Goal: Task Accomplishment & Management: Manage account settings

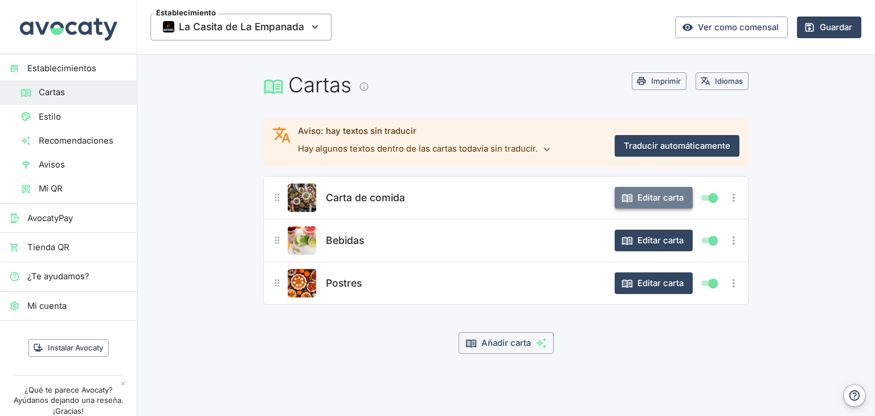
click at [661, 201] on button "Editar carta" at bounding box center [653, 198] width 78 height 22
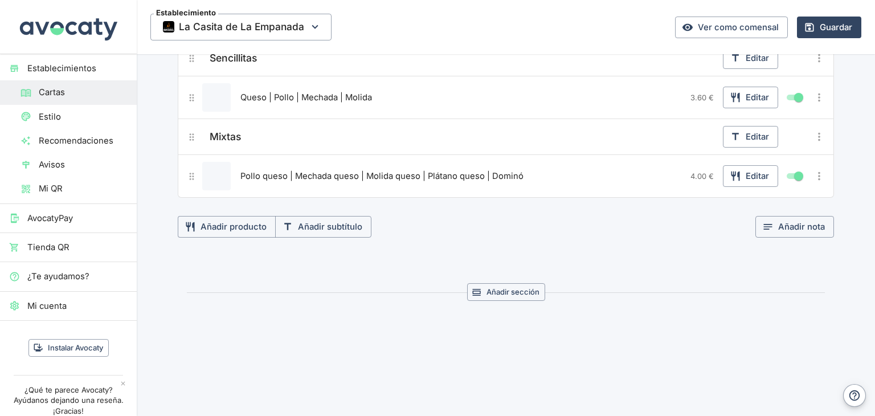
scroll to position [1201, 0]
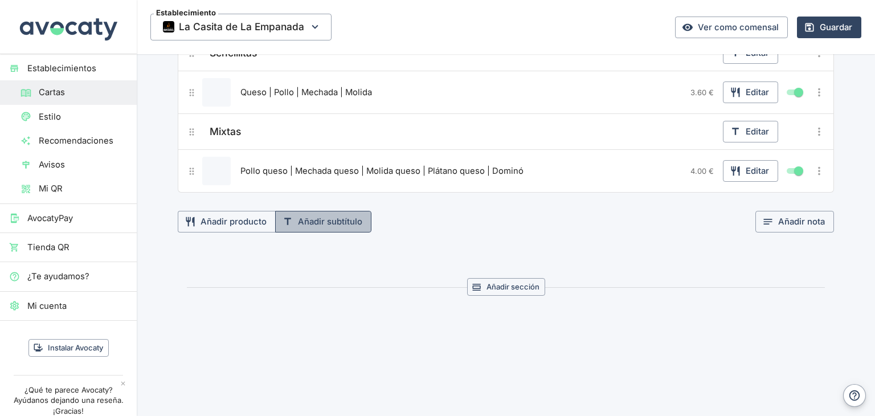
click at [331, 219] on button "Añadir subtítulo" at bounding box center [323, 222] width 96 height 22
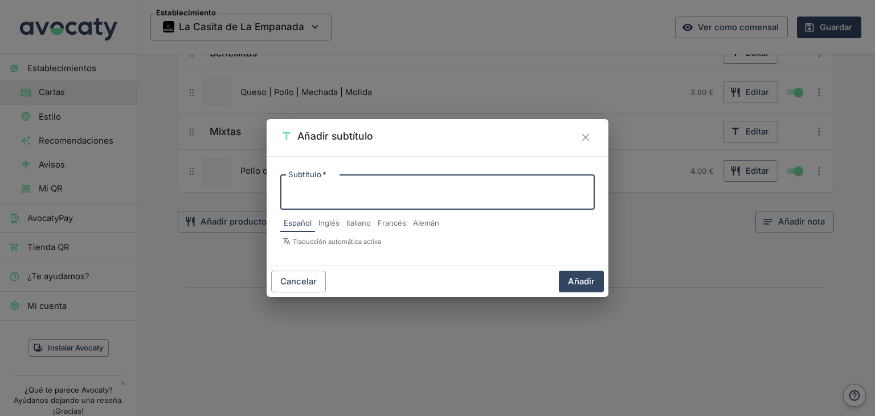
click at [345, 194] on textarea "Subtítulo   *" at bounding box center [437, 192] width 298 height 16
type textarea "Gourmet"
click at [587, 283] on button "Añadir" at bounding box center [581, 281] width 45 height 22
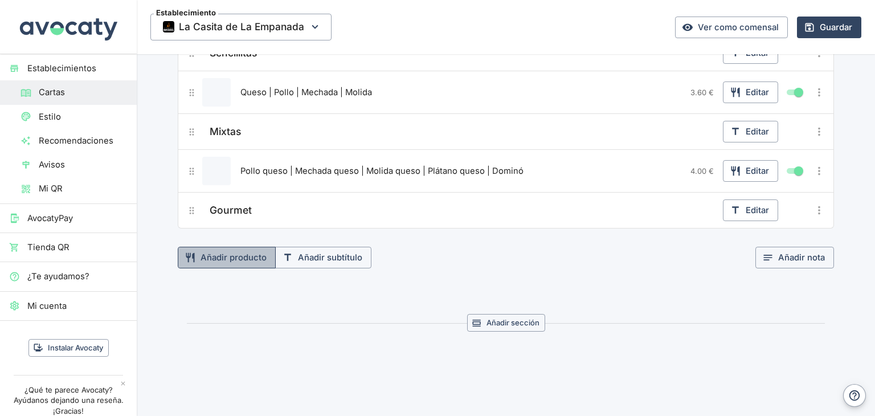
click at [233, 252] on button "Añadir producto" at bounding box center [227, 258] width 98 height 22
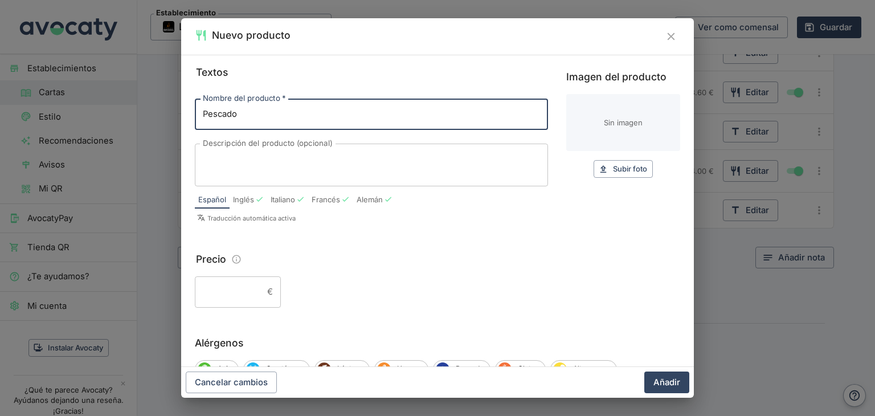
type input "Pescado"
click at [237, 288] on input "Precio" at bounding box center [229, 291] width 68 height 31
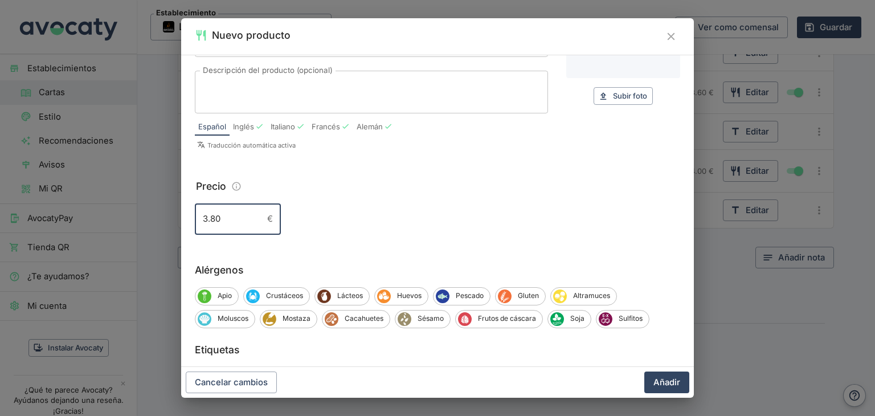
scroll to position [114, 0]
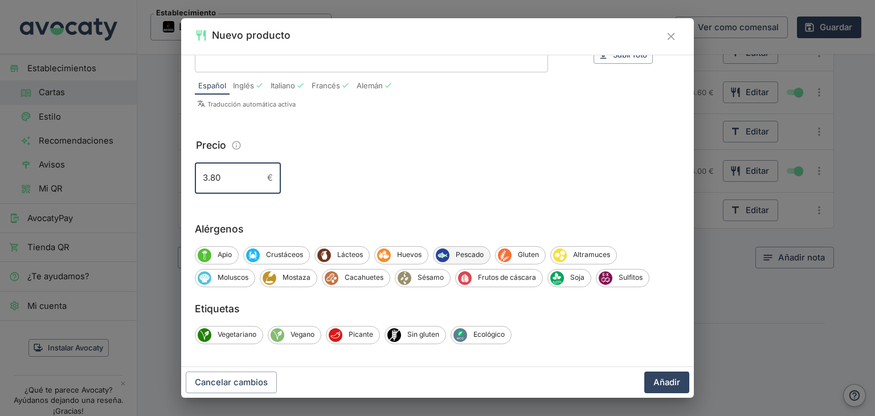
type input "3.80"
click at [476, 255] on span "Pescado" at bounding box center [469, 254] width 40 height 10
click at [429, 340] on div "Sin gluten" at bounding box center [415, 335] width 62 height 18
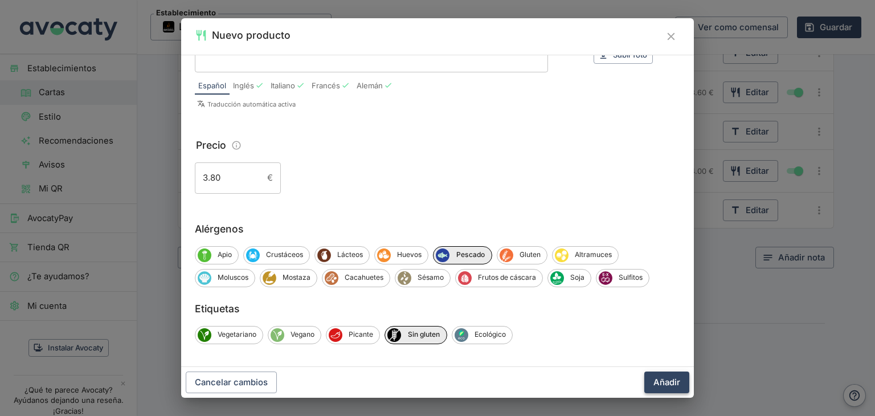
click at [681, 383] on button "Añadir" at bounding box center [666, 382] width 45 height 22
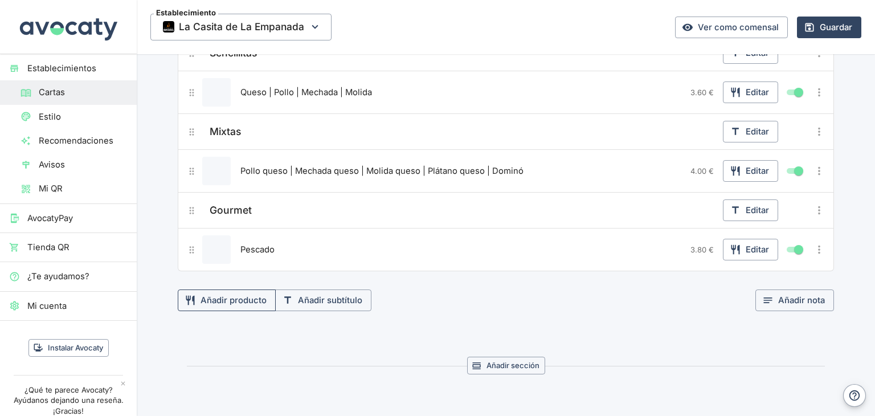
click at [243, 294] on button "Añadir producto" at bounding box center [227, 300] width 98 height 22
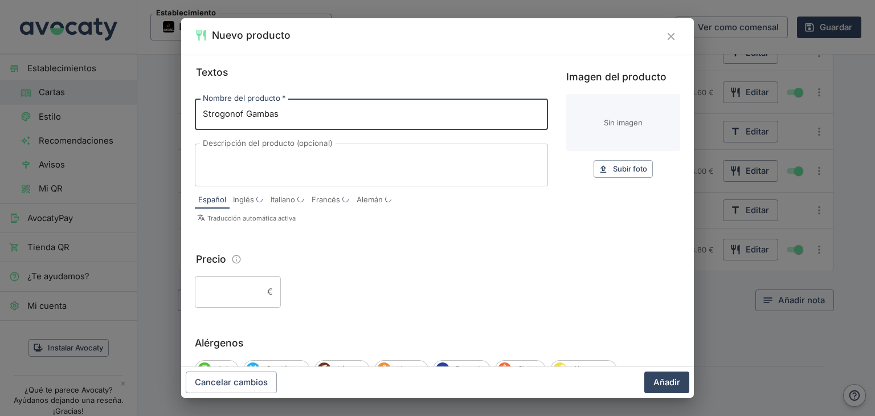
type input "Strogonof Gambas"
click at [226, 297] on input "Precio" at bounding box center [229, 291] width 68 height 31
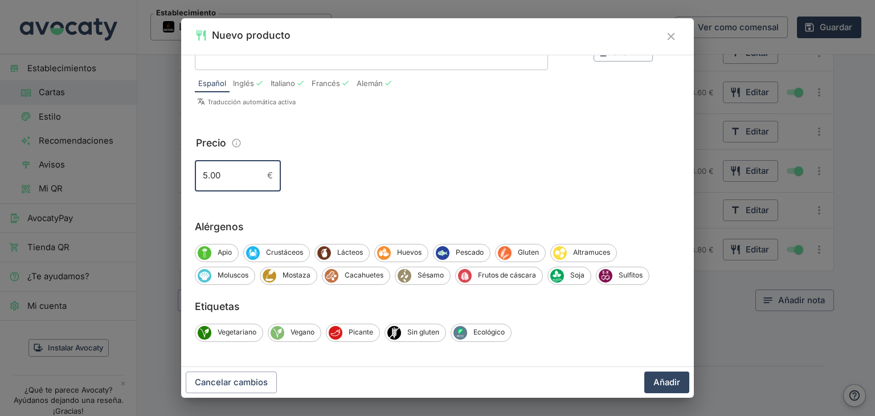
scroll to position [118, 0]
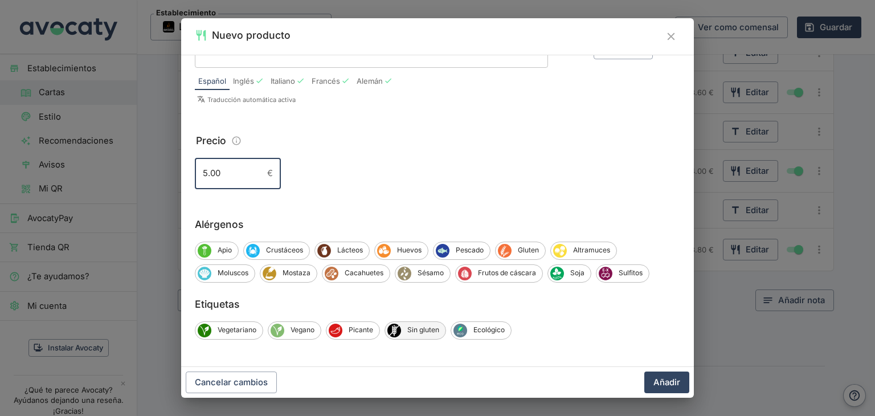
type input "5.00"
click at [419, 326] on span "Sin gluten" at bounding box center [423, 330] width 44 height 10
click at [286, 246] on span "Crustáceos" at bounding box center [285, 250] width 50 height 10
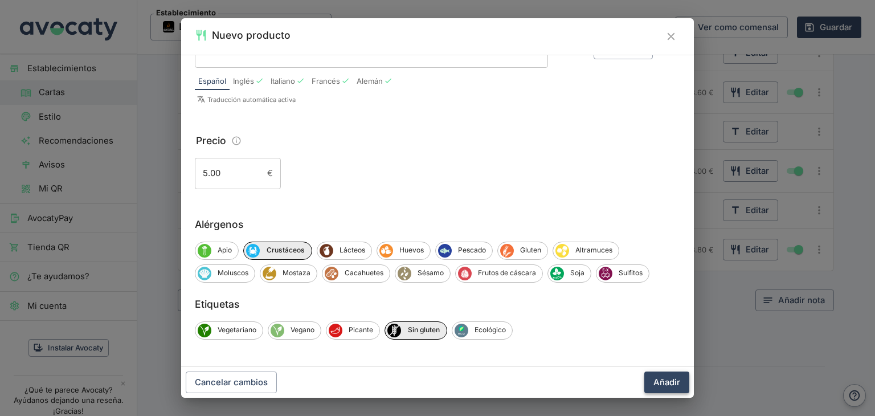
click at [669, 384] on button "Añadir" at bounding box center [666, 382] width 45 height 22
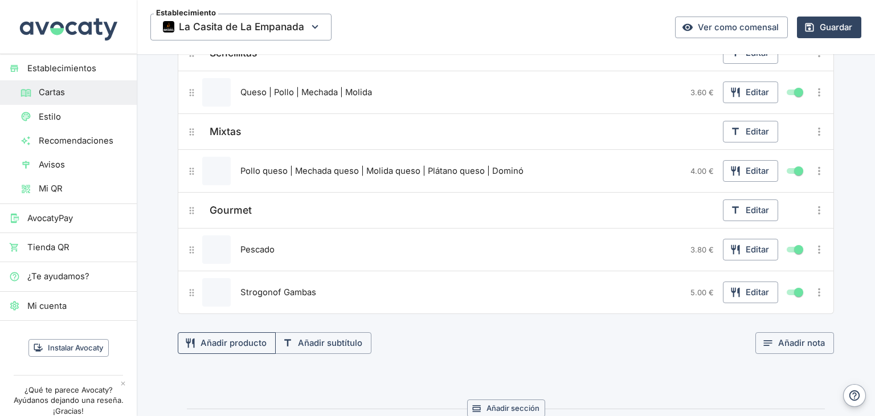
click at [248, 335] on button "Añadir producto" at bounding box center [227, 343] width 98 height 22
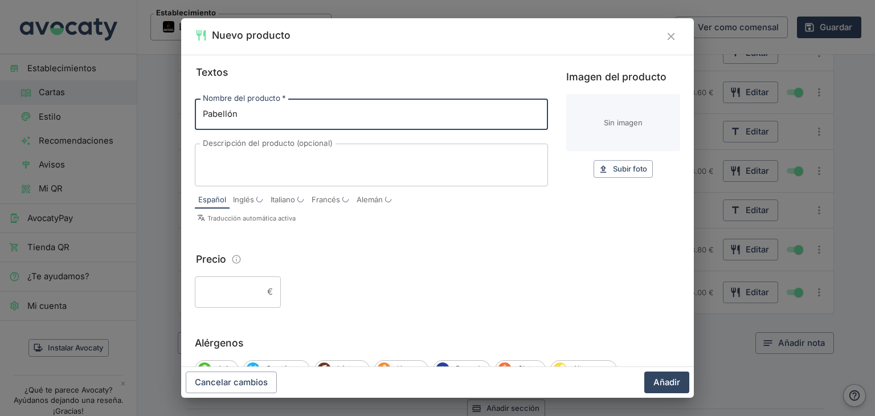
type input "Pabellón"
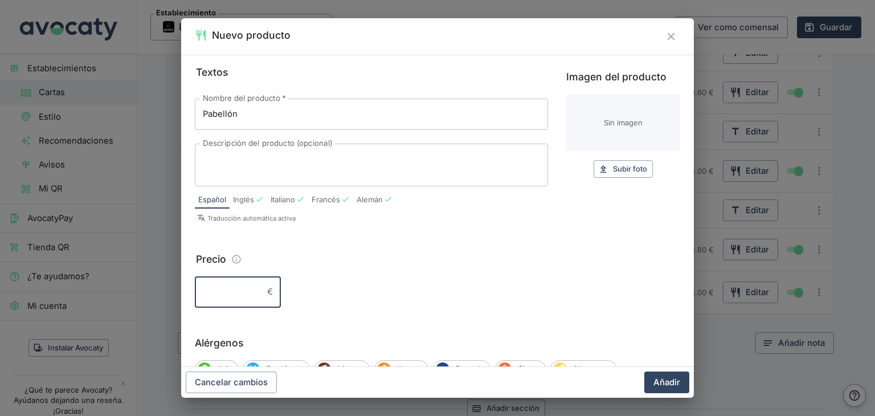
click at [239, 293] on input "Precio" at bounding box center [229, 291] width 68 height 31
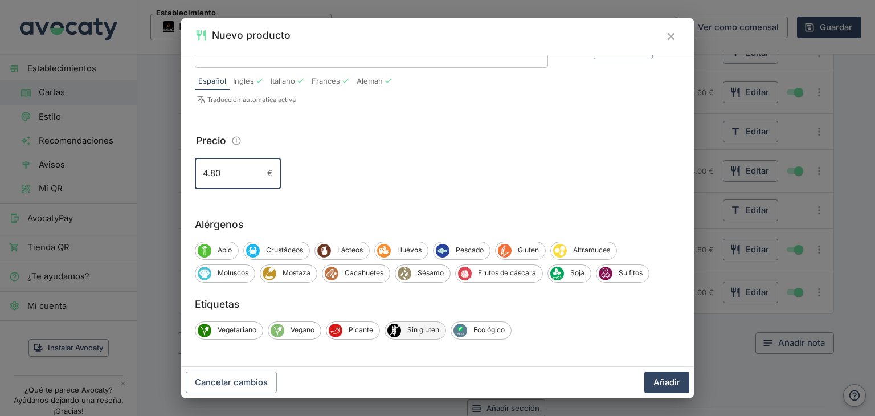
type input "4.80"
click at [413, 327] on span "Sin gluten" at bounding box center [423, 330] width 44 height 10
click at [660, 386] on button "Añadir" at bounding box center [666, 382] width 45 height 22
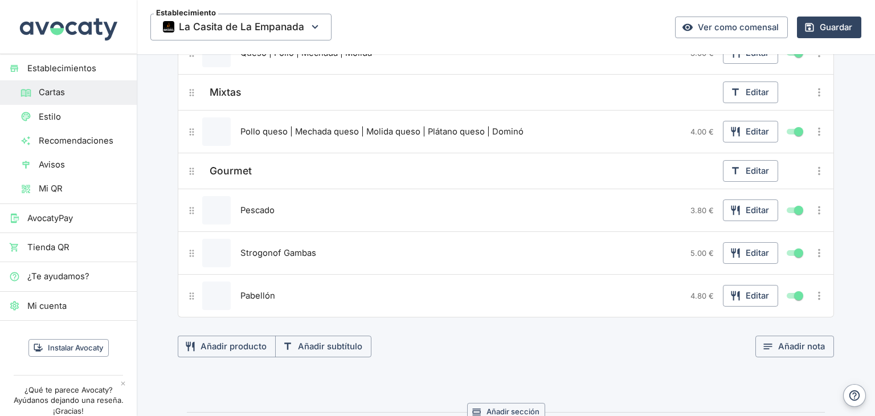
scroll to position [1364, 0]
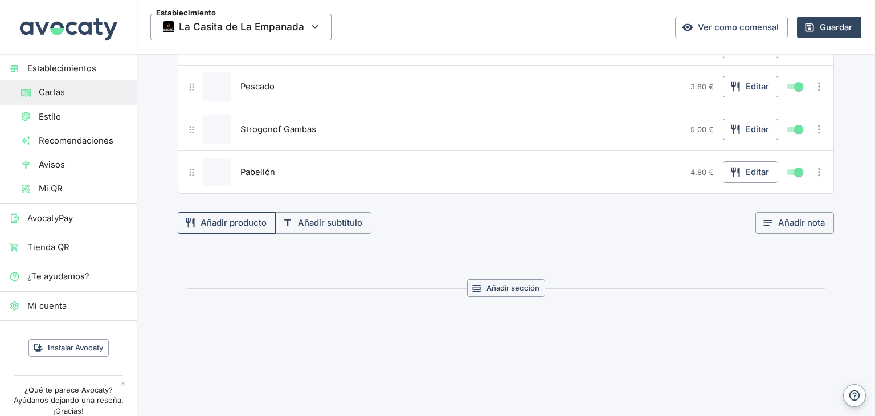
click at [232, 212] on button "Añadir producto" at bounding box center [227, 223] width 98 height 22
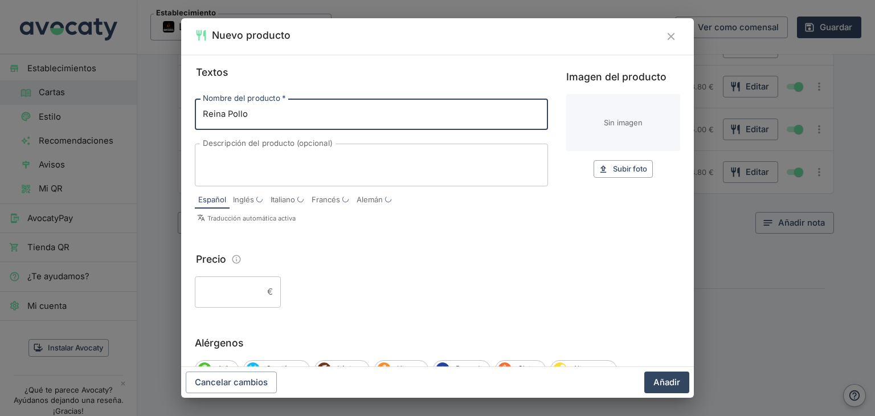
type input "Reina Pollo"
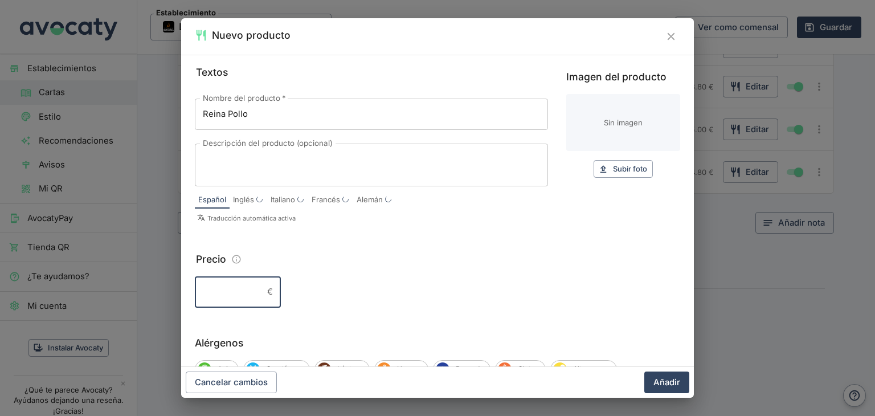
click at [226, 286] on input "Precio" at bounding box center [229, 291] width 68 height 31
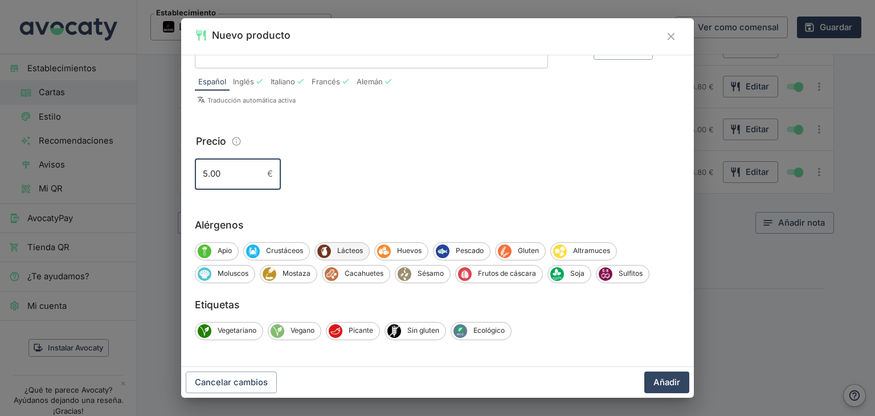
scroll to position [118, 0]
type input "5.00"
click at [406, 252] on span "Huevos" at bounding box center [409, 250] width 37 height 10
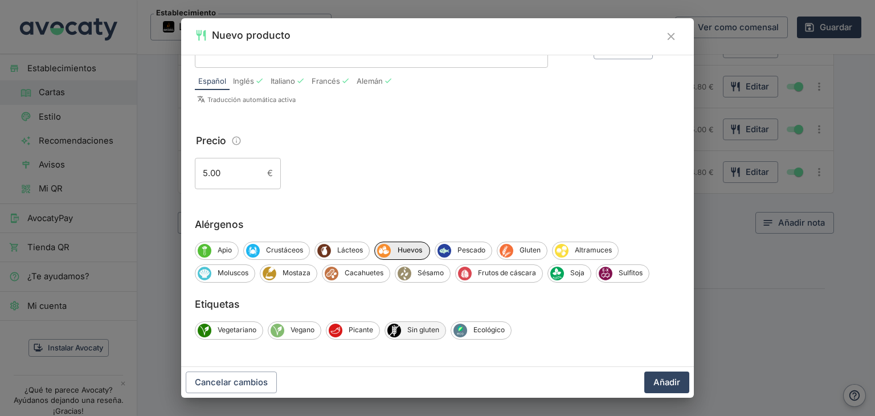
click at [401, 325] on span "Sin gluten" at bounding box center [423, 330] width 44 height 10
click at [670, 382] on button "Añadir" at bounding box center [666, 382] width 45 height 22
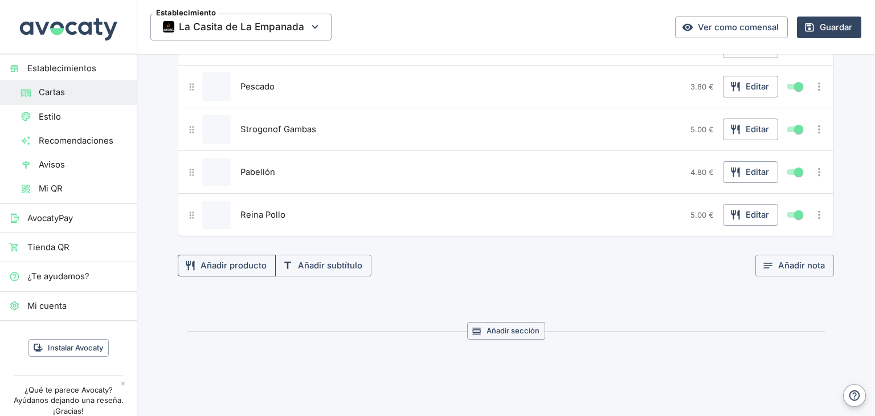
click at [257, 259] on button "Añadir producto" at bounding box center [227, 266] width 98 height 22
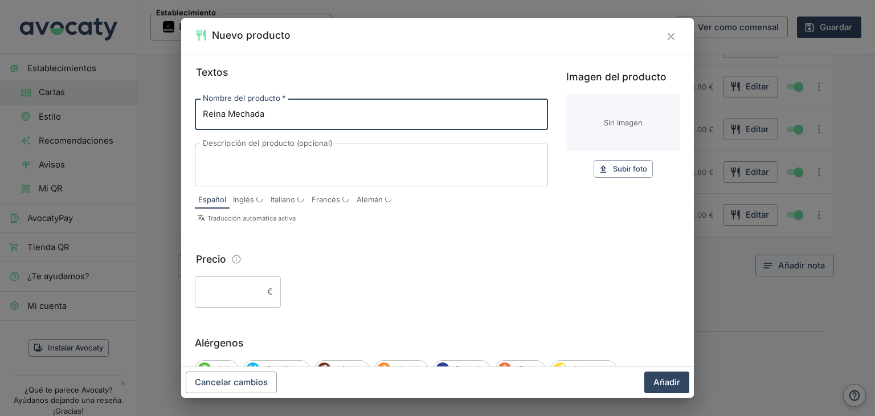
type input "Reina Mechada"
click at [237, 293] on input "Precio" at bounding box center [229, 291] width 68 height 31
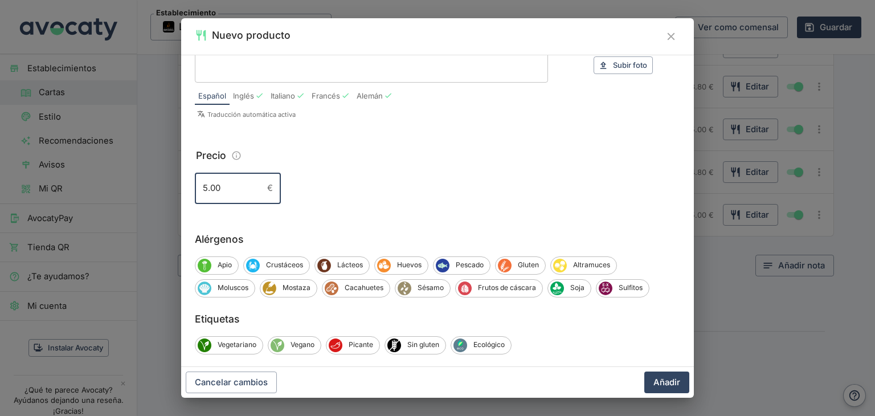
scroll to position [114, 0]
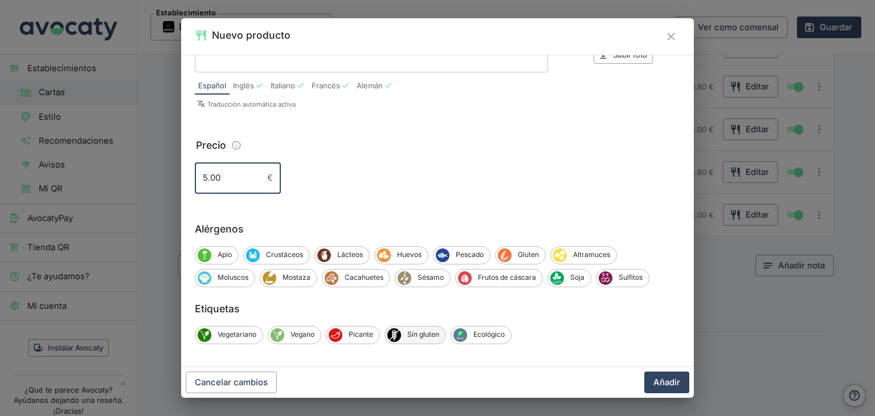
type input "5.00"
click at [424, 333] on span "Sin gluten" at bounding box center [423, 334] width 44 height 10
click at [403, 251] on span "Huevos" at bounding box center [409, 254] width 37 height 10
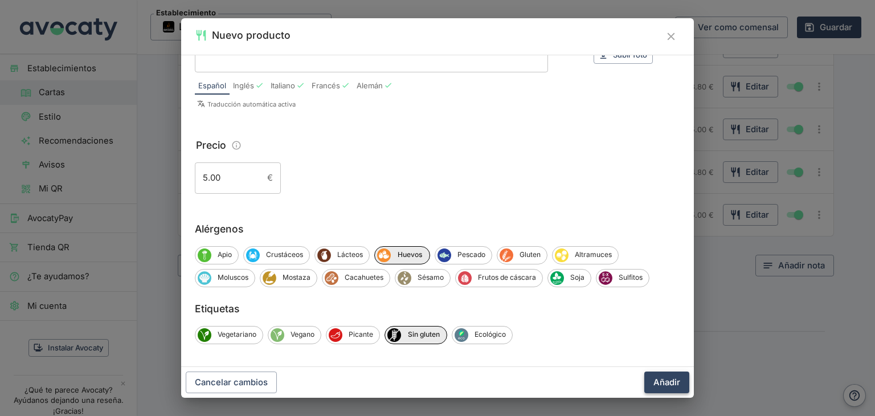
click at [681, 383] on button "Añadir" at bounding box center [666, 382] width 45 height 22
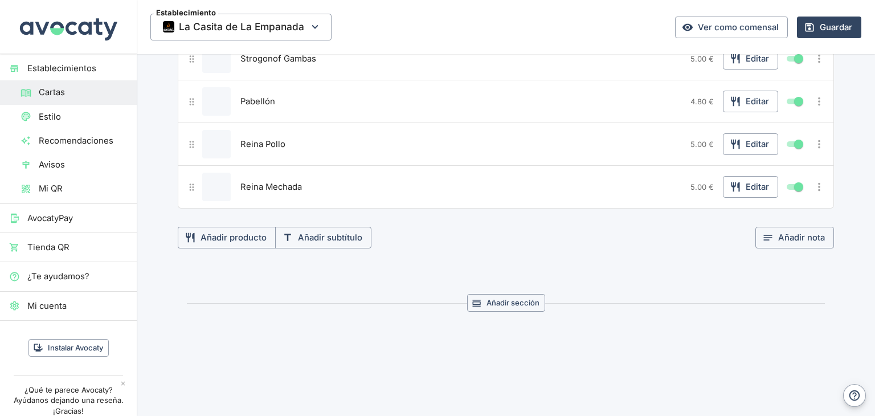
scroll to position [1449, 0]
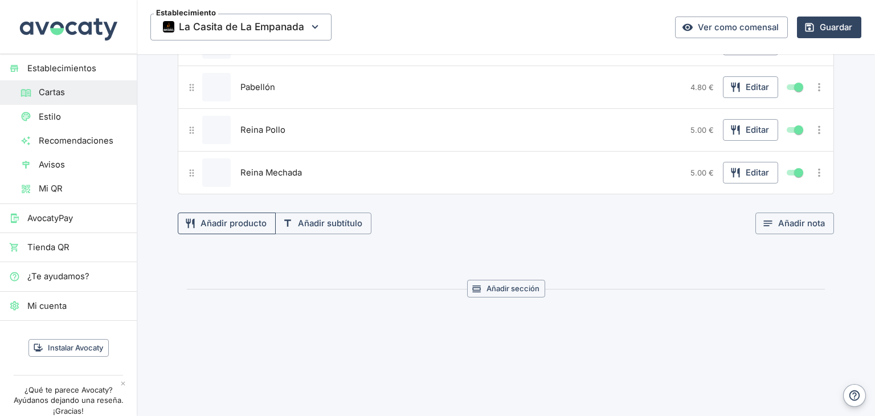
click at [235, 217] on button "Añadir producto" at bounding box center [227, 223] width 98 height 22
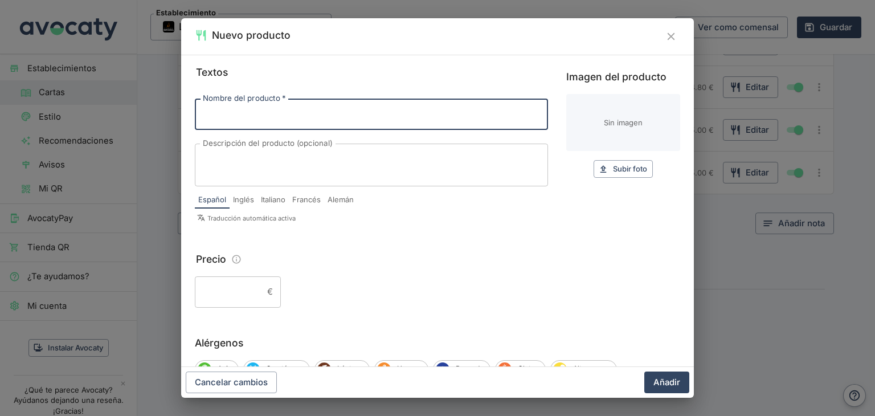
click at [292, 116] on input "Nombre del producto   *" at bounding box center [371, 114] width 353 height 31
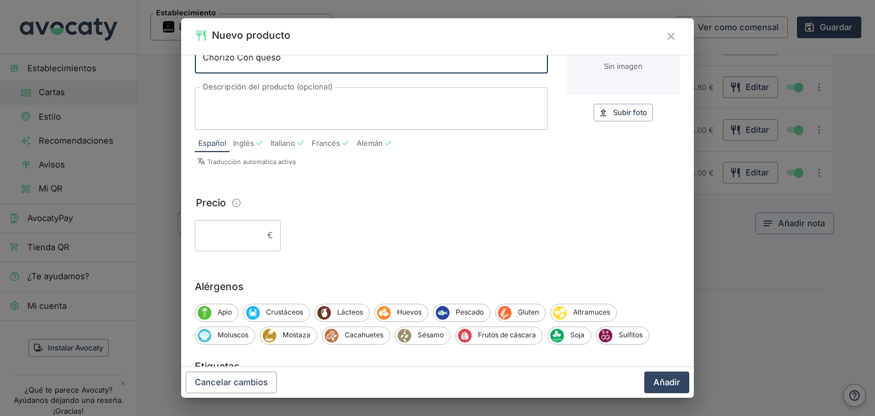
scroll to position [57, 0]
type input "Chorizo Con queso"
click at [232, 236] on input "Precio" at bounding box center [229, 234] width 68 height 31
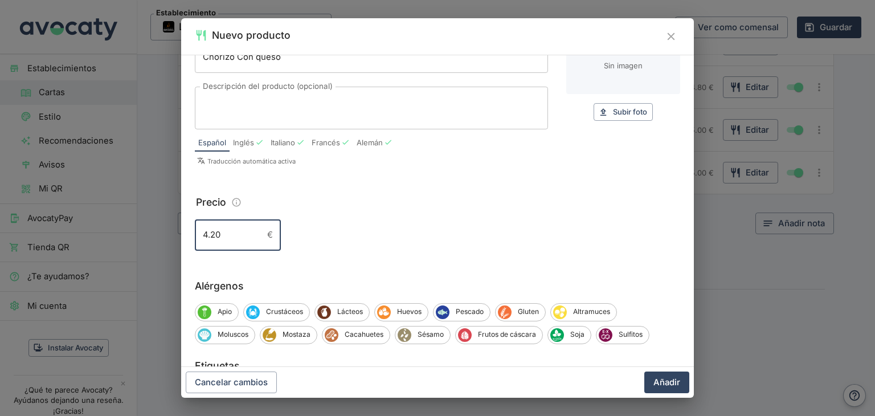
type input "4.20"
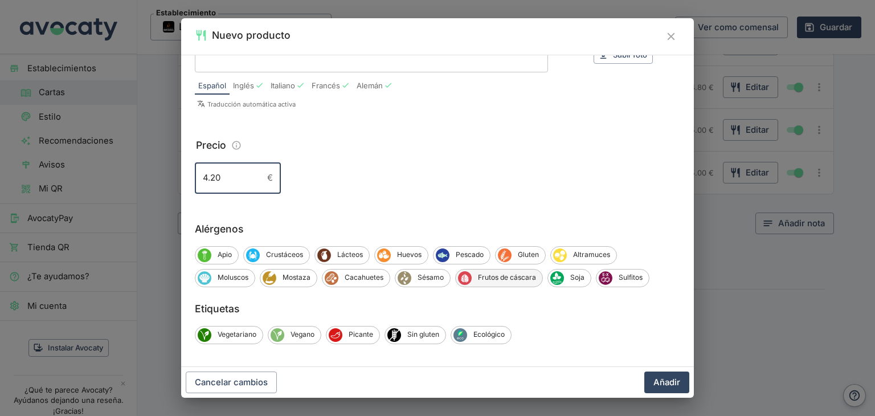
scroll to position [118, 0]
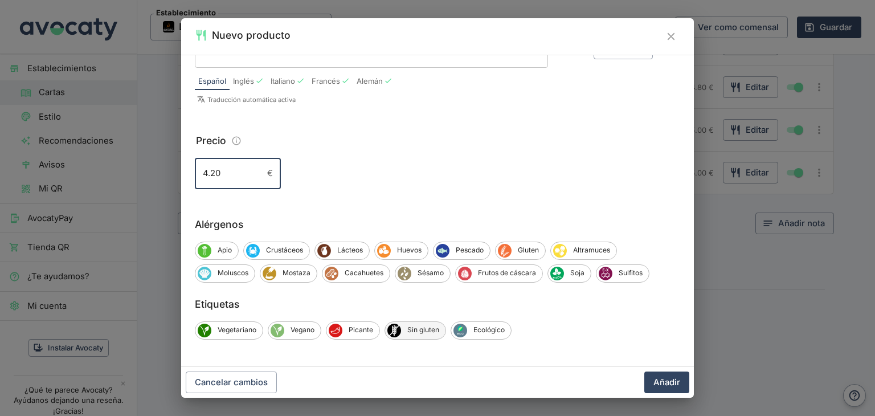
click at [409, 331] on span "Sin gluten" at bounding box center [423, 330] width 44 height 10
click at [663, 379] on button "Añadir" at bounding box center [666, 382] width 45 height 22
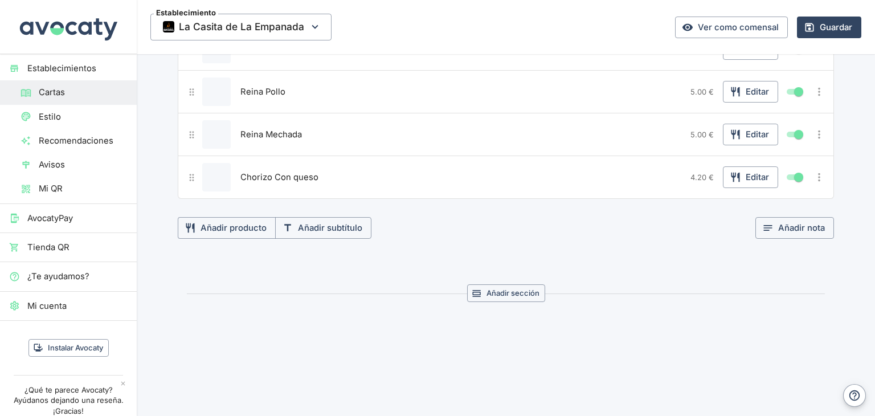
scroll to position [1491, 0]
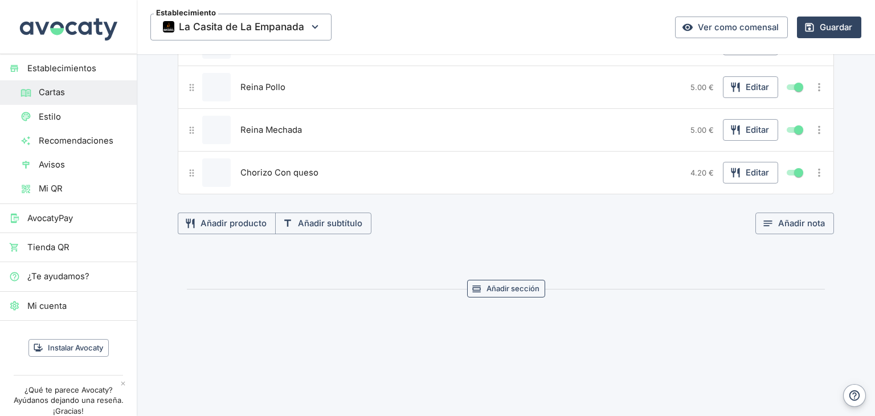
click at [501, 281] on button "Añadir sección" at bounding box center [506, 289] width 78 height 18
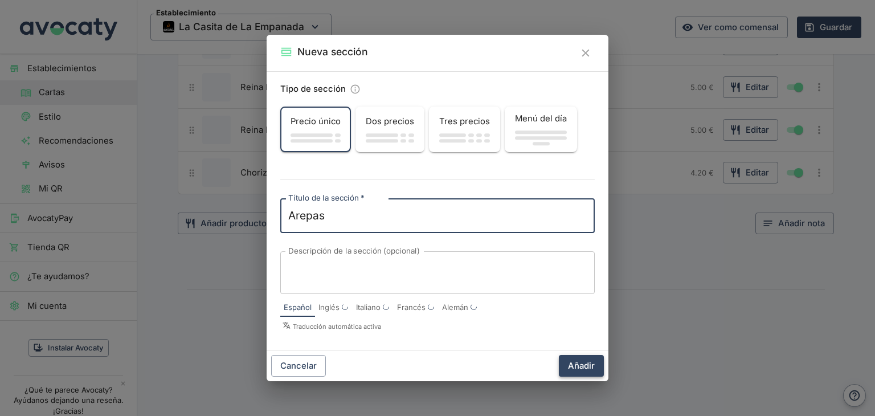
type textarea "Arepas"
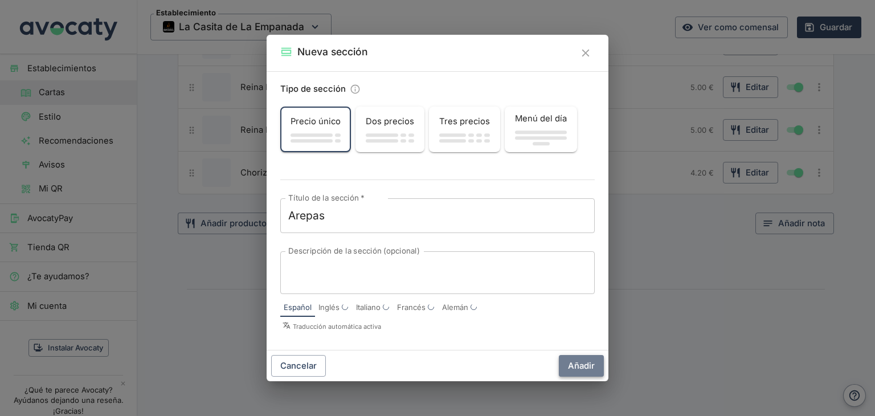
click at [570, 367] on button "Añadir" at bounding box center [581, 366] width 45 height 22
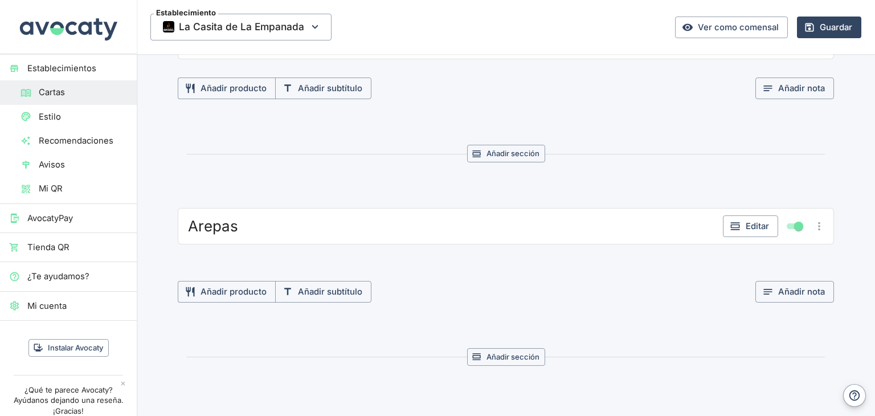
scroll to position [1662, 0]
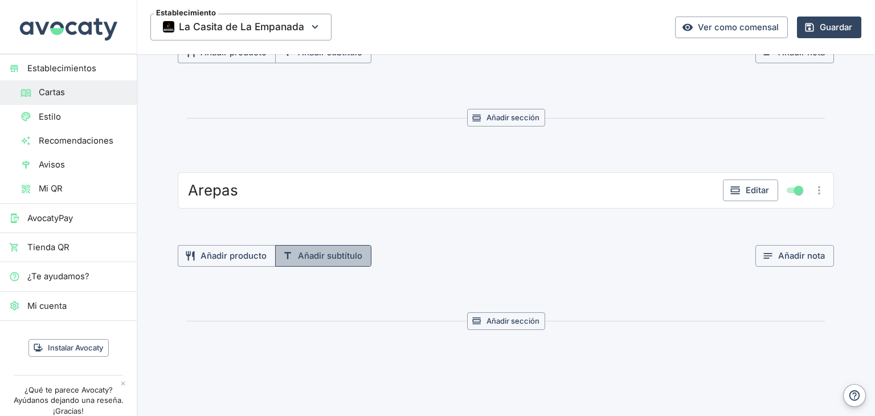
click at [331, 245] on button "Añadir subtítulo" at bounding box center [323, 256] width 96 height 22
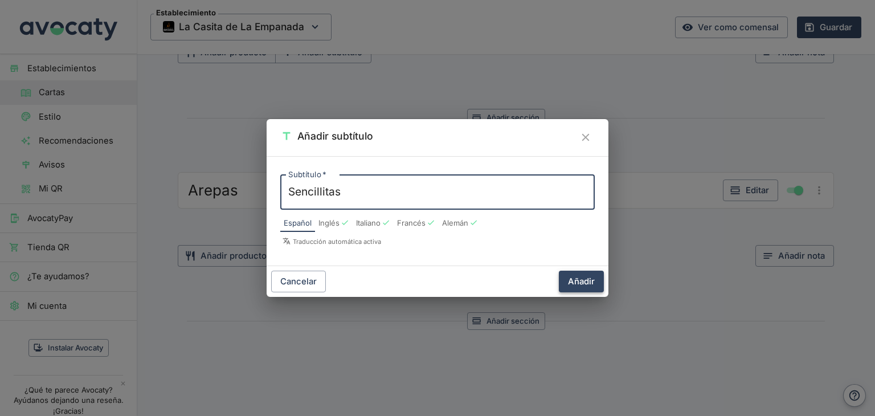
type textarea "Sencillitas"
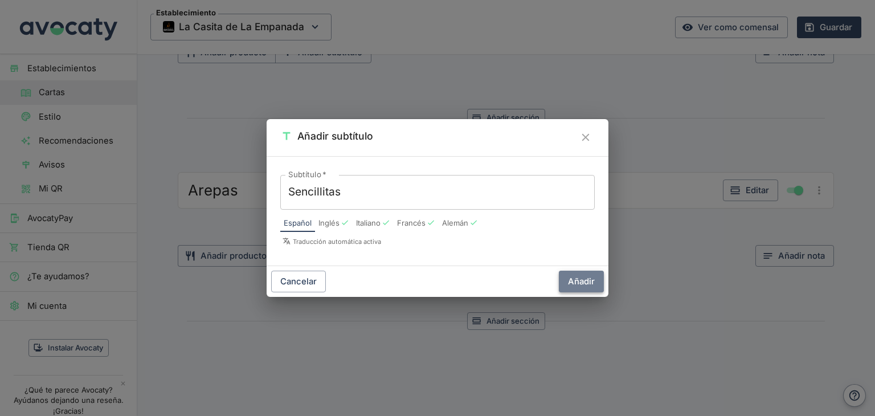
click at [579, 286] on button "Añadir" at bounding box center [581, 281] width 45 height 22
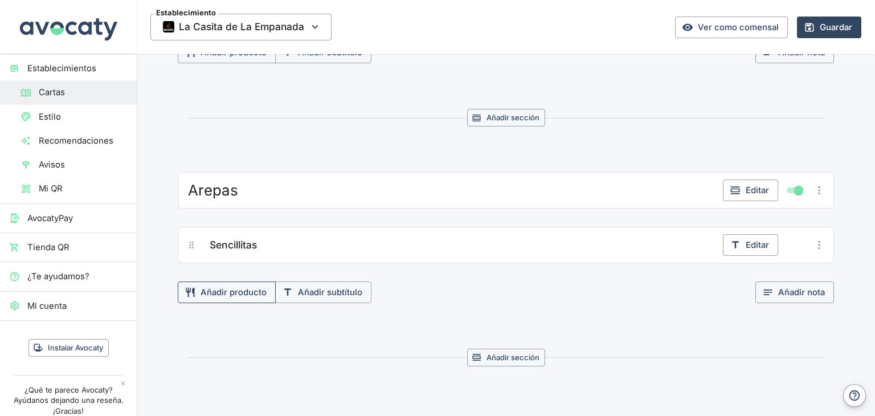
click at [253, 285] on button "Añadir producto" at bounding box center [227, 292] width 98 height 22
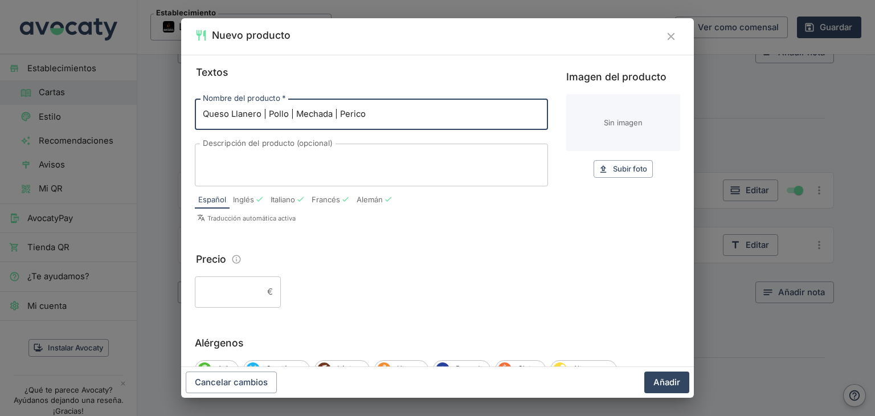
type input "Queso Llanero | Pollo | Mechada | Perico"
click at [241, 284] on input "Precio" at bounding box center [229, 291] width 68 height 31
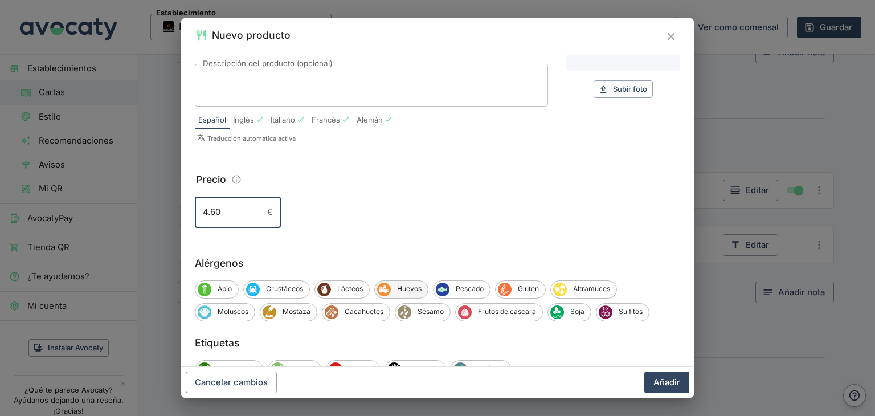
scroll to position [114, 0]
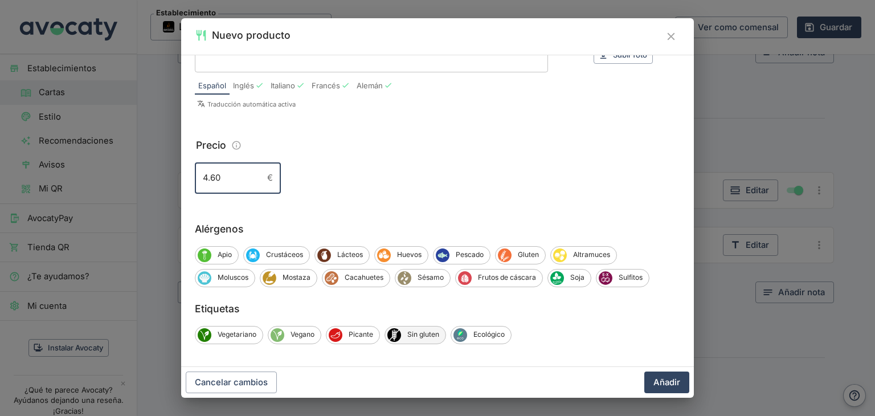
type input "4.60"
click at [425, 336] on span "Sin gluten" at bounding box center [423, 334] width 44 height 10
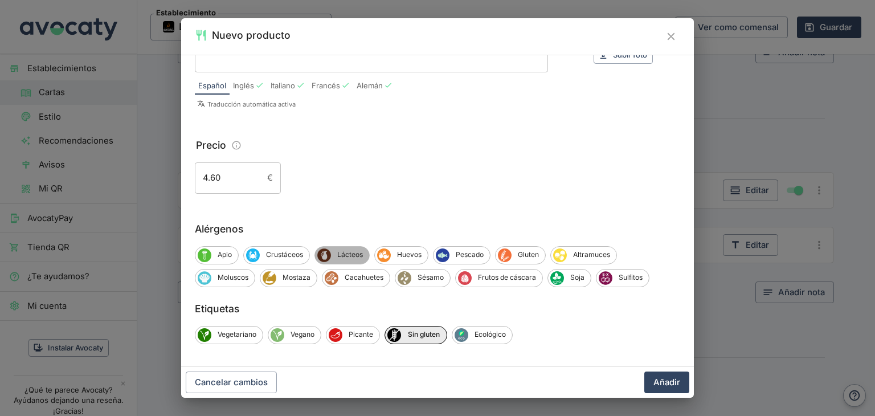
click at [338, 251] on span "Lácteos" at bounding box center [350, 254] width 38 height 10
click at [408, 256] on span "Huevos" at bounding box center [410, 254] width 37 height 10
click at [670, 383] on button "Añadir" at bounding box center [666, 382] width 45 height 22
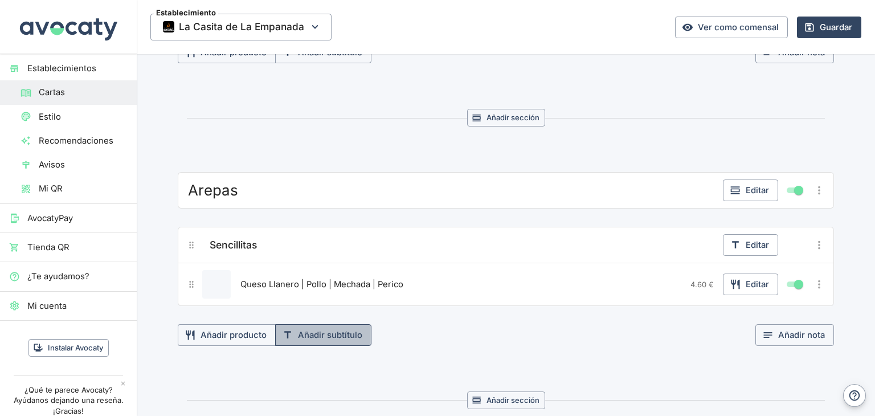
click at [327, 326] on button "Añadir subtítulo" at bounding box center [323, 335] width 96 height 22
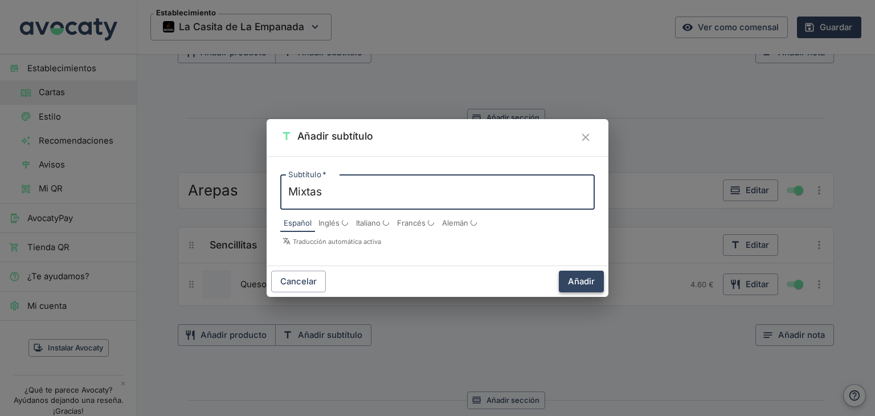
type textarea "Mixtas"
click at [585, 280] on button "Añadir" at bounding box center [581, 281] width 45 height 22
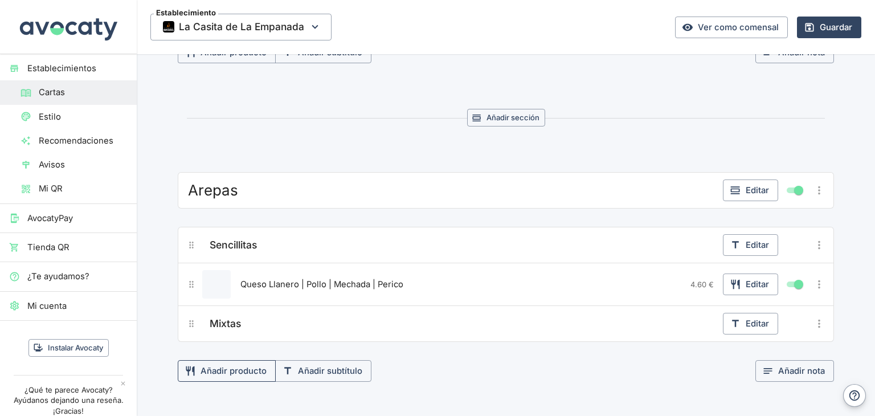
click at [245, 360] on button "Añadir producto" at bounding box center [227, 371] width 98 height 22
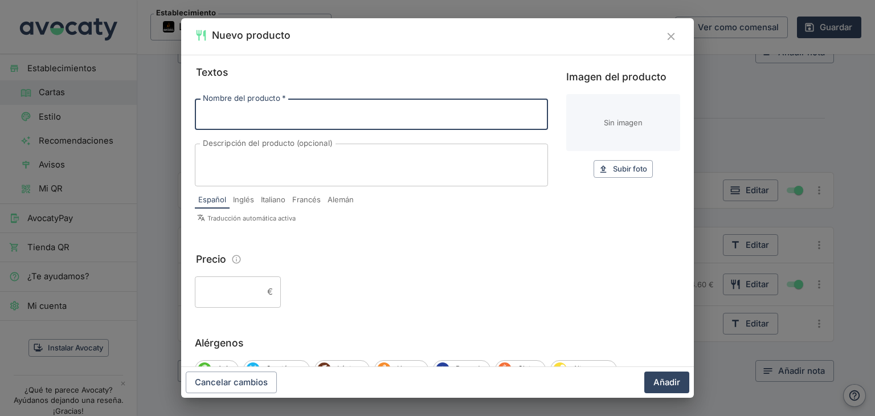
click at [261, 120] on input "Nombre del producto   *" at bounding box center [371, 114] width 353 height 31
type input "Dominó | [PERSON_NAME] | Pollo queso | Mechada queso | Perico queso"
click at [237, 296] on input "Precio" at bounding box center [229, 291] width 68 height 31
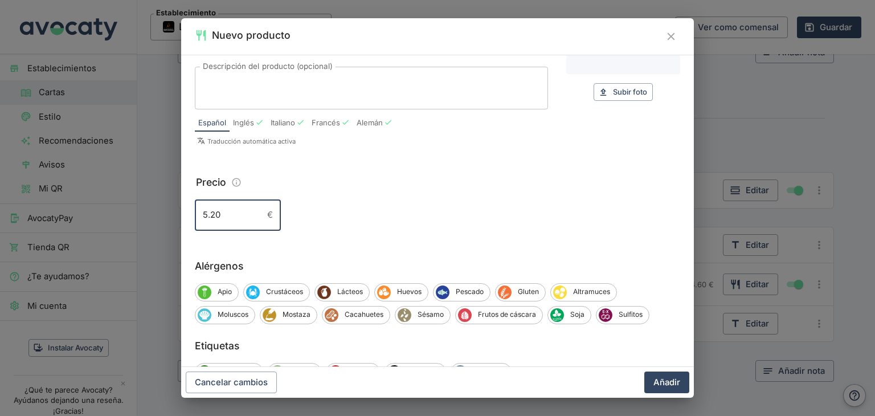
scroll to position [118, 0]
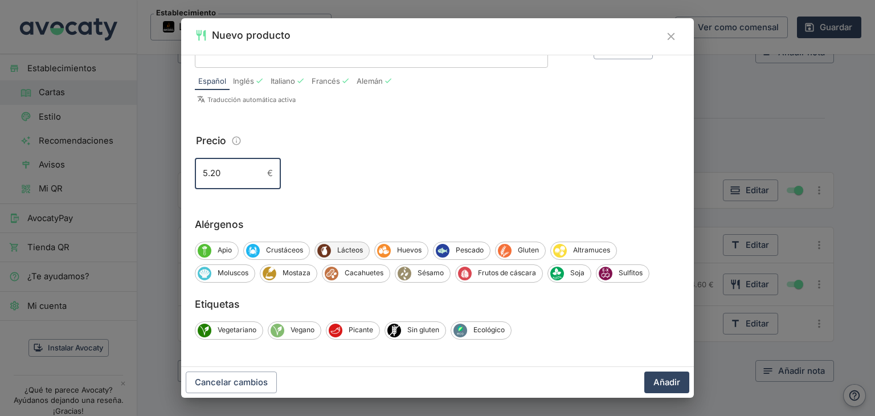
type input "5.20"
click at [360, 250] on span "Lácteos" at bounding box center [350, 250] width 38 height 10
click at [406, 249] on span "Huevos" at bounding box center [410, 250] width 37 height 10
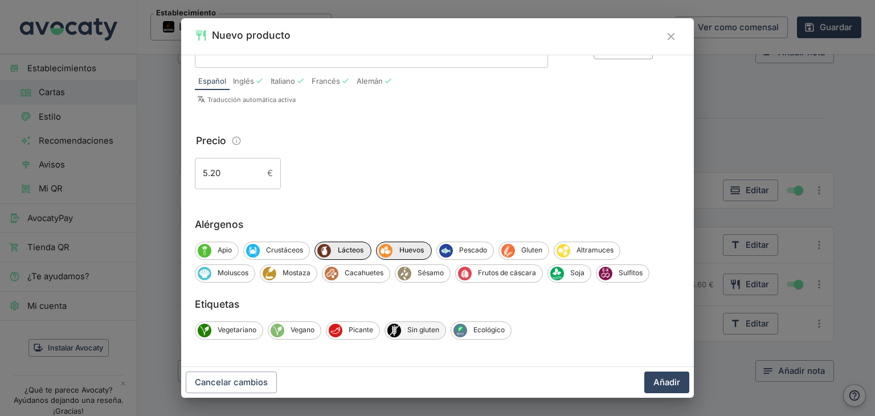
click at [425, 326] on span "Sin gluten" at bounding box center [423, 330] width 44 height 10
click at [654, 382] on button "Añadir" at bounding box center [666, 382] width 45 height 22
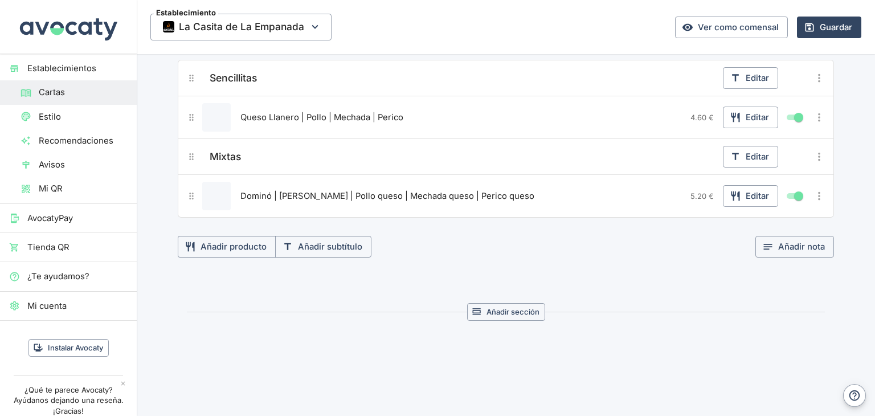
scroll to position [1833, 0]
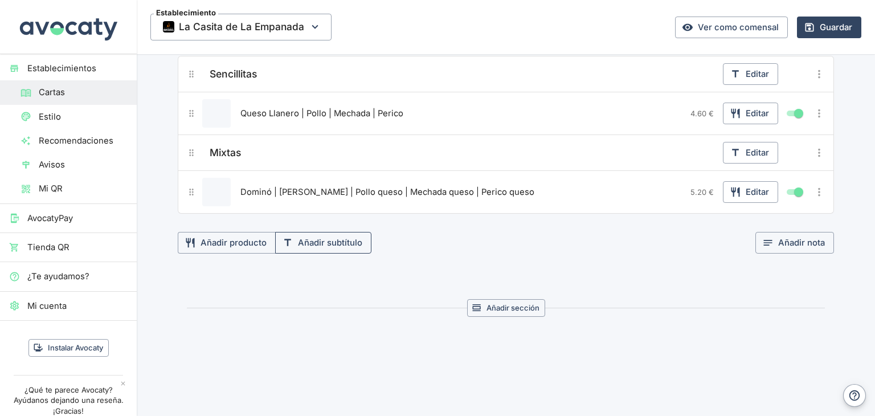
click at [341, 232] on button "Añadir subtítulo" at bounding box center [323, 243] width 96 height 22
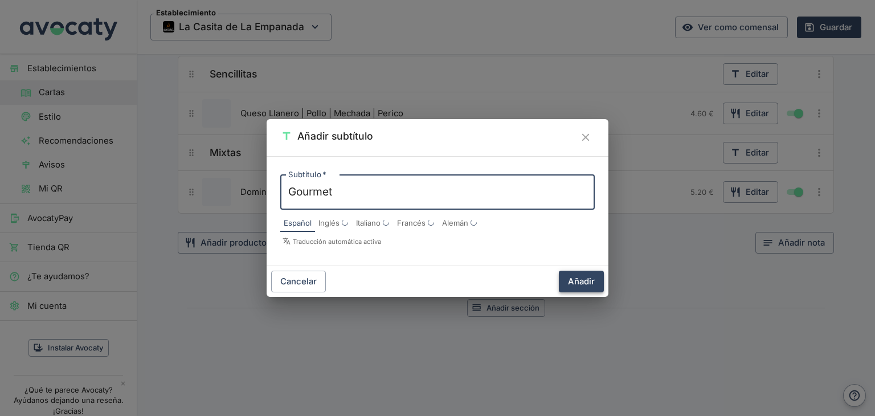
type textarea "Gourmet"
click at [590, 284] on button "Añadir" at bounding box center [581, 281] width 45 height 22
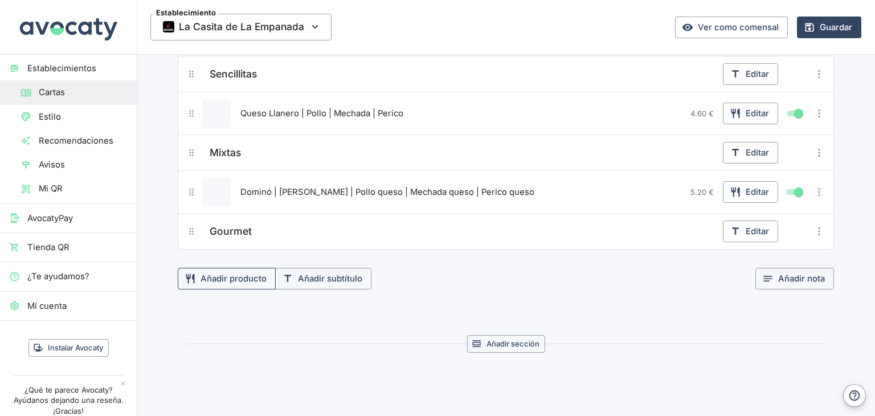
click at [226, 269] on button "Añadir producto" at bounding box center [227, 279] width 98 height 22
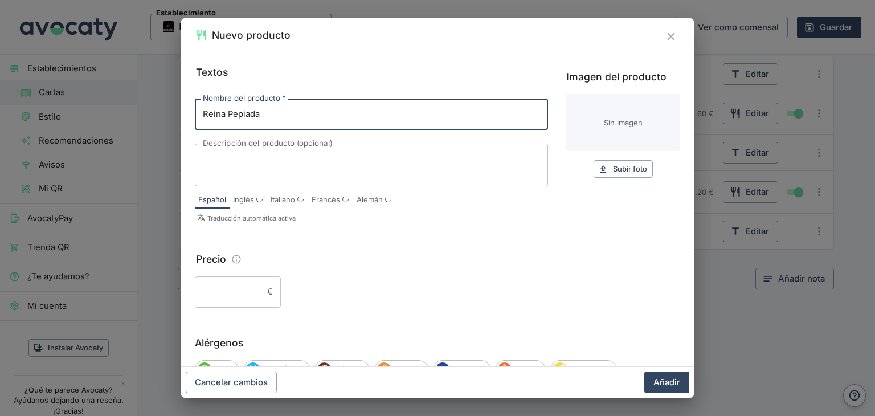
type input "Reina Pepiada"
click at [239, 289] on input "Precio" at bounding box center [229, 291] width 68 height 31
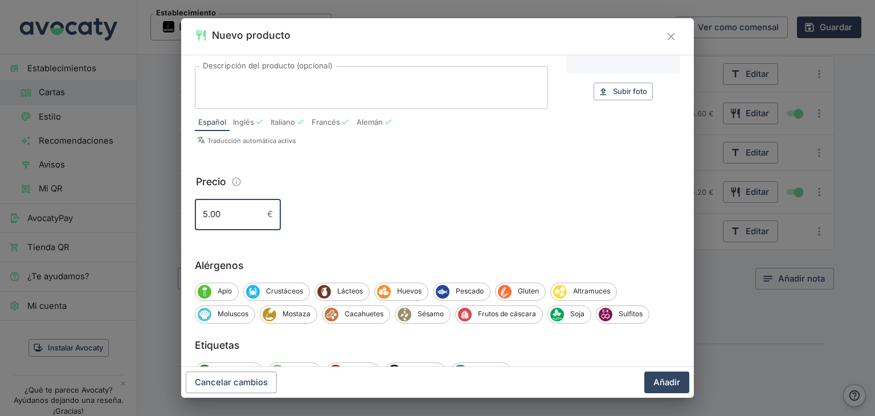
scroll to position [114, 0]
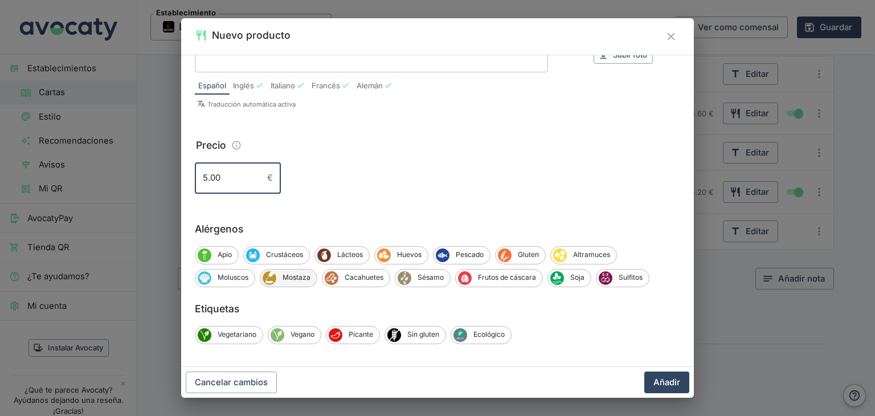
type input "5.00"
click at [296, 278] on span "Mostaza" at bounding box center [296, 277] width 40 height 10
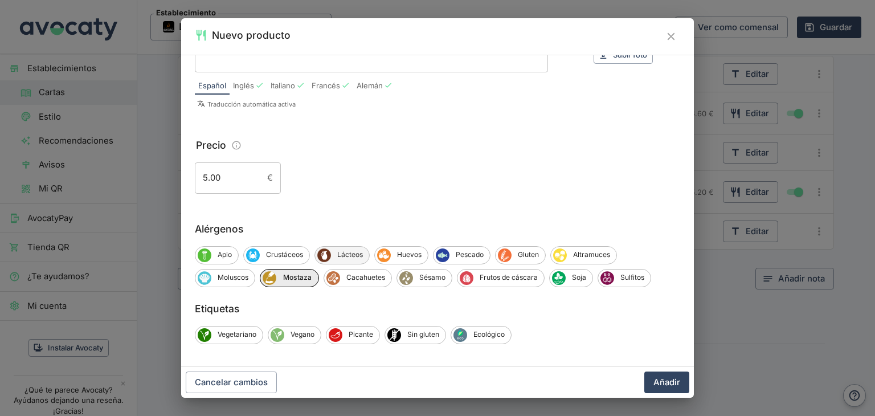
click at [359, 258] on span "Lácteos" at bounding box center [350, 254] width 38 height 10
click at [420, 335] on span "Sin gluten" at bounding box center [423, 334] width 44 height 10
click at [674, 385] on button "Añadir" at bounding box center [666, 382] width 45 height 22
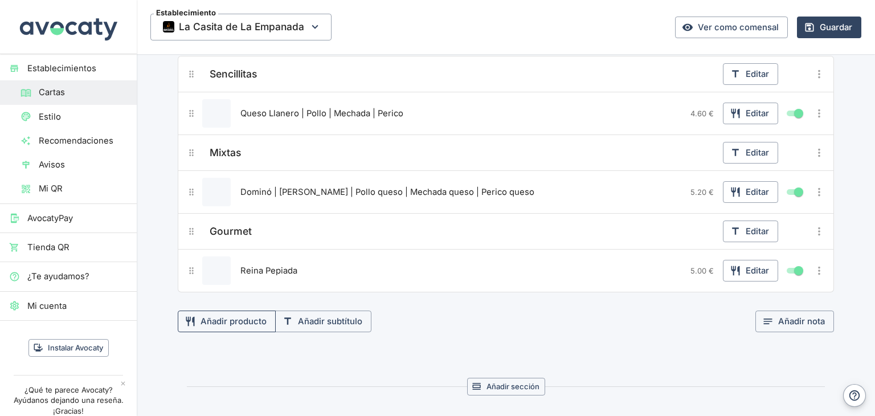
click at [260, 310] on button "Añadir producto" at bounding box center [227, 321] width 98 height 22
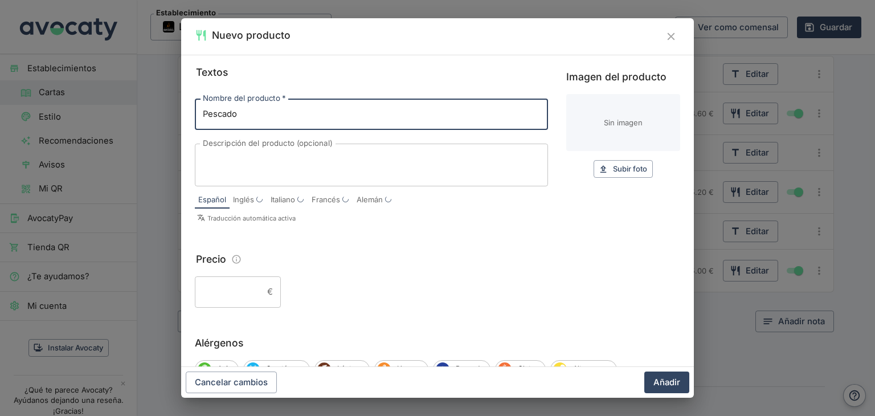
type input "Pescado"
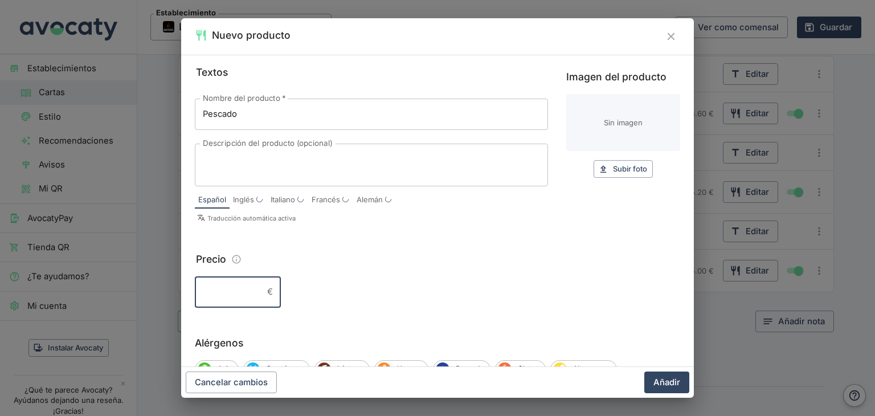
click at [230, 286] on input "Precio" at bounding box center [229, 291] width 68 height 31
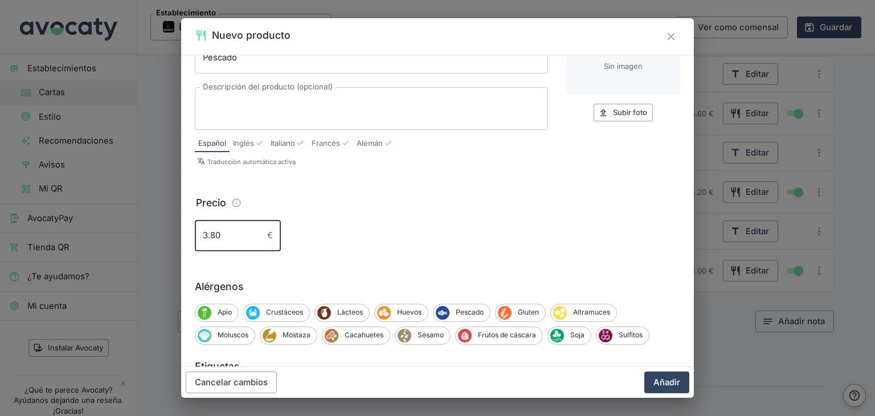
scroll to position [57, 0]
type input "3.80"
click at [477, 313] on span "Pescado" at bounding box center [469, 311] width 40 height 10
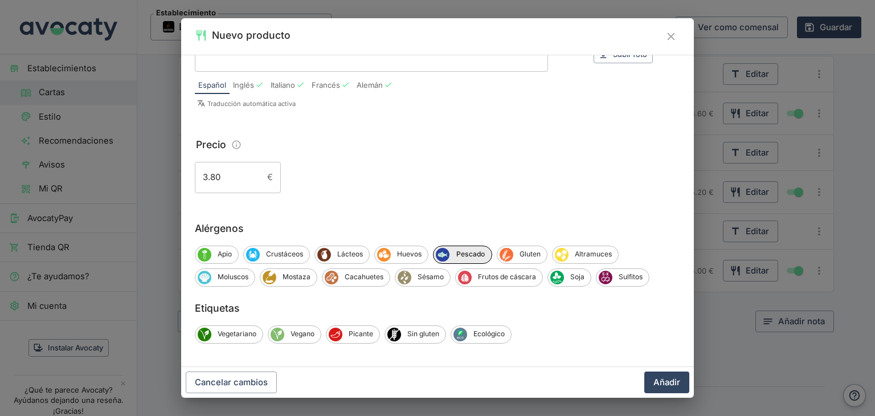
scroll to position [118, 0]
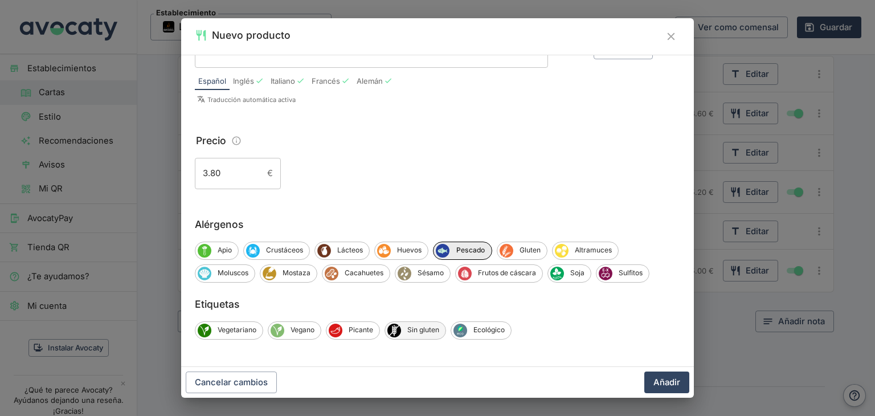
click at [408, 329] on span "Sin gluten" at bounding box center [423, 330] width 44 height 10
click at [674, 379] on button "Añadir" at bounding box center [666, 382] width 45 height 22
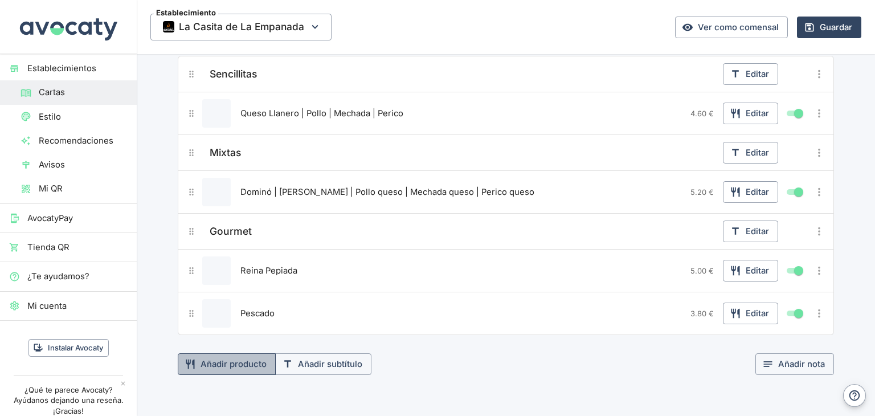
click at [240, 353] on button "Añadir producto" at bounding box center [227, 364] width 98 height 22
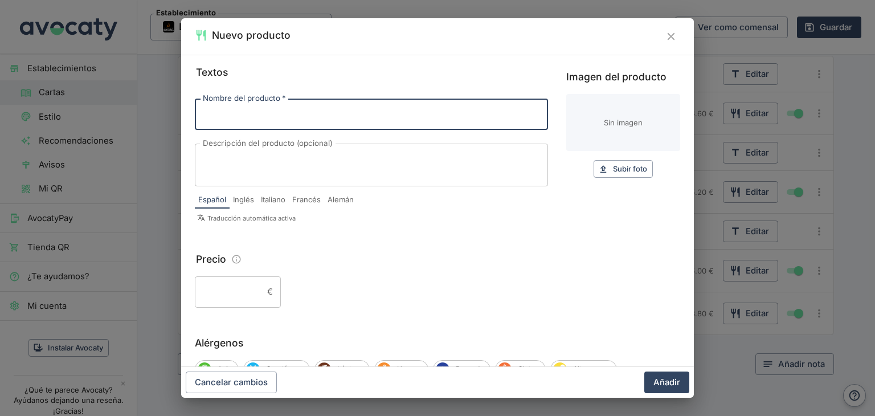
click at [240, 291] on input "Precio" at bounding box center [229, 291] width 68 height 31
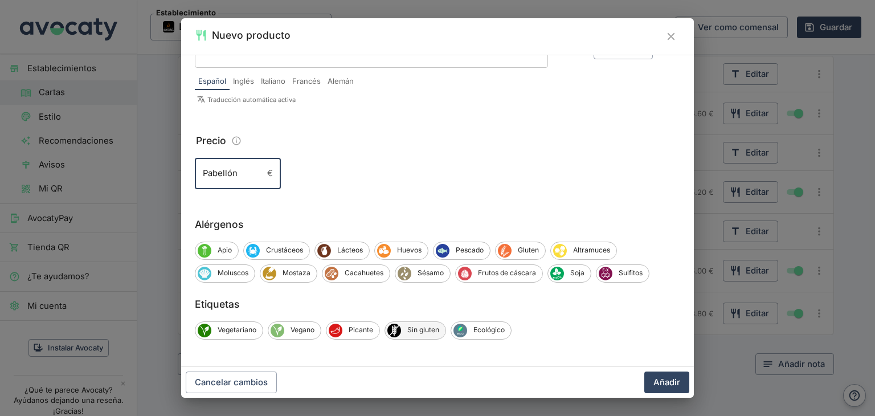
type input "Pabellón"
click at [423, 328] on span "Sin gluten" at bounding box center [423, 330] width 44 height 10
drag, startPoint x: 251, startPoint y: 171, endPoint x: 177, endPoint y: 175, distance: 74.1
click at [177, 175] on div "Nuevo producto Textos Nombre del producto   * Nombre del producto   * Descripci…" at bounding box center [437, 208] width 875 height 416
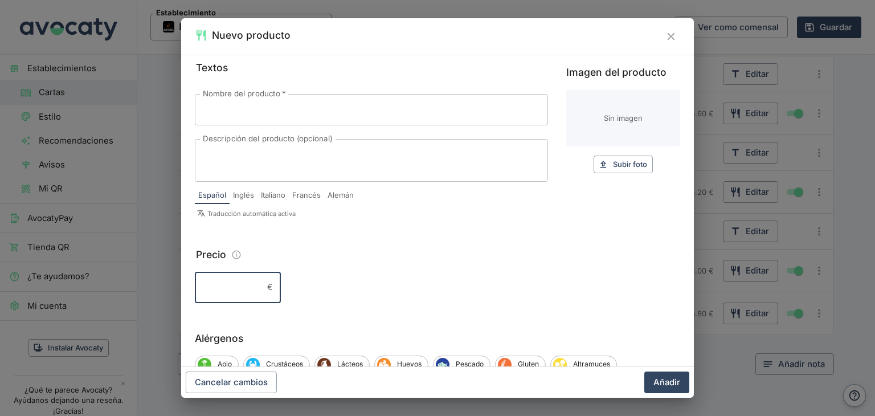
scroll to position [5, 0]
click at [241, 115] on input "Nombre del producto   *" at bounding box center [371, 109] width 353 height 31
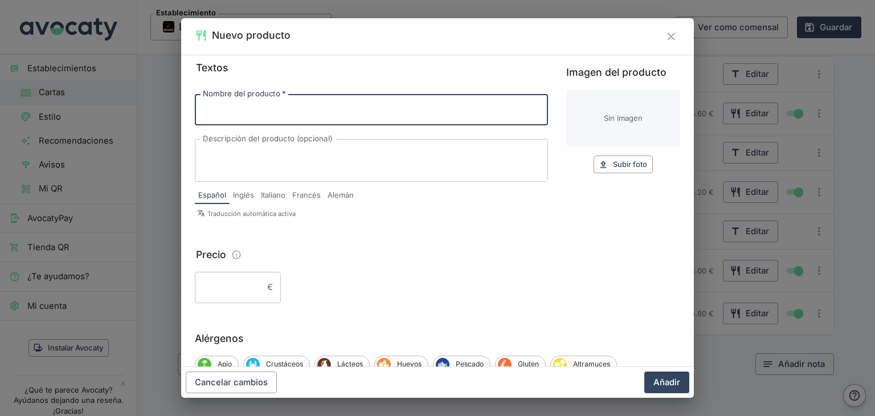
paste input "Pabellón"
type input "Pabellón"
click at [225, 294] on input "Precio" at bounding box center [229, 287] width 68 height 31
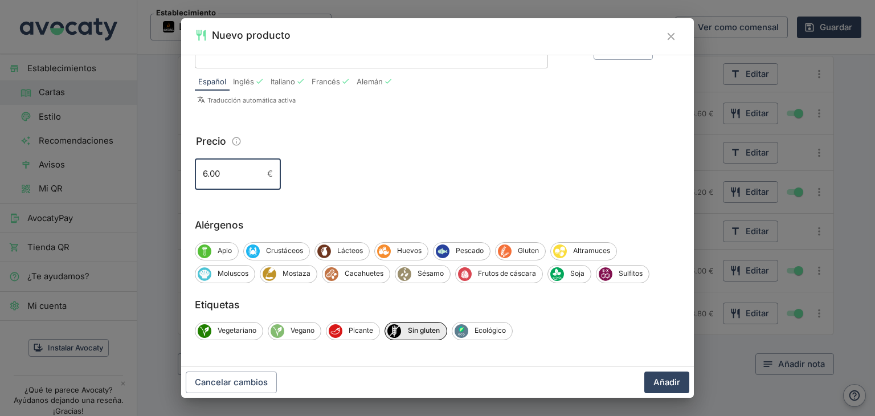
scroll to position [118, 0]
type input "6.00"
click at [671, 386] on button "Añadir" at bounding box center [666, 382] width 45 height 22
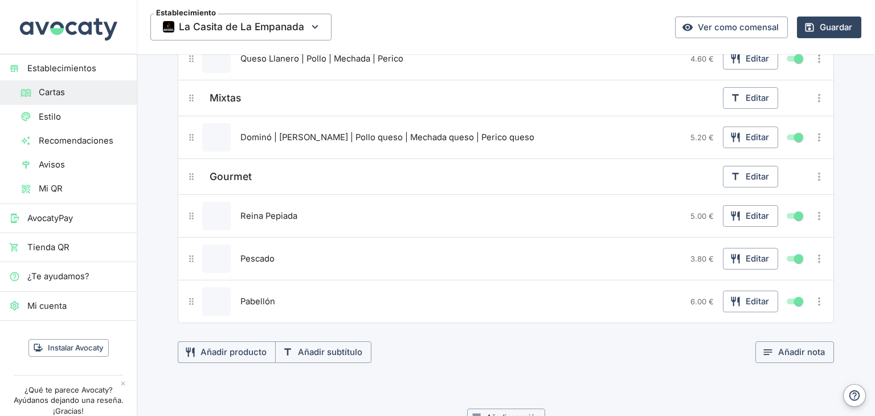
scroll to position [1890, 0]
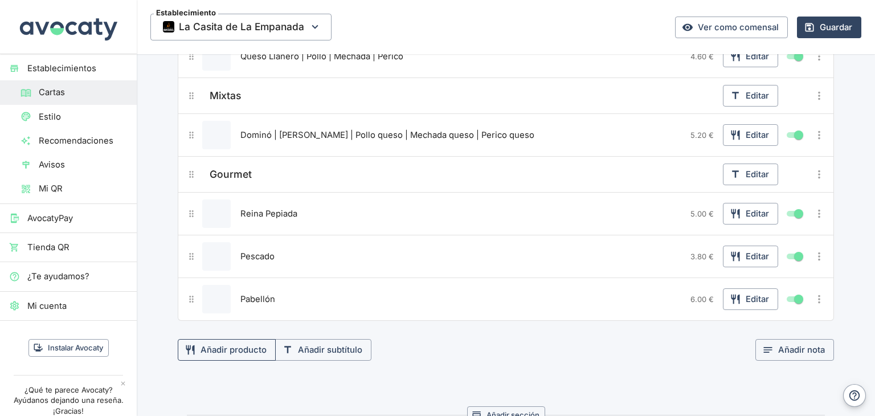
click at [227, 339] on button "Añadir producto" at bounding box center [227, 350] width 98 height 22
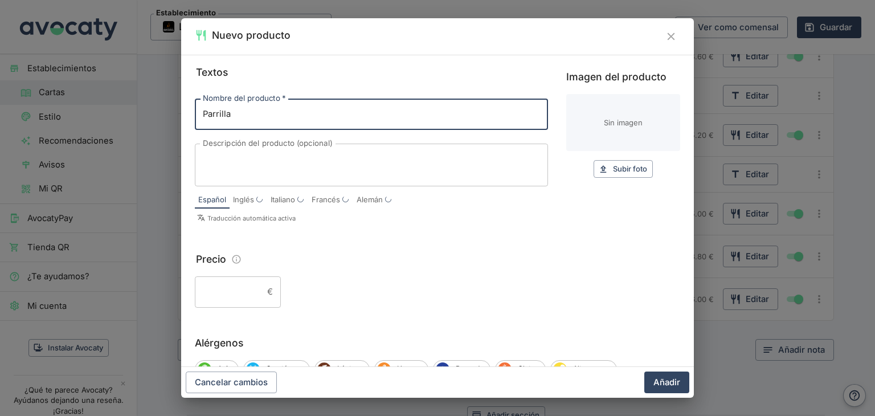
type input "Parrilla"
click at [241, 297] on input "Precio" at bounding box center [229, 291] width 68 height 31
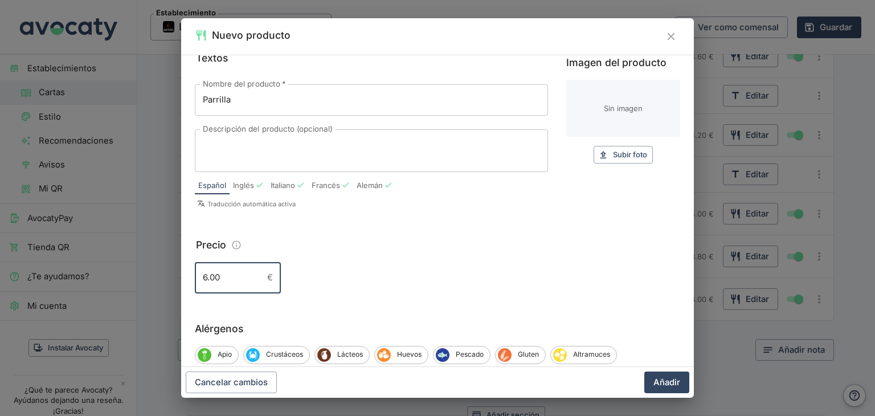
scroll to position [114, 0]
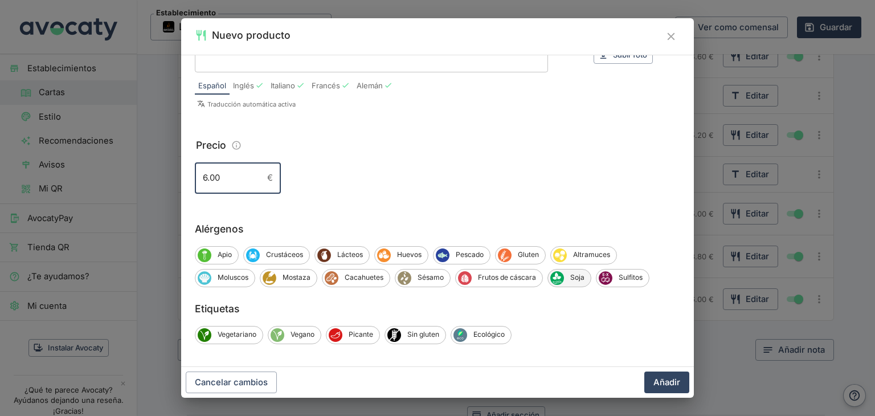
type input "6.00"
click at [564, 278] on span "Soja" at bounding box center [577, 277] width 27 height 10
click at [427, 338] on span "Sin gluten" at bounding box center [423, 334] width 44 height 10
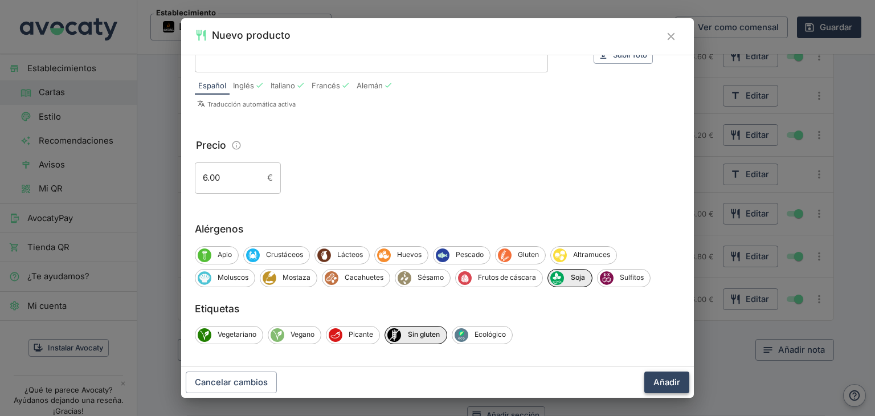
click at [677, 386] on button "Añadir" at bounding box center [666, 382] width 45 height 22
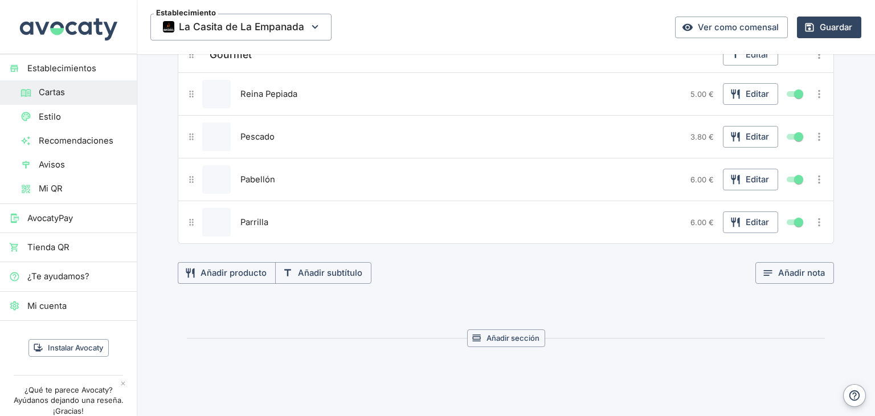
scroll to position [2055, 0]
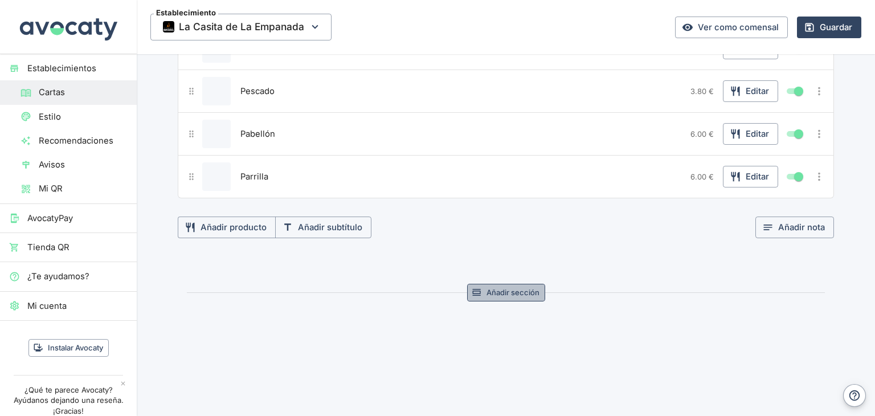
click at [526, 284] on button "Añadir sección" at bounding box center [506, 293] width 78 height 18
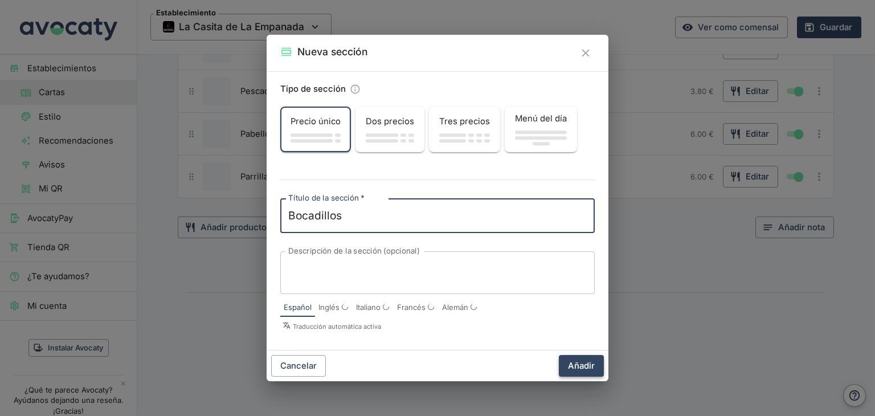
type textarea "Bocadillos"
click at [580, 362] on button "Añadir" at bounding box center [581, 366] width 45 height 22
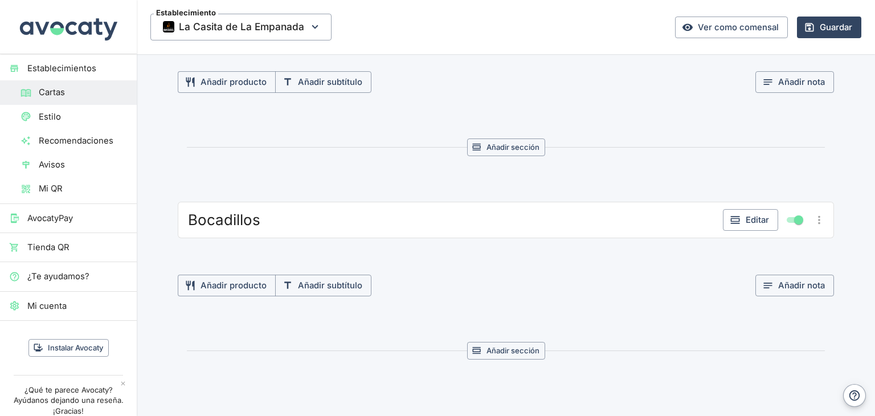
scroll to position [2226, 0]
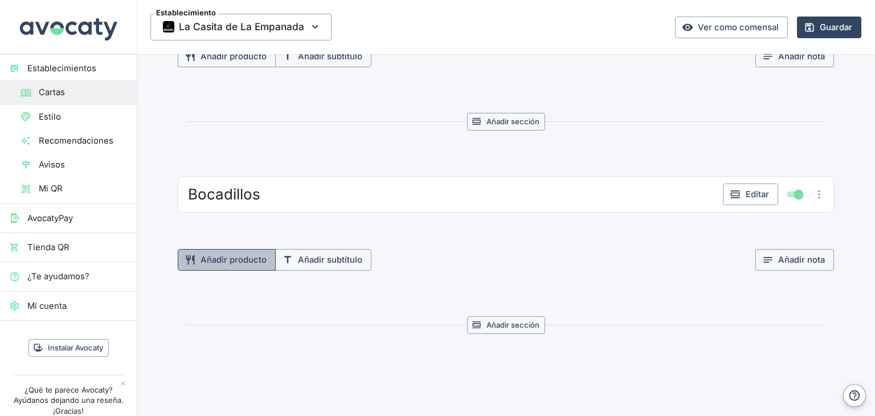
click at [226, 249] on button "Añadir producto" at bounding box center [227, 260] width 98 height 22
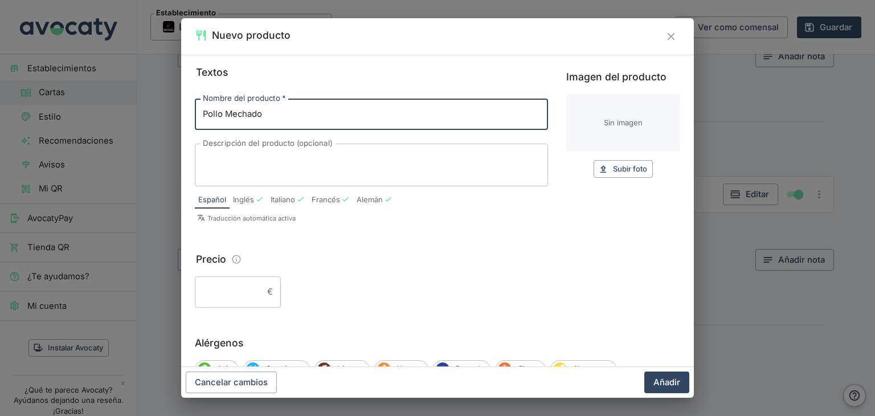
type input "Pollo Mechado"
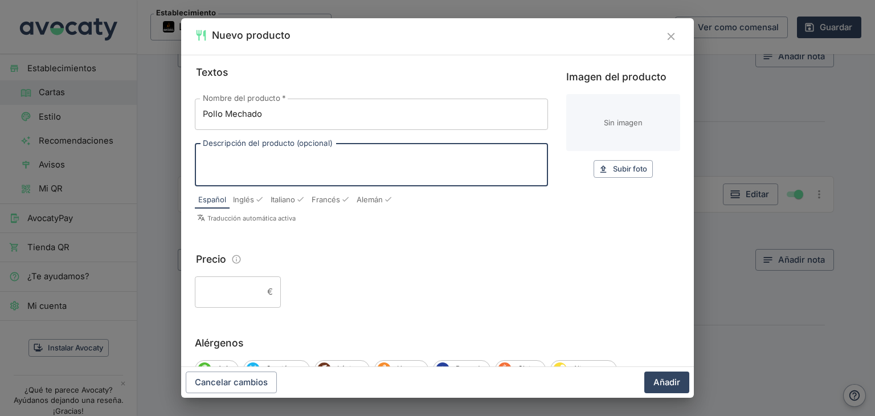
click at [267, 158] on textarea "Descripción del producto (opcional)" at bounding box center [371, 165] width 337 height 24
type textarea "lechuga, tomate, queso amarillo y tártara"
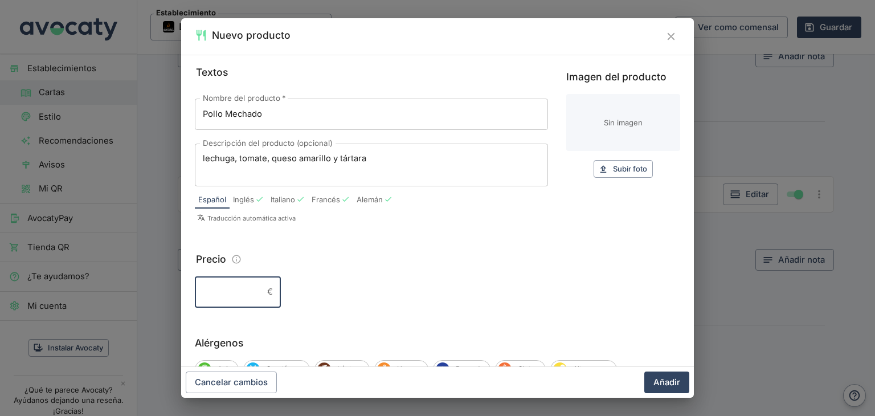
click at [230, 290] on input "Precio" at bounding box center [229, 291] width 68 height 31
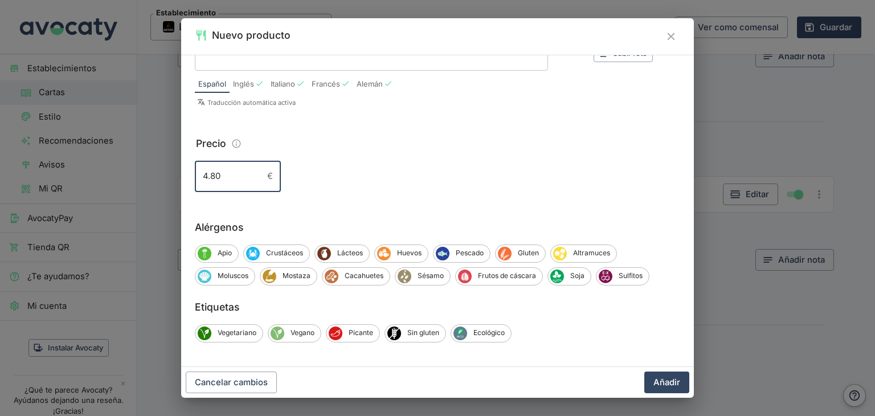
scroll to position [118, 0]
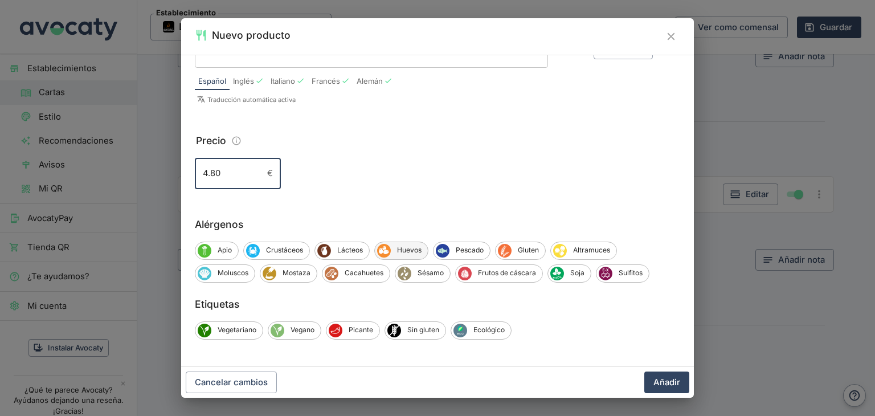
type input "4.80"
click at [416, 253] on span "Huevos" at bounding box center [409, 250] width 37 height 10
click at [669, 385] on button "Añadir" at bounding box center [666, 382] width 45 height 22
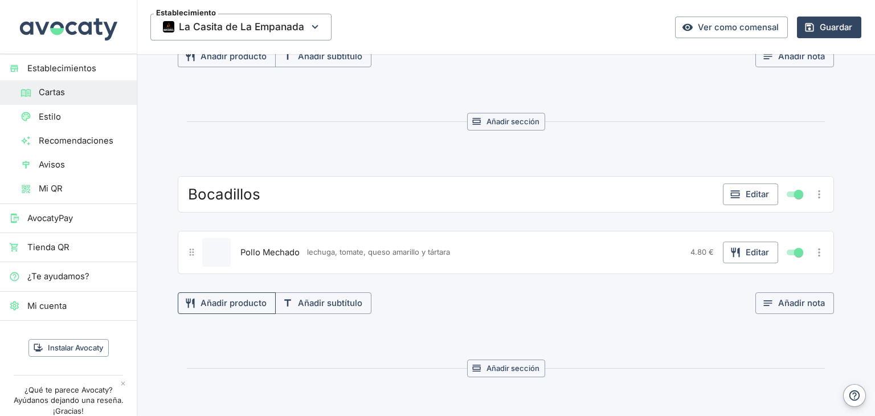
click at [227, 292] on button "Añadir producto" at bounding box center [227, 303] width 98 height 22
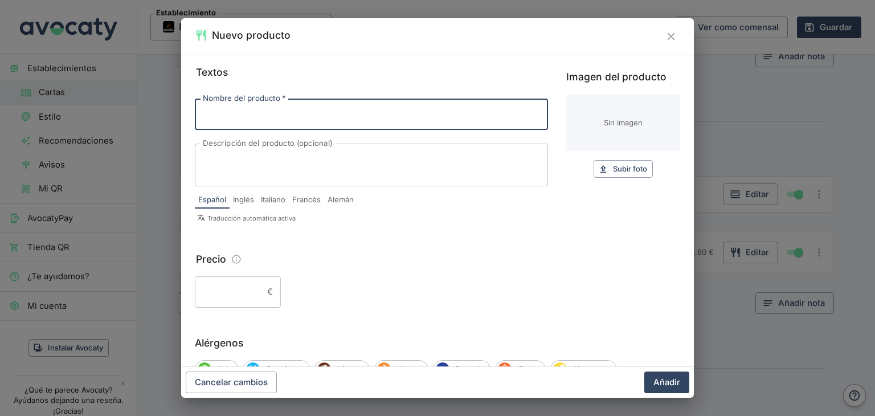
click at [252, 115] on input "Nombre del producto   *" at bounding box center [371, 114] width 353 height 31
type input "Mechada"
click at [261, 162] on textarea "Descripción del producto (opcional)" at bounding box center [371, 165] width 337 height 24
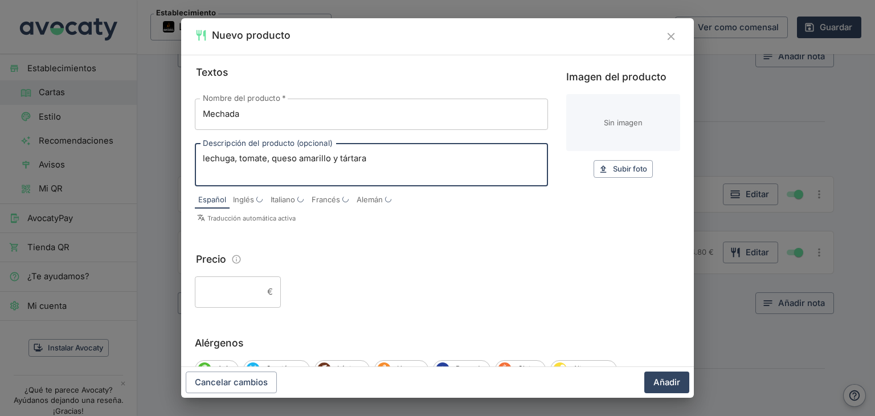
type textarea "lechuga, tomate, queso amarillo y tártara"
click at [244, 291] on input "Precio" at bounding box center [229, 291] width 68 height 31
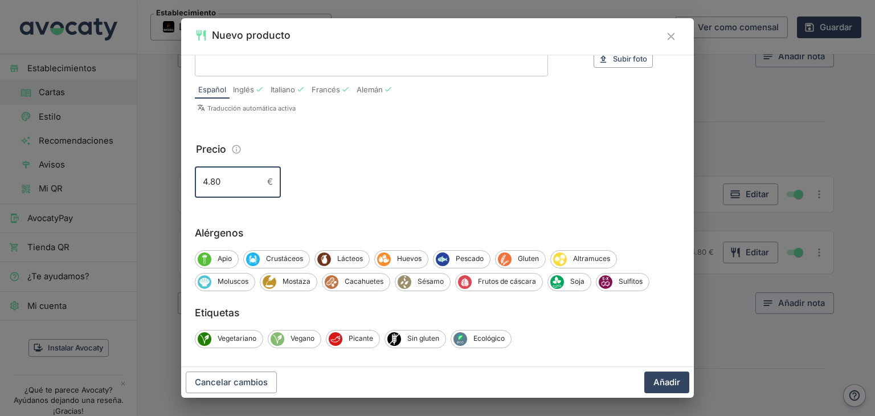
scroll to position [114, 0]
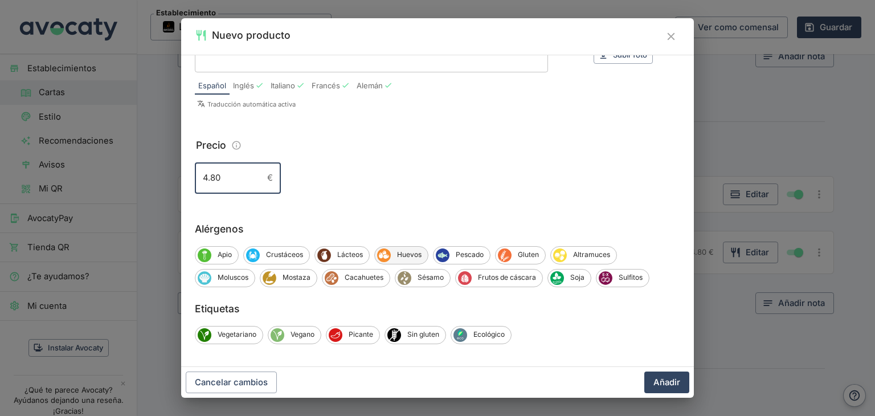
type input "4.80"
click at [408, 258] on span "Huevos" at bounding box center [409, 254] width 37 height 10
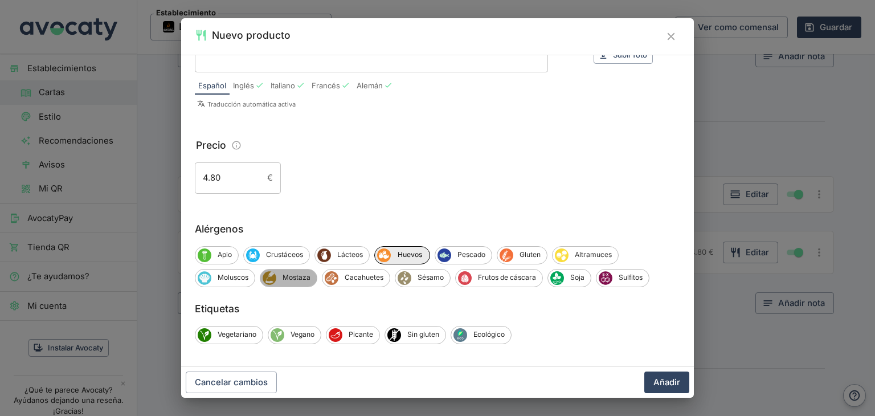
click at [297, 278] on span "Mostaza" at bounding box center [296, 277] width 40 height 10
click at [676, 383] on button "Añadir" at bounding box center [666, 382] width 45 height 22
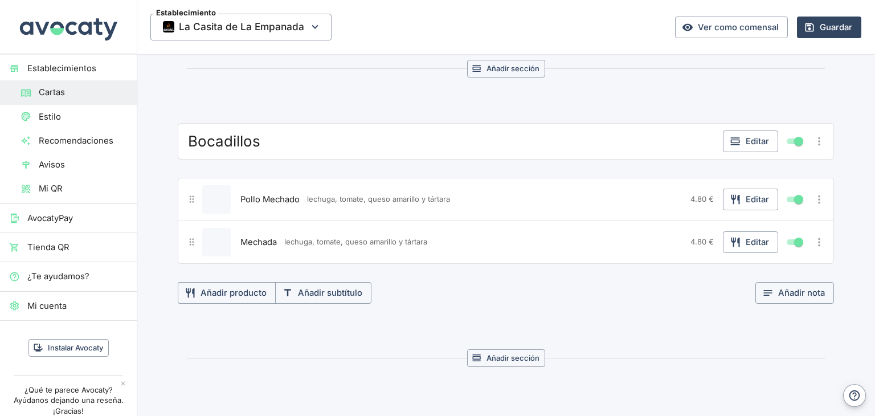
scroll to position [2283, 0]
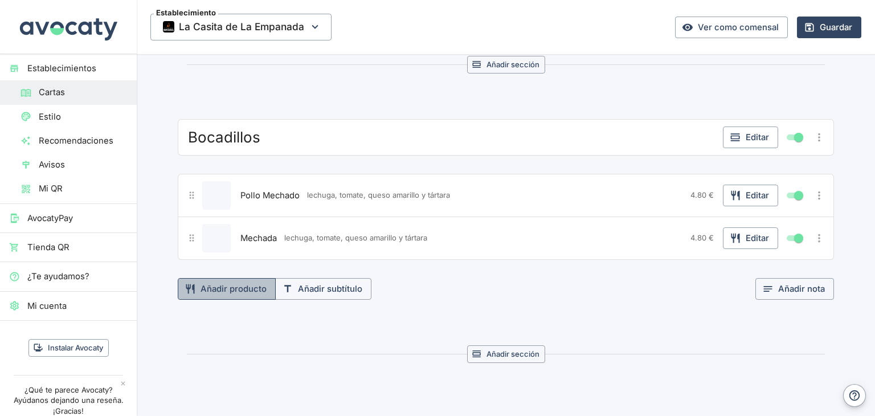
click at [216, 278] on button "Añadir producto" at bounding box center [227, 289] width 98 height 22
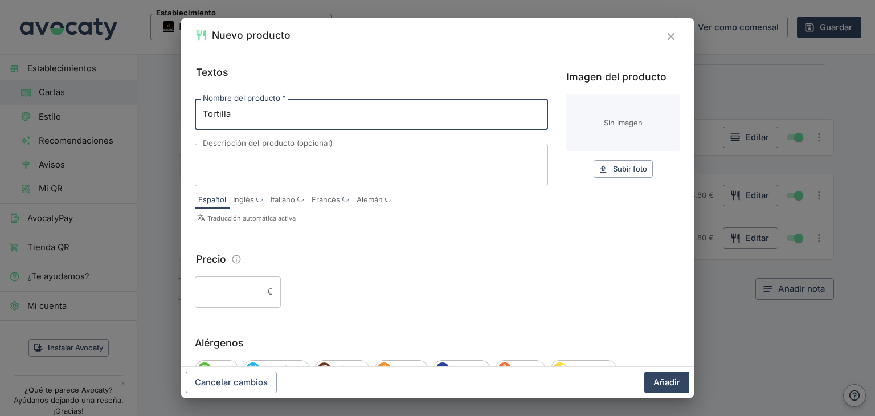
type input "Tortilla"
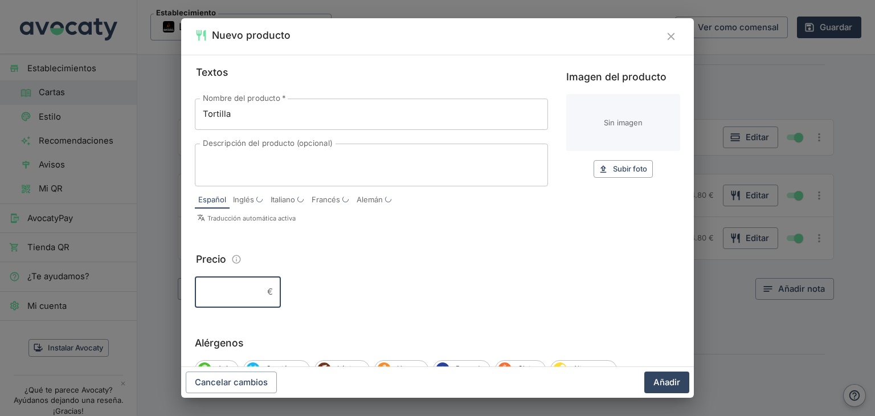
click at [249, 291] on input "Precio" at bounding box center [229, 291] width 68 height 31
type input "4.80"
click at [261, 149] on div "x Descripción del producto (opcional)" at bounding box center [371, 165] width 353 height 43
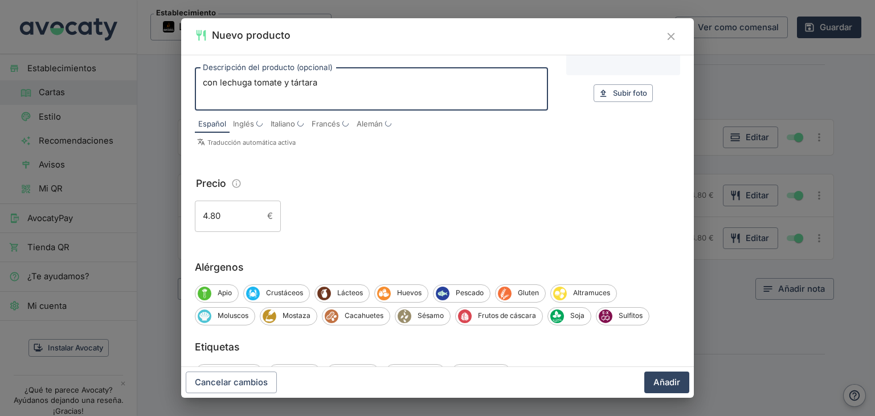
scroll to position [114, 0]
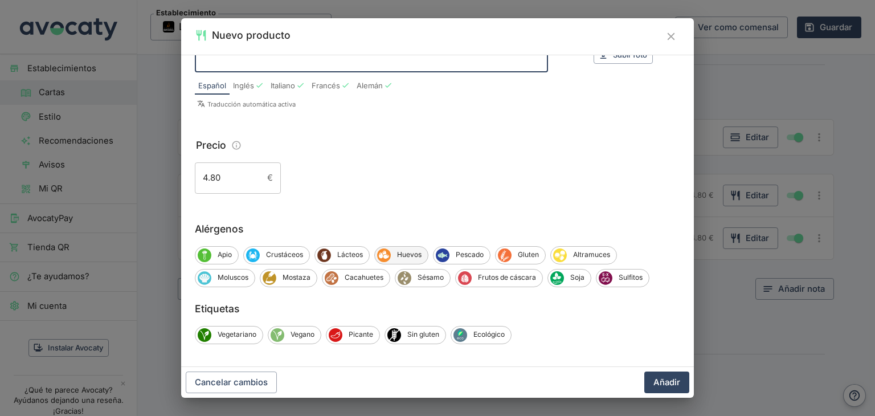
type textarea "con lechuga tomate y tártara"
click at [413, 255] on span "Huevos" at bounding box center [409, 254] width 37 height 10
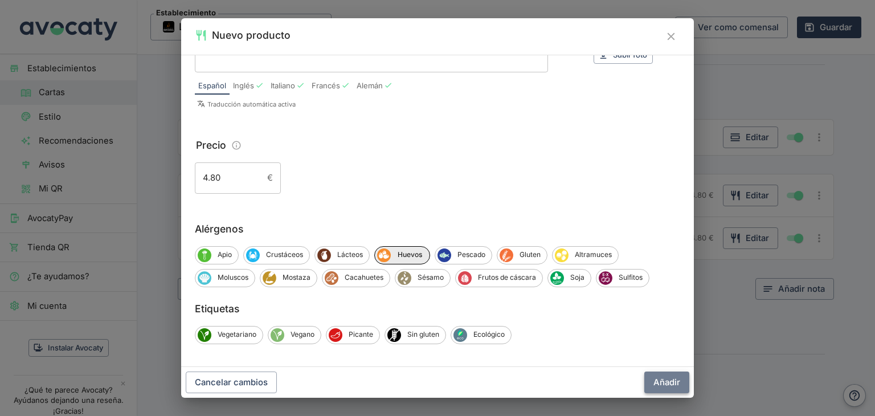
click at [681, 379] on button "Añadir" at bounding box center [666, 382] width 45 height 22
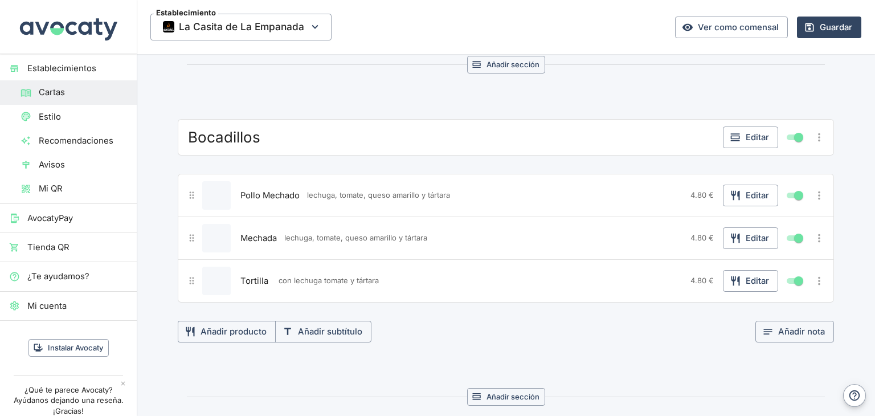
click at [294, 130] on div "Bocadillos" at bounding box center [451, 137] width 533 height 21
click at [747, 129] on button "Editar" at bounding box center [750, 137] width 55 height 22
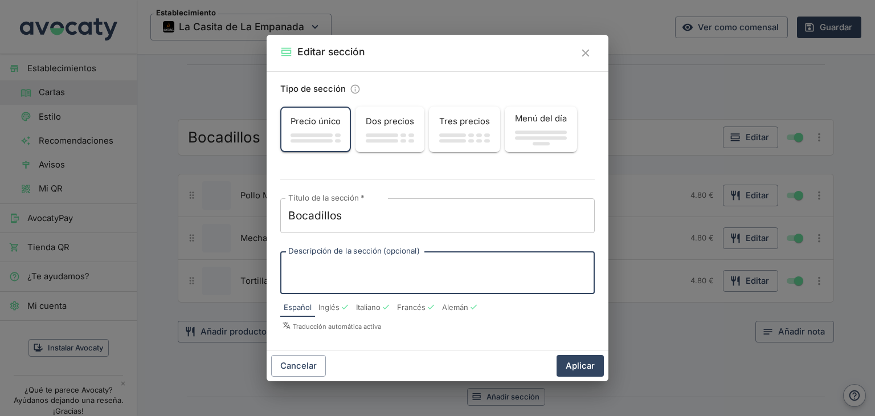
click at [349, 265] on textarea "Descripción de la sección (opcional)" at bounding box center [437, 273] width 298 height 24
type textarea "extras [PERSON_NAME] y huevo por 1 € mas"
click at [597, 362] on button "Aplicar" at bounding box center [579, 366] width 47 height 22
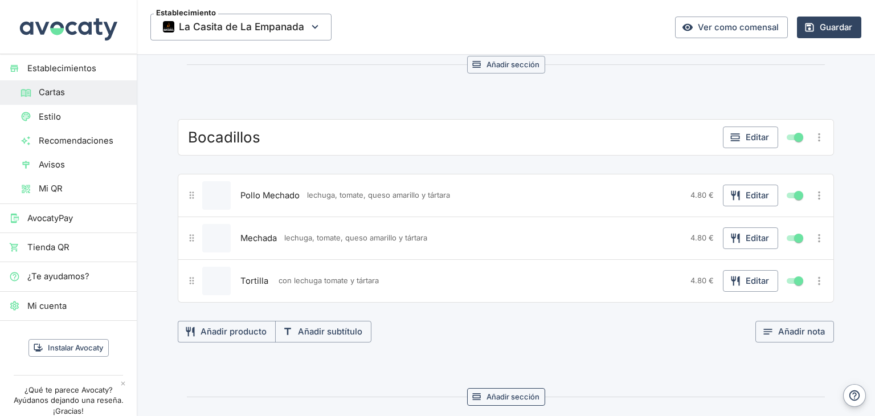
click at [505, 388] on button "Añadir sección" at bounding box center [506, 397] width 78 height 18
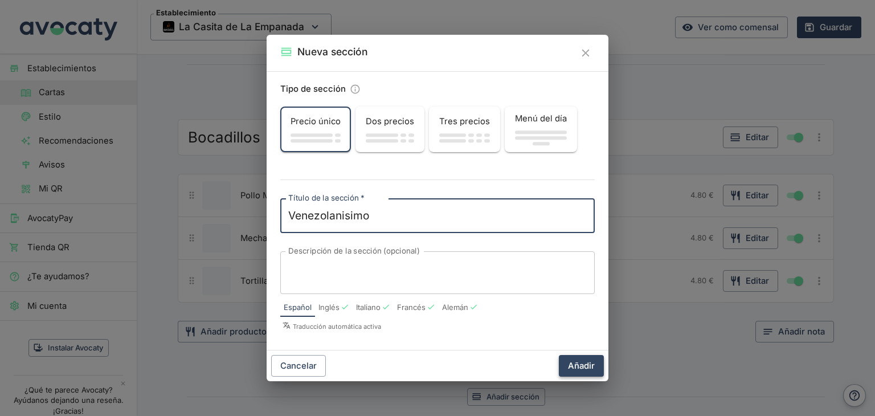
type textarea "Venezolanisimo"
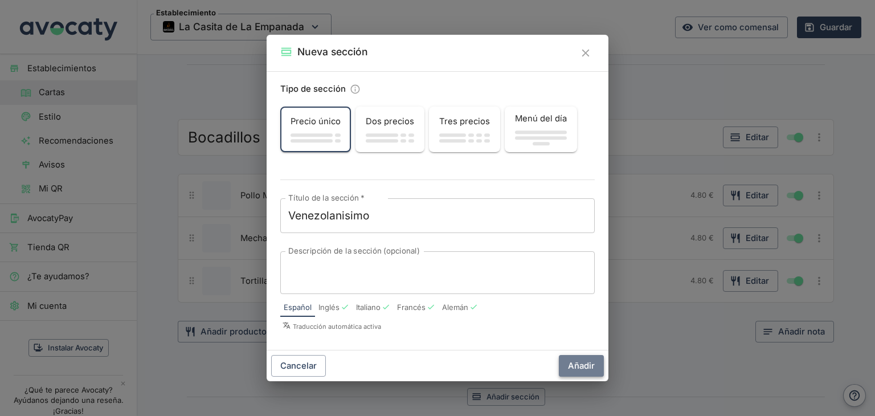
click at [597, 363] on button "Añadir" at bounding box center [581, 366] width 45 height 22
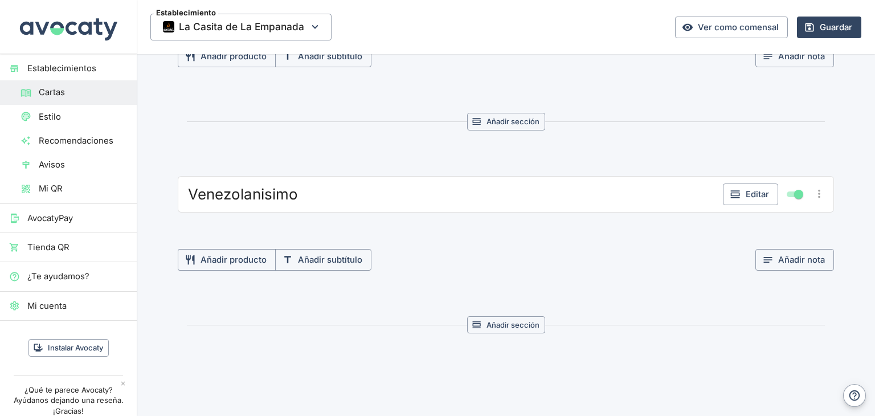
scroll to position [2568, 0]
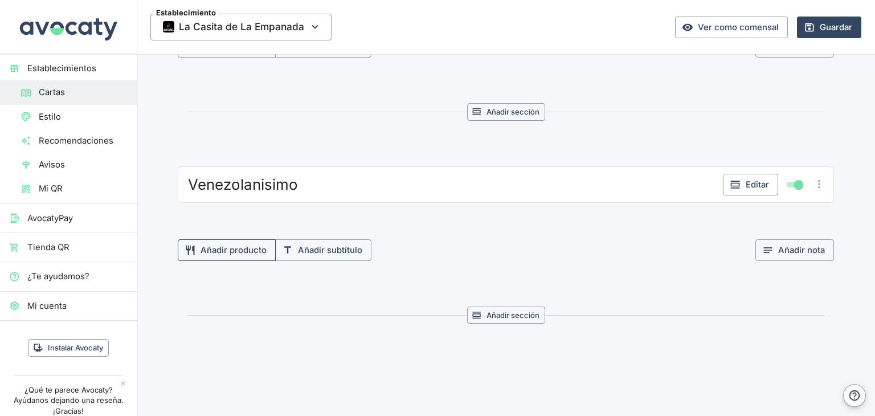
click at [236, 239] on button "Añadir producto" at bounding box center [227, 250] width 98 height 22
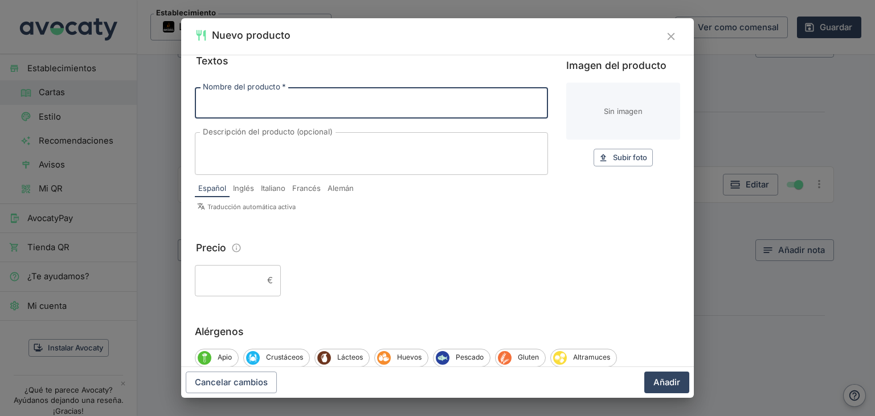
scroll to position [0, 0]
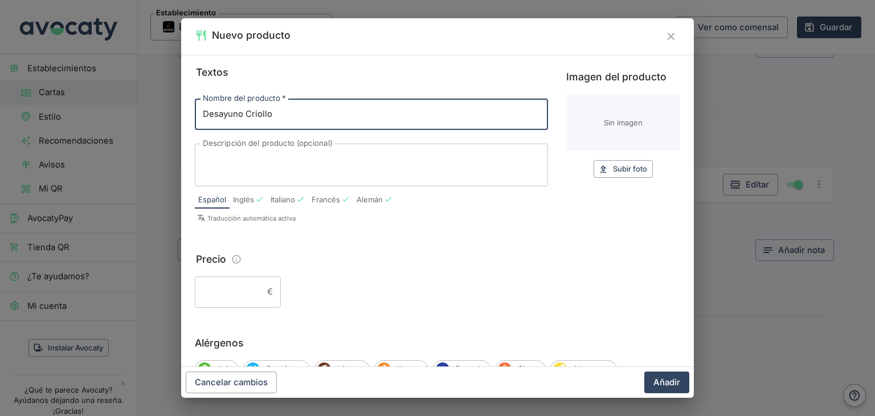
type input "Desayuno Criollo"
click at [246, 162] on textarea "Descripción del producto (opcional)" at bounding box center [371, 165] width 337 height 24
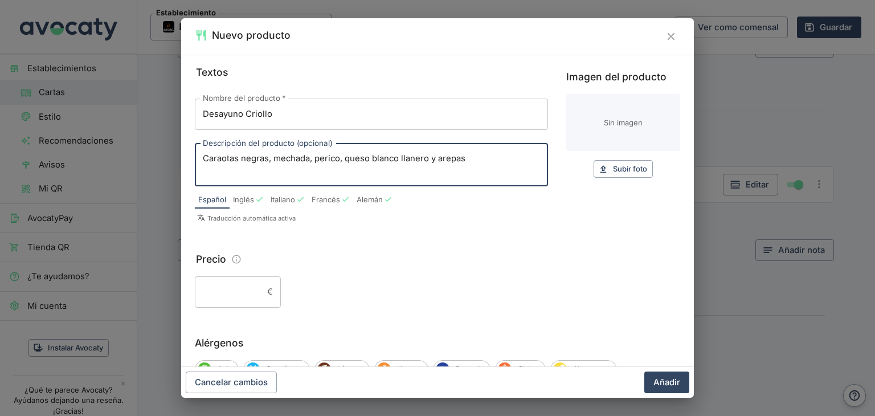
type textarea "Caraotas negras, mechada, perico, queso blanco llanero y arepas"
click at [215, 293] on input "Precio" at bounding box center [229, 291] width 68 height 31
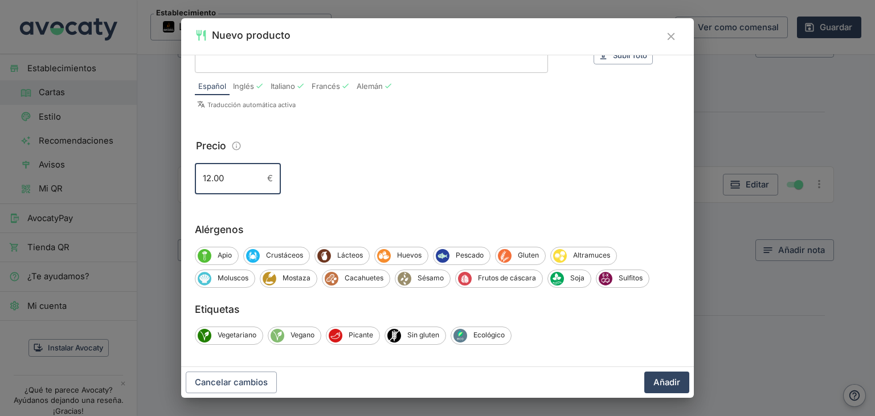
scroll to position [114, 0]
type input "12.00"
click at [401, 251] on span "Huevos" at bounding box center [409, 254] width 37 height 10
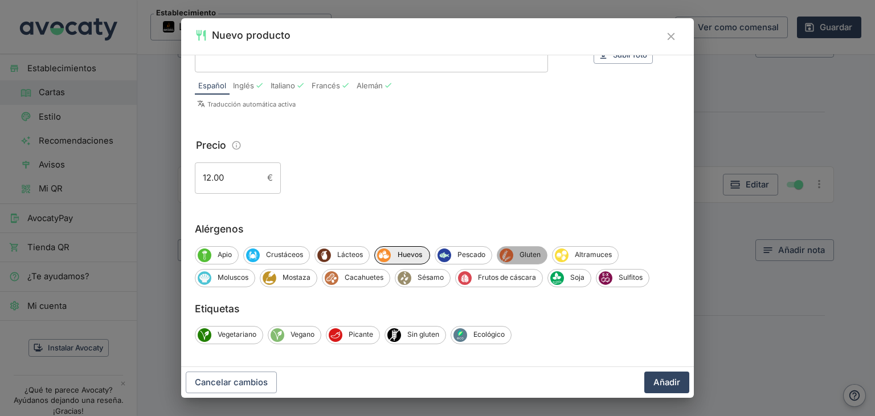
click at [533, 255] on span "Gluten" at bounding box center [530, 254] width 34 height 10
click at [358, 254] on span "Lácteos" at bounding box center [350, 254] width 38 height 10
click at [670, 382] on button "Añadir" at bounding box center [666, 382] width 45 height 22
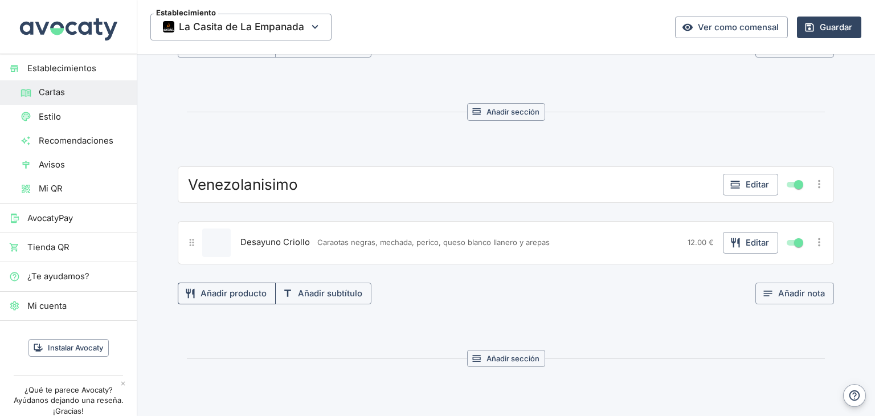
click at [245, 282] on button "Añadir producto" at bounding box center [227, 293] width 98 height 22
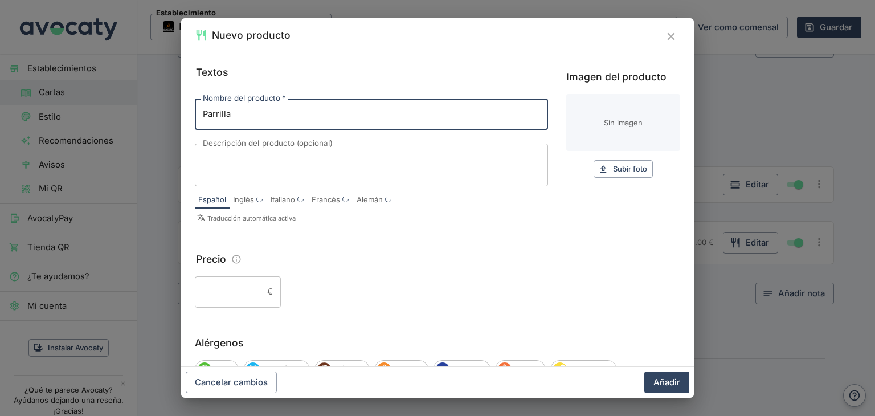
type input "Parrilla"
click at [283, 158] on textarea "Descripción del producto (opcional)" at bounding box center [371, 165] width 337 height 24
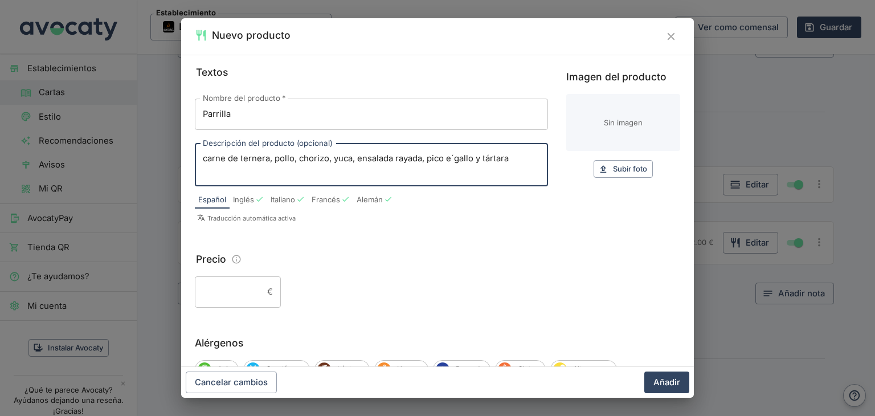
type textarea "carne de ternera, pollo, chorizo, yuca, ensalada rayada, pico e´gallo y tártara"
click at [227, 290] on input "Precio" at bounding box center [229, 291] width 68 height 31
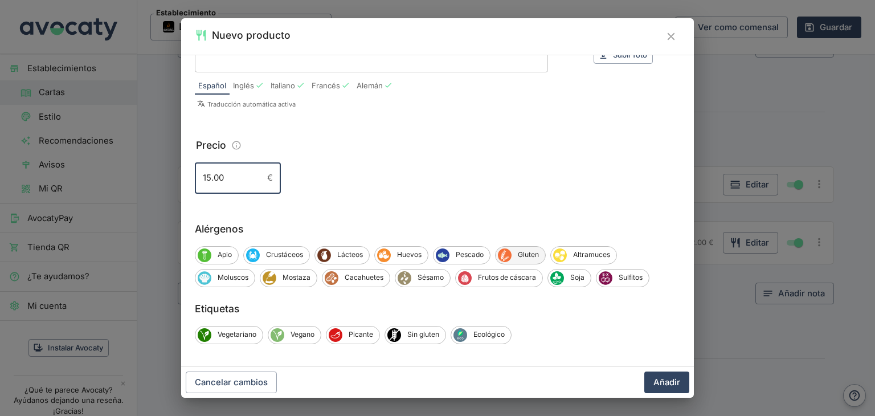
type input "15.00"
click at [527, 258] on span "Gluten" at bounding box center [528, 254] width 34 height 10
click at [353, 260] on span "Lácteos" at bounding box center [350, 254] width 38 height 10
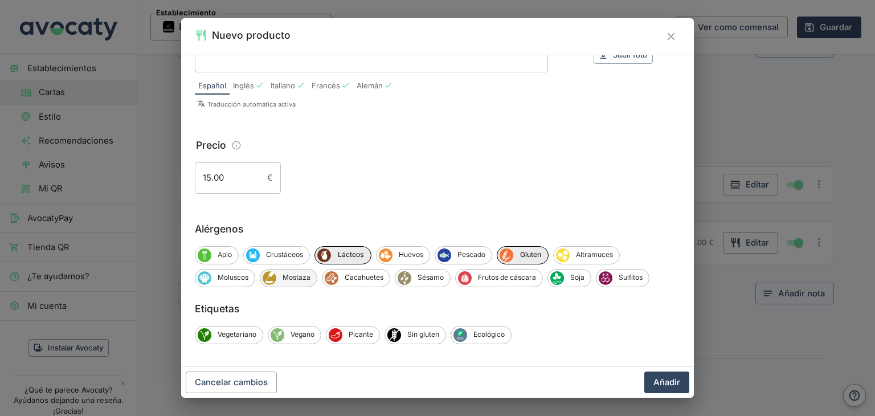
click at [302, 279] on span "Mostaza" at bounding box center [296, 277] width 40 height 10
click at [669, 381] on button "Añadir" at bounding box center [666, 382] width 45 height 22
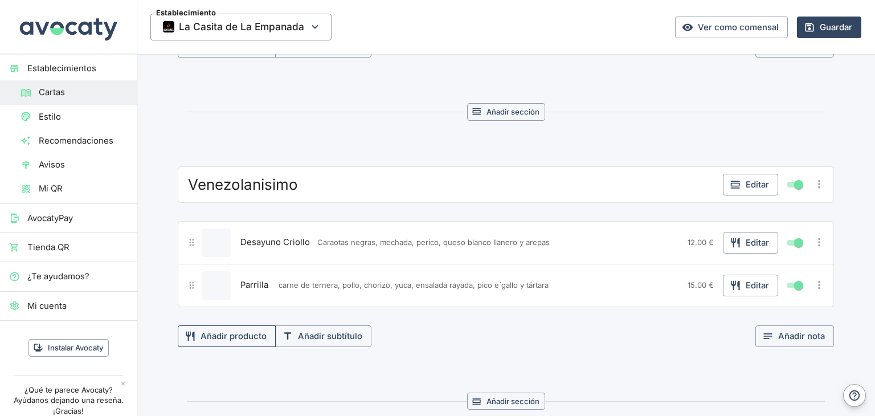
click at [251, 325] on button "Añadir producto" at bounding box center [227, 336] width 98 height 22
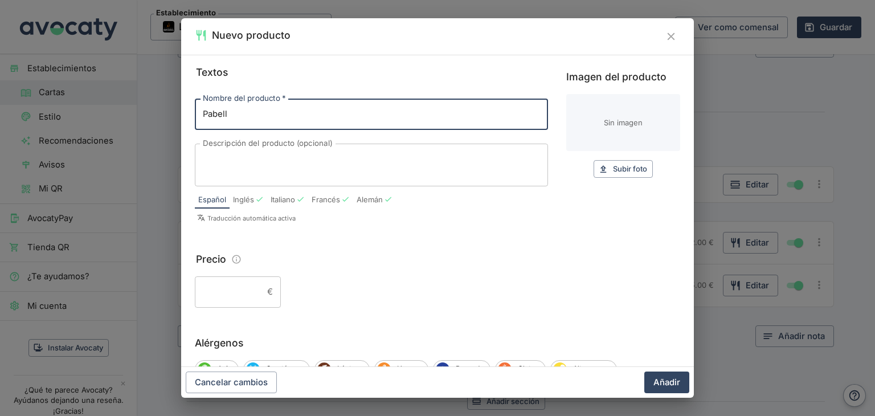
type input "Pabellón"
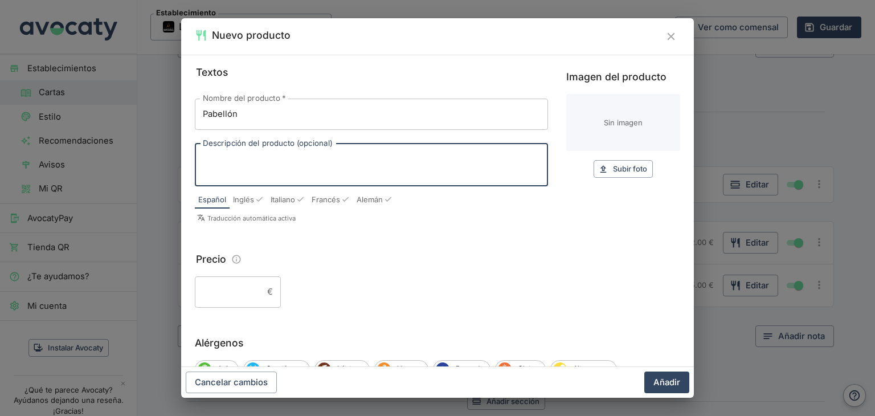
click at [248, 158] on textarea "Descripción del producto (opcional)" at bounding box center [371, 165] width 337 height 24
type textarea "caraotas negras. mechada, queso llanero, arroz blanco , tajadas y huevo frito"
click at [239, 287] on input "Precio" at bounding box center [229, 291] width 68 height 31
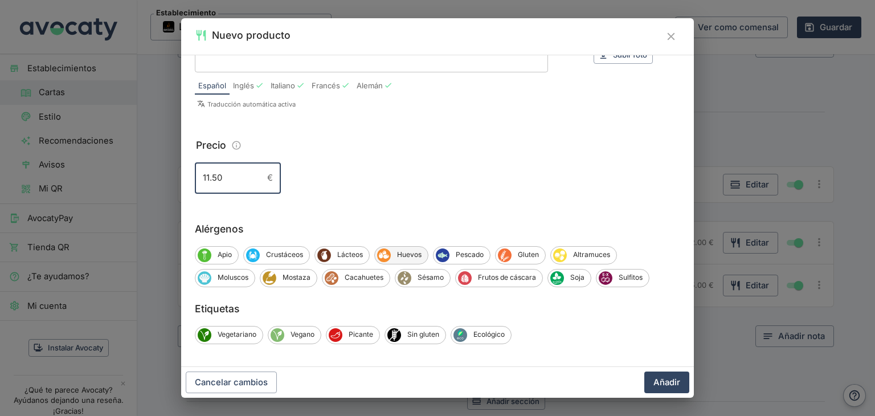
type input "11.50"
click at [421, 254] on span "Huevos" at bounding box center [409, 254] width 37 height 10
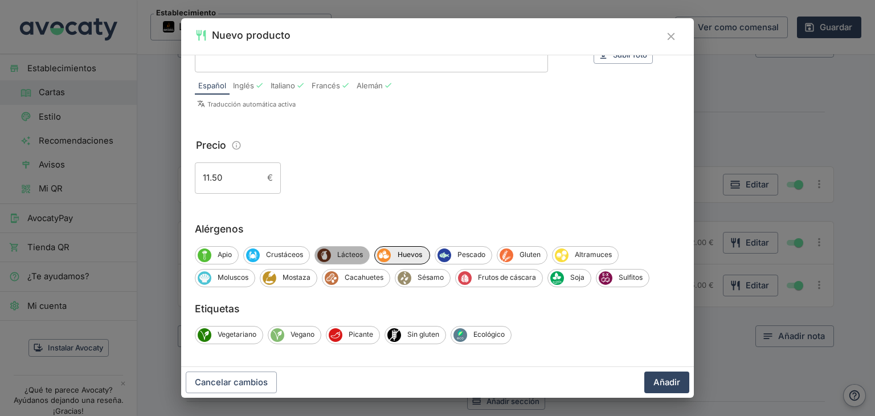
click at [351, 259] on span "Lácteos" at bounding box center [350, 254] width 38 height 10
click at [296, 274] on span "Mostaza" at bounding box center [296, 277] width 40 height 10
click at [524, 257] on span "Gluten" at bounding box center [532, 254] width 34 height 10
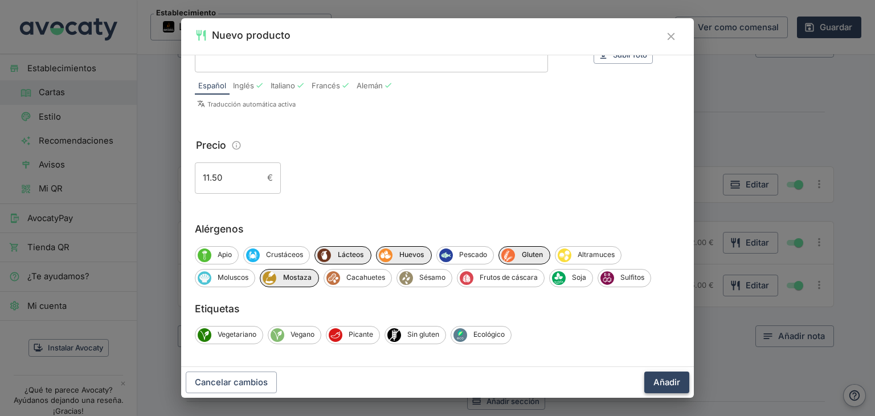
click at [672, 388] on button "Añadir" at bounding box center [666, 382] width 45 height 22
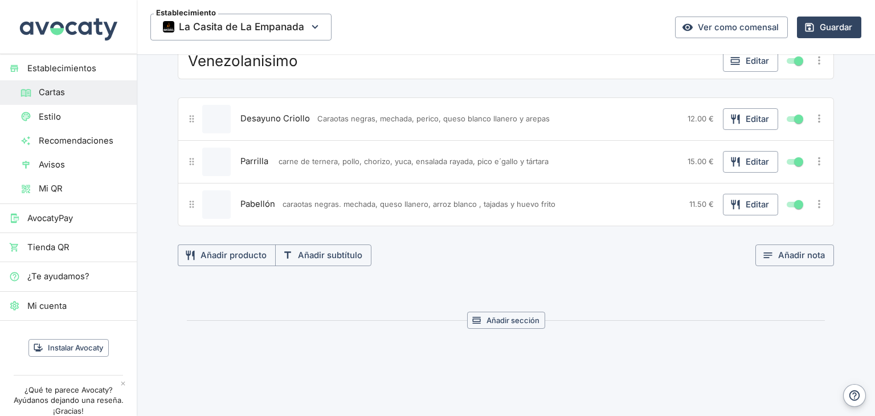
scroll to position [2716, 0]
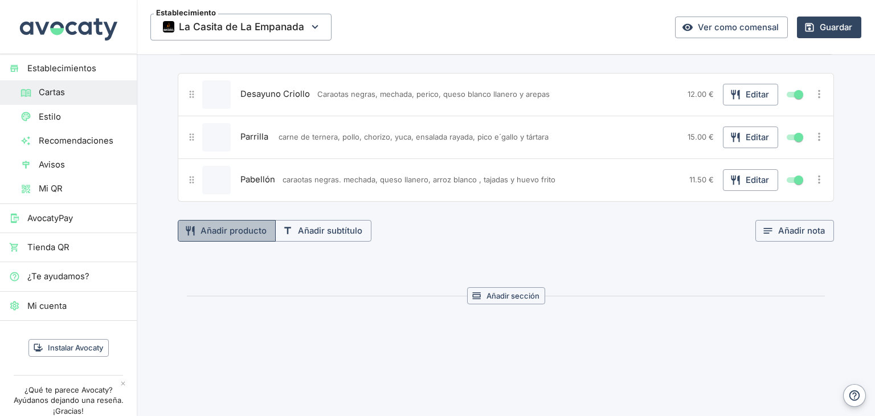
click at [220, 220] on button "Añadir producto" at bounding box center [227, 231] width 98 height 22
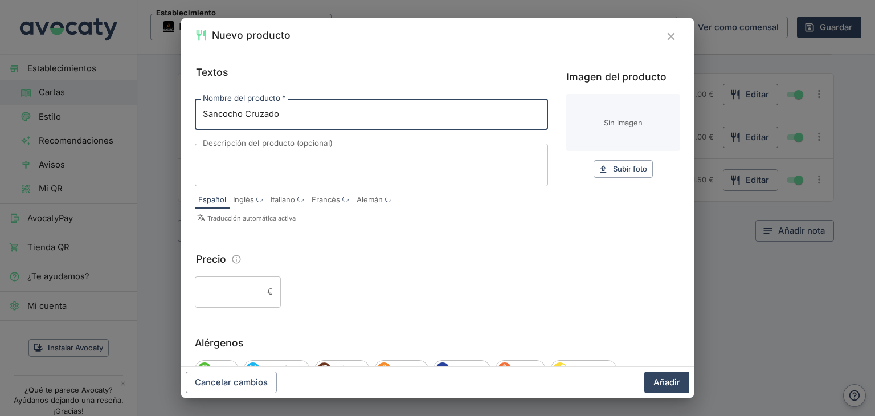
type input "Sancocho Cruzado"
click at [239, 161] on textarea "Descripción del producto (opcional)" at bounding box center [371, 165] width 337 height 24
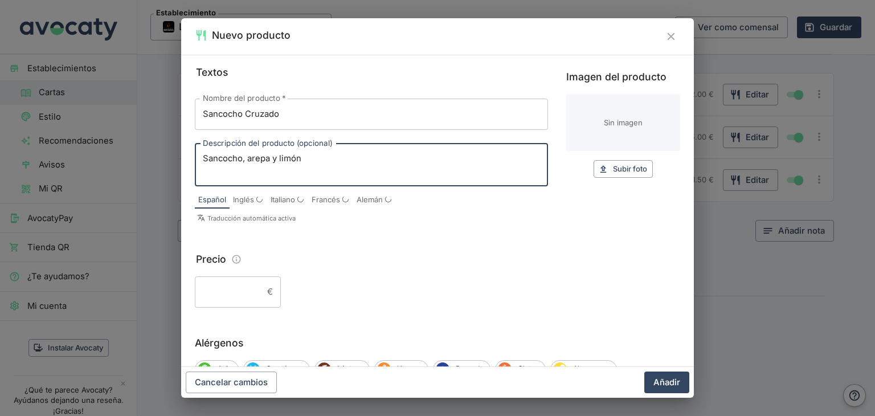
type textarea "Sancocho, arepa y limón"
click at [301, 118] on input "Sancocho Cruzado" at bounding box center [371, 114] width 353 height 31
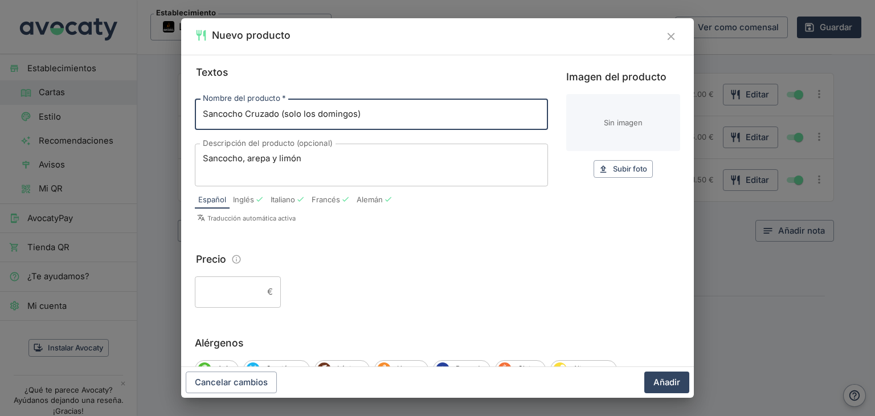
type input "Sancocho Cruzado (solo los domingos)"
click at [235, 288] on input "Precio" at bounding box center [229, 291] width 68 height 31
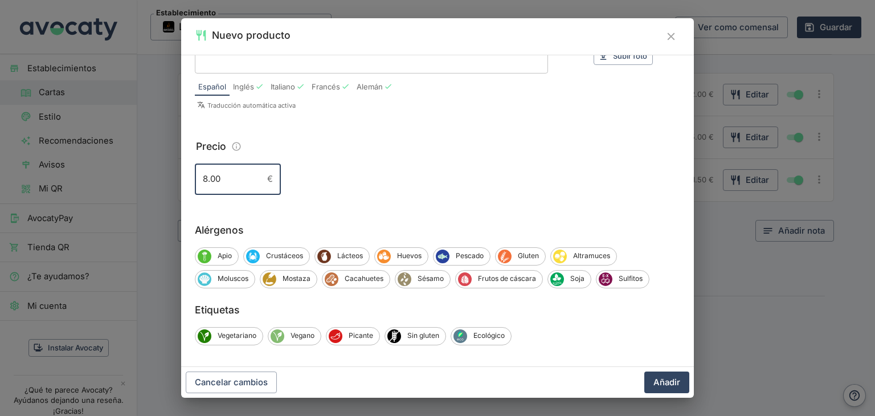
scroll to position [114, 0]
type input "8.00"
click at [674, 386] on button "Añadir" at bounding box center [666, 382] width 45 height 22
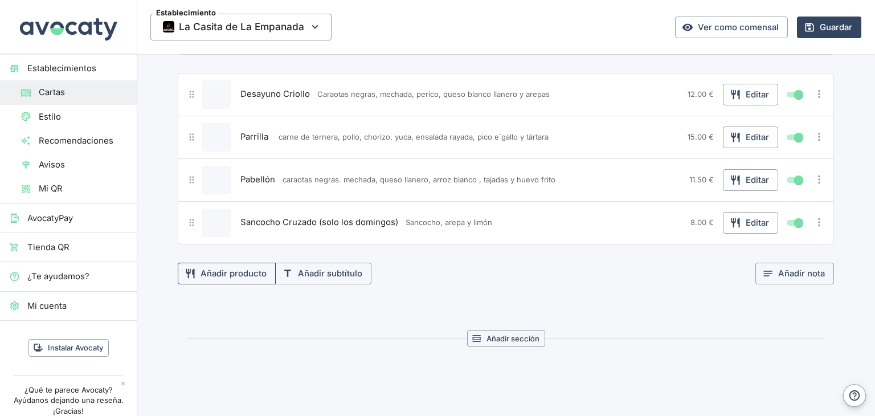
click at [239, 263] on button "Añadir producto" at bounding box center [227, 274] width 98 height 22
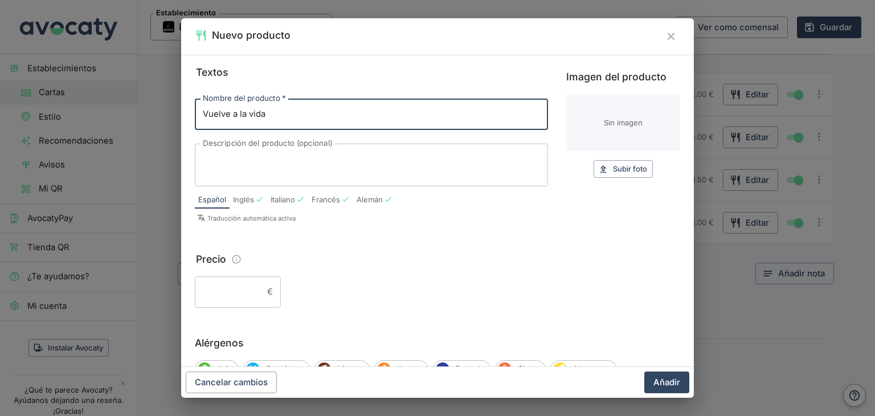
type input "Vuelve a la vida"
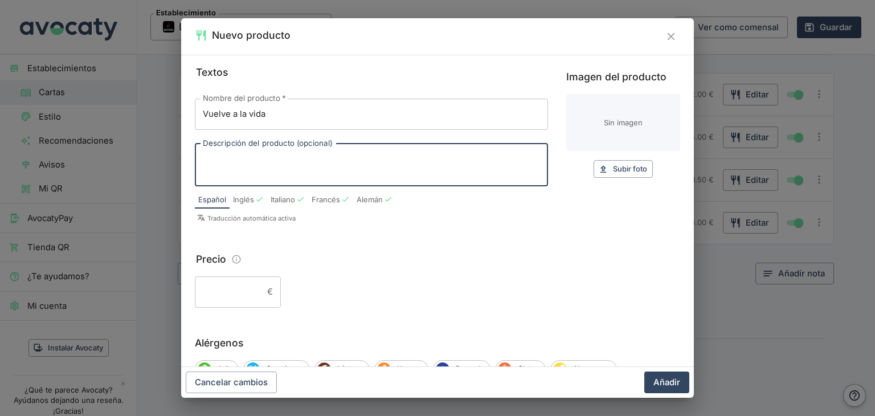
click at [260, 155] on textarea "Descripción del producto (opcional)" at bounding box center [371, 165] width 337 height 24
type textarea "Coctel de mariscos variados en cama [PERSON_NAME], acompañados de patacones y l…"
click at [237, 290] on input "Precio" at bounding box center [229, 292] width 68 height 31
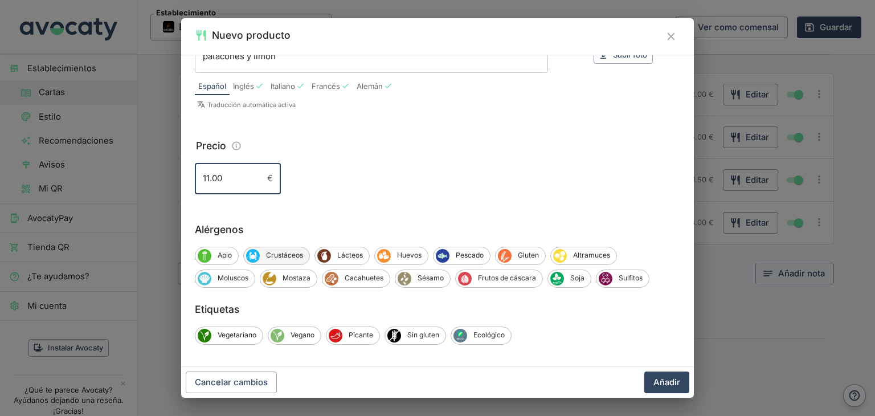
type input "11.00"
click at [294, 256] on span "Crustáceos" at bounding box center [285, 255] width 50 height 10
click at [468, 255] on span "Pescado" at bounding box center [472, 255] width 40 height 10
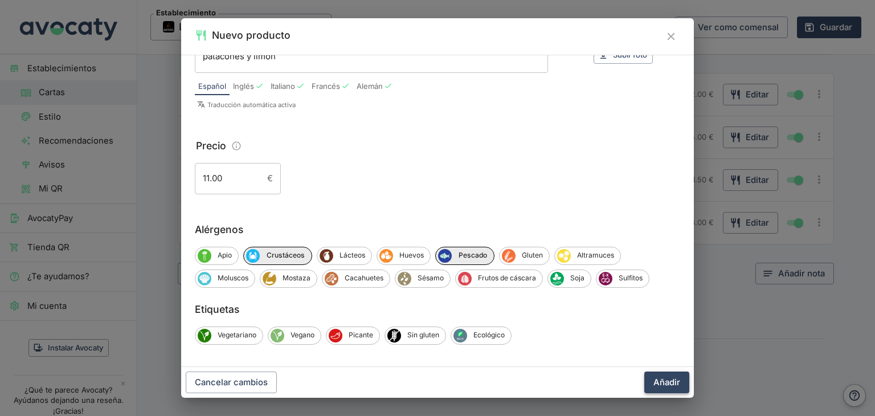
click at [660, 376] on button "Añadir" at bounding box center [666, 382] width 45 height 22
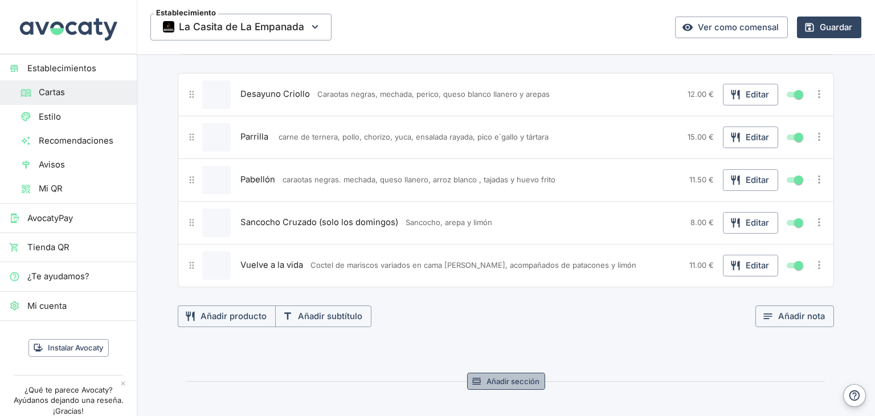
click at [517, 372] on button "Añadir sección" at bounding box center [506, 381] width 78 height 18
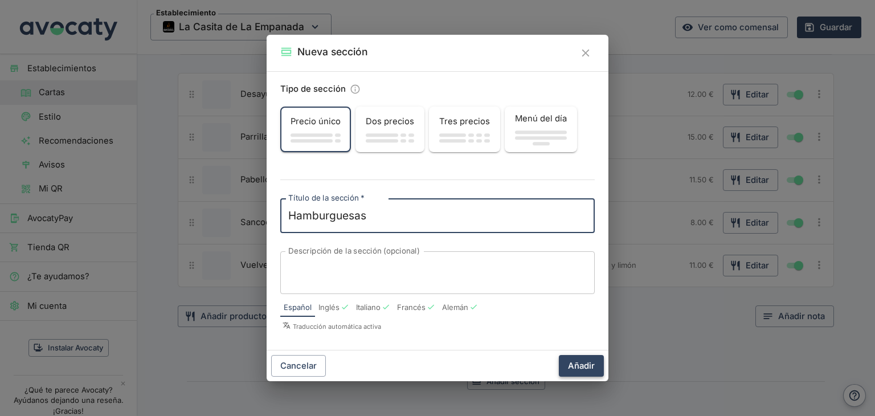
type textarea "Hamburguesas"
click at [587, 371] on button "Añadir" at bounding box center [581, 366] width 45 height 22
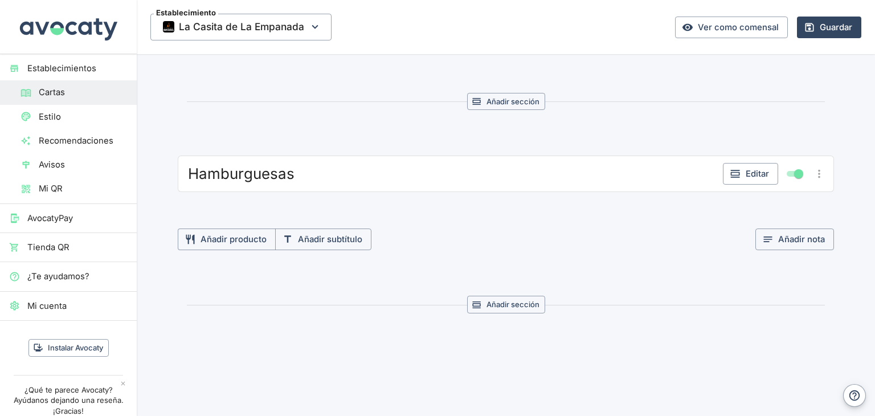
scroll to position [3003, 0]
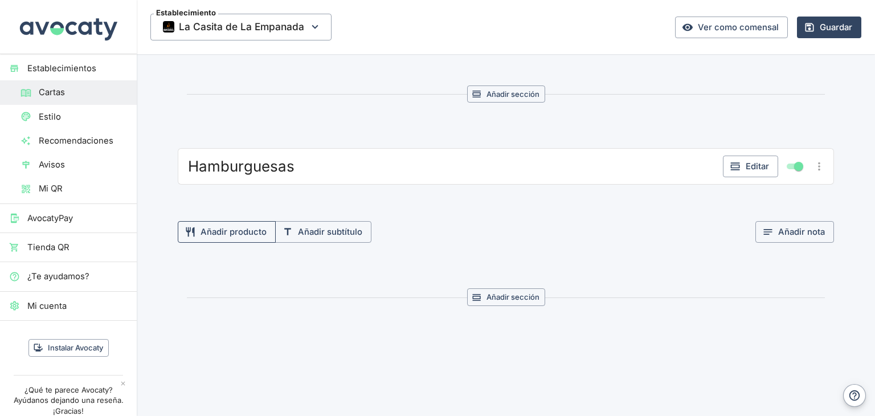
click at [246, 221] on button "Añadir producto" at bounding box center [227, 232] width 98 height 22
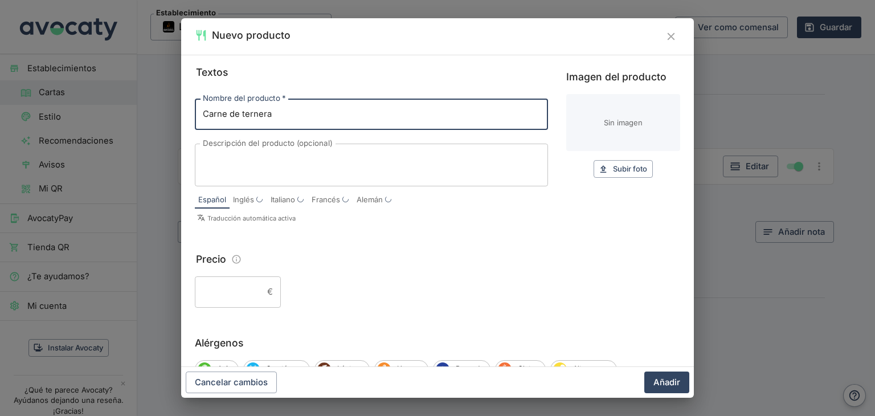
type input "Carne de ternera"
click at [274, 151] on div "x Descripción del producto (opcional)" at bounding box center [371, 165] width 353 height 43
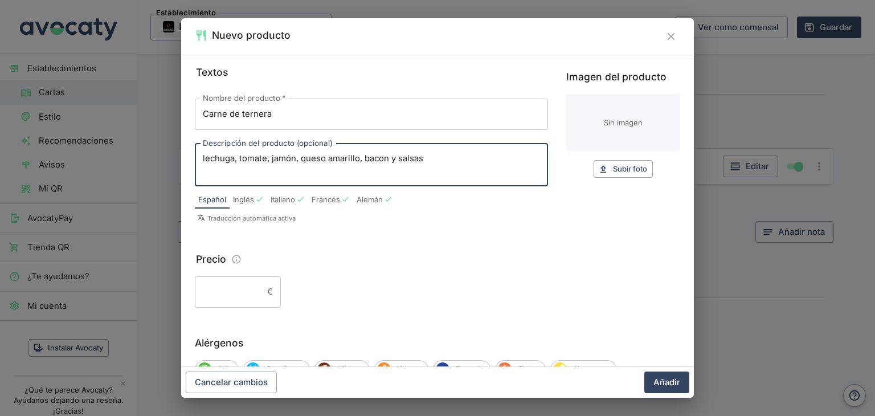
type textarea "lechuga, tomate, jamón, queso amarillo, bacon y salsas"
click at [230, 297] on input "Precio" at bounding box center [229, 291] width 68 height 31
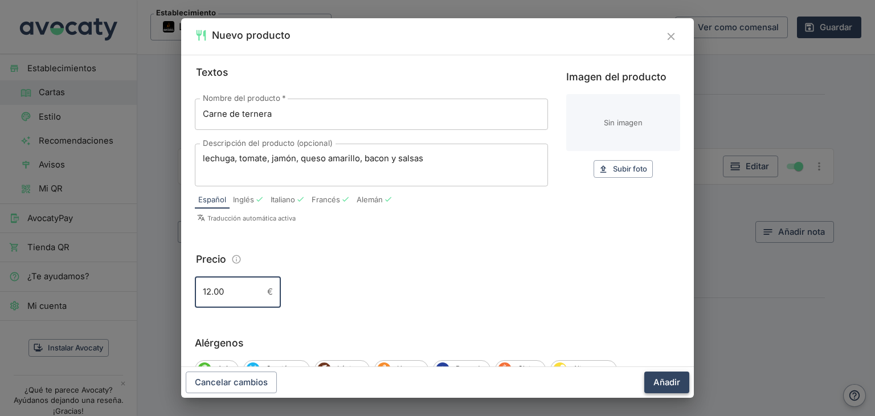
type input "12.00"
click at [670, 383] on button "Añadir" at bounding box center [666, 382] width 45 height 22
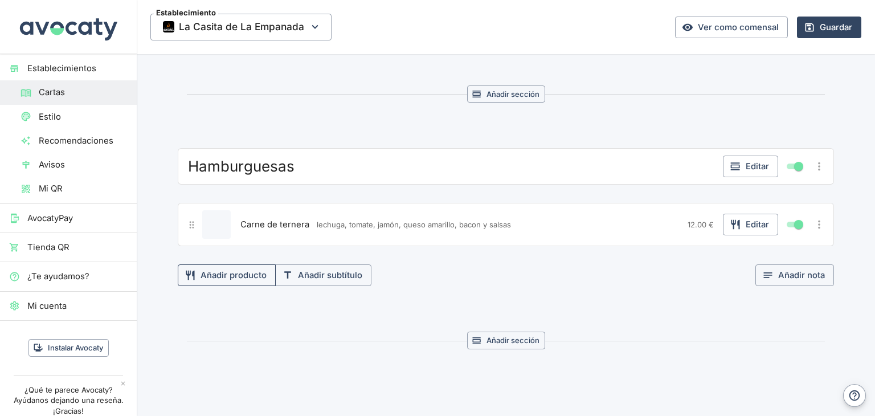
click at [239, 264] on button "Añadir producto" at bounding box center [227, 275] width 98 height 22
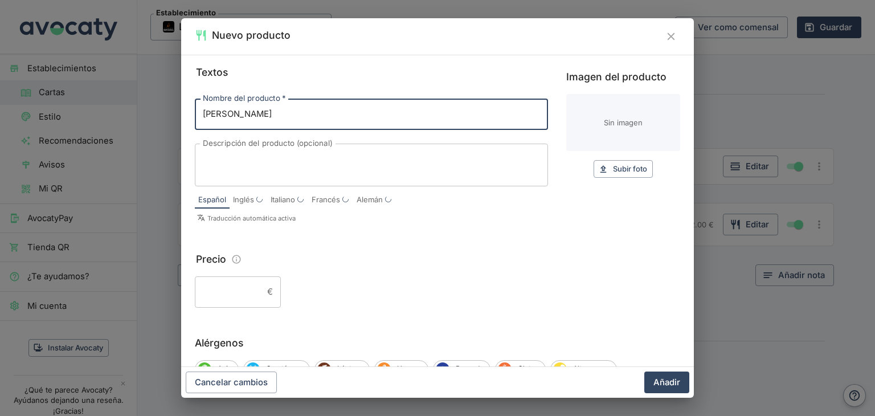
type input "[PERSON_NAME]"
click at [268, 165] on textarea "Descripción del producto (opcional)" at bounding box center [371, 165] width 337 height 24
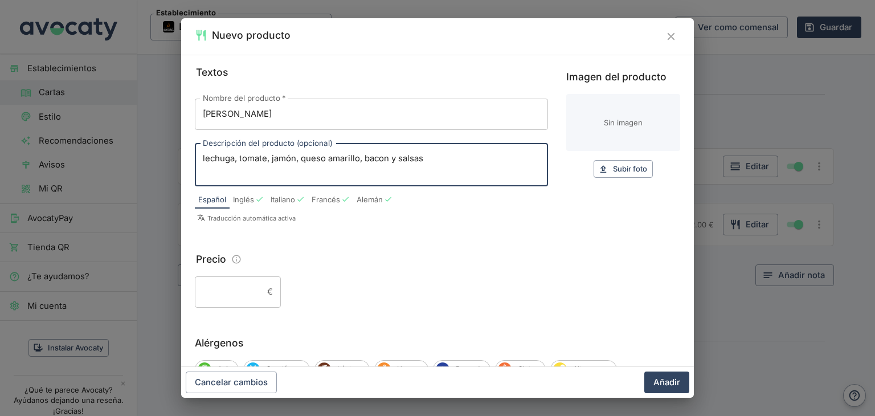
type textarea "lechuga, tomate, jamón, queso amarillo, bacon y salsas"
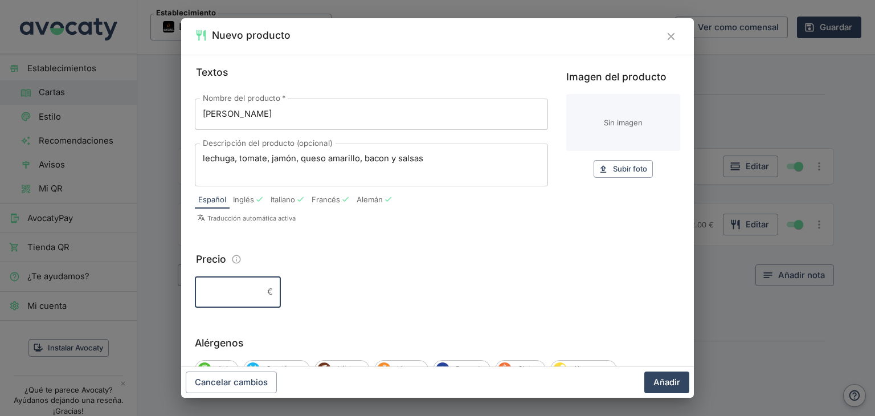
click at [215, 293] on input "Precio" at bounding box center [229, 291] width 68 height 31
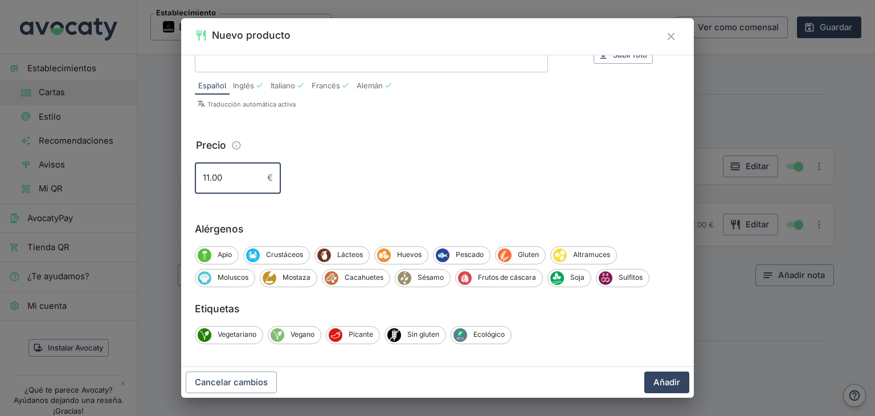
scroll to position [118, 0]
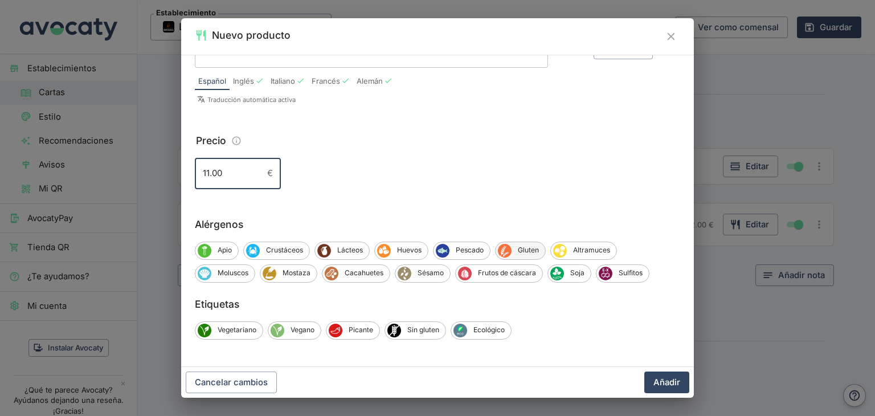
type input "11.00"
click at [522, 251] on span "Gluten" at bounding box center [528, 250] width 34 height 10
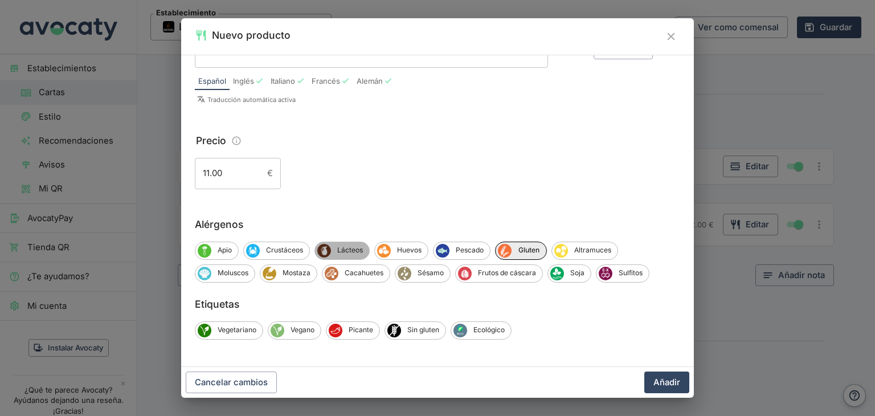
click at [351, 247] on span "Lácteos" at bounding box center [350, 250] width 38 height 10
click at [673, 384] on button "Añadir" at bounding box center [666, 382] width 45 height 22
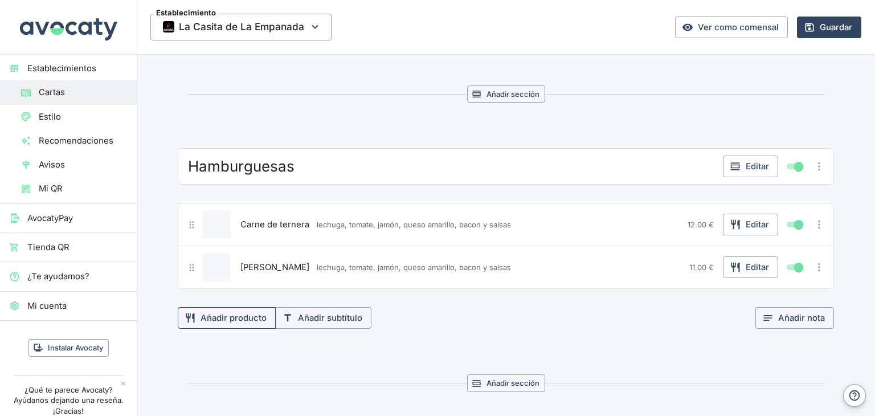
click at [252, 307] on button "Añadir producto" at bounding box center [227, 318] width 98 height 22
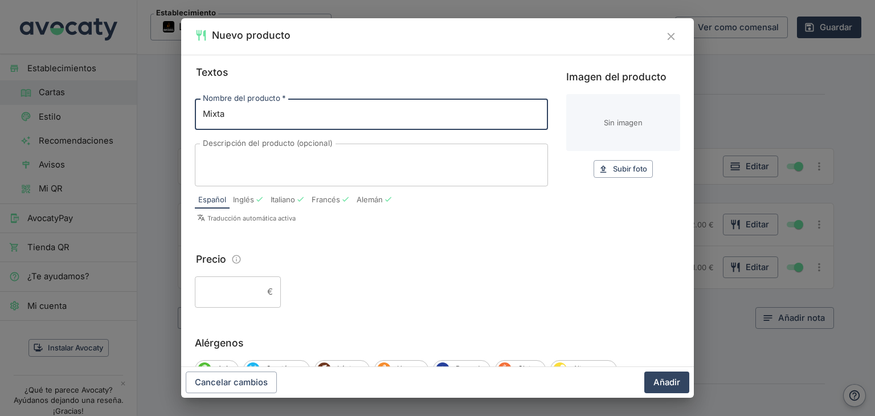
type input "Mixta"
click at [254, 172] on textarea "Descripción del producto (opcional)" at bounding box center [371, 165] width 337 height 24
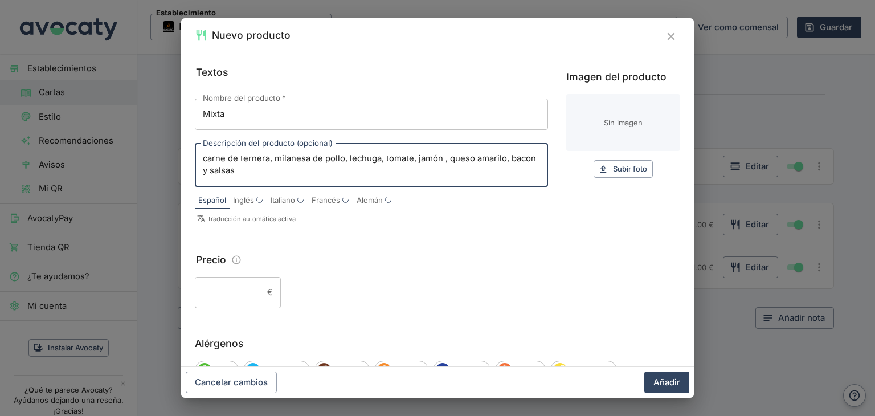
scroll to position [57, 0]
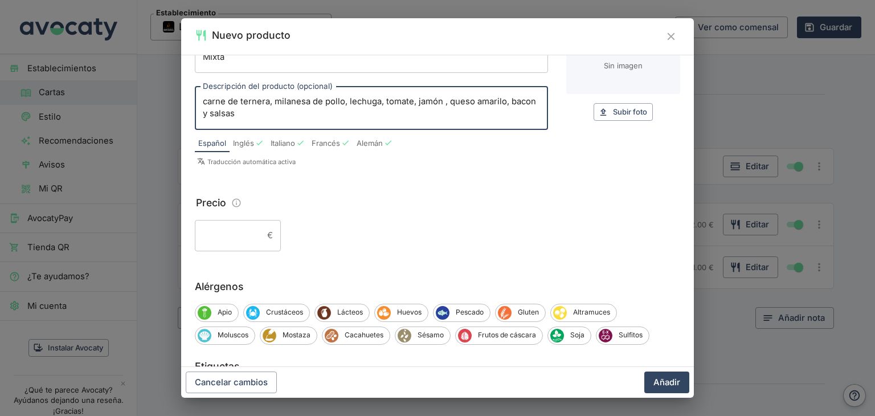
type textarea "carne de ternera, milanesa de pollo, lechuga, tomate, jamón , queso amarilo, ba…"
click at [242, 227] on input "Precio" at bounding box center [229, 235] width 68 height 31
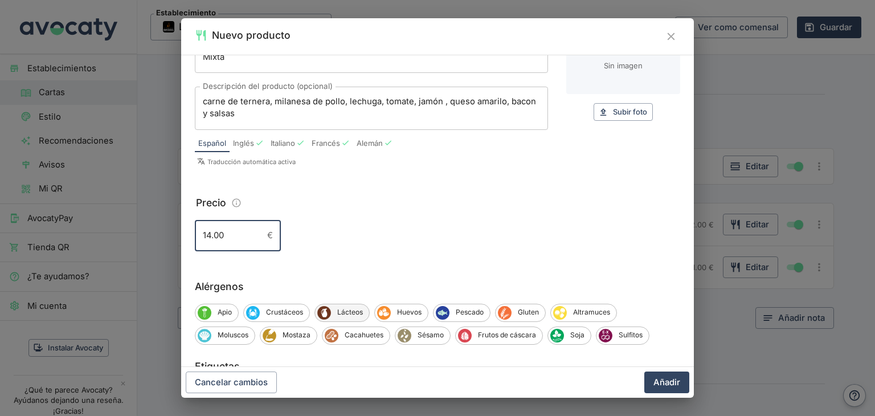
type input "14.00"
click at [353, 307] on span "Lácteos" at bounding box center [350, 312] width 38 height 10
click at [405, 312] on span "Huevos" at bounding box center [410, 312] width 37 height 10
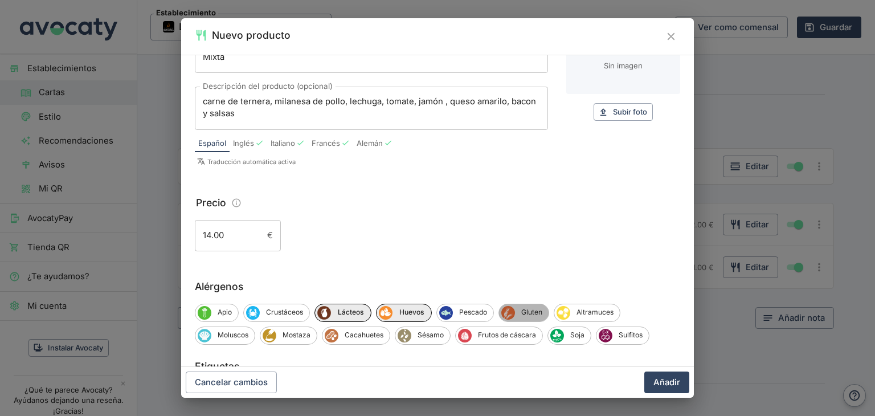
click at [521, 313] on span "Gluten" at bounding box center [532, 312] width 34 height 10
click at [662, 386] on button "Añadir" at bounding box center [666, 382] width 45 height 22
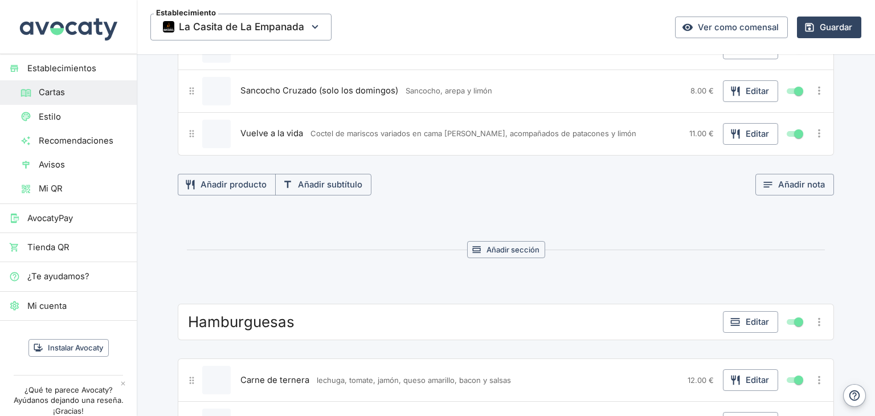
scroll to position [2846, 0]
click at [747, 312] on button "Editar" at bounding box center [750, 323] width 55 height 22
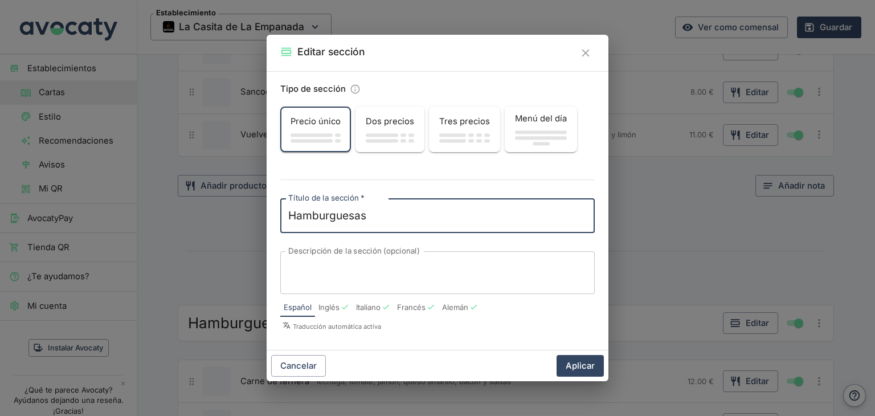
click at [387, 222] on textarea "Hamburguesas" at bounding box center [437, 216] width 298 height 16
type textarea "Hamburguesas"
click at [382, 257] on div "x Descripción de la sección (opcional)" at bounding box center [437, 272] width 314 height 43
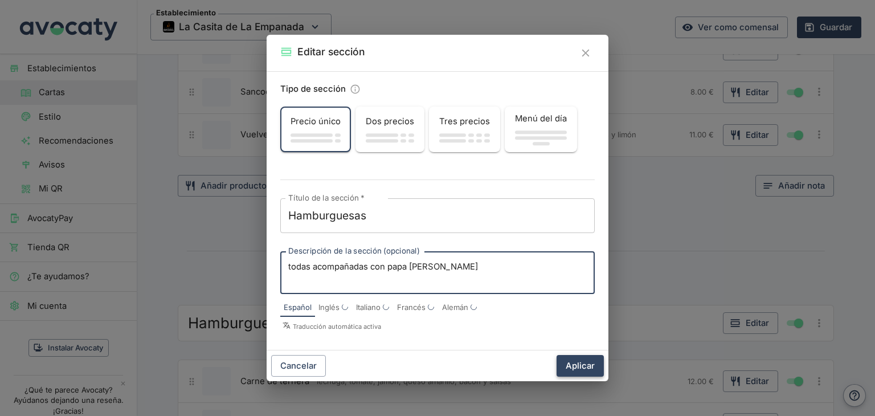
type textarea "todas acompañadas con papa [PERSON_NAME]"
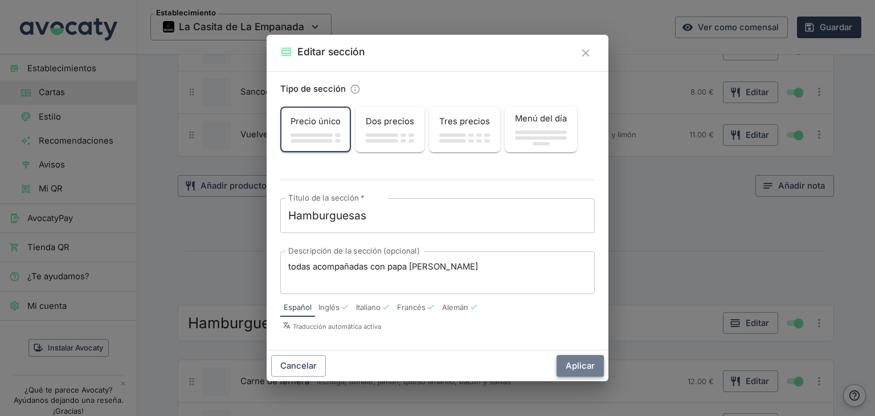
click at [564, 366] on button "Aplicar" at bounding box center [579, 366] width 47 height 22
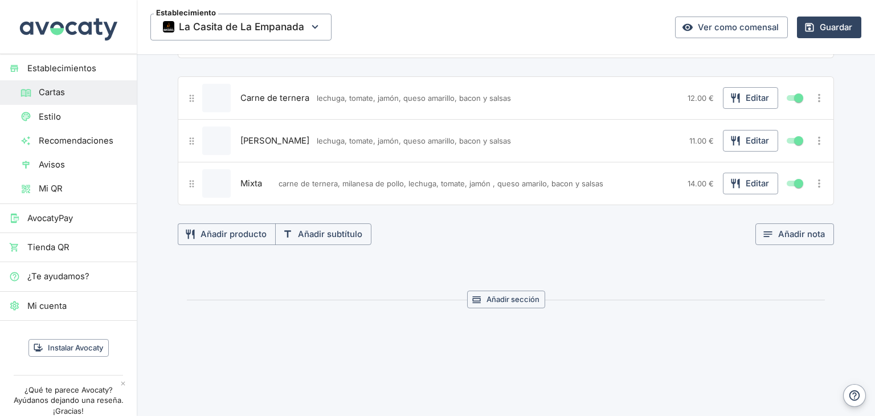
scroll to position [3131, 0]
click at [240, 222] on button "Añadir producto" at bounding box center [227, 233] width 98 height 22
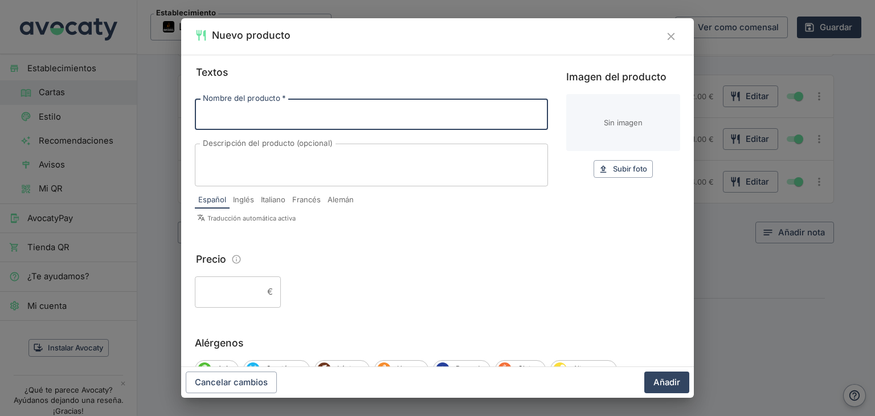
click at [286, 113] on input "Nombre del producto   *" at bounding box center [371, 114] width 353 height 31
type input "Triple"
click at [236, 162] on textarea "Descripción del producto (opcional)" at bounding box center [371, 165] width 337 height 24
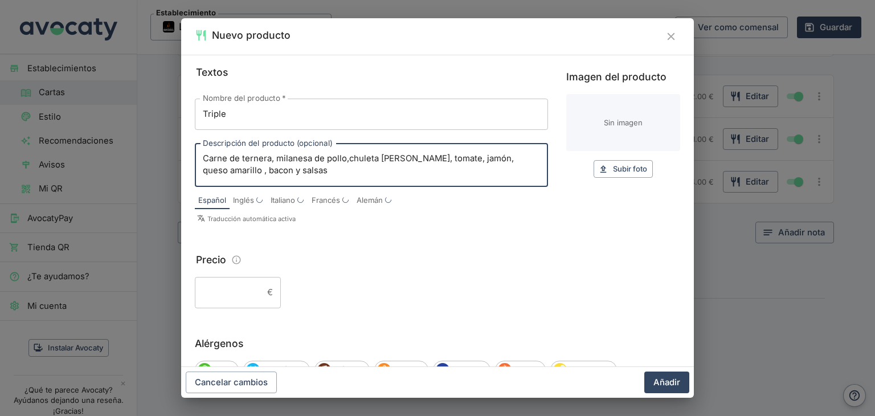
type textarea "Carne de ternera, milanesa de pollo,chuleta [PERSON_NAME], tomate, jamón, queso…"
click at [232, 293] on input "Precio" at bounding box center [229, 292] width 68 height 31
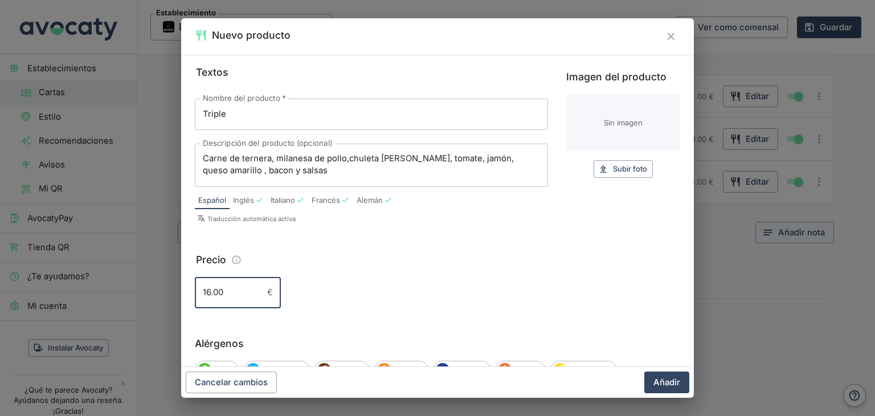
scroll to position [114, 0]
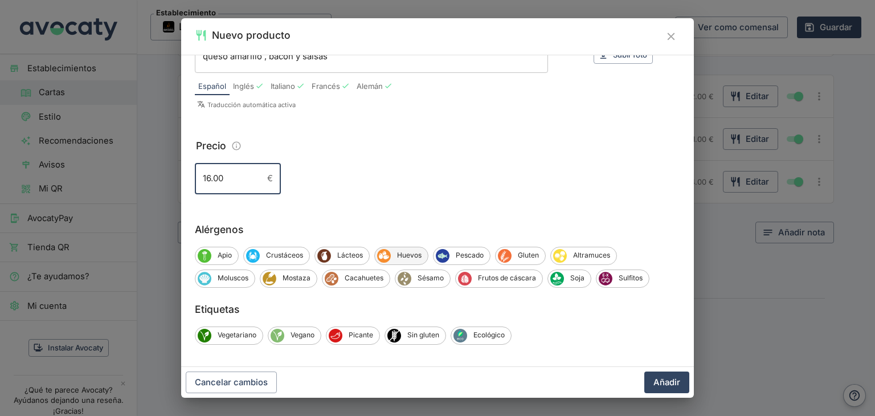
type input "16.00"
click at [395, 257] on span "Huevos" at bounding box center [409, 255] width 37 height 10
click at [285, 274] on span "Mostaza" at bounding box center [296, 278] width 40 height 10
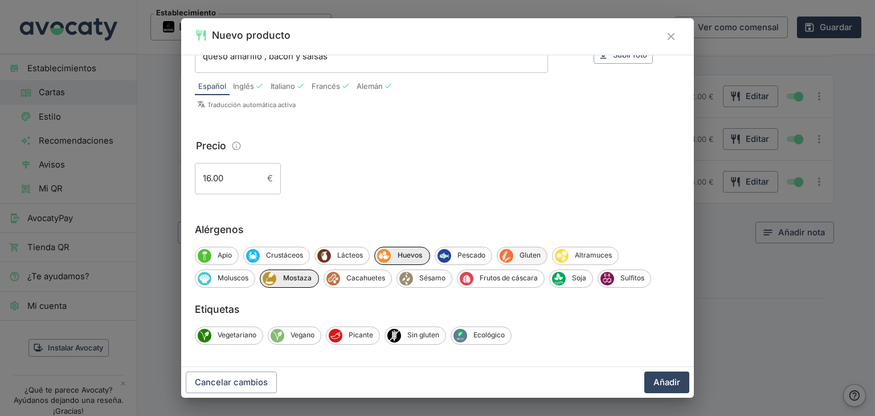
click at [531, 257] on span "Gluten" at bounding box center [530, 255] width 34 height 10
click at [577, 282] on span "Soja" at bounding box center [578, 278] width 27 height 10
click at [671, 386] on button "Añadir" at bounding box center [666, 382] width 45 height 22
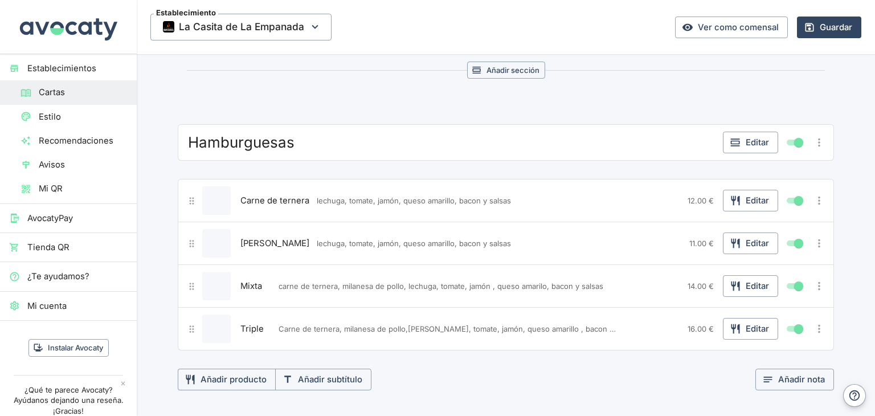
scroll to position [3017, 0]
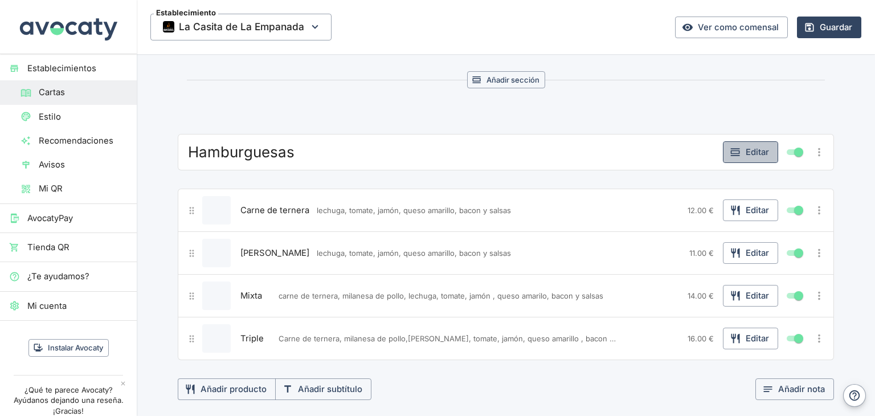
click at [749, 141] on button "Editar" at bounding box center [750, 152] width 55 height 22
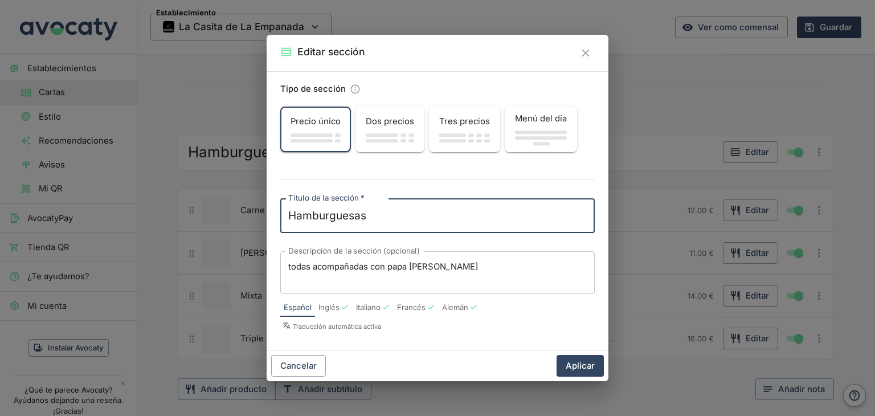
click at [444, 271] on textarea "todas acompañadas con papa [PERSON_NAME]" at bounding box center [437, 273] width 298 height 24
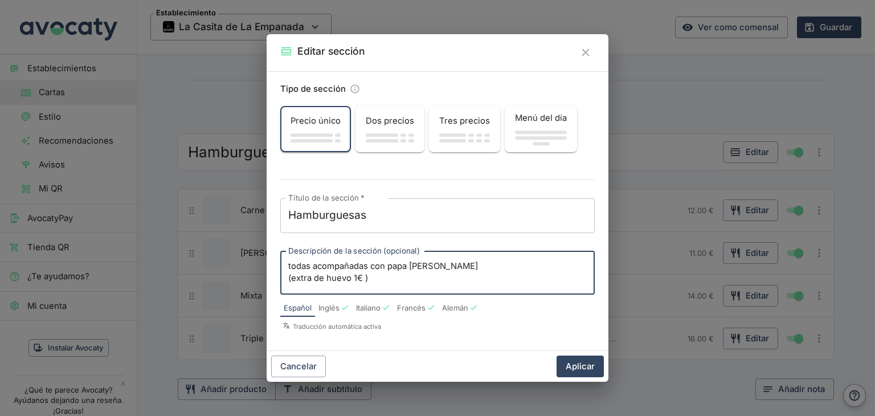
click at [292, 277] on textarea "todas acompañadas con papa [PERSON_NAME] (extra de huevo 1€ )" at bounding box center [437, 272] width 298 height 24
type textarea "todas acompañadas con papa [PERSON_NAME] ( extra de huevo 1€ )"
click at [590, 364] on button "Aplicar" at bounding box center [579, 366] width 47 height 22
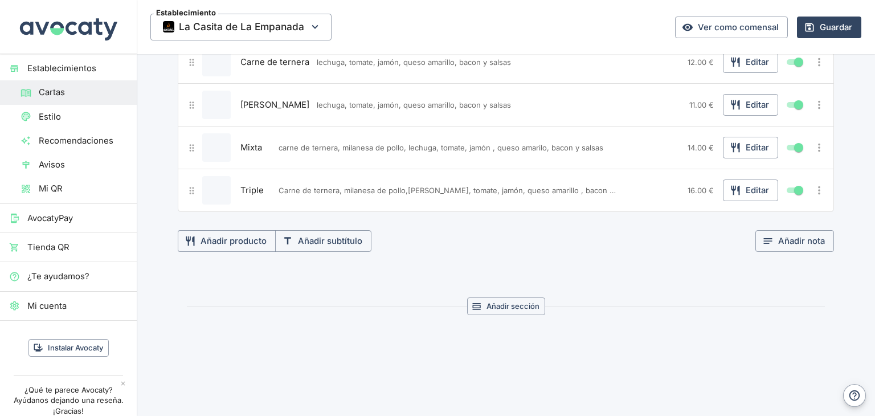
scroll to position [3173, 0]
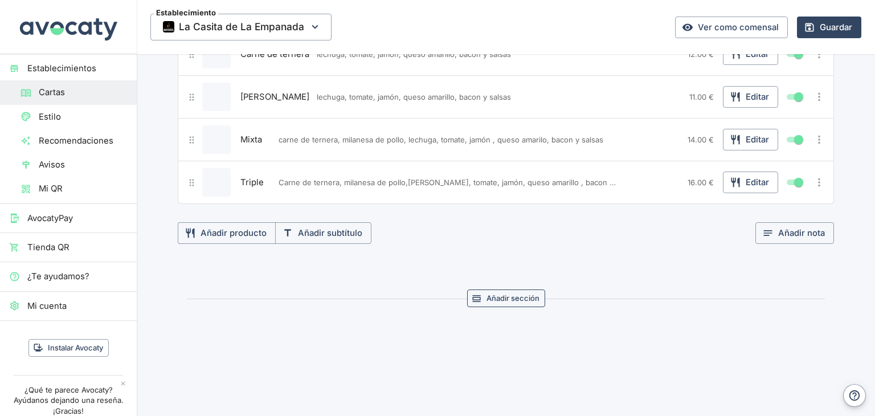
click at [510, 289] on button "Añadir sección" at bounding box center [506, 298] width 78 height 18
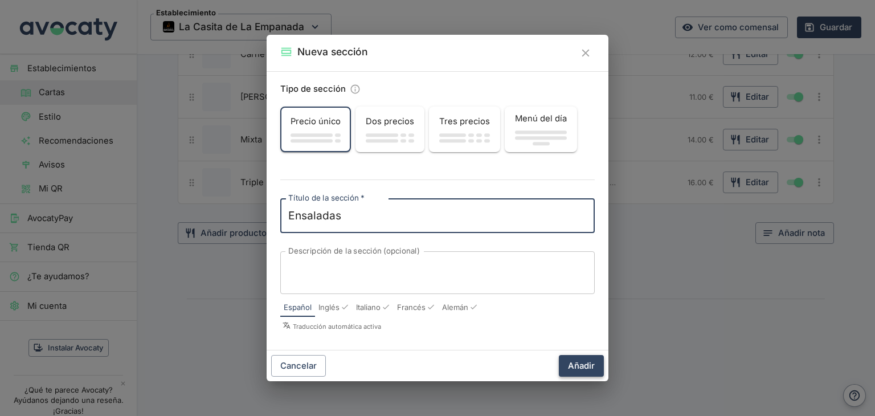
type textarea "Ensaladas"
click at [588, 366] on button "Añadir" at bounding box center [581, 366] width 45 height 22
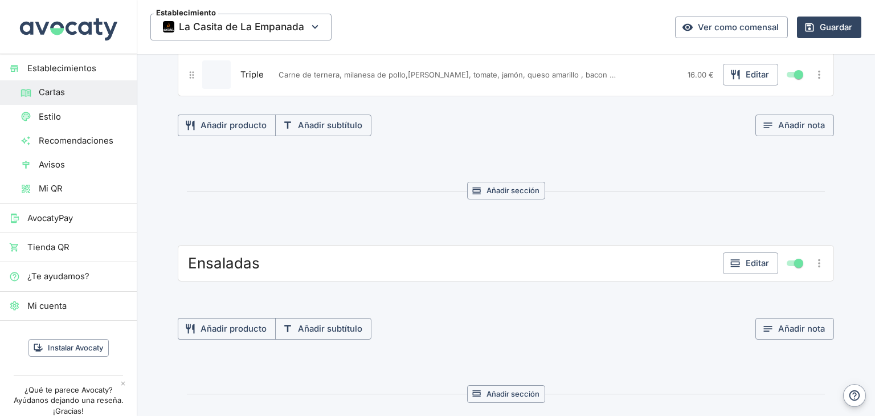
scroll to position [3287, 0]
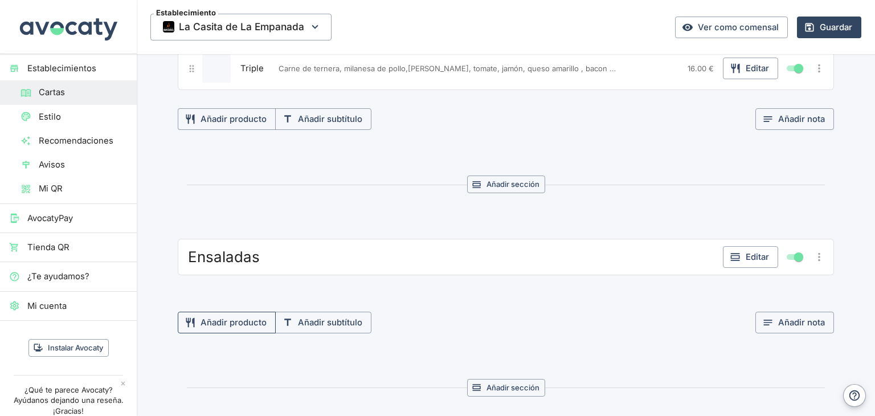
click at [244, 312] on button "Añadir producto" at bounding box center [227, 323] width 98 height 22
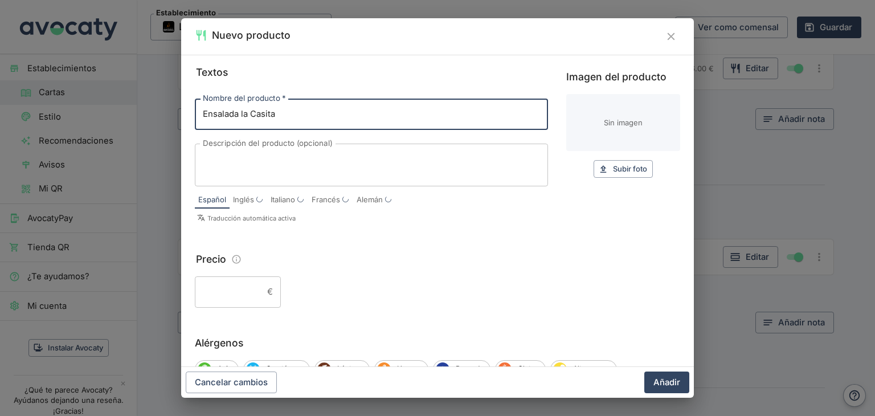
type input "Ensalada la Casita"
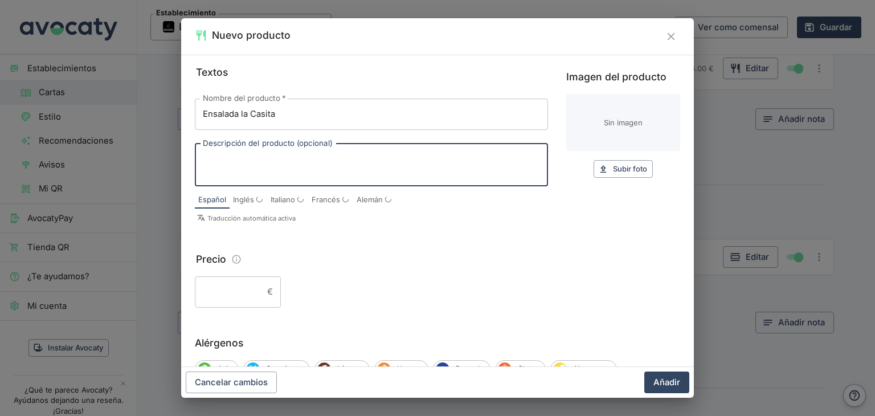
click at [259, 155] on textarea "Descripción del producto (opcional)" at bounding box center [371, 165] width 337 height 24
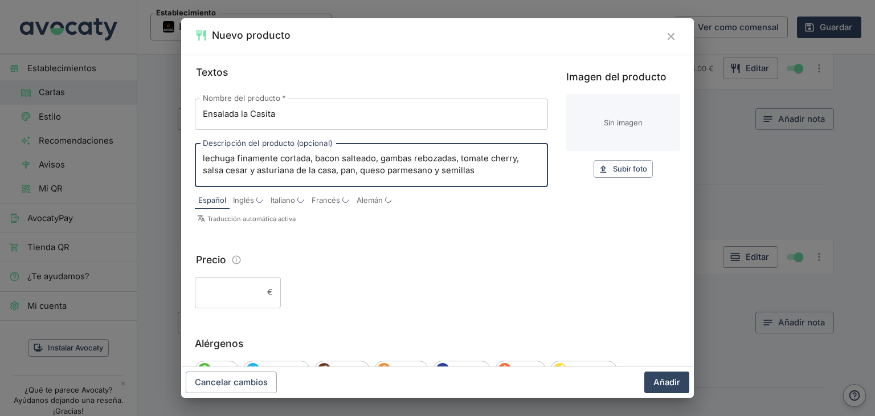
type textarea "lechuga finamente cortada, bacon salteado, gambas rebozadas, tomate cherry, sal…"
click at [232, 290] on input "Precio" at bounding box center [229, 292] width 68 height 31
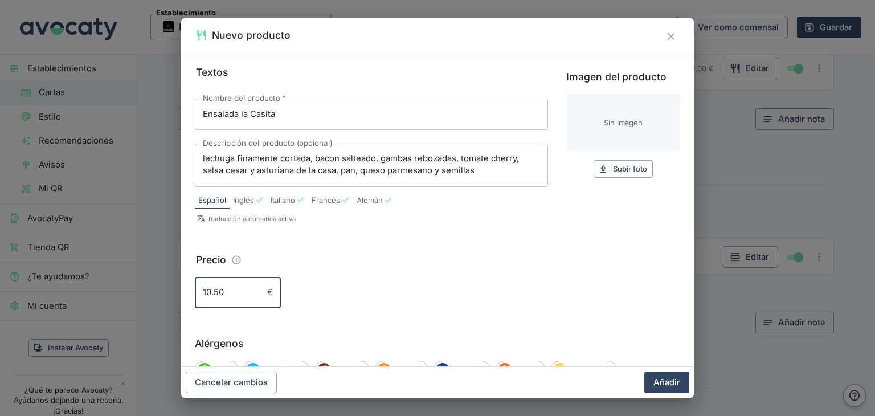
scroll to position [114, 0]
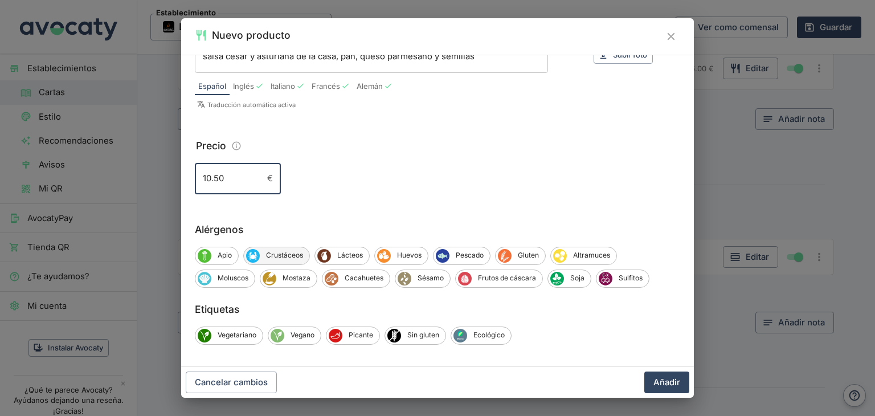
type input "10.50"
click at [294, 253] on span "Crustáceos" at bounding box center [285, 255] width 50 height 10
click at [352, 256] on span "Lácteos" at bounding box center [352, 255] width 38 height 10
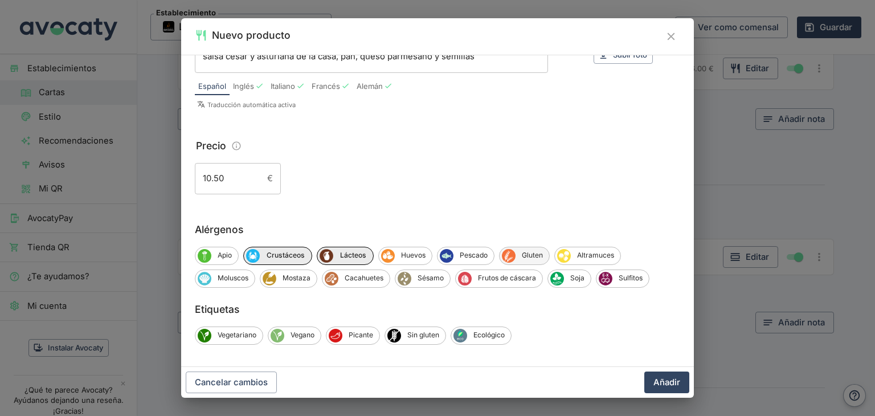
click at [533, 249] on div "Gluten" at bounding box center [524, 256] width 51 height 18
click at [276, 280] on div "Mostaza" at bounding box center [289, 278] width 58 height 18
click at [420, 274] on span "Sésamo" at bounding box center [432, 278] width 39 height 10
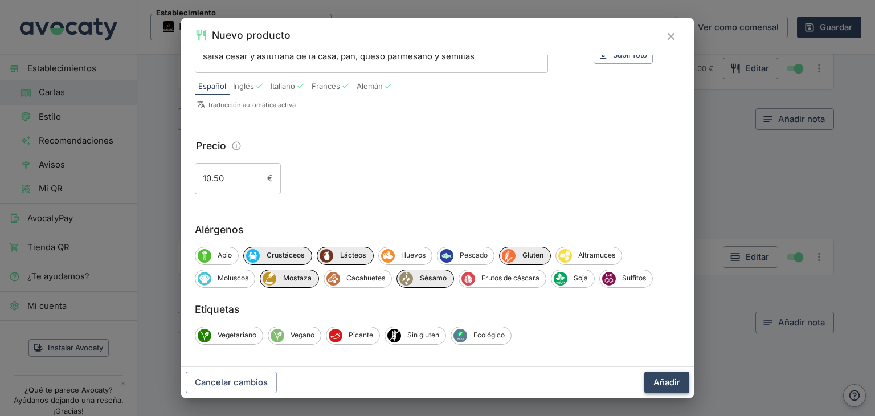
click at [666, 383] on button "Añadir" at bounding box center [666, 382] width 45 height 22
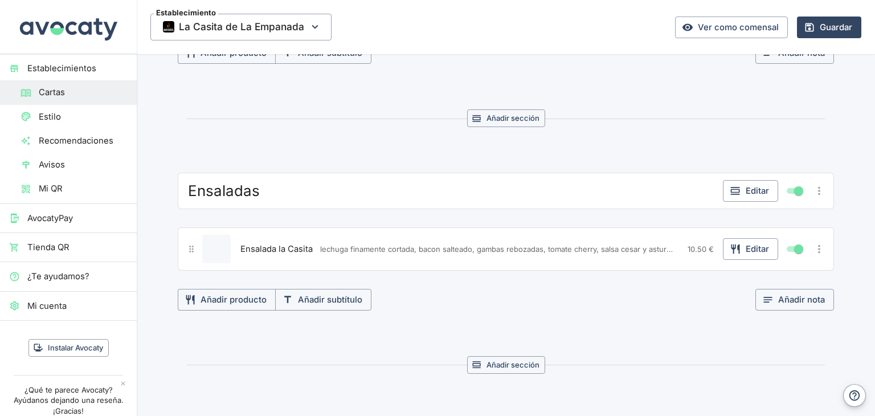
scroll to position [3401, 0]
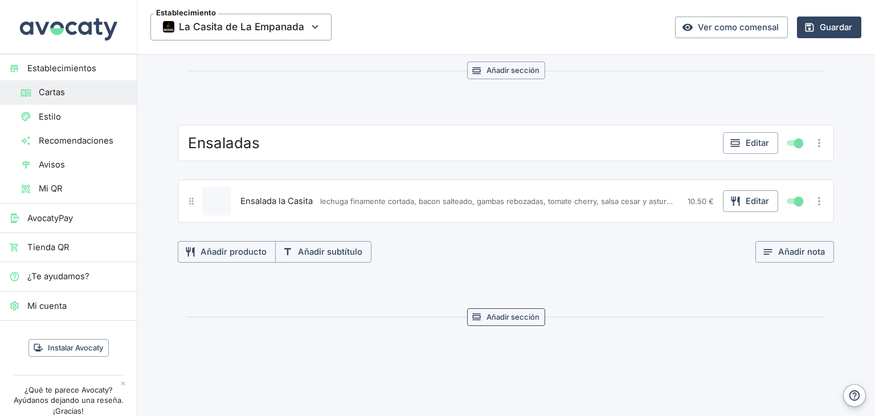
click at [505, 308] on button "Añadir sección" at bounding box center [506, 317] width 78 height 18
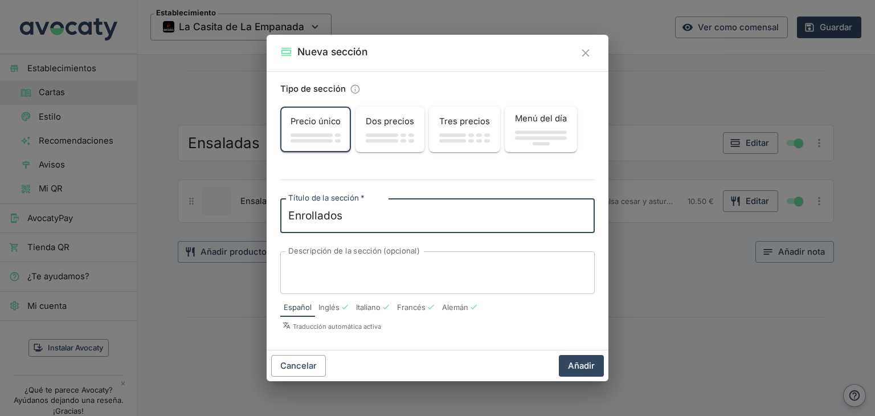
type textarea "Enrollados"
click at [333, 261] on textarea "Descripción de la sección (opcional)" at bounding box center [437, 273] width 298 height 24
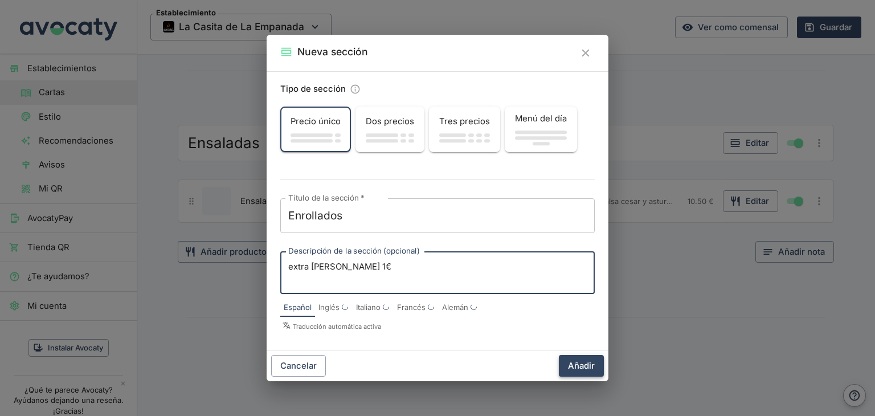
type textarea "extra [PERSON_NAME] 1€"
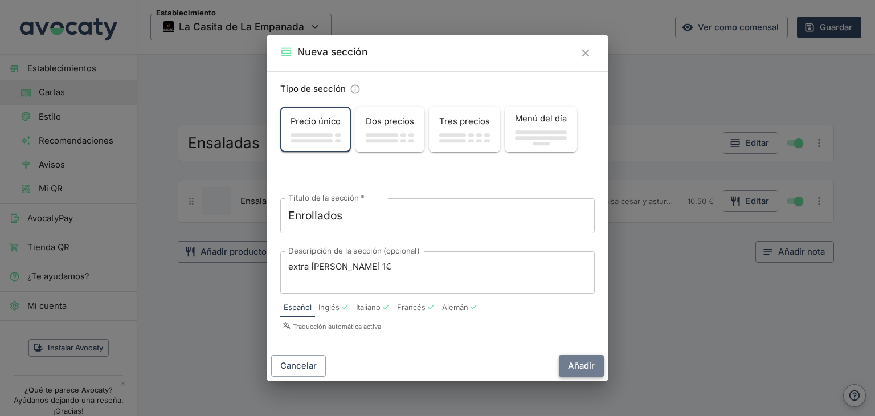
click at [585, 371] on button "Añadir" at bounding box center [581, 366] width 45 height 22
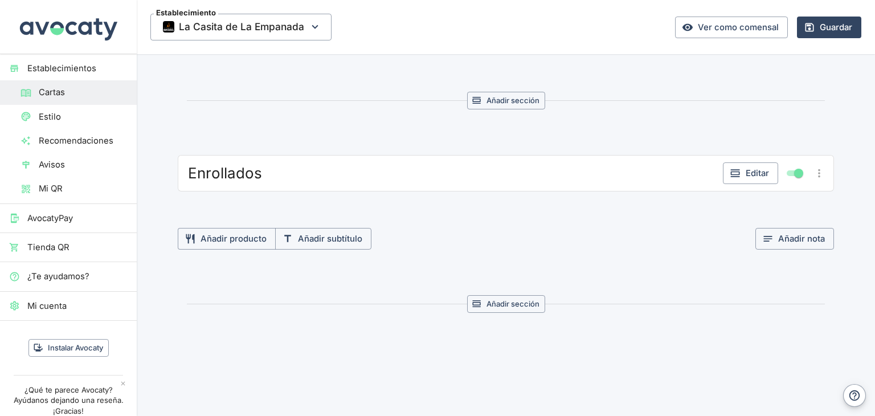
scroll to position [3621, 0]
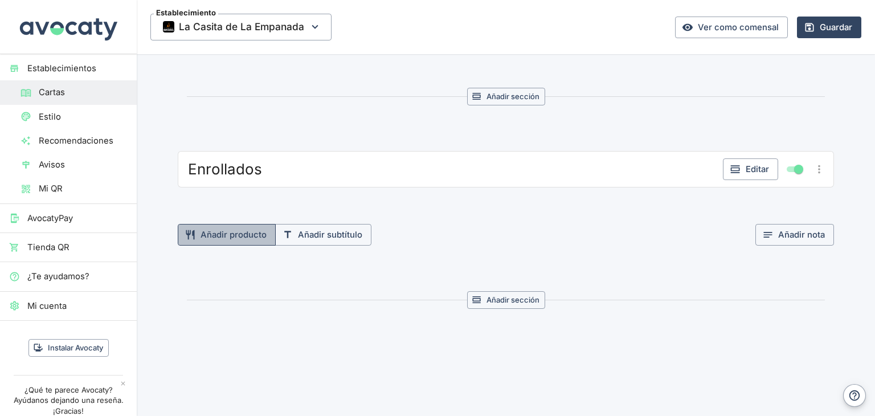
click at [238, 224] on button "Añadir producto" at bounding box center [227, 235] width 98 height 22
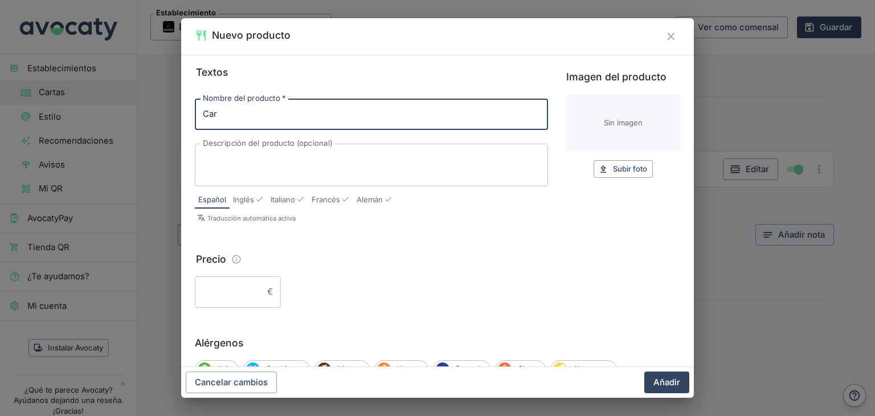
type input "Carne de ternera"
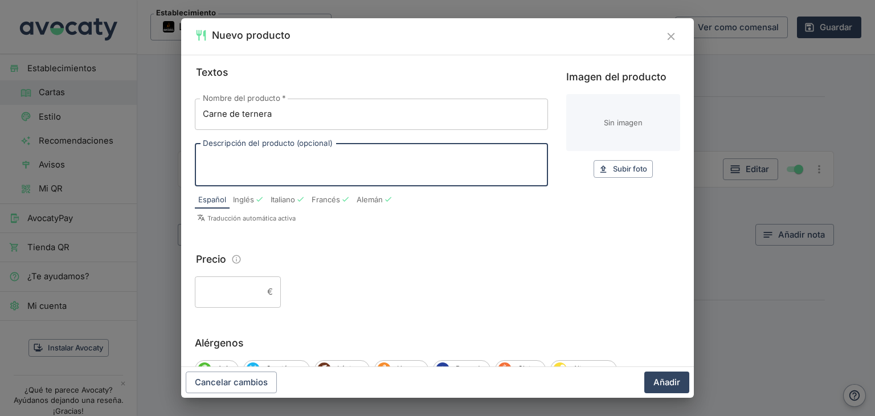
click at [288, 158] on textarea "Descripción del producto (opcional)" at bounding box center [371, 165] width 337 height 24
drag, startPoint x: 449, startPoint y: 158, endPoint x: 194, endPoint y: 165, distance: 255.2
click at [194, 165] on div "Textos Nombre del producto   * Carne de ternera Nombre del producto   * Descrip…" at bounding box center [437, 211] width 513 height 312
type textarea "lechuga, tomate, maiz, queso amarillo, salsas y papas fritas"
click at [235, 296] on input "Precio" at bounding box center [229, 291] width 68 height 31
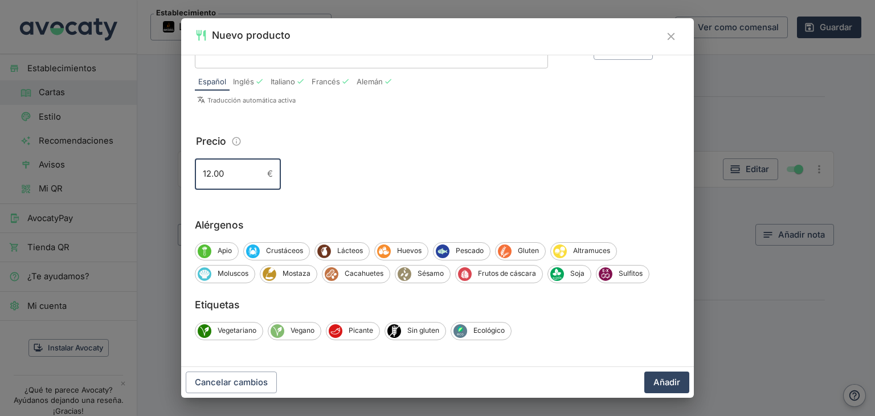
scroll to position [118, 0]
type input "12.00"
click at [358, 248] on span "Lácteos" at bounding box center [350, 250] width 38 height 10
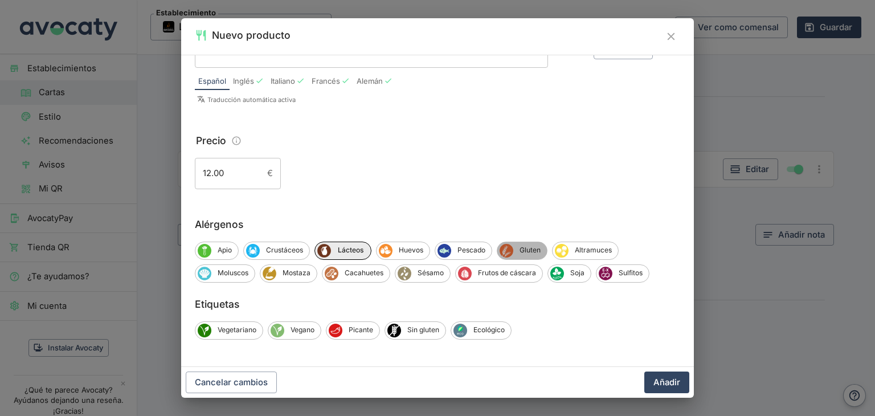
click at [523, 249] on span "Gluten" at bounding box center [530, 250] width 34 height 10
click at [278, 278] on span "Mostaza" at bounding box center [296, 273] width 40 height 10
click at [583, 270] on span "Soja" at bounding box center [578, 273] width 27 height 10
click at [671, 383] on button "Añadir" at bounding box center [666, 382] width 45 height 22
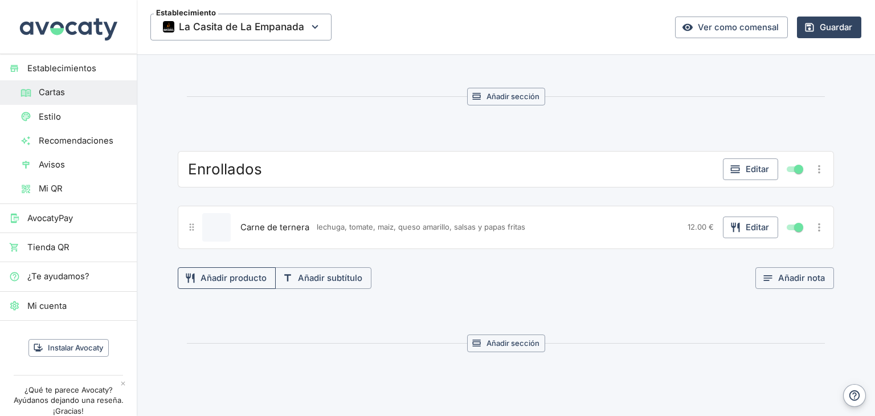
click at [231, 267] on button "Añadir producto" at bounding box center [227, 278] width 98 height 22
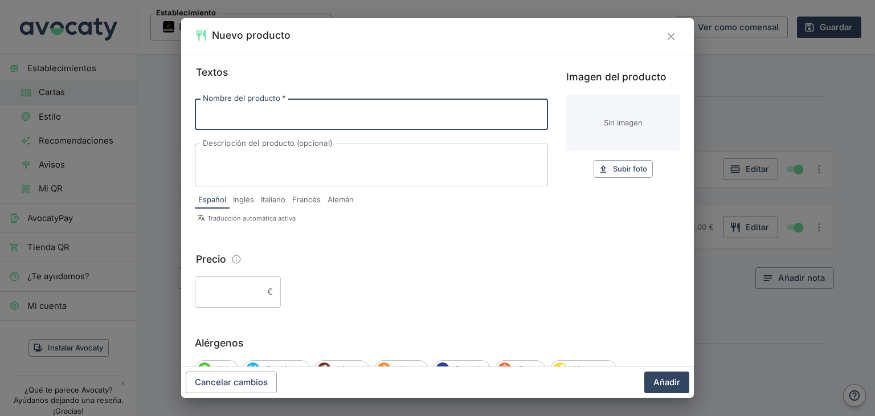
click at [285, 119] on input "Nombre del producto   *" at bounding box center [371, 114] width 353 height 31
type input "Pollo troceados"
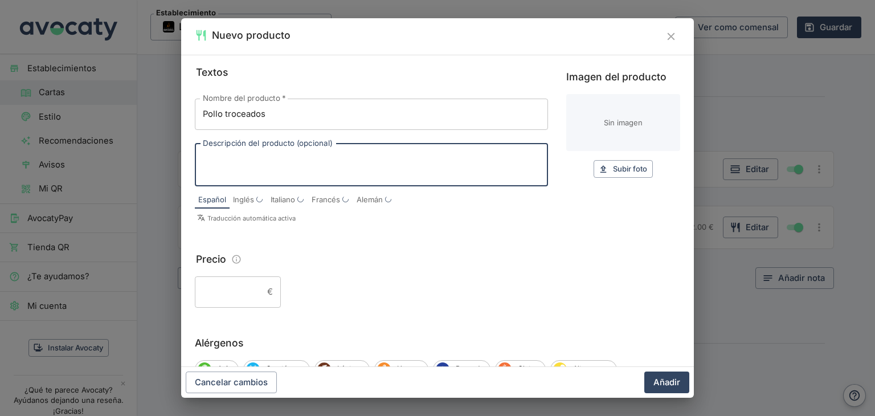
click at [301, 157] on textarea "Descripción del producto (opcional)" at bounding box center [371, 165] width 337 height 24
paste textarea "lechuga, tomate, maiz, queso amarillo, salsas y papas fritas"
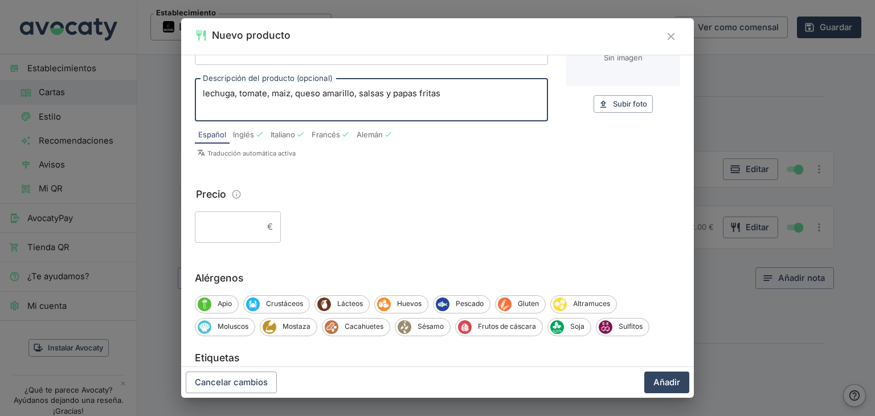
scroll to position [114, 0]
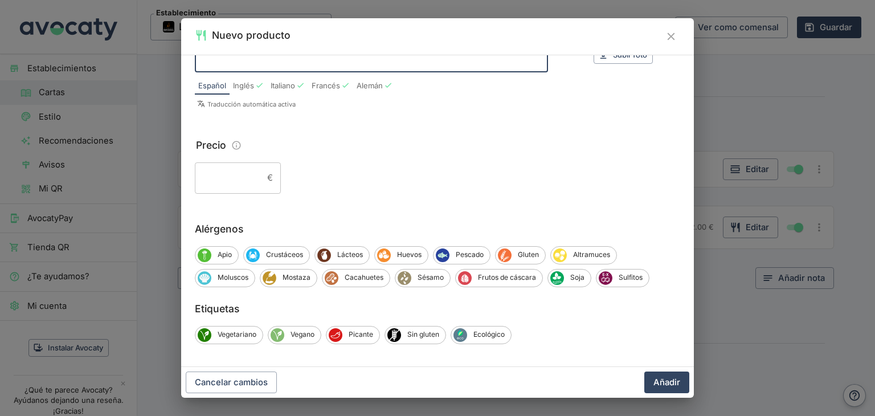
type textarea "lechuga, tomate, maiz, queso amarillo, salsas y papas fritas"
click at [226, 176] on input "Precio" at bounding box center [229, 177] width 68 height 31
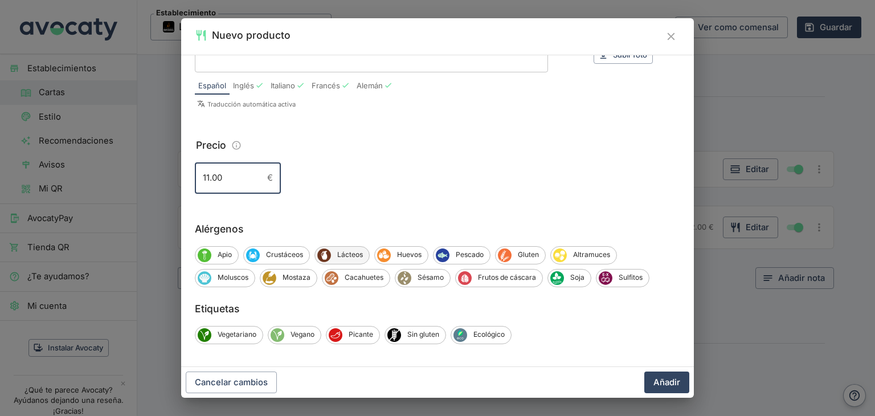
type input "11.00"
click at [337, 256] on span "Lácteos" at bounding box center [350, 254] width 38 height 10
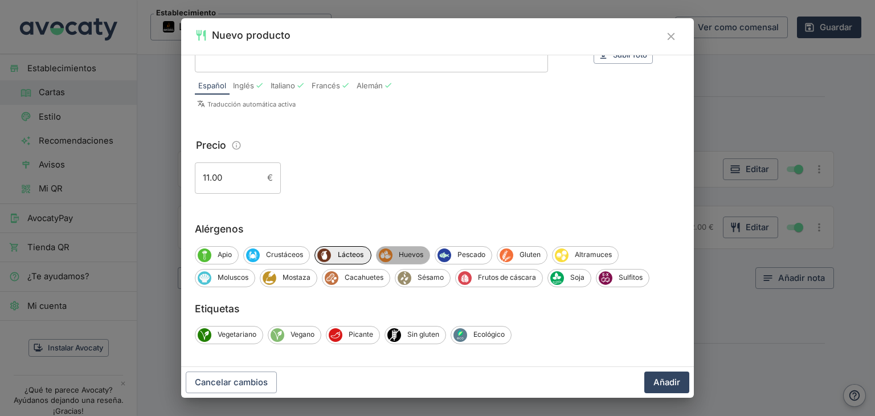
click at [403, 253] on span "Huevos" at bounding box center [410, 254] width 37 height 10
click at [515, 256] on span "Gluten" at bounding box center [532, 254] width 34 height 10
click at [286, 281] on span "Mostaza" at bounding box center [296, 277] width 40 height 10
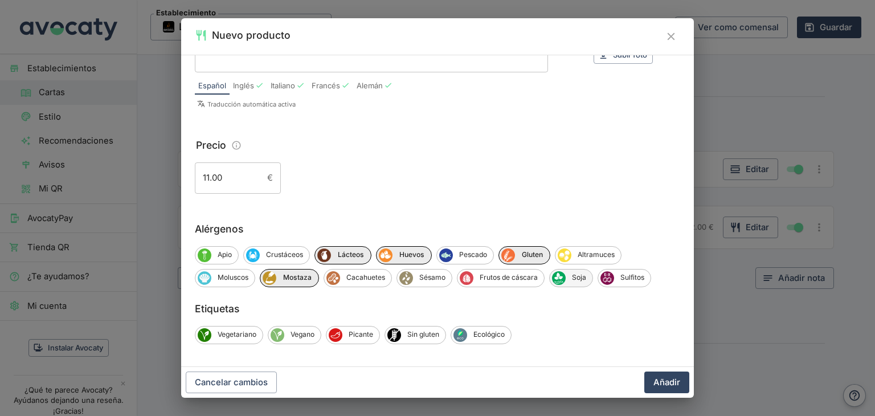
click at [572, 283] on div "Soja" at bounding box center [571, 278] width 44 height 18
click at [675, 386] on button "Añadir" at bounding box center [666, 382] width 45 height 22
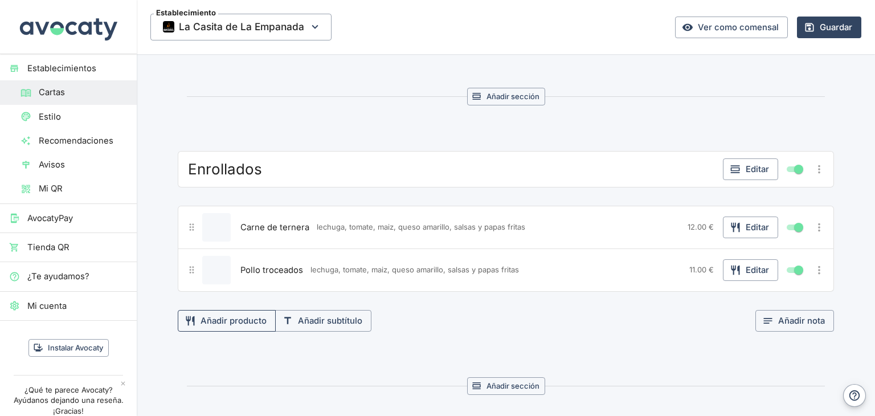
click at [248, 310] on button "Añadir producto" at bounding box center [227, 321] width 98 height 22
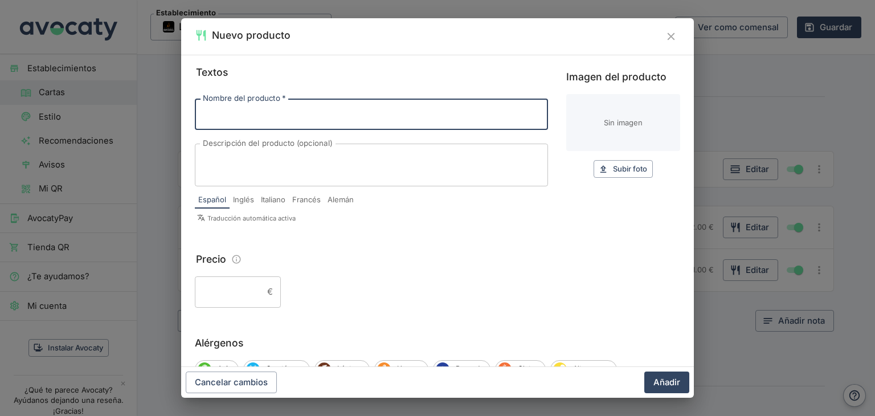
click at [243, 292] on input "Precio" at bounding box center [229, 291] width 68 height 31
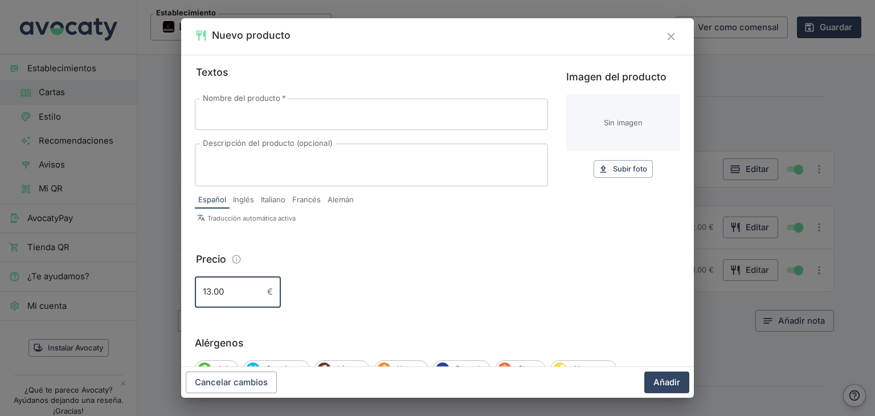
type input "13.00"
click at [231, 117] on input "Nombre del producto   *" at bounding box center [371, 114] width 353 height 31
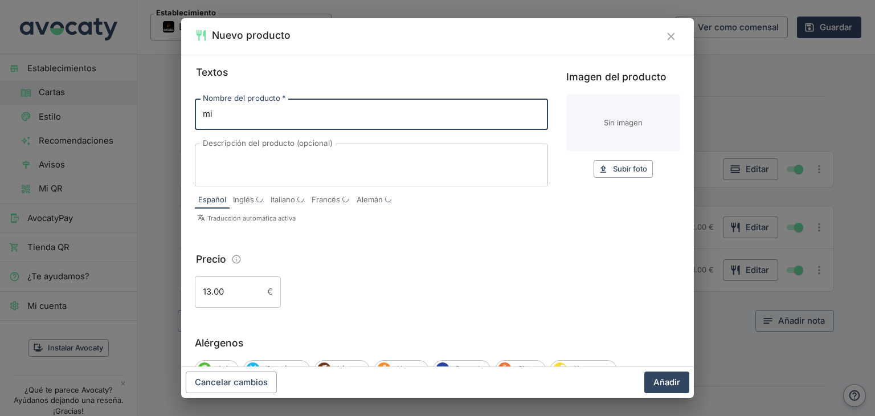
type input "m"
type input "Mixto"
click at [232, 153] on textarea "Descripción del producto (opcional)" at bounding box center [371, 165] width 337 height 24
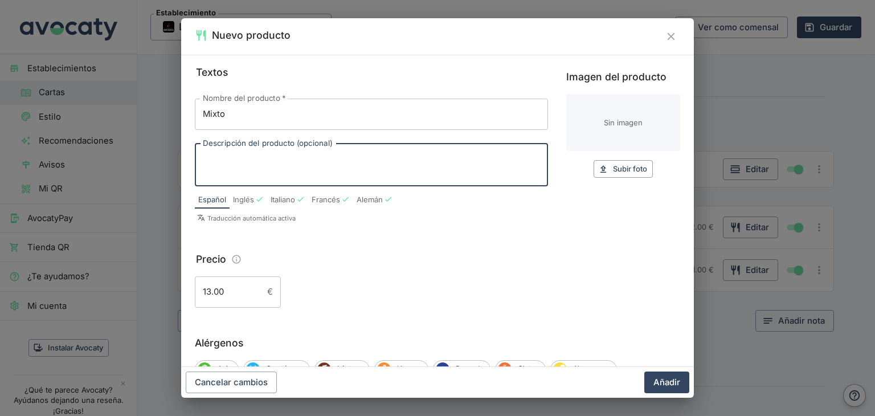
paste textarea "lechuga, tomate, maiz, queso amarillo, salsas y papas fritas"
click at [200, 160] on div "lechuga, tomate, maiz, queso amarillo, salsas y papas fritas x Descripción del …" at bounding box center [371, 165] width 353 height 43
click at [202, 160] on div "lechuga, tomate, maiz, queso amarillo, salsas y papas fritas x Descripción del …" at bounding box center [371, 165] width 353 height 43
click at [205, 158] on textarea "lechuga, tomate, maiz, queso amarillo, salsas y papas fritas" at bounding box center [371, 165] width 337 height 24
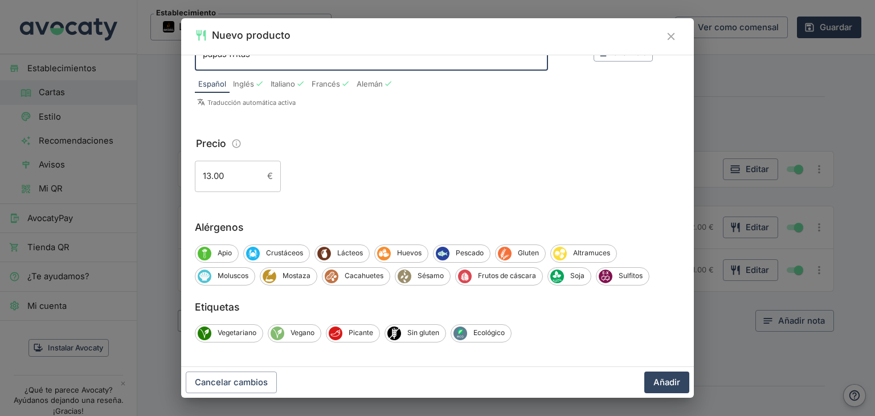
scroll to position [118, 0]
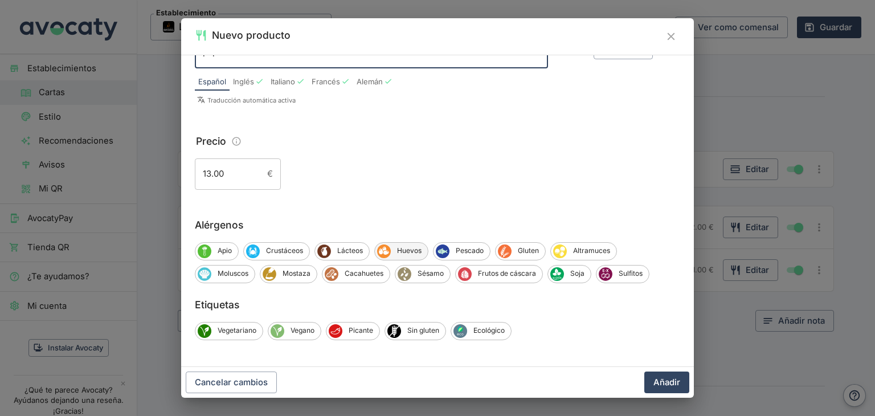
type textarea "carne de ternera, pollo troceado, lechuga, tomate, maiz, queso amarillo, salsas…"
click at [404, 251] on span "Huevos" at bounding box center [409, 250] width 37 height 10
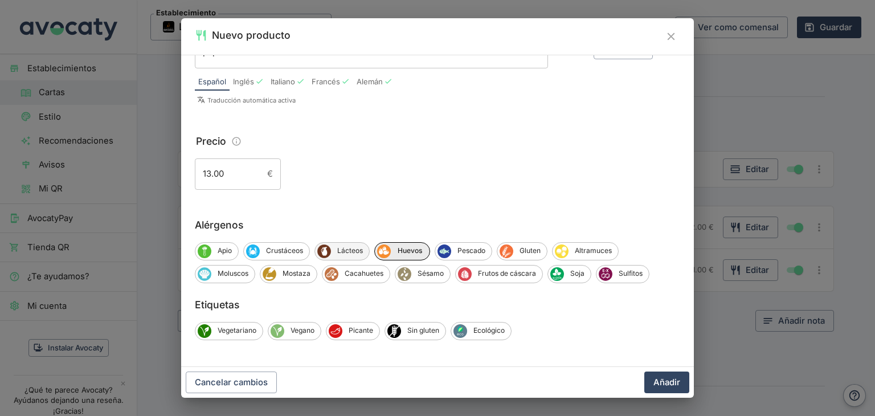
click at [360, 251] on span "Lácteos" at bounding box center [350, 250] width 38 height 10
click at [294, 274] on span "Mostaza" at bounding box center [296, 273] width 40 height 10
click at [579, 277] on span "Soja" at bounding box center [578, 273] width 27 height 10
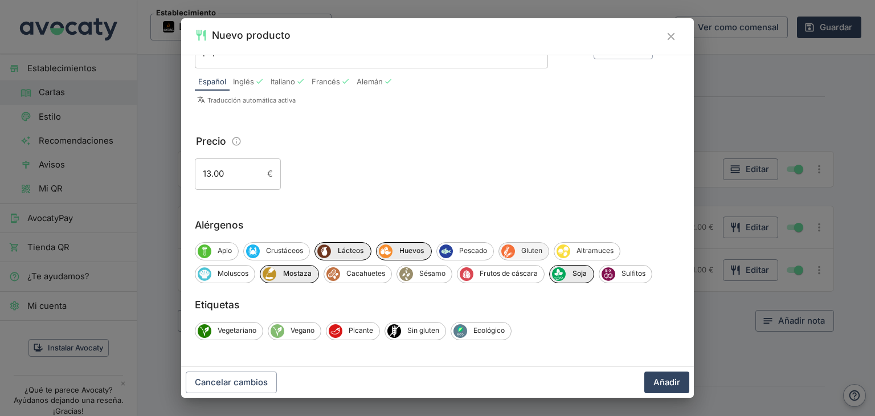
click at [531, 249] on span "Gluten" at bounding box center [532, 250] width 34 height 10
click at [668, 381] on button "Añadir" at bounding box center [666, 382] width 45 height 22
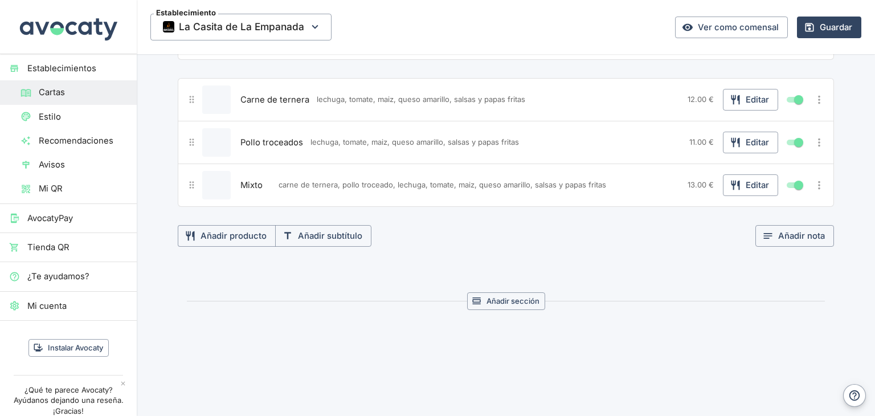
scroll to position [3749, 0]
click at [518, 292] on button "Añadir sección" at bounding box center [506, 301] width 78 height 18
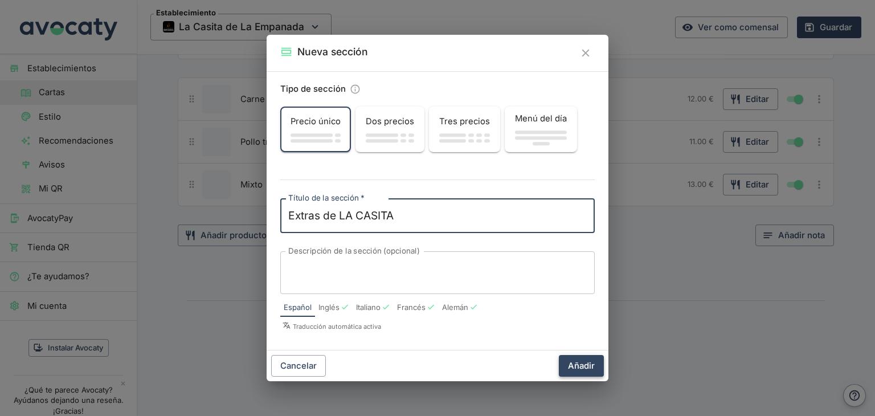
type textarea "Extras de LA CASITA"
click at [589, 362] on button "Añadir" at bounding box center [581, 366] width 45 height 22
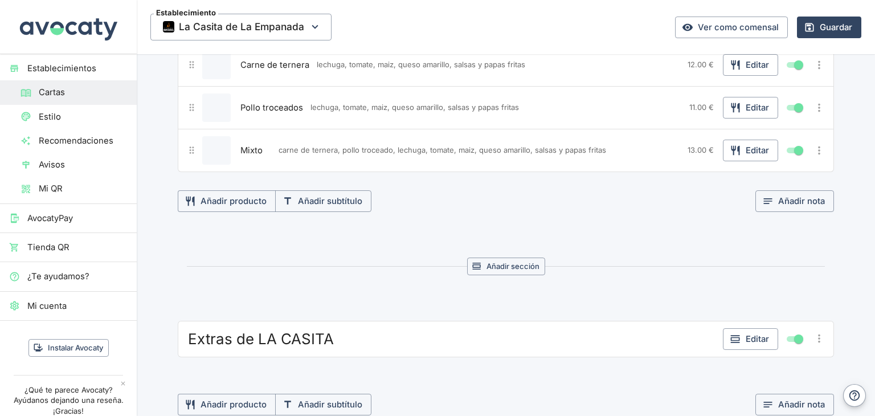
scroll to position [3863, 0]
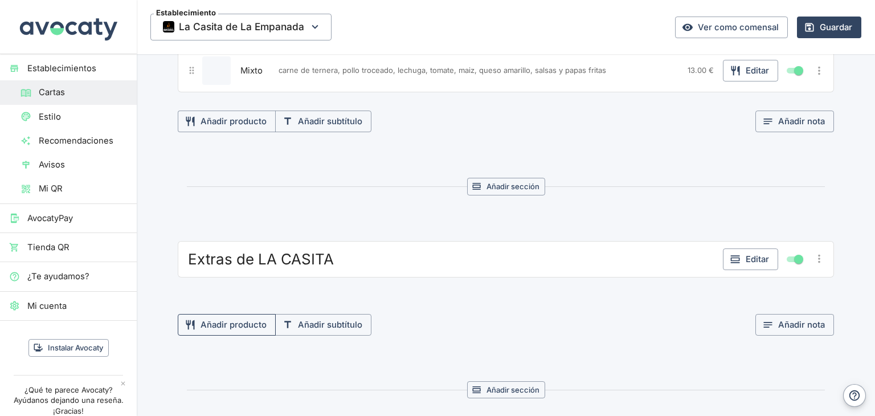
click at [246, 314] on button "Añadir producto" at bounding box center [227, 325] width 98 height 22
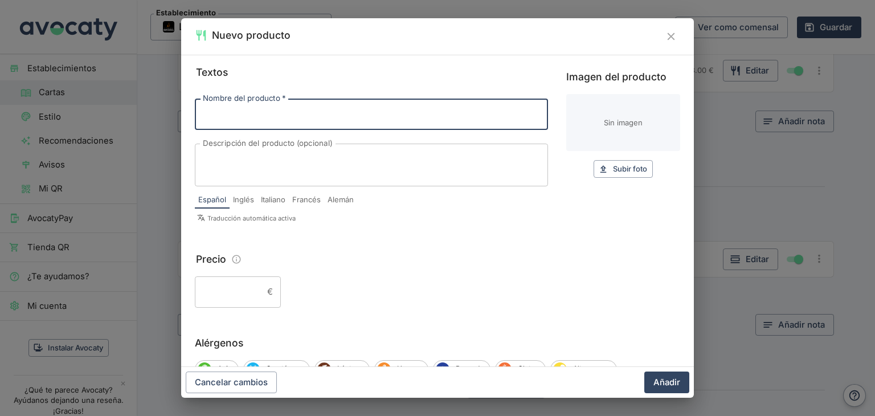
type input "m"
type input "Manducas"
click at [266, 155] on textarea "Descripción del producto (opcional)" at bounding box center [371, 165] width 337 height 24
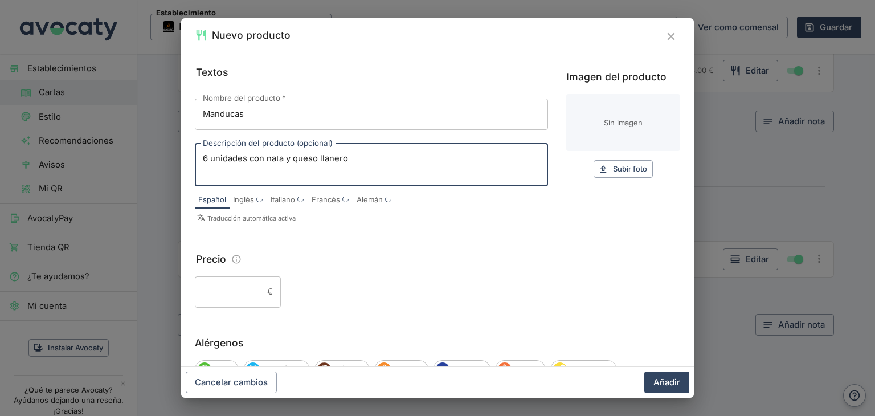
type textarea "6 unidades con nata y queso llanero"
click at [227, 285] on input "Precio" at bounding box center [229, 291] width 68 height 31
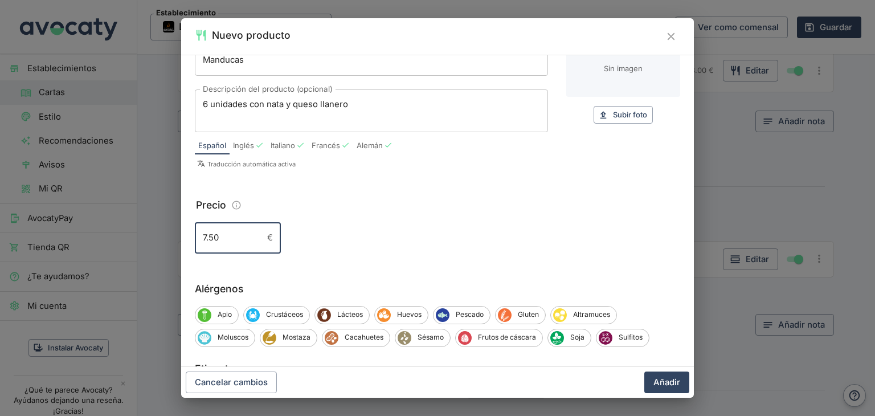
scroll to position [57, 0]
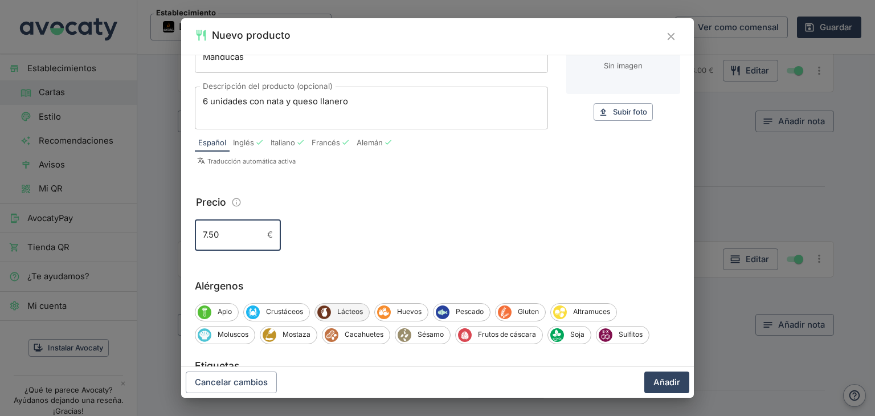
type input "7.50"
click at [339, 309] on span "Lácteos" at bounding box center [350, 311] width 38 height 10
click at [528, 309] on span "Gluten" at bounding box center [530, 311] width 34 height 10
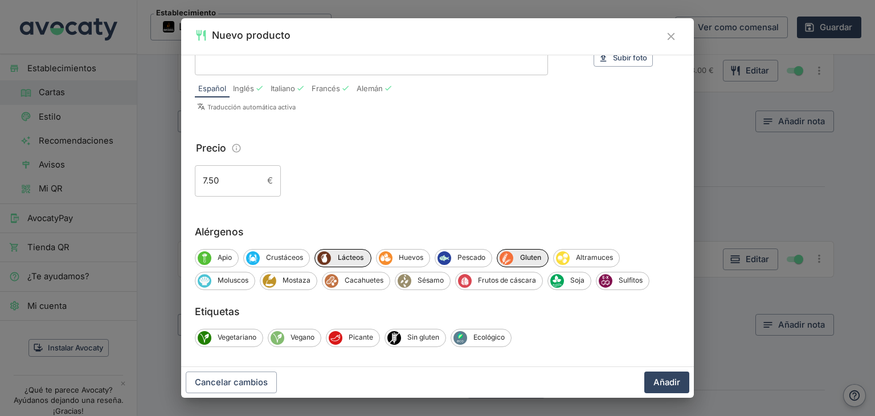
scroll to position [114, 0]
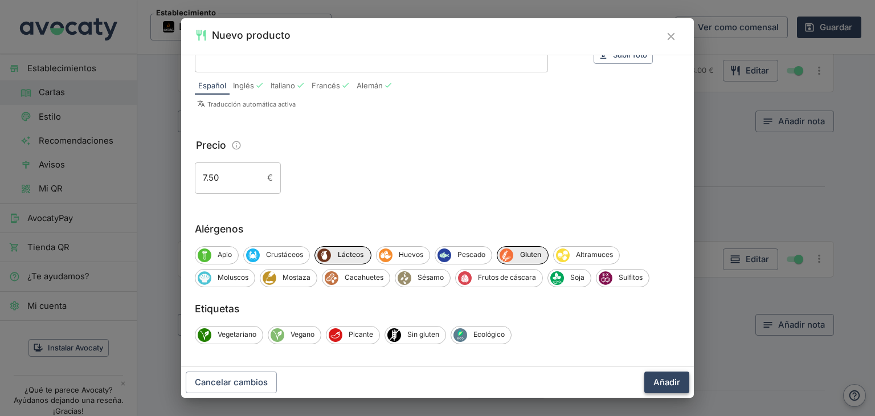
click at [668, 384] on button "Añadir" at bounding box center [666, 382] width 45 height 22
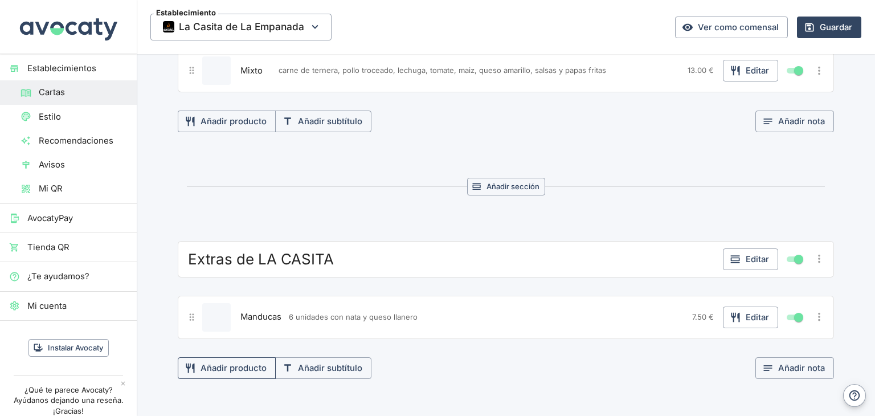
click at [241, 357] on button "Añadir producto" at bounding box center [227, 368] width 98 height 22
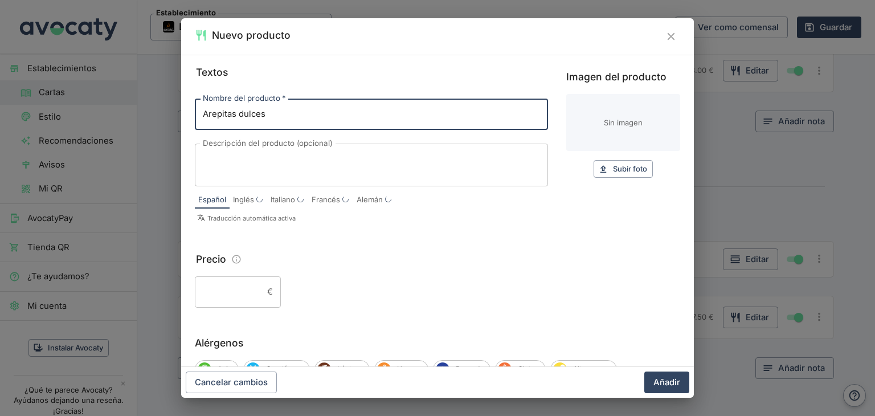
type input "Arepitas dulces"
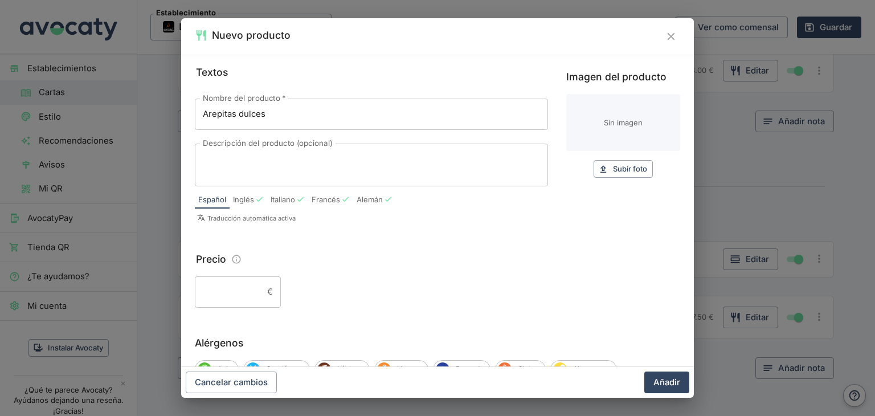
click at [249, 145] on label "Descripción del producto (opcional)" at bounding box center [268, 143] width 130 height 11
click at [249, 153] on textarea "Descripción del producto (opcional)" at bounding box center [371, 165] width 337 height 24
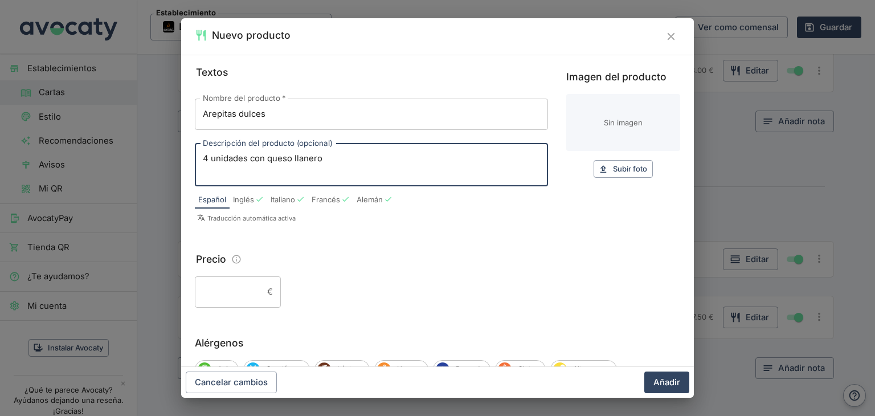
type textarea "4 unidades con queso llanero"
click at [241, 293] on input "Precio" at bounding box center [229, 291] width 68 height 31
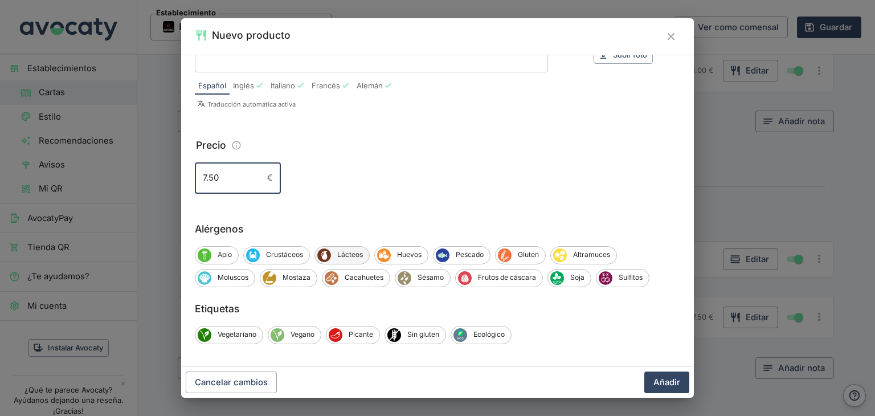
type input "7.50"
click at [355, 255] on span "Lácteos" at bounding box center [350, 254] width 38 height 10
click at [515, 251] on span "Gluten" at bounding box center [530, 254] width 34 height 10
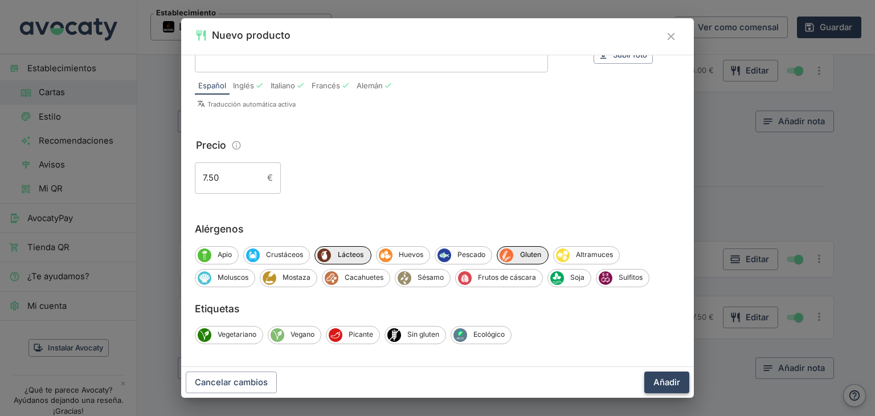
click at [663, 387] on button "Añadir" at bounding box center [666, 382] width 45 height 22
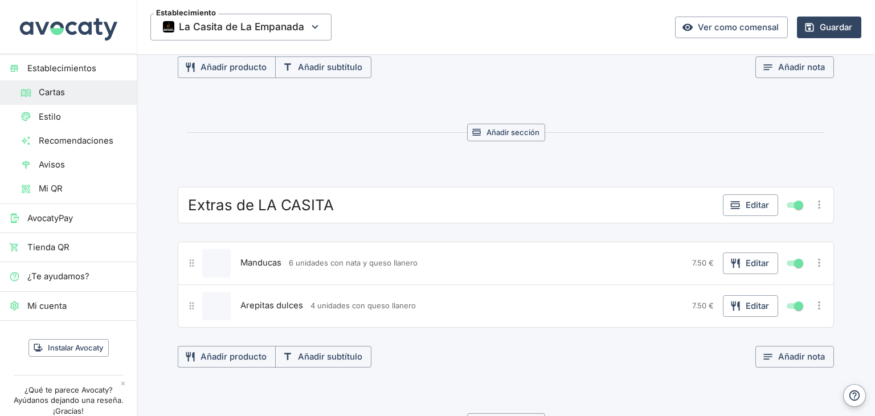
scroll to position [3920, 0]
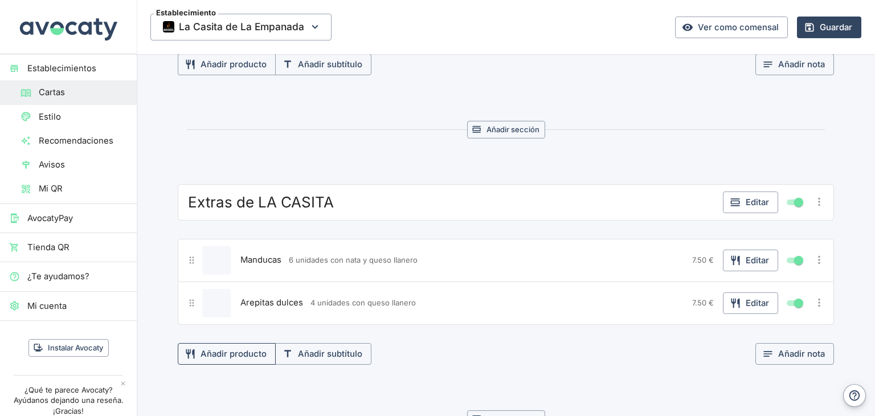
click at [244, 343] on button "Añadir producto" at bounding box center [227, 354] width 98 height 22
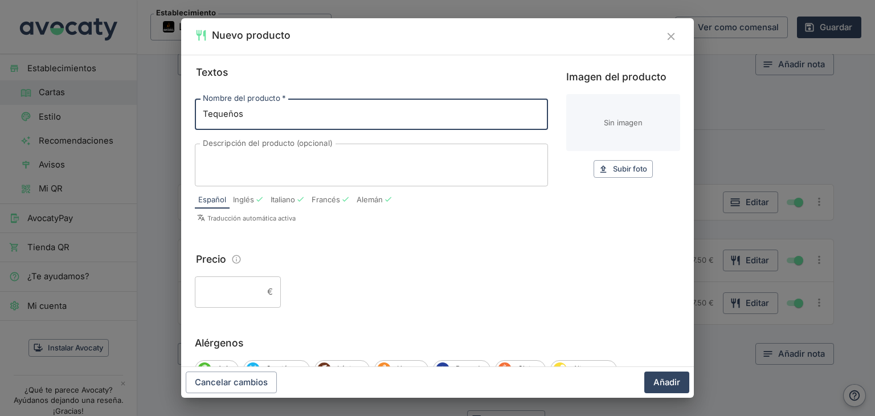
type input "Tequeños"
click at [280, 163] on textarea "Descripción del producto (opcional)" at bounding box center [371, 165] width 337 height 24
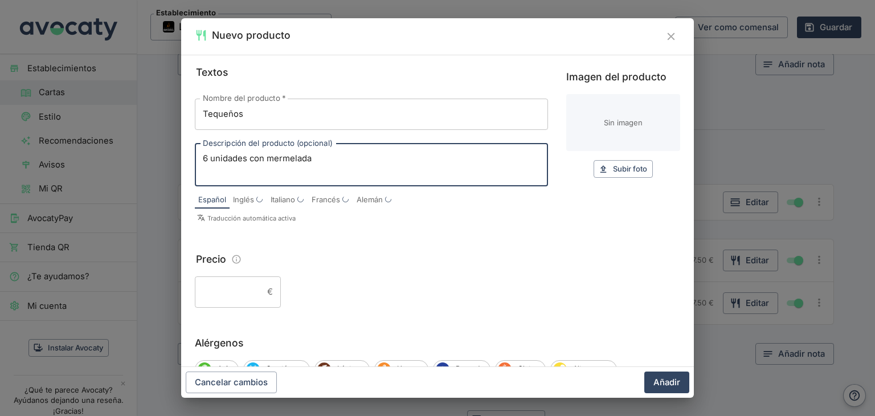
type textarea "6 unidades con mermelada"
click at [226, 292] on input "Precio" at bounding box center [229, 291] width 68 height 31
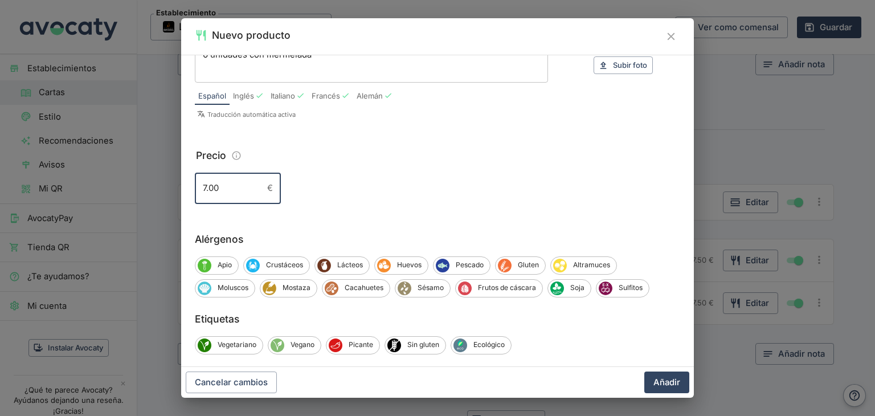
scroll to position [114, 0]
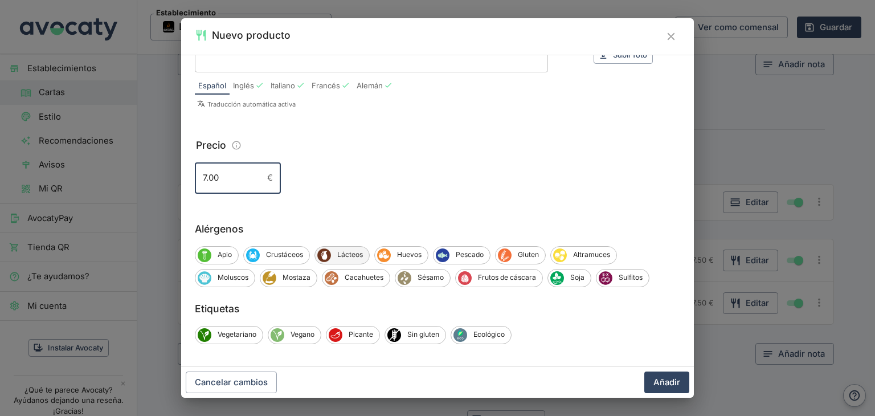
type input "7.00"
click at [357, 257] on span "Lácteos" at bounding box center [350, 254] width 38 height 10
click at [527, 260] on span "Gluten" at bounding box center [530, 254] width 34 height 10
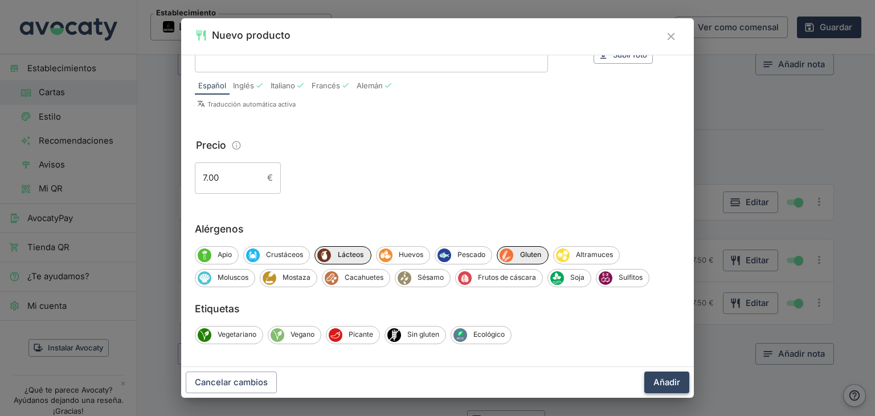
click at [665, 379] on button "Añadir" at bounding box center [666, 382] width 45 height 22
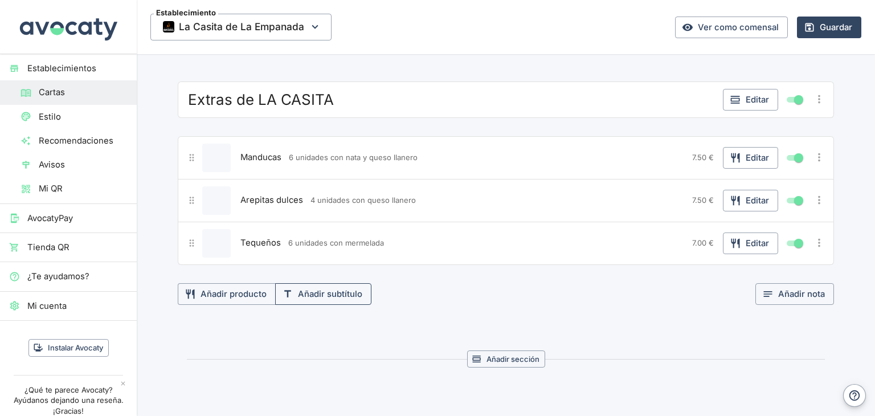
scroll to position [4034, 0]
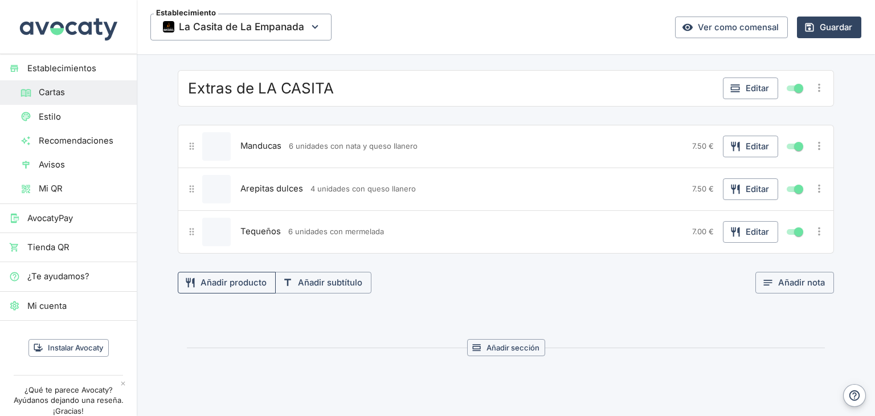
click at [239, 272] on button "Añadir producto" at bounding box center [227, 283] width 98 height 22
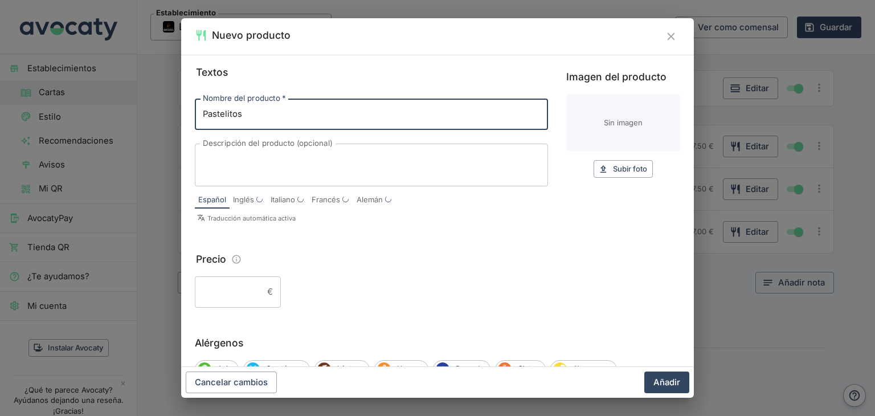
type input "Pastelitos"
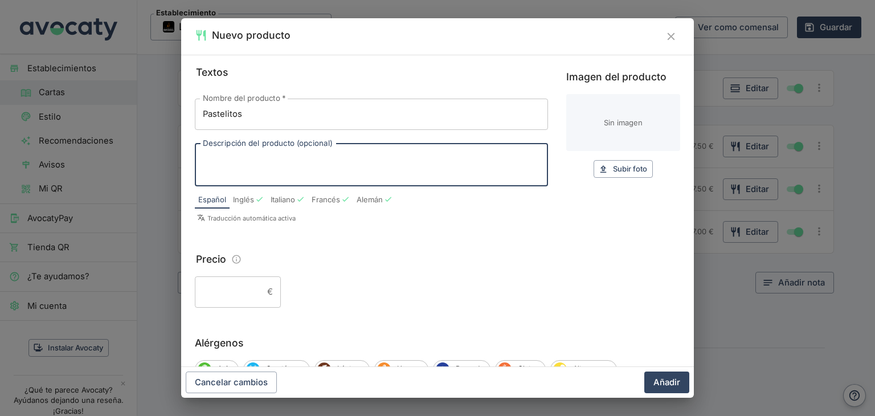
click at [257, 160] on textarea "Descripción del producto (opcional)" at bounding box center [371, 165] width 337 height 24
type textarea "rellenos de pollo, queso o molida"
click at [240, 283] on input "Precio" at bounding box center [229, 291] width 68 height 31
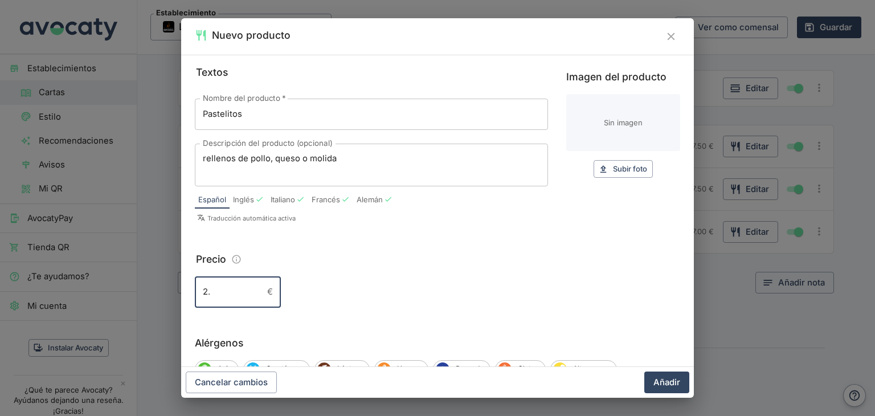
type input "2."
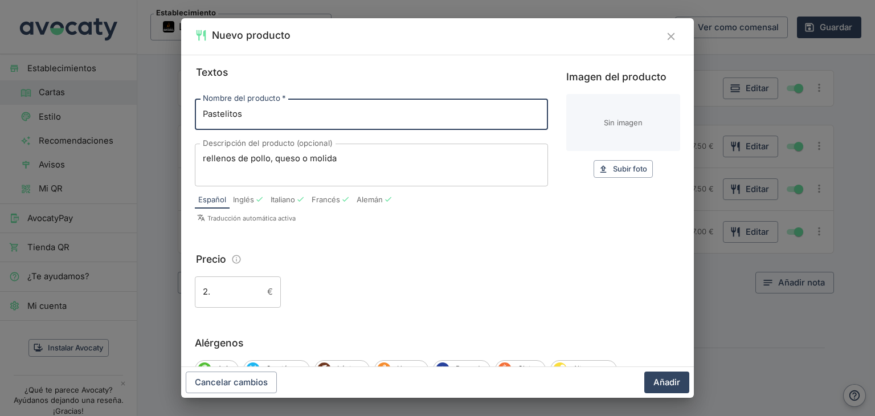
click at [268, 118] on input "Pastelitos" at bounding box center [371, 114] width 353 height 31
type input "Pastelitos (precio por unidad)"
click at [241, 293] on input "2." at bounding box center [229, 291] width 68 height 31
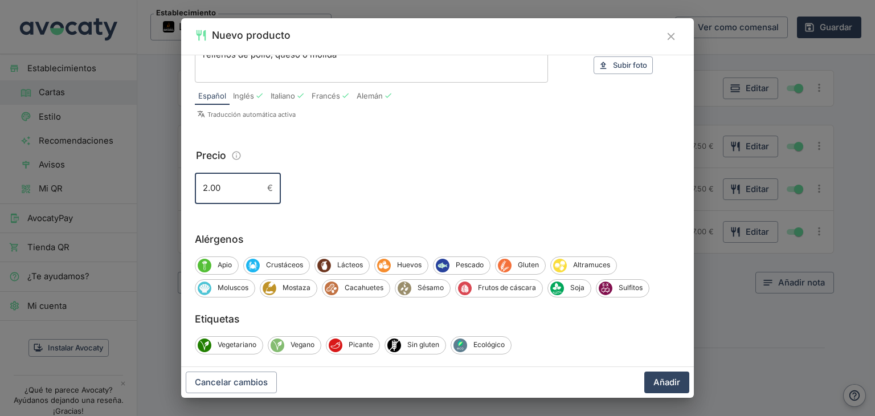
scroll to position [114, 0]
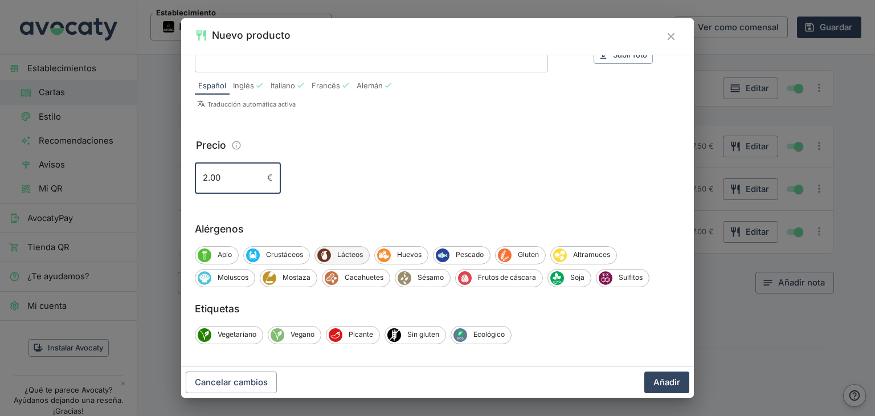
type input "2.00"
click at [335, 253] on span "Lácteos" at bounding box center [350, 254] width 38 height 10
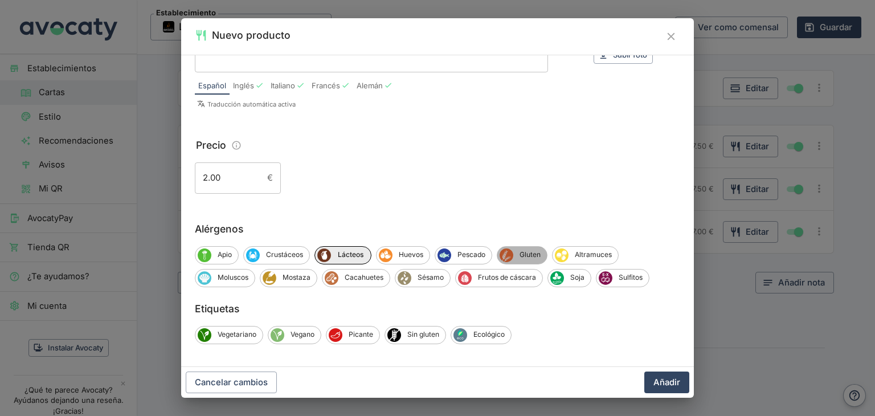
click at [527, 253] on span "Gluten" at bounding box center [530, 254] width 34 height 10
click at [579, 277] on span "Soja" at bounding box center [577, 277] width 27 height 10
click at [667, 385] on button "Añadir" at bounding box center [666, 382] width 45 height 22
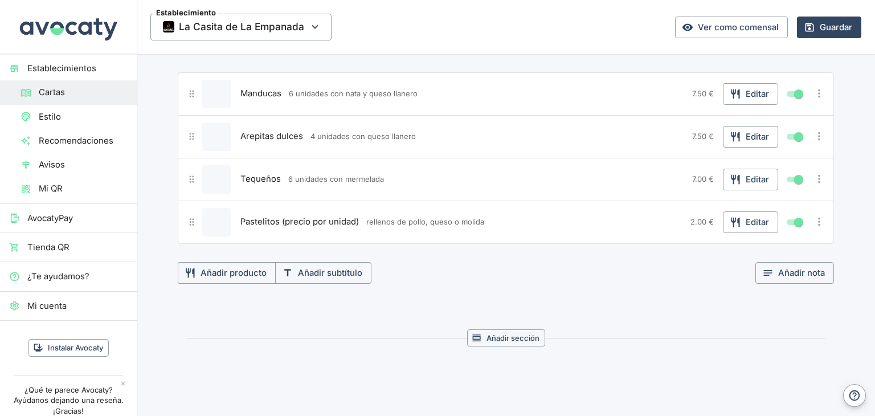
scroll to position [4091, 0]
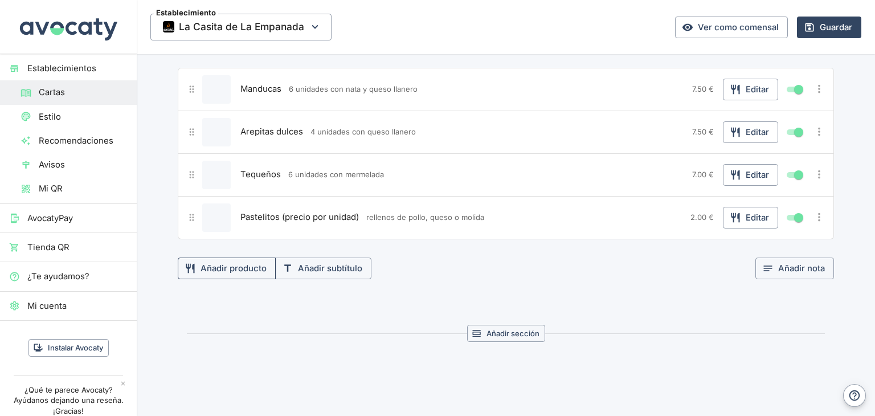
click at [220, 257] on button "Añadir producto" at bounding box center [227, 268] width 98 height 22
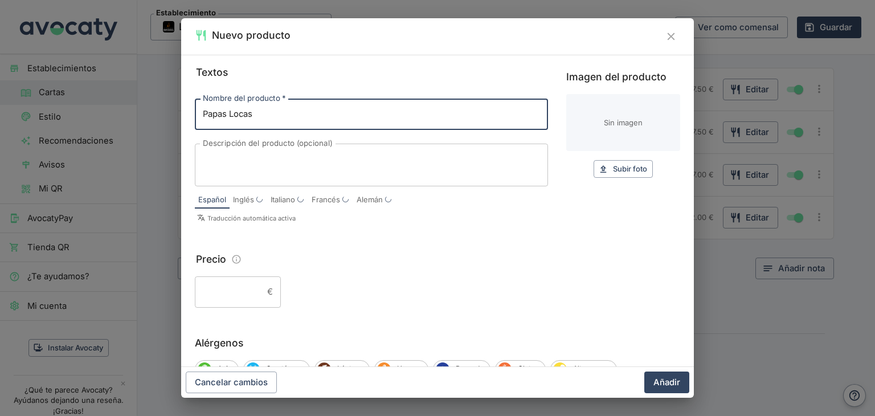
type input "Papas Locas"
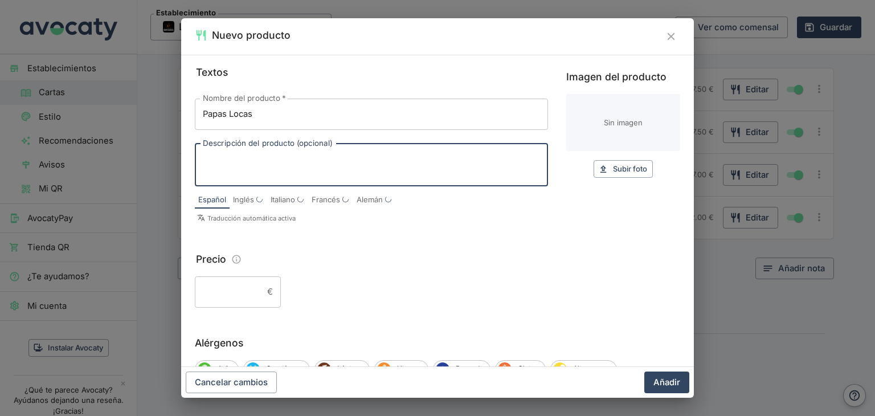
click at [263, 161] on textarea "Descripción del producto (opcional)" at bounding box center [371, 165] width 337 height 24
type textarea "papas fritas, jamón , queso y salsas"
click at [242, 290] on input "Precio" at bounding box center [229, 291] width 68 height 31
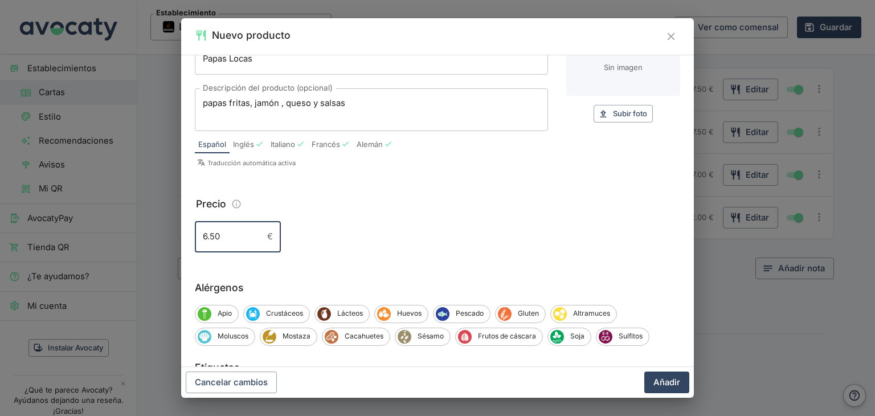
scroll to position [114, 0]
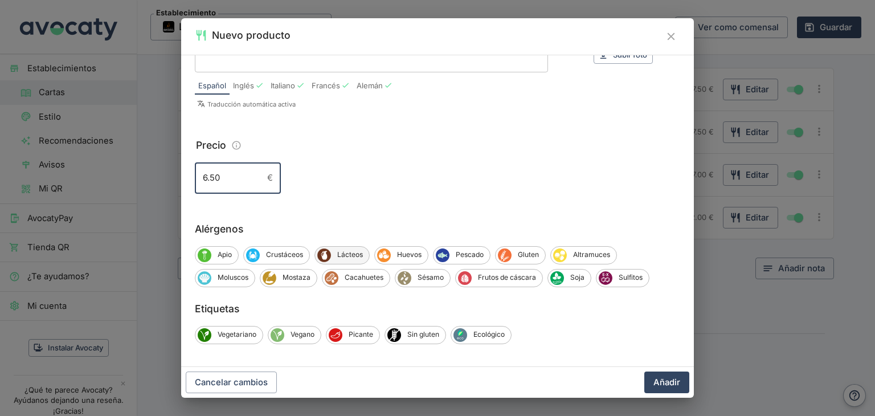
type input "6.50"
click at [353, 251] on span "Lácteos" at bounding box center [350, 254] width 38 height 10
click at [525, 257] on span "Gluten" at bounding box center [530, 254] width 34 height 10
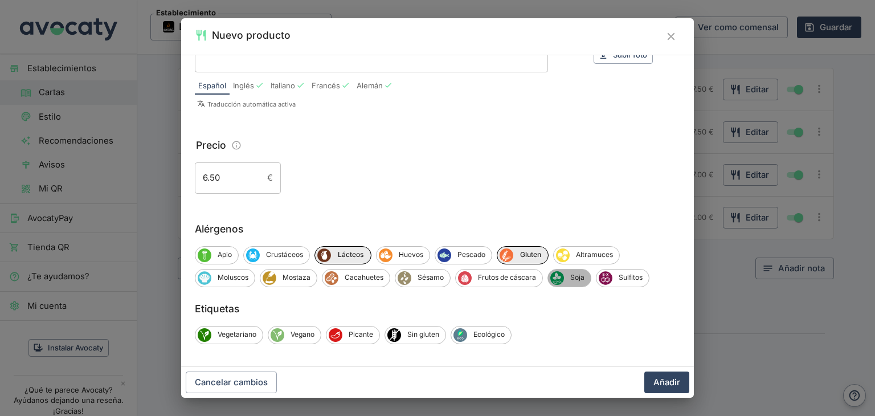
click at [582, 275] on span "Soja" at bounding box center [577, 277] width 27 height 10
click at [661, 383] on button "Añadir" at bounding box center [666, 382] width 45 height 22
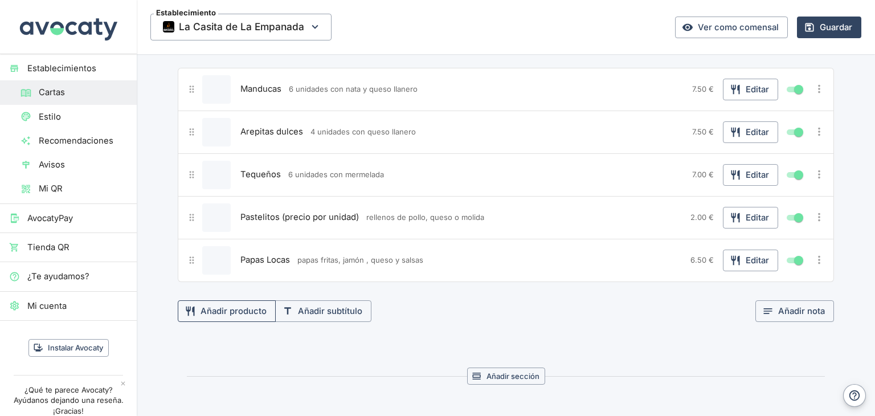
click at [243, 300] on button "Añadir producto" at bounding box center [227, 311] width 98 height 22
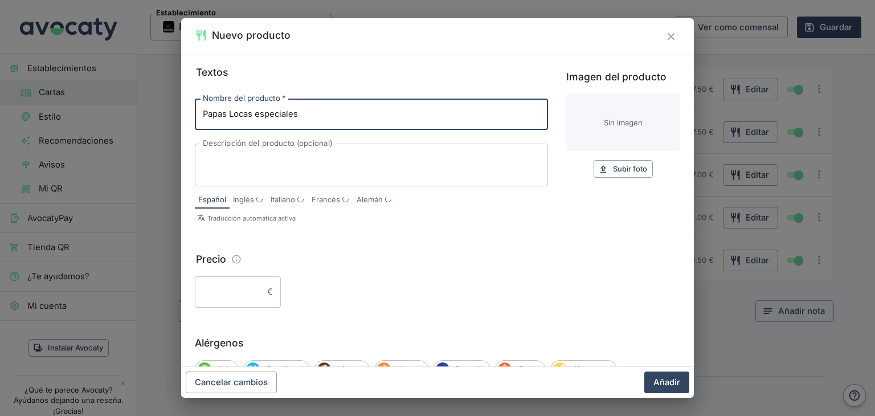
type input "Papas Locas especiales"
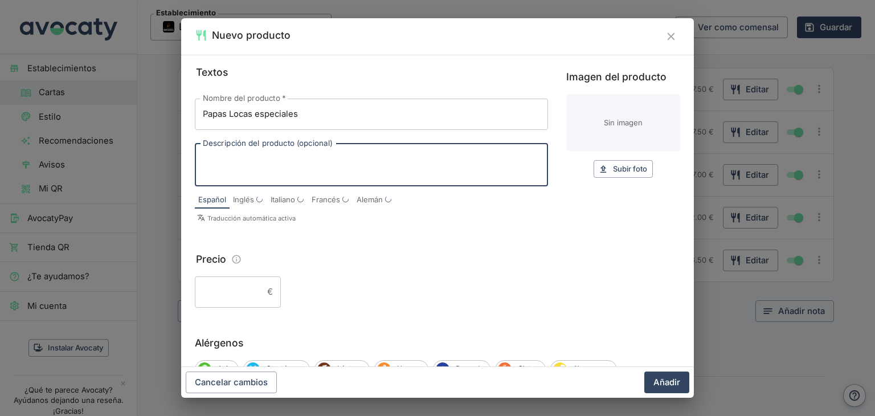
click at [264, 157] on textarea "Descripción del producto (opcional)" at bounding box center [371, 165] width 337 height 24
type textarea "papas fritas, jamón, queso, bacon, salchichas, mechada y salsas"
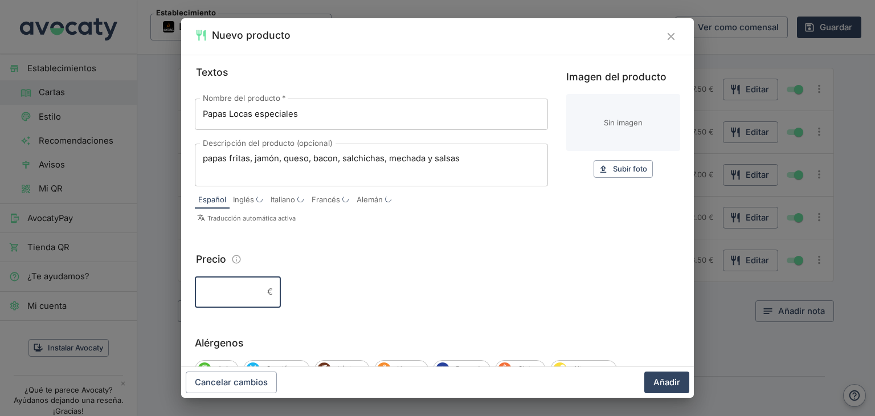
click at [235, 282] on input "Precio" at bounding box center [229, 291] width 68 height 31
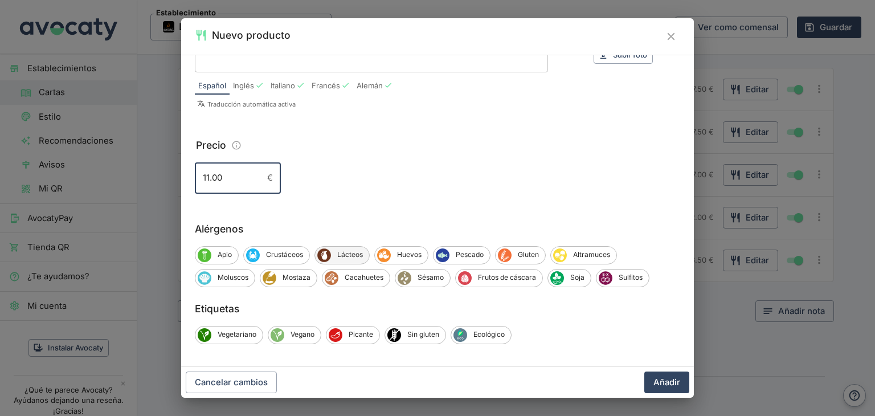
type input "11.00"
click at [358, 251] on span "Lácteos" at bounding box center [350, 254] width 38 height 10
click at [403, 255] on span "Huevos" at bounding box center [410, 254] width 37 height 10
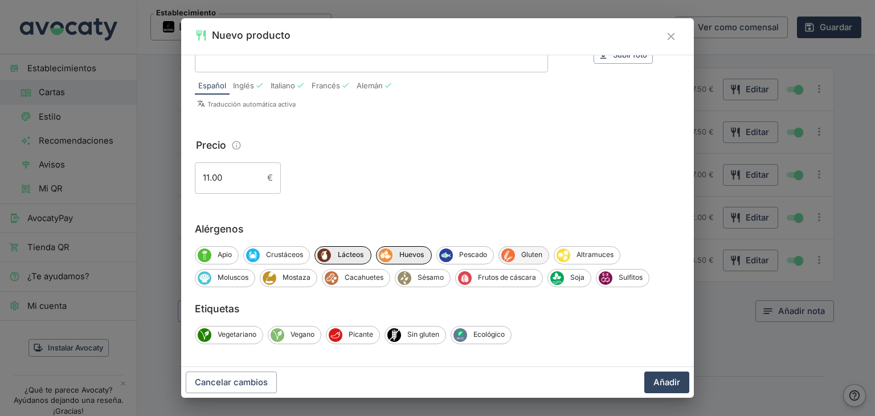
click at [524, 258] on span "Gluten" at bounding box center [532, 254] width 34 height 10
click at [576, 278] on span "Soja" at bounding box center [577, 277] width 27 height 10
click at [674, 381] on button "Añadir" at bounding box center [666, 382] width 45 height 22
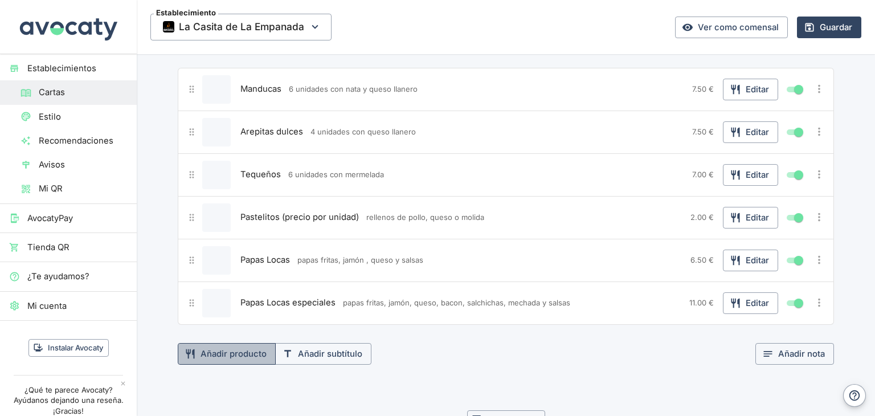
click at [236, 343] on button "Añadir producto" at bounding box center [227, 354] width 98 height 22
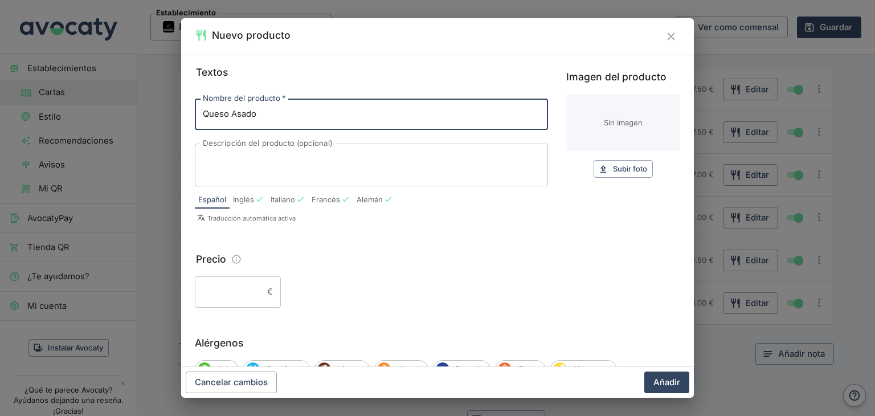
type input "Queso Asado"
click at [237, 297] on input "Precio" at bounding box center [229, 291] width 68 height 31
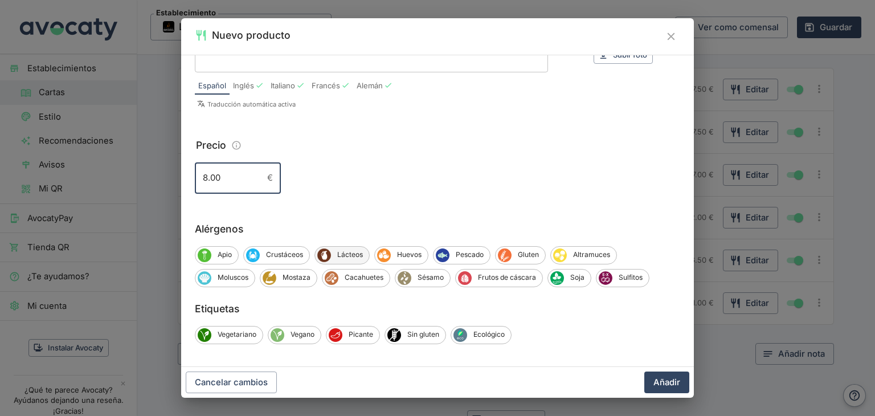
type input "8.00"
click at [354, 256] on span "Lácteos" at bounding box center [350, 254] width 38 height 10
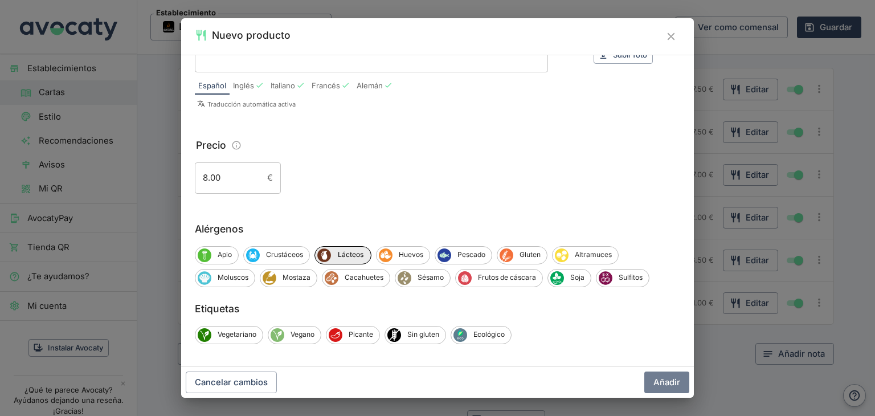
click at [675, 386] on button "Añadir" at bounding box center [666, 382] width 45 height 22
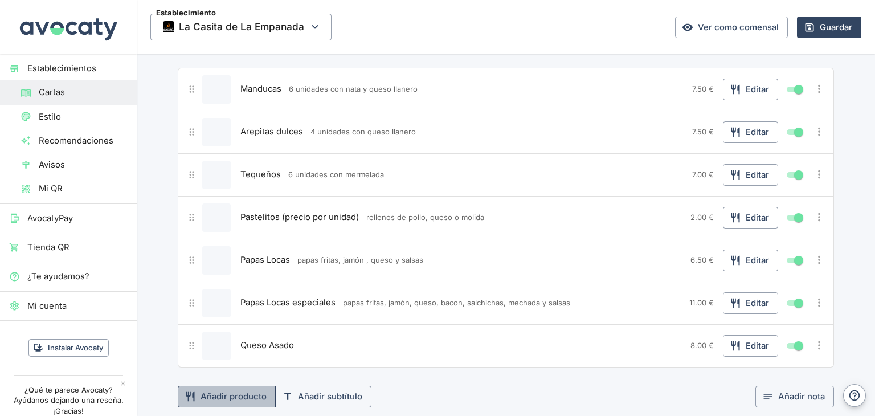
click at [251, 386] on button "Añadir producto" at bounding box center [227, 397] width 98 height 22
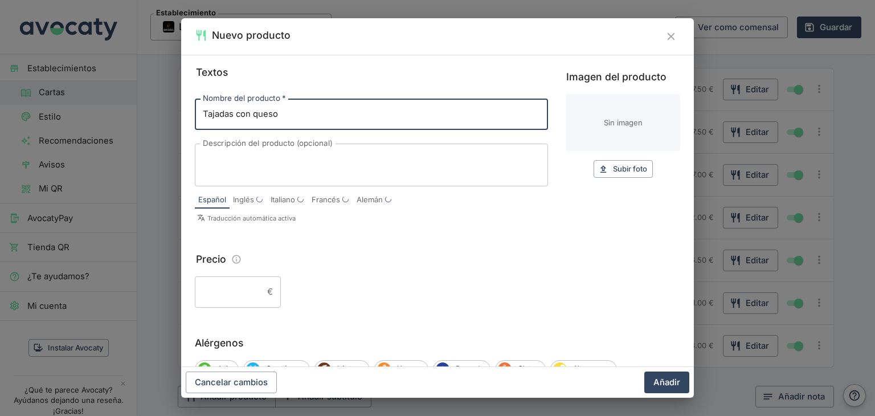
type input "Tajadas con queso"
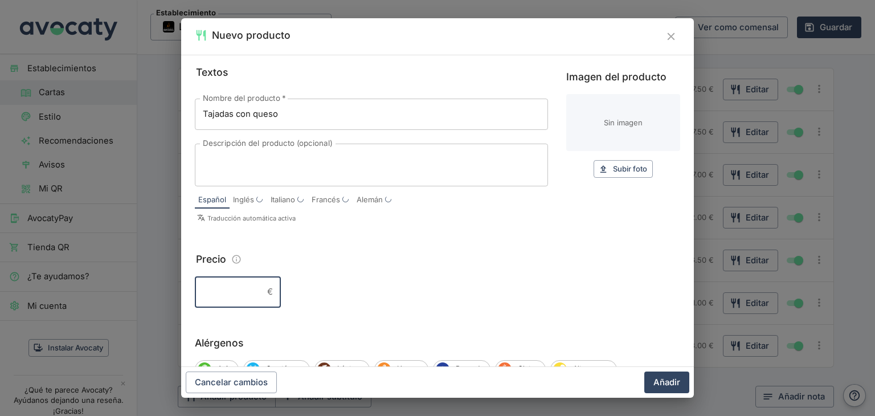
click at [241, 292] on input "Precio" at bounding box center [229, 291] width 68 height 31
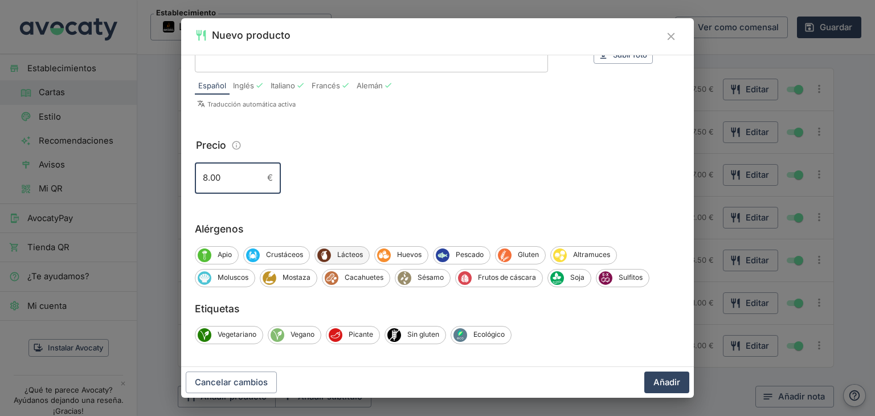
type input "8.00"
click at [350, 255] on span "Lácteos" at bounding box center [350, 254] width 38 height 10
click at [528, 251] on span "Gluten" at bounding box center [530, 254] width 34 height 10
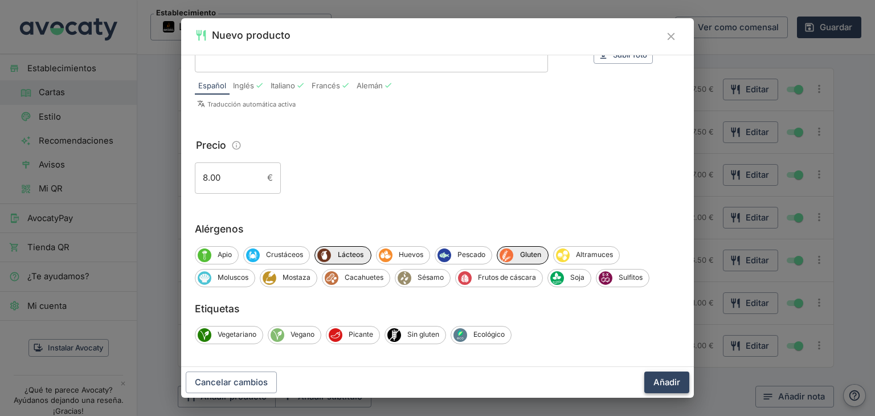
click at [669, 386] on button "Añadir" at bounding box center [666, 382] width 45 height 22
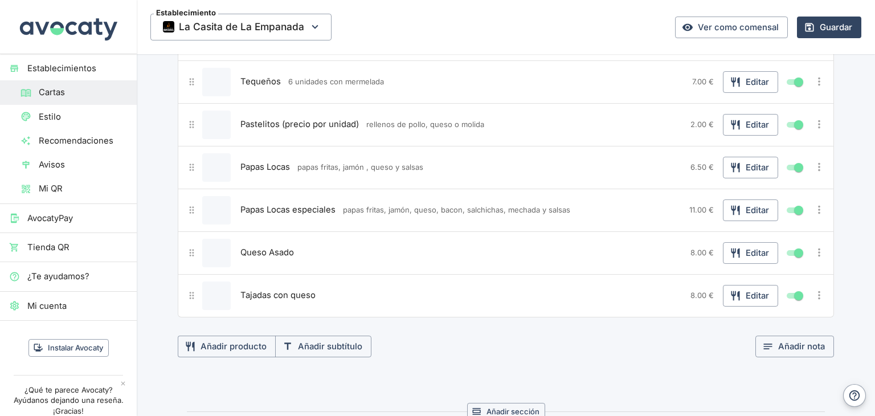
scroll to position [4215, 0]
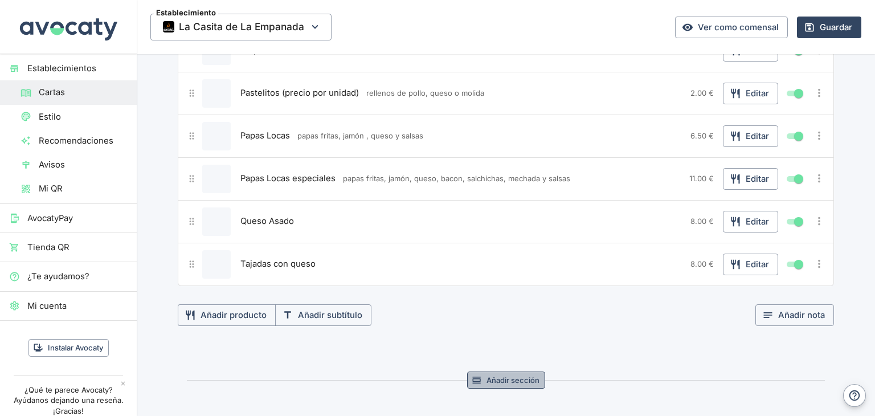
click at [507, 371] on button "Añadir sección" at bounding box center [506, 380] width 78 height 18
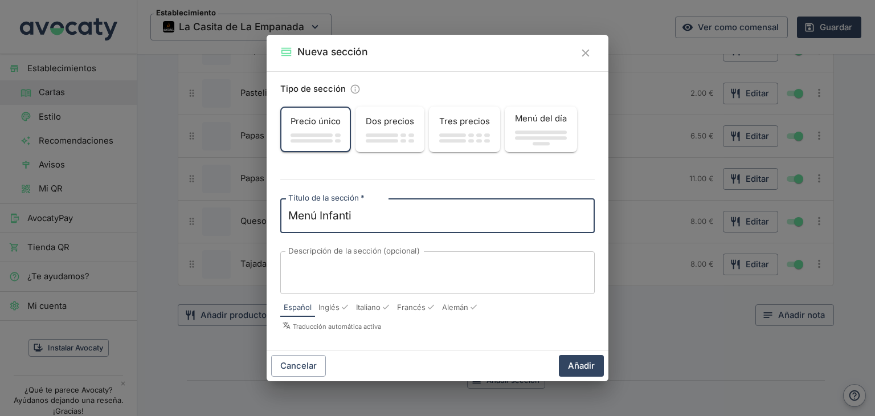
type textarea "Menú Infantil"
drag, startPoint x: 353, startPoint y: 219, endPoint x: 286, endPoint y: 221, distance: 67.2
click at [286, 221] on div "Menú Infantil x Título de la sección   *" at bounding box center [437, 215] width 314 height 35
click at [312, 364] on button "Cancelar" at bounding box center [298, 366] width 55 height 22
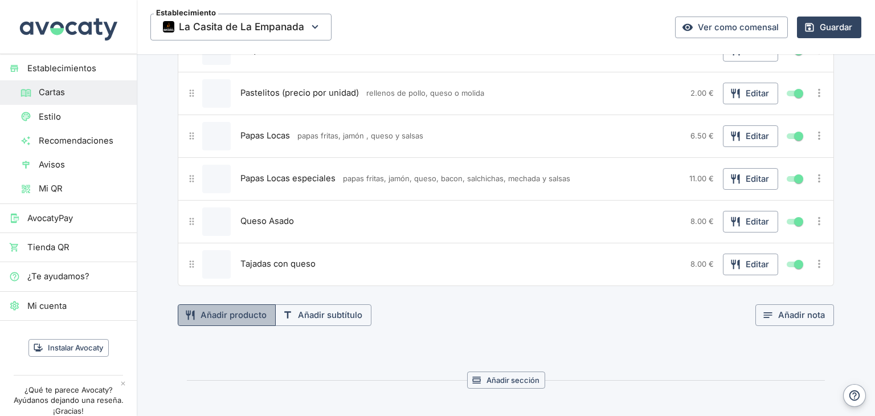
click at [233, 304] on button "Añadir producto" at bounding box center [227, 315] width 98 height 22
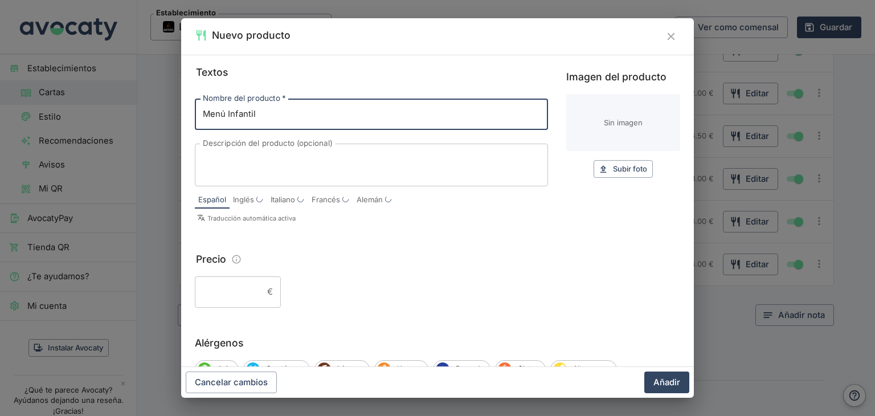
type input "Menú Infantil"
click at [246, 165] on textarea "Descripción del producto (opcional)" at bounding box center [371, 165] width 337 height 24
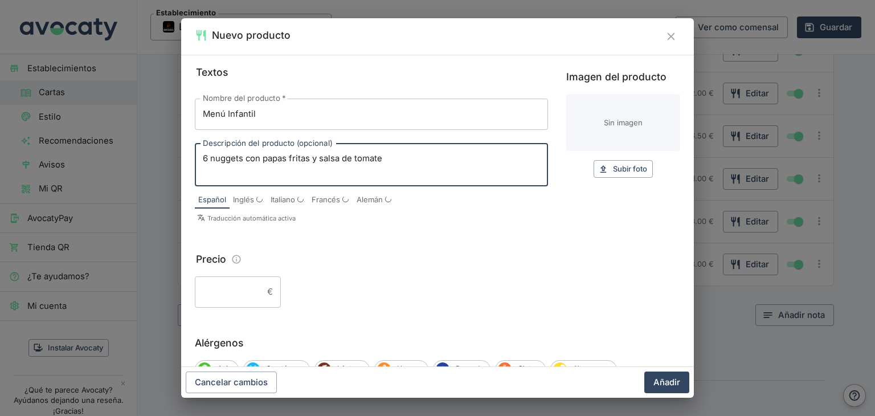
type textarea "6 nuggets con papas fritas y salsa de tomate"
click at [232, 288] on input "Precio" at bounding box center [229, 291] width 68 height 31
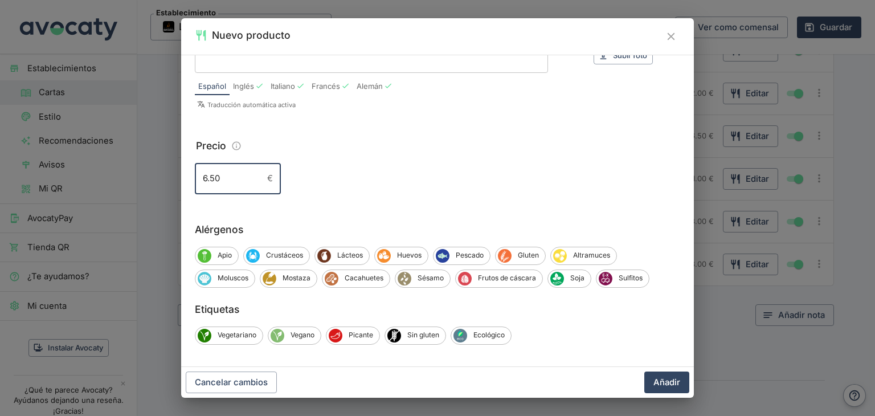
scroll to position [114, 0]
type input "6.50"
click at [358, 255] on span "Lácteos" at bounding box center [350, 254] width 38 height 10
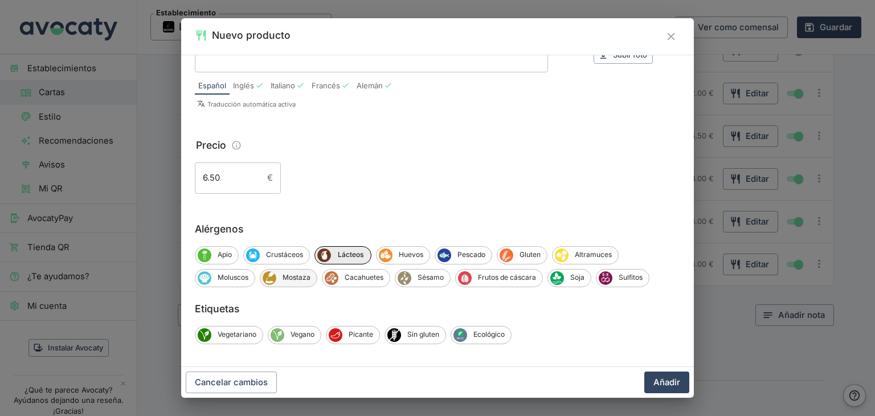
click at [304, 279] on span "Mostaza" at bounding box center [296, 277] width 40 height 10
click at [304, 279] on span "Mostaza" at bounding box center [297, 277] width 42 height 10
click at [580, 281] on span "Soja" at bounding box center [577, 277] width 27 height 10
click at [506, 254] on icon "Gluten" at bounding box center [506, 254] width 13 height 13
click at [667, 384] on button "Añadir" at bounding box center [666, 382] width 45 height 22
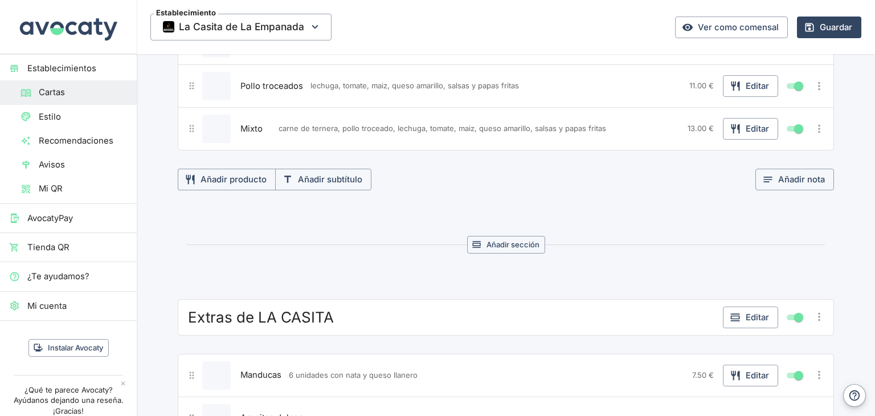
scroll to position [3760, 0]
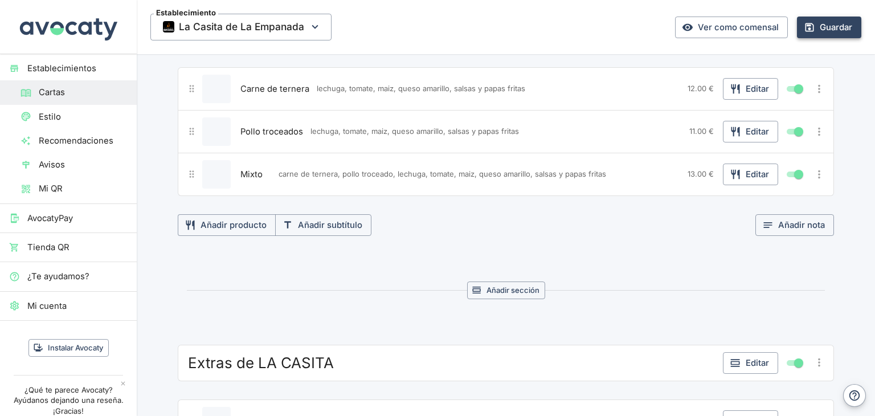
click at [830, 30] on button "Guardar" at bounding box center [829, 28] width 64 height 22
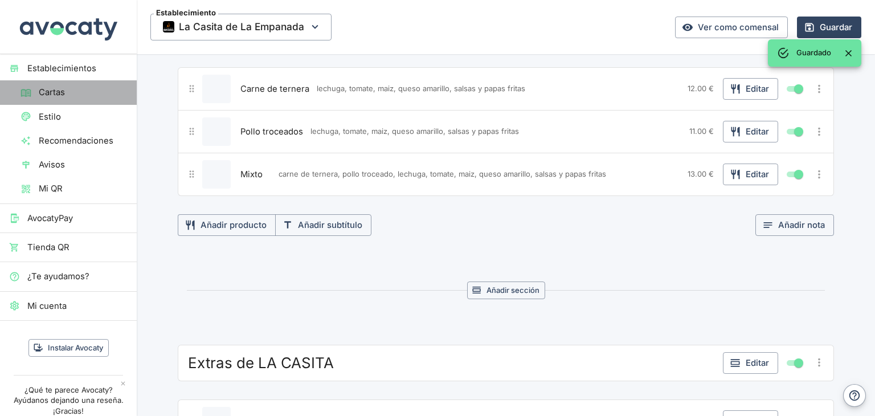
click at [80, 89] on span "Cartas" at bounding box center [83, 92] width 89 height 13
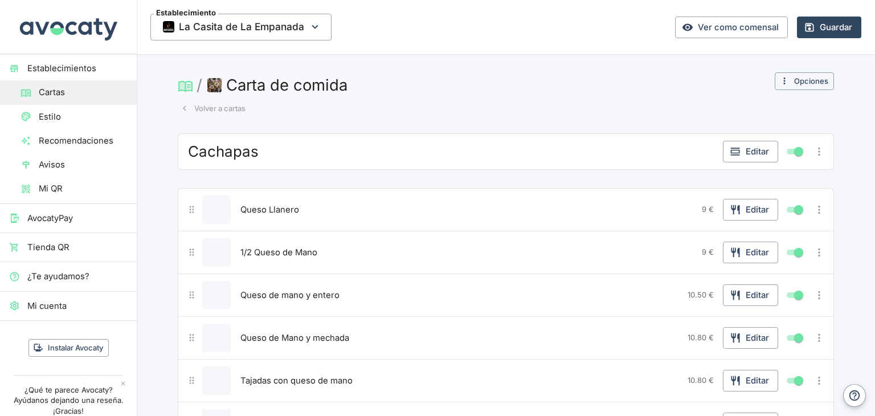
scroll to position [0, 0]
click at [203, 110] on button "Volver a cartas" at bounding box center [213, 109] width 71 height 18
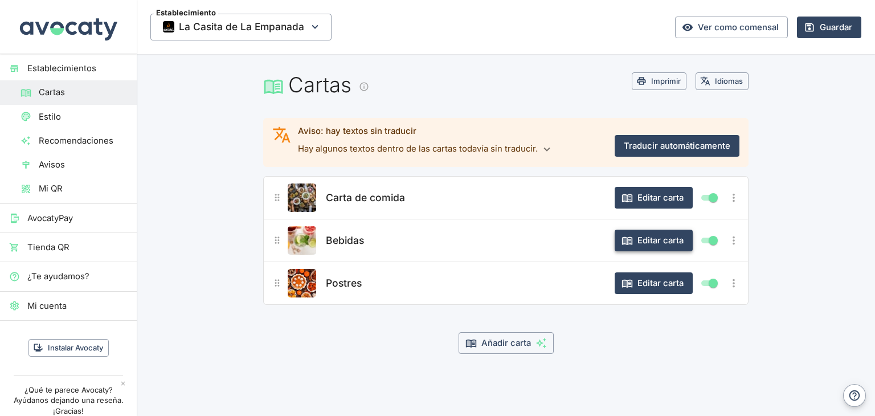
click at [660, 239] on button "Editar carta" at bounding box center [653, 240] width 78 height 22
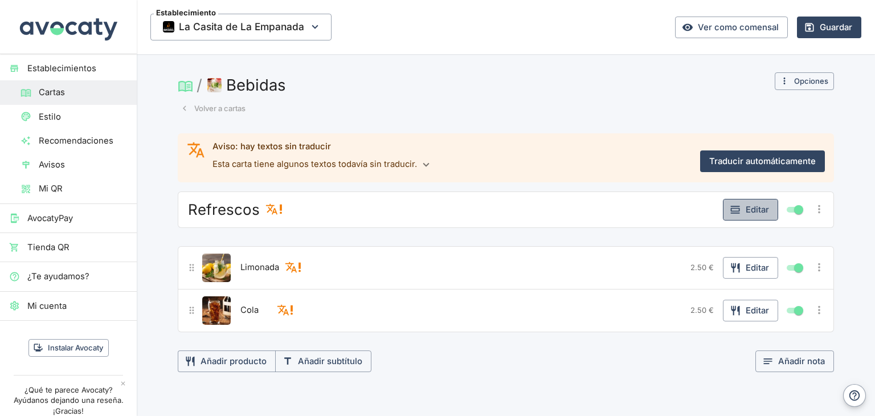
click at [737, 212] on button "Editar" at bounding box center [750, 210] width 55 height 22
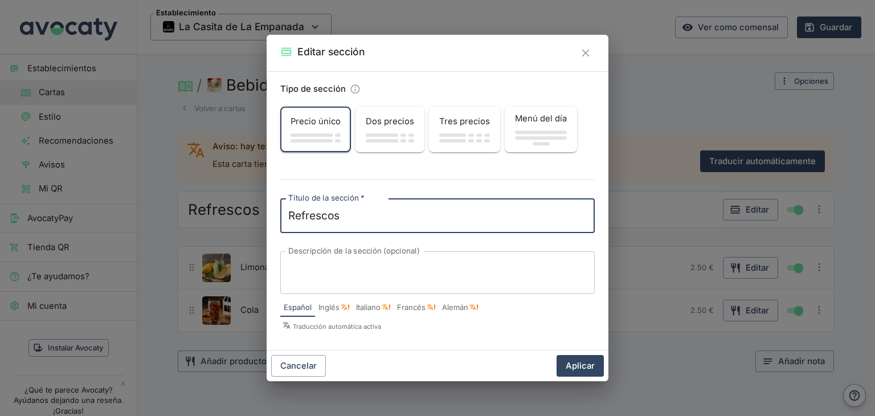
drag, startPoint x: 344, startPoint y: 220, endPoint x: 284, endPoint y: 218, distance: 59.8
click at [284, 218] on div "Refrescos x Título de la sección   *" at bounding box center [437, 215] width 314 height 35
type textarea "Frescas"
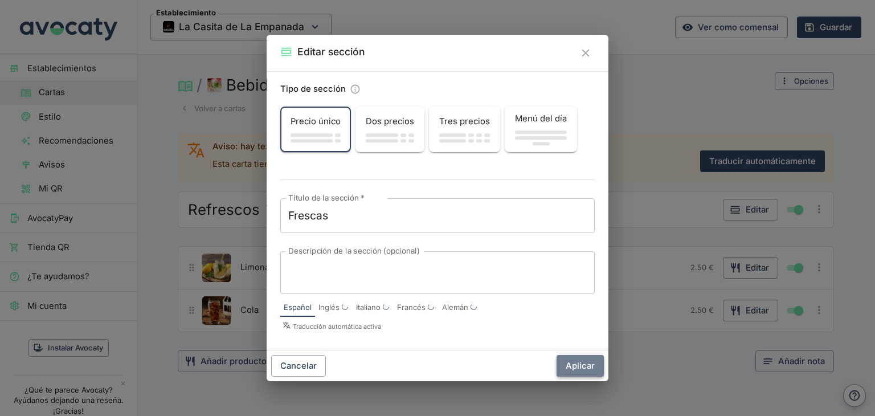
click at [593, 361] on button "Aplicar" at bounding box center [579, 366] width 47 height 22
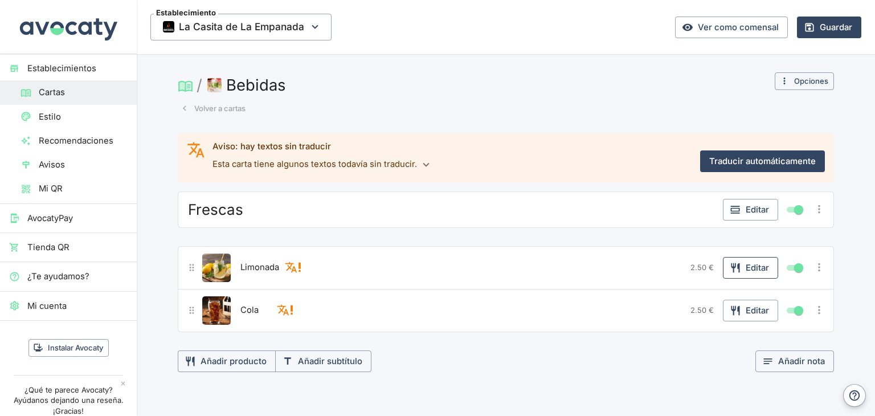
click at [753, 264] on button "Editar" at bounding box center [750, 268] width 55 height 22
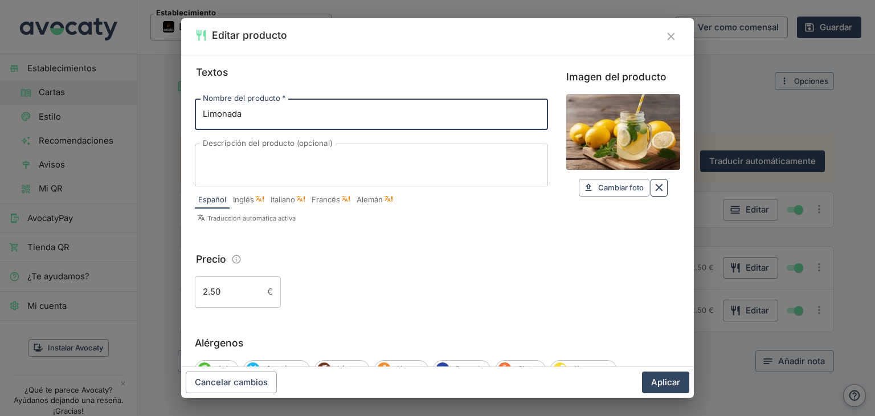
click at [653, 192] on icon "Borrar" at bounding box center [659, 187] width 13 height 13
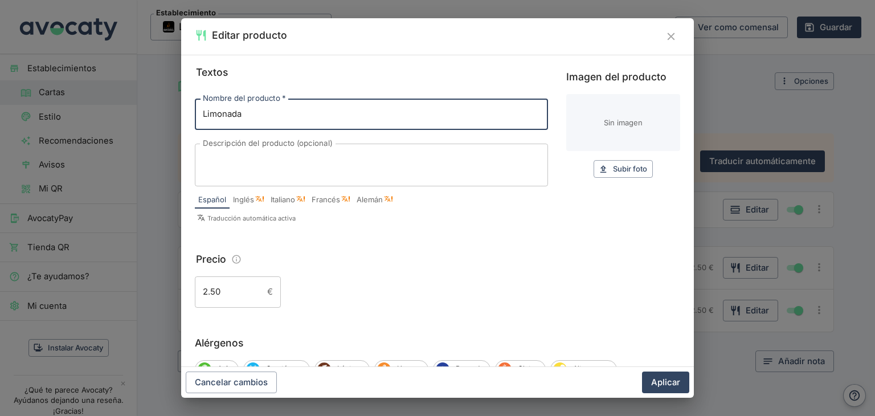
drag, startPoint x: 249, startPoint y: 115, endPoint x: 187, endPoint y: 115, distance: 62.1
click at [187, 115] on div "Textos Nombre del producto   * Limonada Nombre del producto   * Descripción del…" at bounding box center [437, 211] width 513 height 312
type input "Coca Cola"
click at [613, 171] on span "Subir foto" at bounding box center [630, 168] width 34 height 13
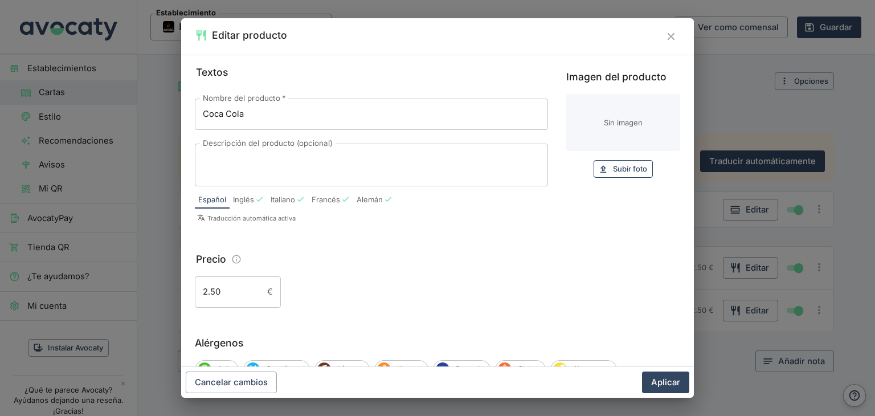
type input "C:\fakepath\download (5).jpg"
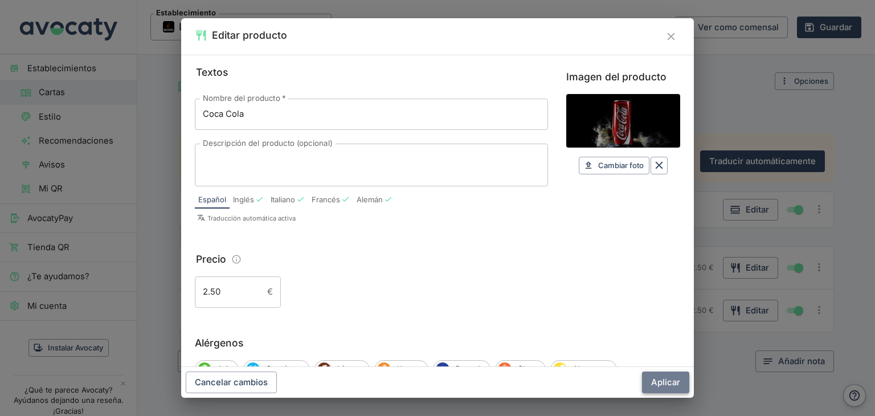
click at [669, 385] on button "Aplicar" at bounding box center [665, 382] width 47 height 22
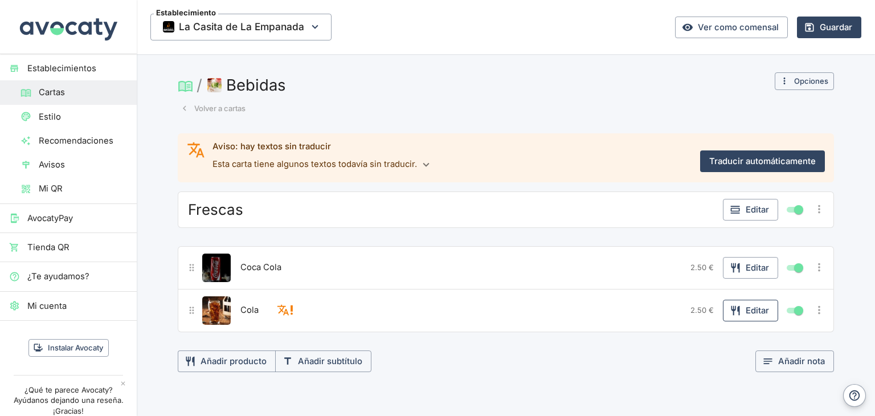
click at [744, 313] on button "Editar" at bounding box center [750, 311] width 55 height 22
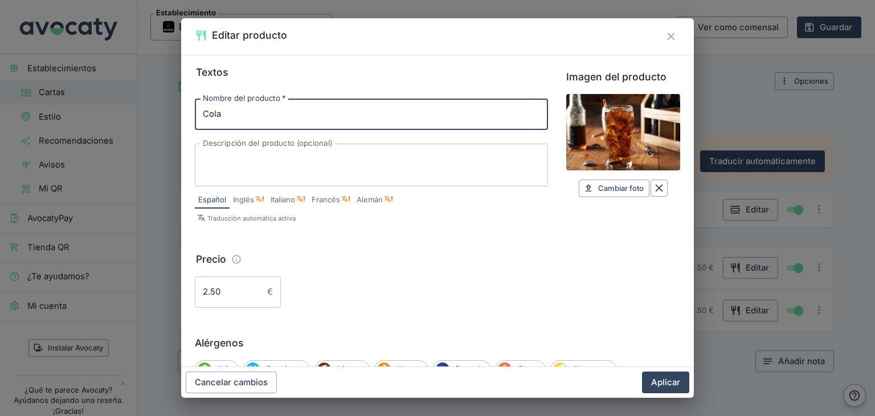
drag, startPoint x: 241, startPoint y: 117, endPoint x: 179, endPoint y: 117, distance: 62.1
click at [179, 117] on div "Editar producto Textos Nombre del producto   * Cola Nombre del producto   * Des…" at bounding box center [437, 208] width 875 height 416
click at [642, 371] on button "Aplicar" at bounding box center [665, 382] width 47 height 22
type input "Fanta Naranja 7 Limón"
click at [265, 111] on input "Fanta Naranja 7 Limón" at bounding box center [371, 114] width 353 height 31
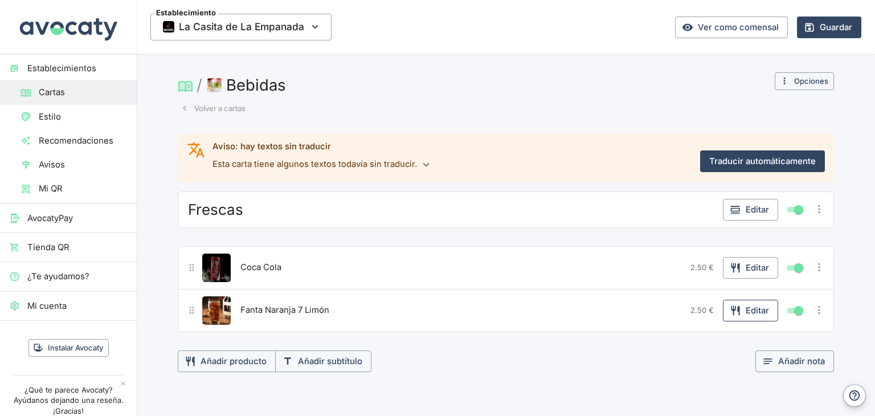
click at [732, 311] on icon "button" at bounding box center [734, 310] width 11 height 11
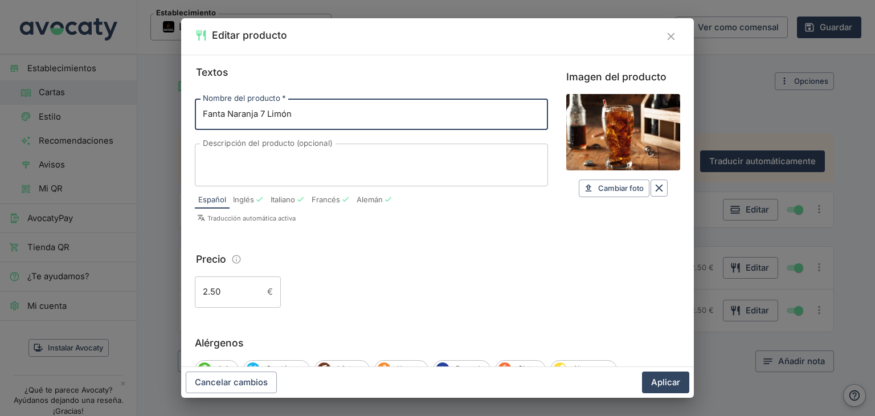
click at [264, 112] on input "Fanta Naranja 7 Limón" at bounding box center [371, 114] width 353 height 31
type input "[PERSON_NAME] / Limón"
click at [619, 183] on span "Cambiar foto" at bounding box center [621, 188] width 46 height 13
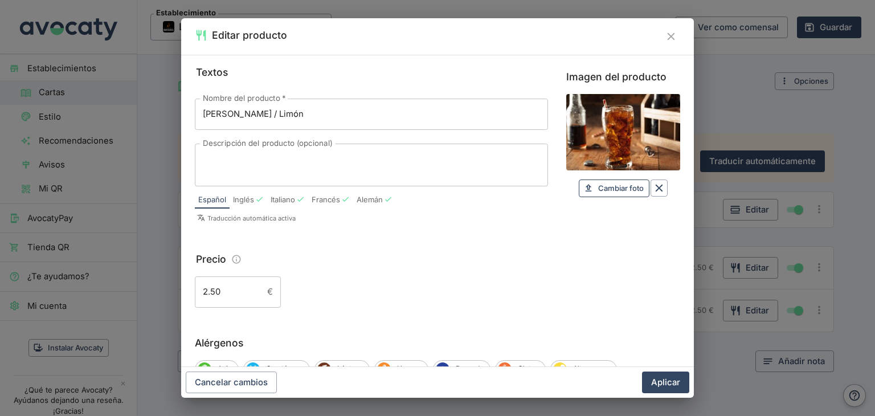
type input "C:\fakepath\download (6).jpg"
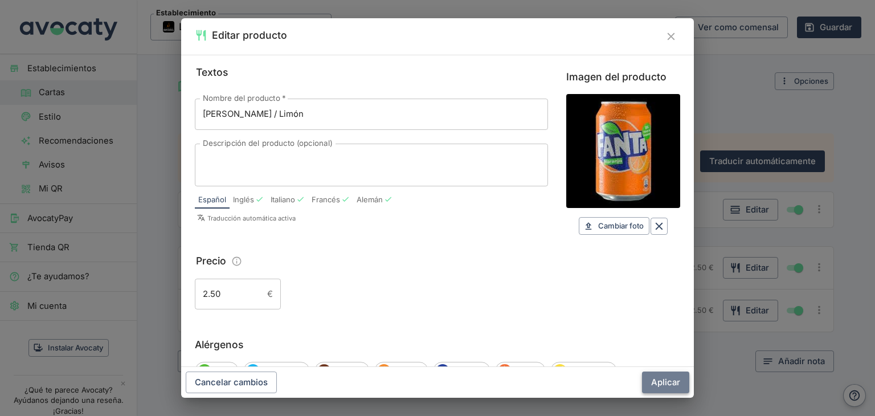
click at [672, 385] on button "Aplicar" at bounding box center [665, 382] width 47 height 22
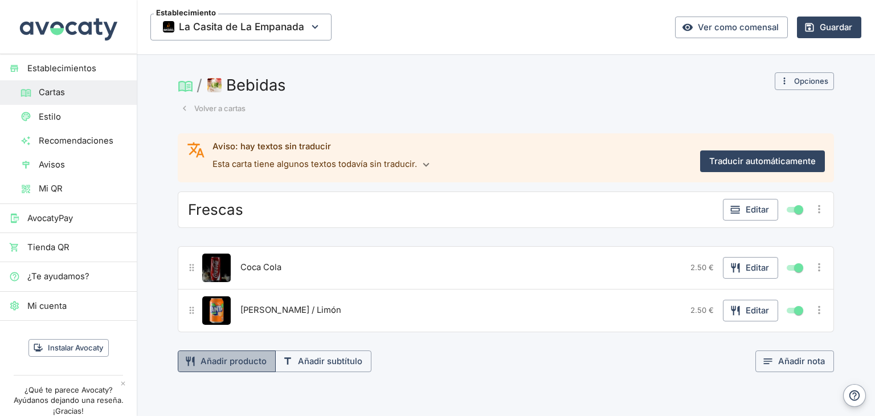
click at [226, 360] on button "Añadir producto" at bounding box center [227, 361] width 98 height 22
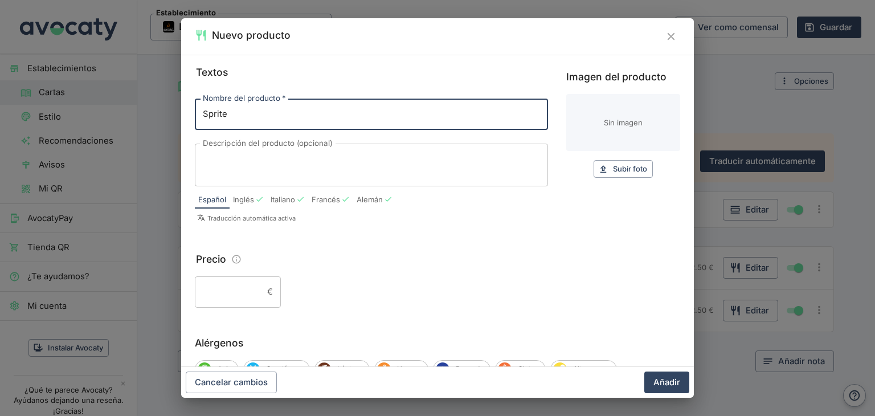
type input "Sprite"
click at [247, 299] on input "Precio" at bounding box center [229, 291] width 68 height 31
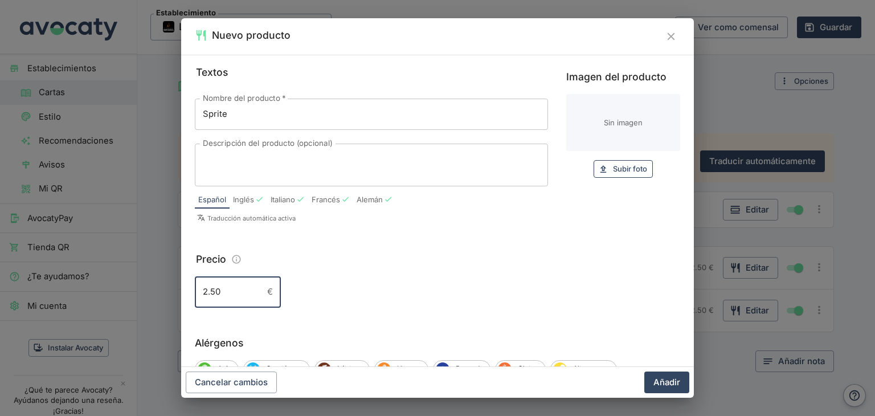
type input "2.50"
click at [613, 170] on span "Subir foto" at bounding box center [630, 168] width 34 height 13
type input "C:\fakepath\download (7).jpg"
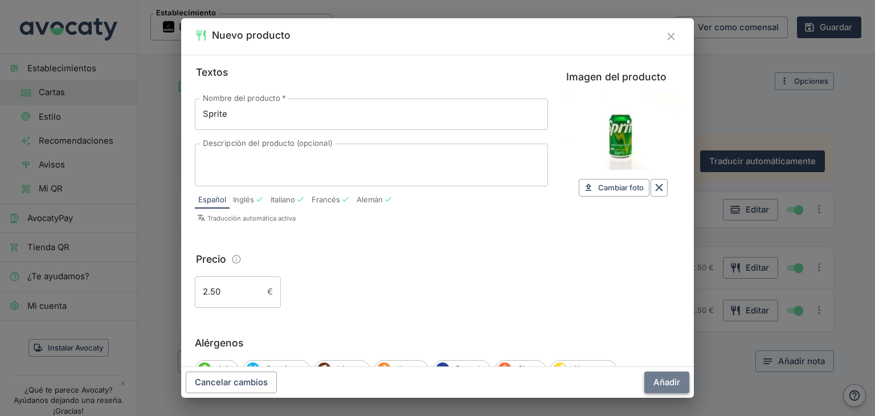
click at [669, 384] on button "Añadir" at bounding box center [666, 382] width 45 height 22
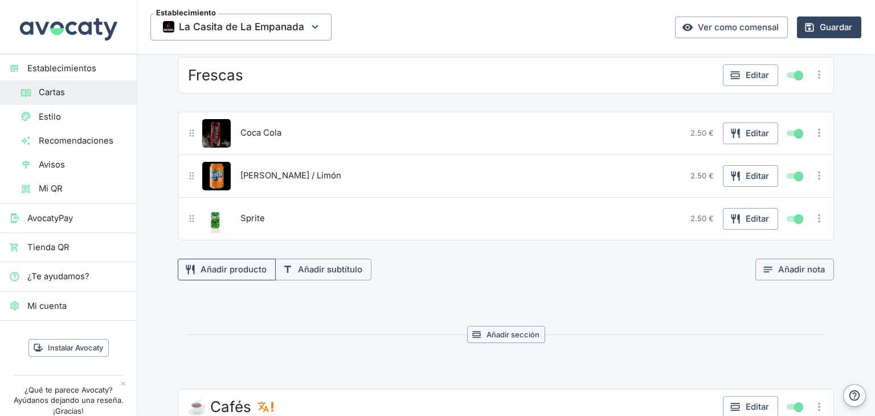
scroll to position [171, 0]
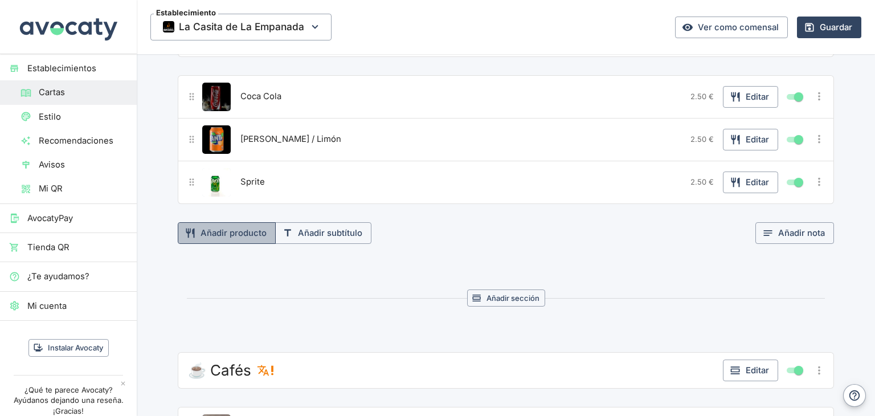
click at [221, 226] on button "Añadir producto" at bounding box center [227, 233] width 98 height 22
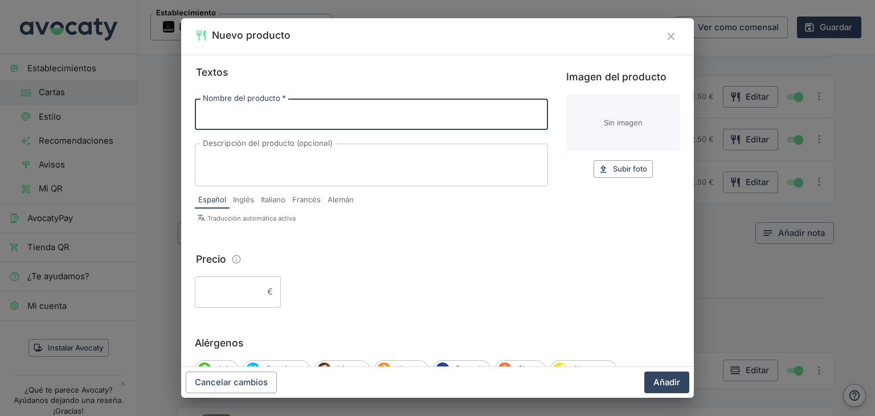
click at [285, 121] on input "Nombre del producto   *" at bounding box center [371, 114] width 353 height 31
type input "Nestea"
click at [235, 290] on input "Precio" at bounding box center [229, 291] width 68 height 31
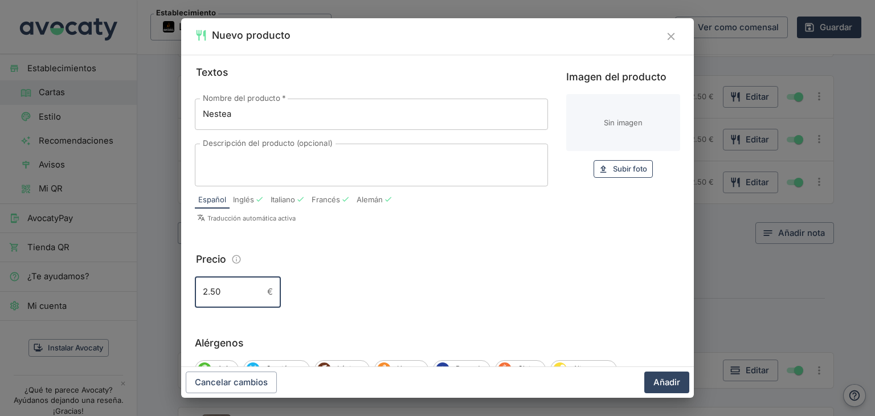
type input "2.50"
click at [621, 167] on span "Subir foto" at bounding box center [630, 168] width 34 height 13
type input "C:\fakepath\download (8).jpg"
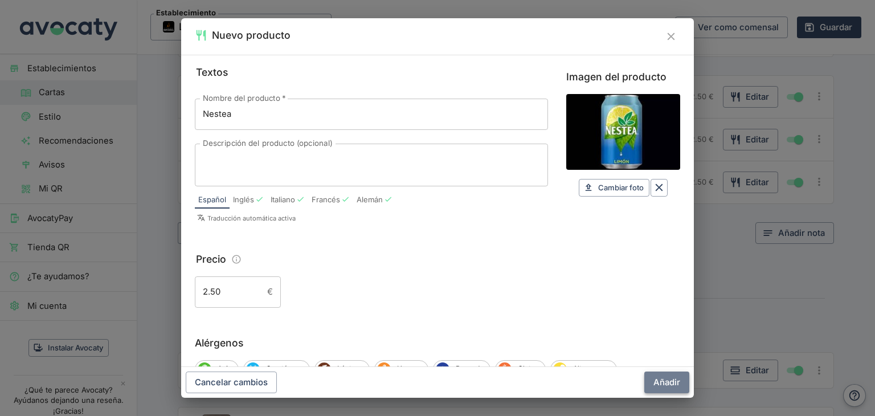
click at [677, 388] on button "Añadir" at bounding box center [666, 382] width 45 height 22
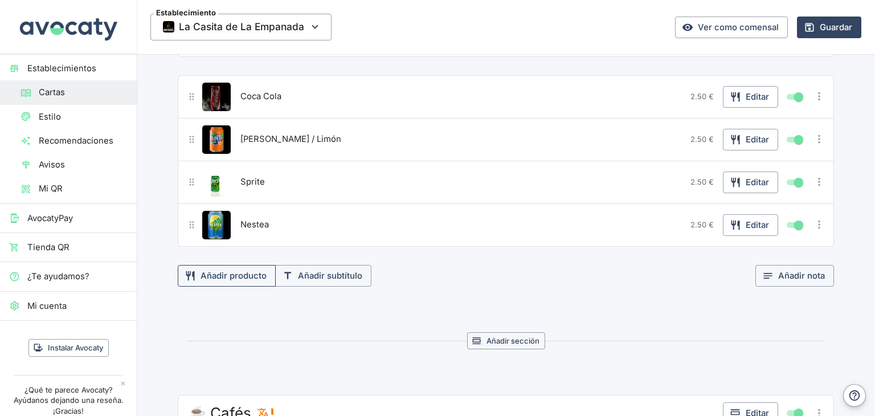
click at [215, 276] on button "Añadir producto" at bounding box center [227, 276] width 98 height 22
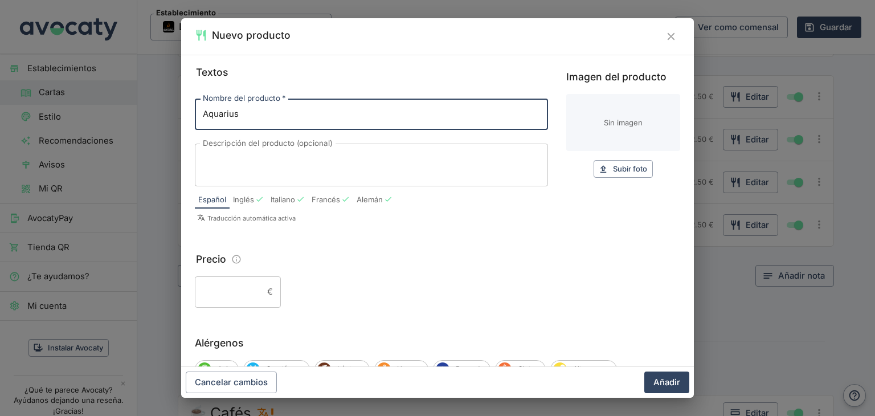
type input "Aquarius"
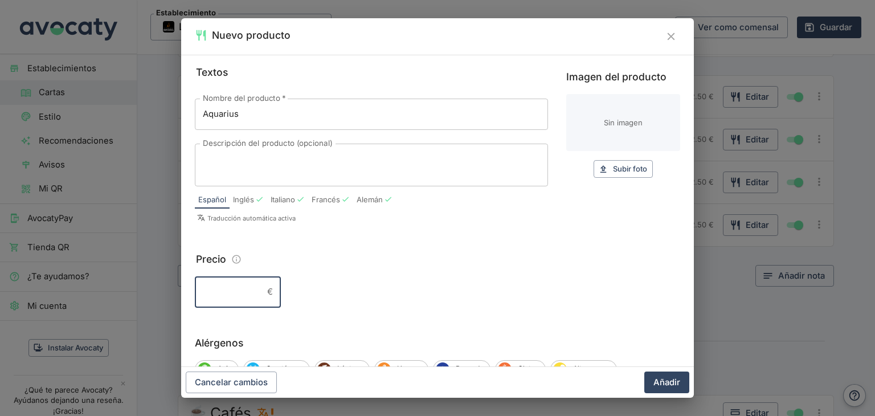
click at [230, 296] on input "Precio" at bounding box center [229, 291] width 68 height 31
type input "2.50"
click at [620, 165] on span "Subir foto" at bounding box center [630, 168] width 34 height 13
type input "C:\fakepath\download (9).jpg"
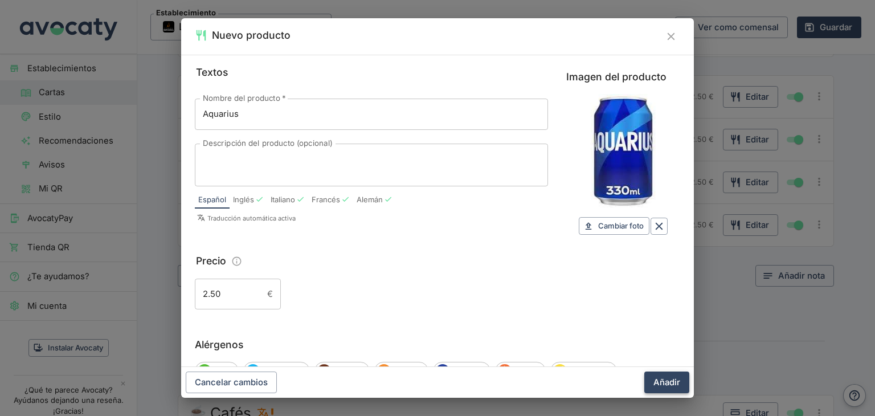
click at [658, 381] on button "Añadir" at bounding box center [666, 382] width 45 height 22
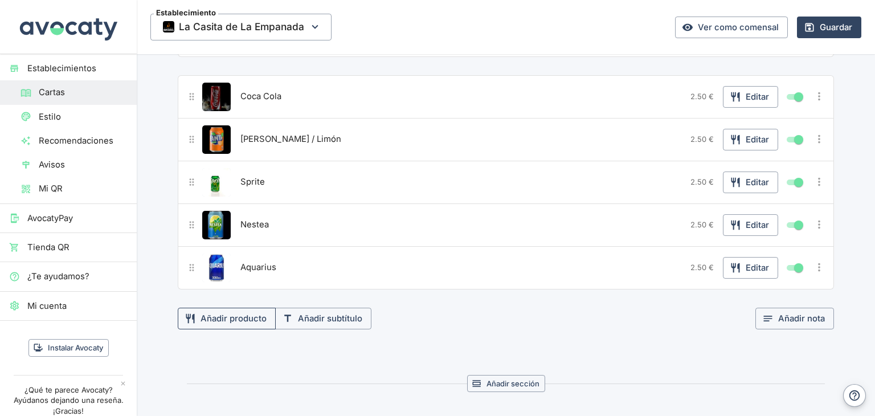
click at [235, 321] on button "Añadir producto" at bounding box center [227, 319] width 98 height 22
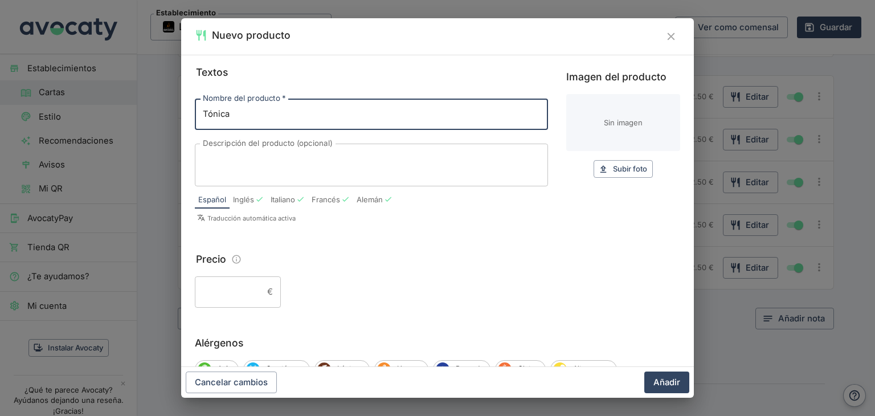
type input "Tónica"
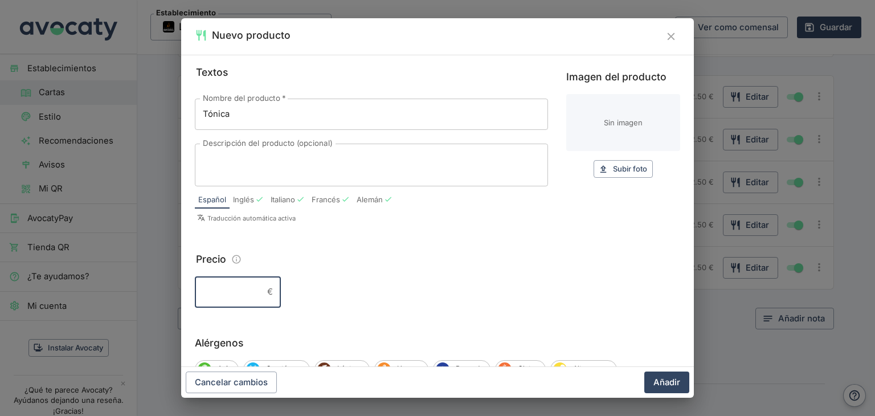
click at [237, 297] on input "Precio" at bounding box center [229, 291] width 68 height 31
type input "2.10"
click at [600, 171] on icon "button" at bounding box center [603, 168] width 6 height 7
type input "C:\fakepath\download (10).jpg"
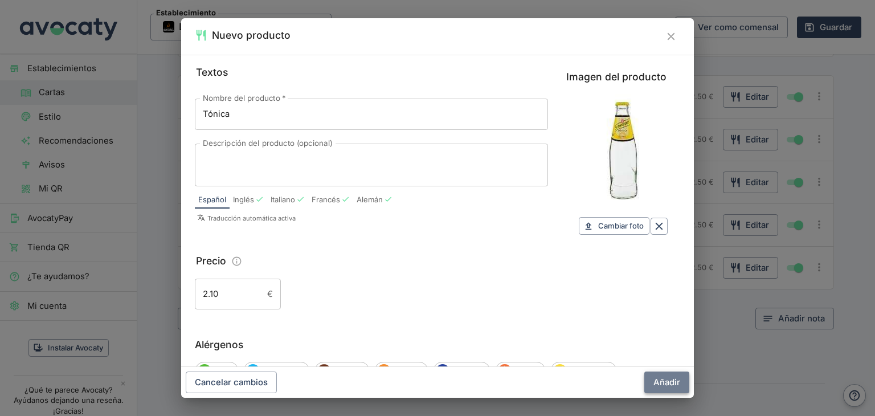
click at [663, 386] on button "Añadir" at bounding box center [666, 382] width 45 height 22
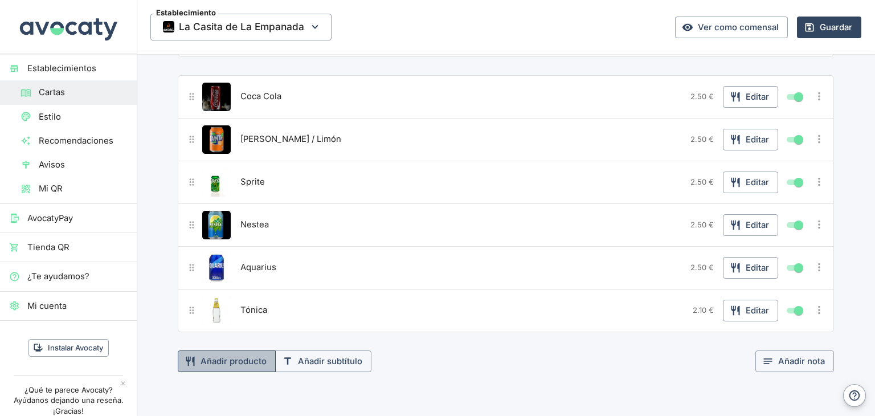
click at [251, 358] on button "Añadir producto" at bounding box center [227, 361] width 98 height 22
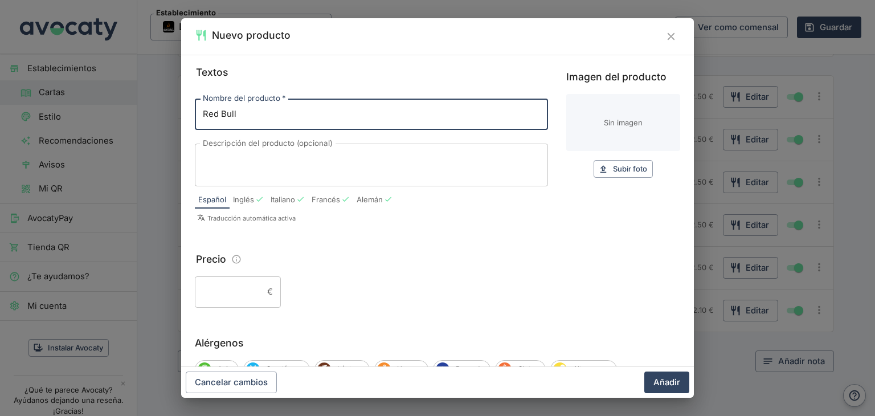
type input "Red Bull"
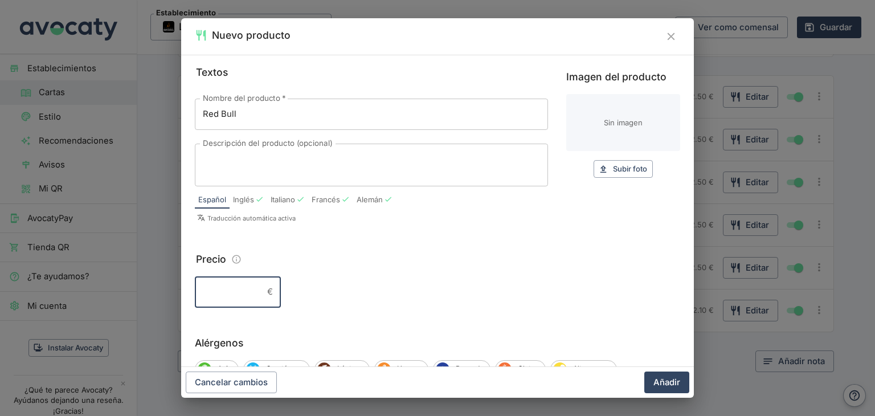
click at [240, 296] on input "Precio" at bounding box center [229, 291] width 68 height 31
type input "2.00"
click at [625, 167] on span "Subir foto" at bounding box center [630, 168] width 34 height 13
type input "C:\fakepath\download (11).jpg"
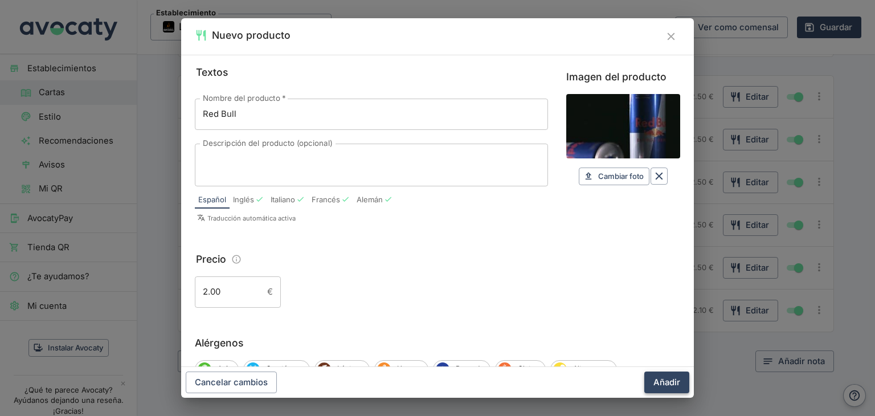
click at [672, 383] on button "Añadir" at bounding box center [666, 382] width 45 height 22
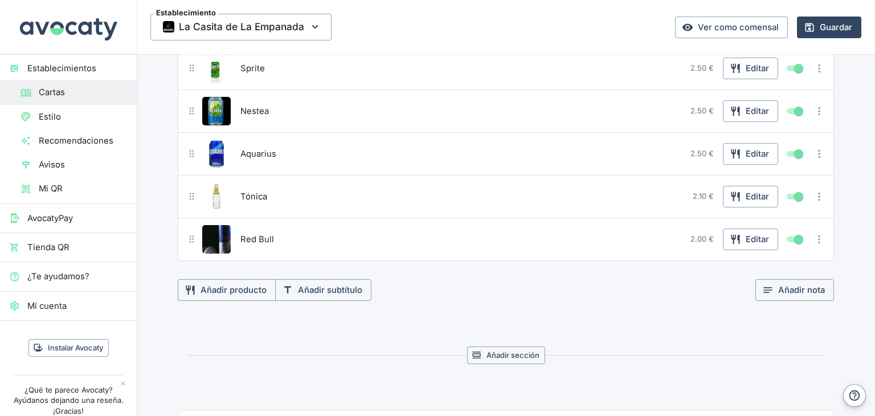
scroll to position [285, 0]
click at [230, 291] on button "Añadir producto" at bounding box center [227, 290] width 98 height 22
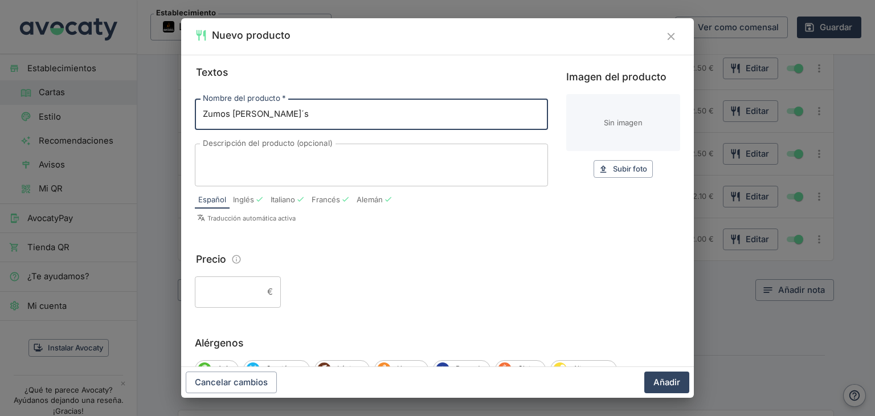
type input "Zumos [PERSON_NAME]´s"
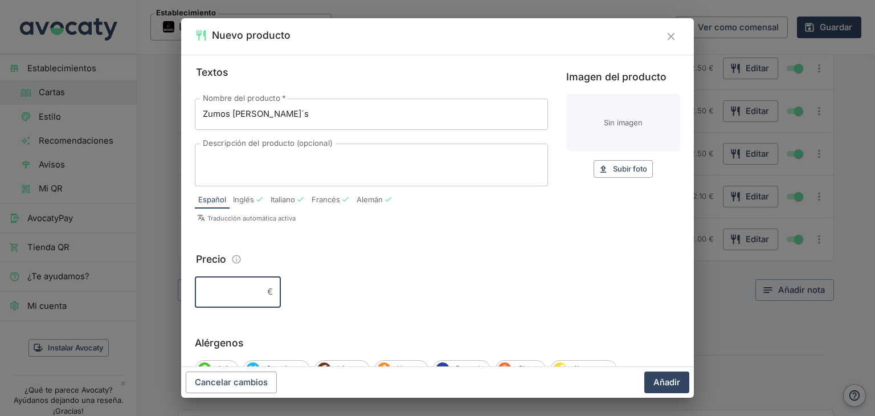
click at [219, 295] on input "Precio" at bounding box center [229, 291] width 68 height 31
type input "2.00"
click at [613, 167] on span "Subir foto" at bounding box center [630, 168] width 34 height 13
type input "C:\fakepath\download (12).jpg"
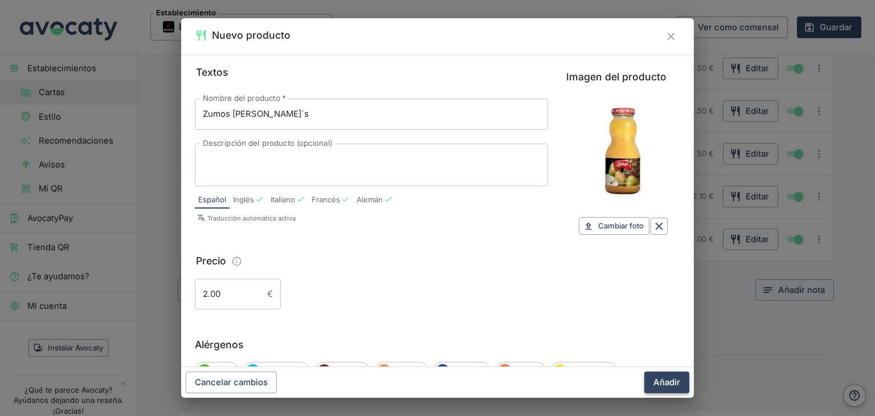
click at [671, 386] on button "Añadir" at bounding box center [666, 382] width 45 height 22
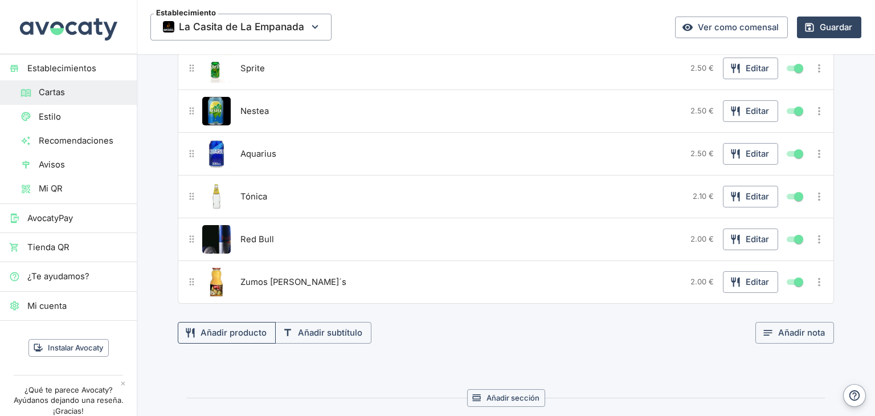
click at [246, 324] on button "Añadir producto" at bounding box center [227, 333] width 98 height 22
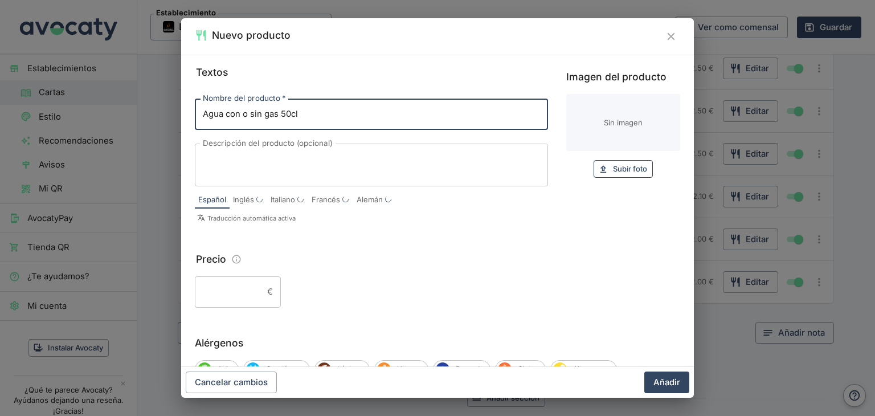
type input "Agua con o sin gas 50cl"
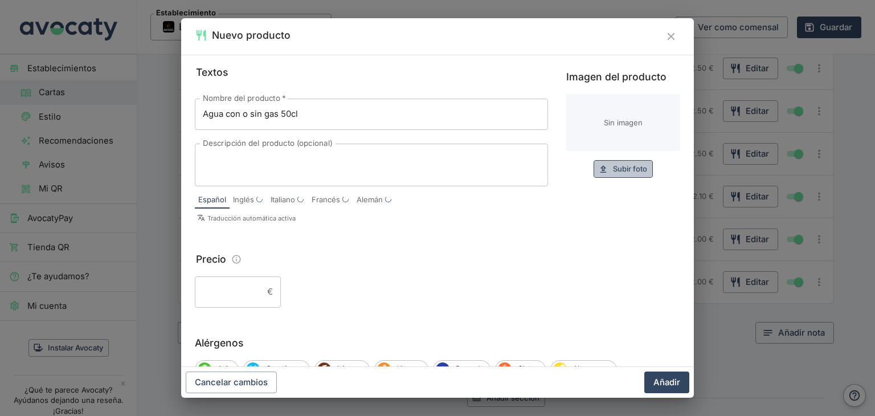
click at [599, 172] on button "Subir foto Subir" at bounding box center [622, 169] width 59 height 18
type input "C:\fakepath\download (13).jpg"
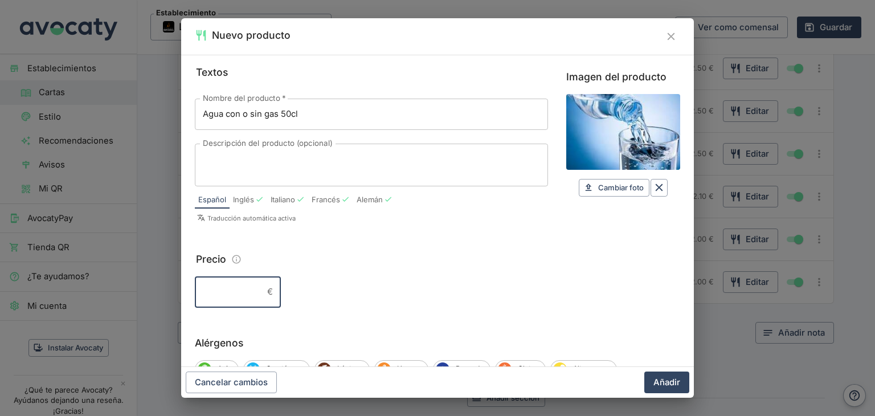
click at [216, 294] on input "Precio" at bounding box center [229, 291] width 68 height 31
type input "1.30"
click at [661, 383] on button "Añadir" at bounding box center [666, 382] width 45 height 22
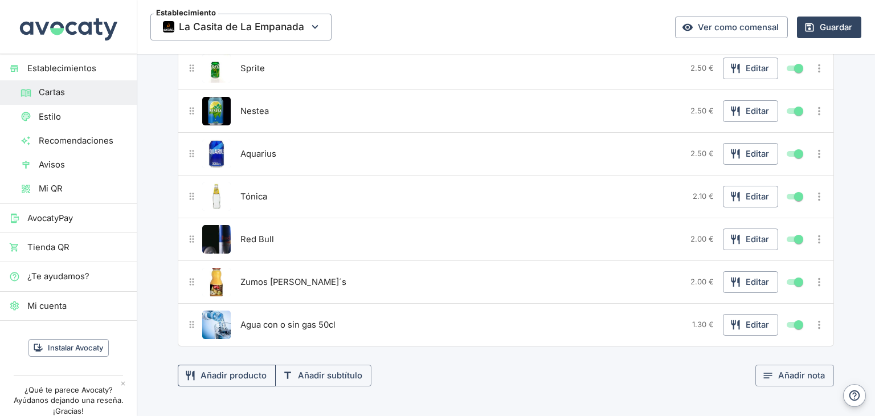
click at [216, 370] on button "Añadir producto" at bounding box center [227, 375] width 98 height 22
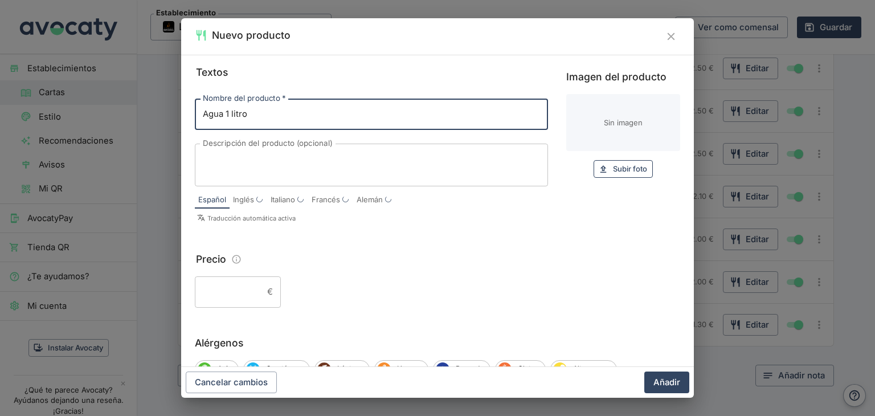
type input "Agua 1 litro"
click at [613, 171] on span "Subir foto" at bounding box center [630, 168] width 34 height 13
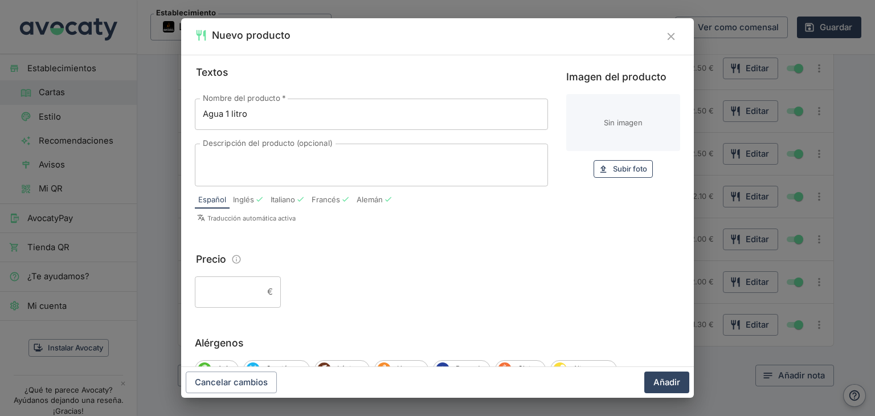
type input "C:\fakepath\download (13).jpg"
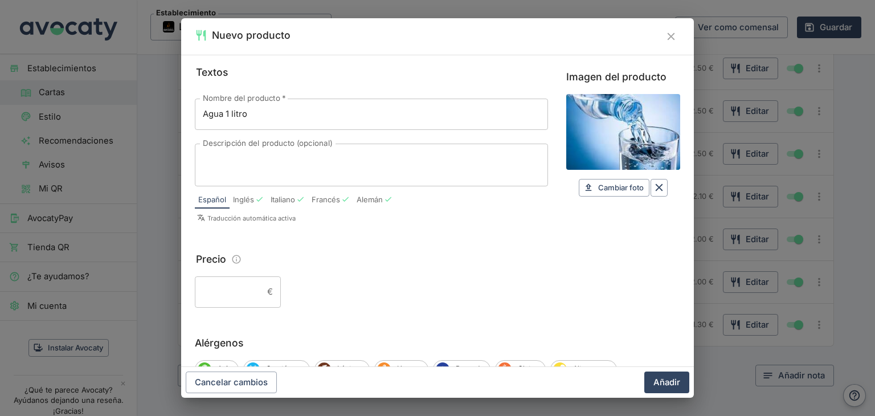
click at [245, 299] on input "Precio" at bounding box center [229, 291] width 68 height 31
type input "2.00"
click at [667, 384] on button "Añadir" at bounding box center [666, 382] width 45 height 22
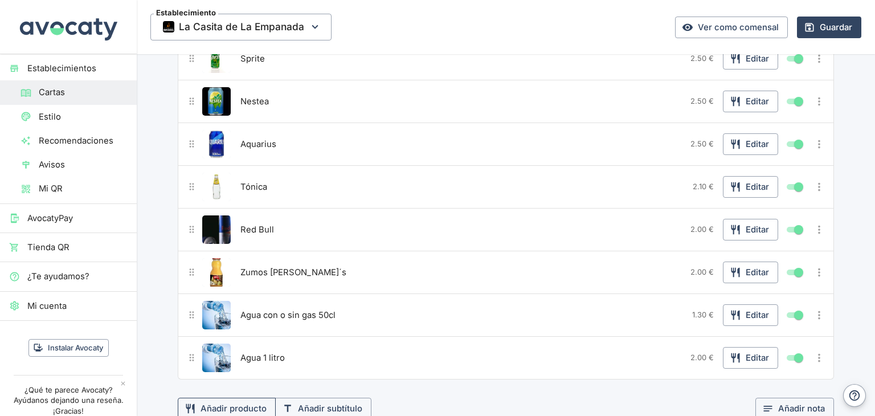
click at [239, 404] on button "Añadir producto" at bounding box center [227, 408] width 98 height 22
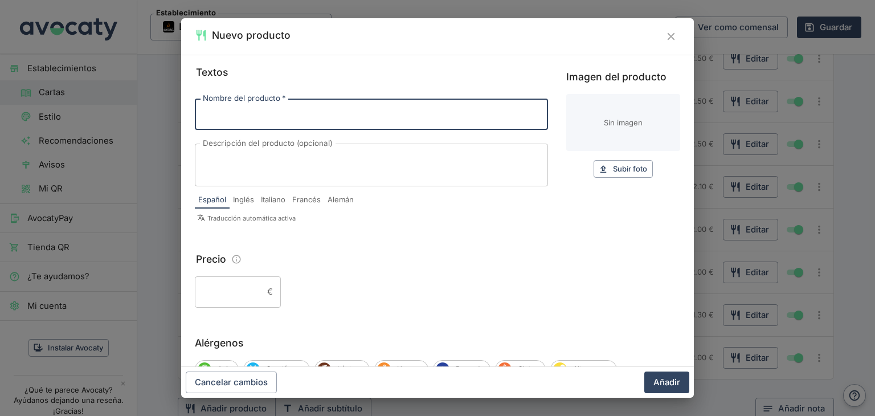
click at [349, 123] on input "Nombre del producto   *" at bounding box center [371, 114] width 353 height 31
type input "Appletisser"
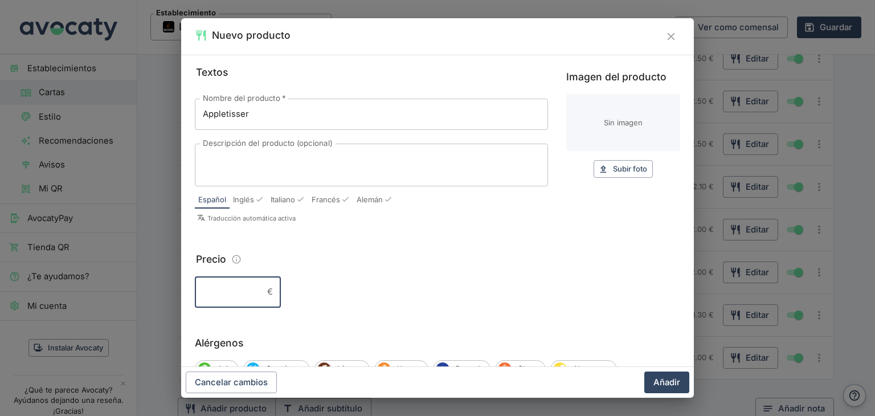
click at [223, 293] on input "Precio" at bounding box center [229, 291] width 68 height 31
type input "2.00"
click at [616, 170] on span "Subir foto" at bounding box center [630, 168] width 34 height 13
type input "C:\fakepath\download (14).jpg"
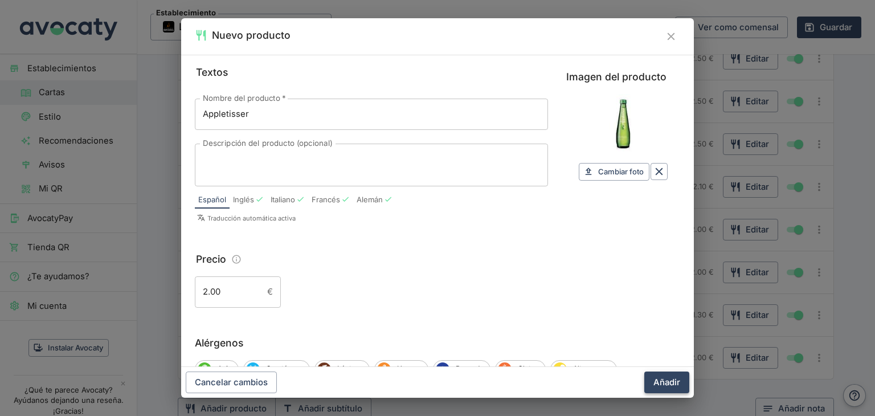
click at [679, 380] on button "Añadir" at bounding box center [666, 382] width 45 height 22
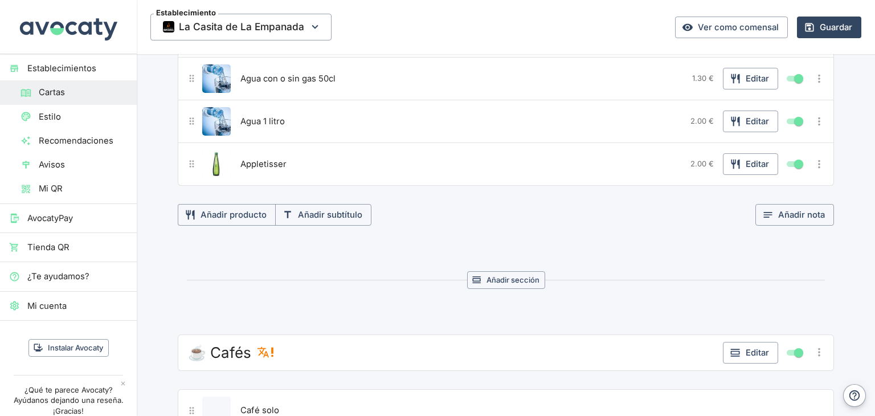
scroll to position [534, 0]
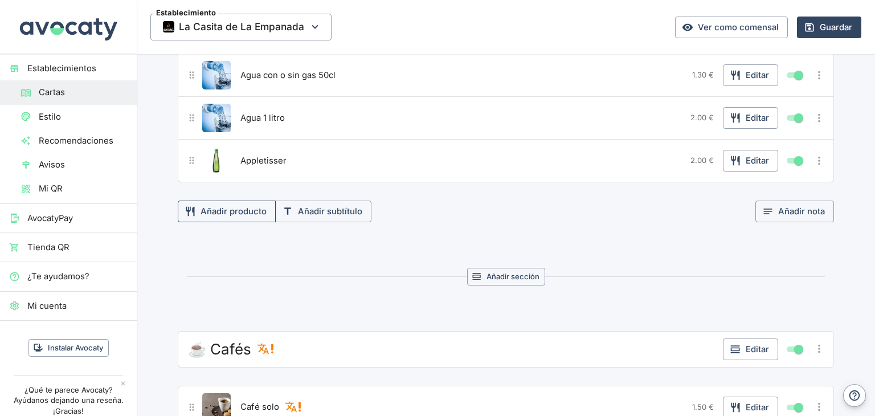
click at [233, 214] on button "Añadir producto" at bounding box center [227, 211] width 98 height 22
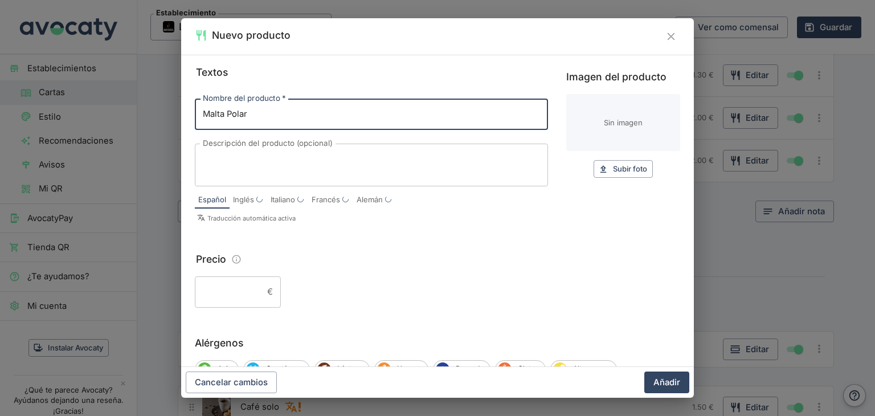
type input "Malta Polar"
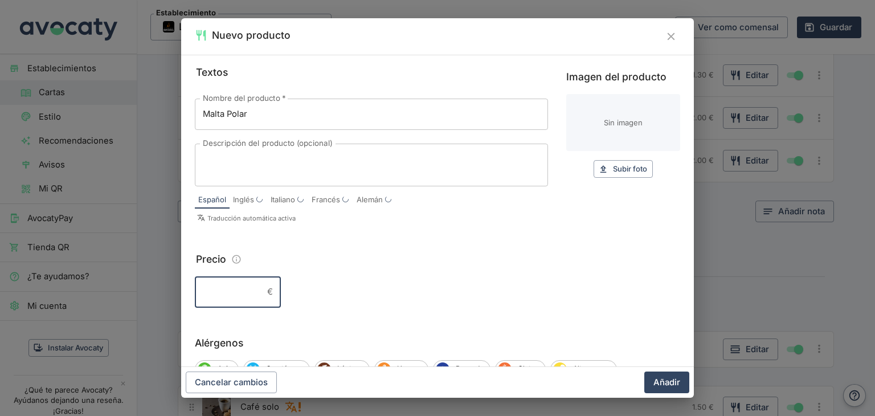
click at [213, 290] on input "Precio" at bounding box center [229, 291] width 68 height 31
type input "2.00"
click at [598, 170] on icon "button" at bounding box center [603, 169] width 10 height 10
type input "C:\fakepath\download (15).jpg"
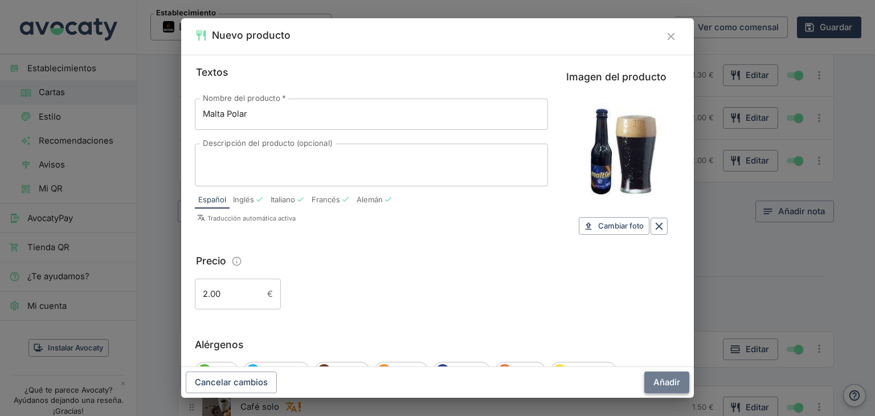
click at [663, 382] on button "Añadir" at bounding box center [666, 382] width 45 height 22
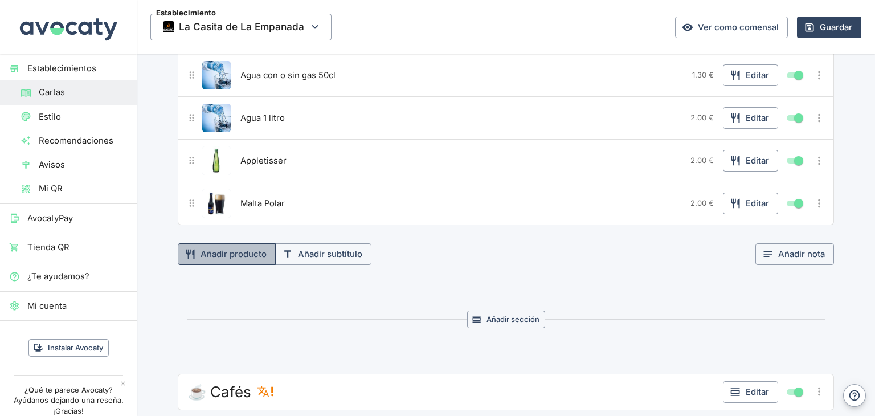
click at [244, 249] on button "Añadir producto" at bounding box center [227, 254] width 98 height 22
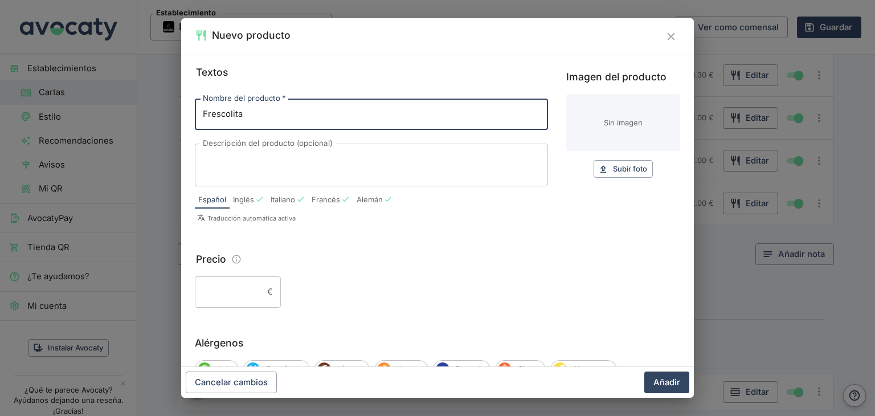
type input "Frescolita"
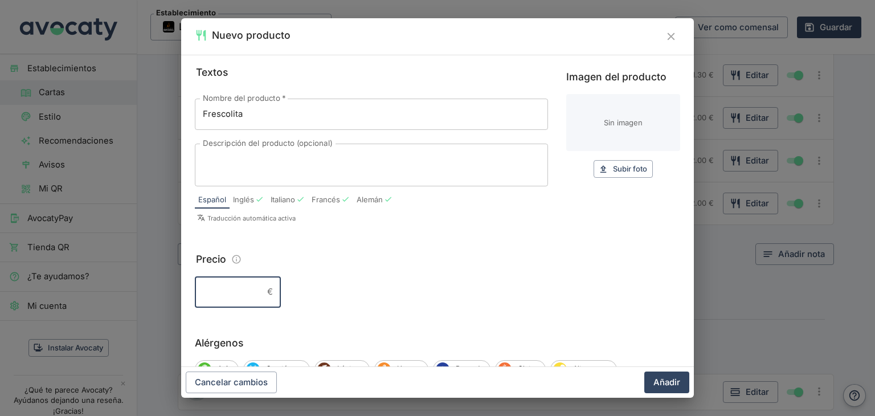
click at [211, 288] on input "Precio" at bounding box center [229, 291] width 68 height 31
type input "2.60"
click at [613, 165] on span "Subir foto" at bounding box center [630, 168] width 34 height 13
type input "C:\fakepath\download (16).jpg"
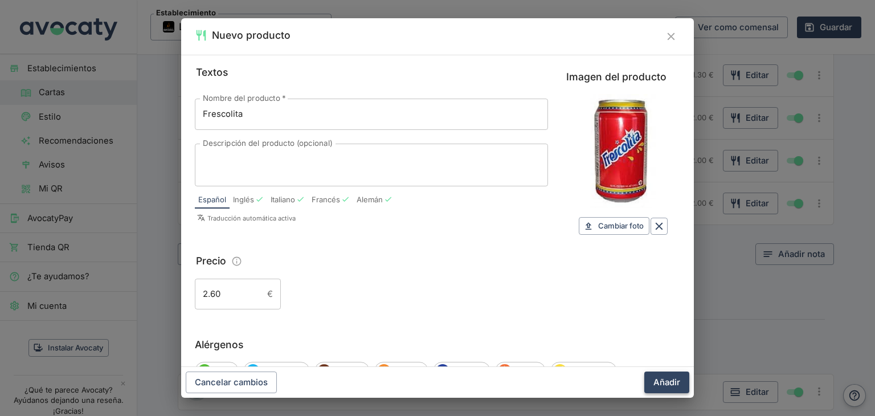
click at [658, 381] on button "Añadir" at bounding box center [666, 382] width 45 height 22
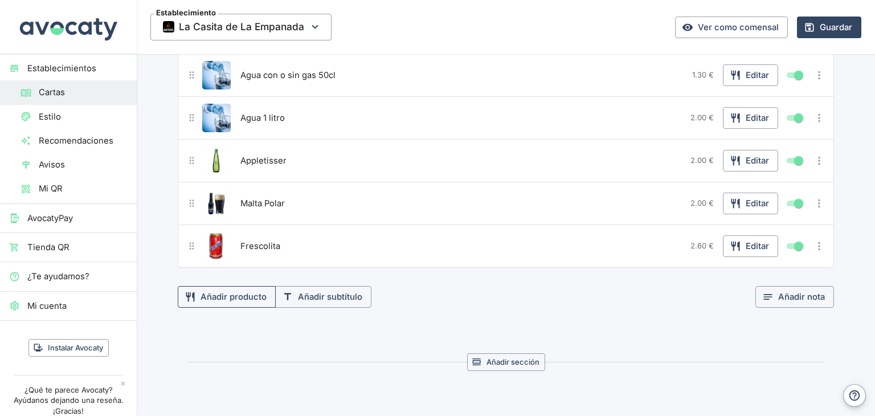
click at [252, 296] on button "Añadir producto" at bounding box center [227, 297] width 98 height 22
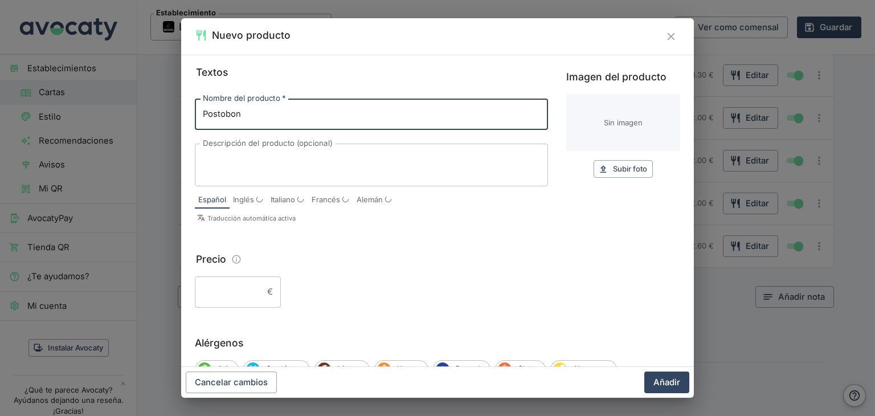
type input "Postobon"
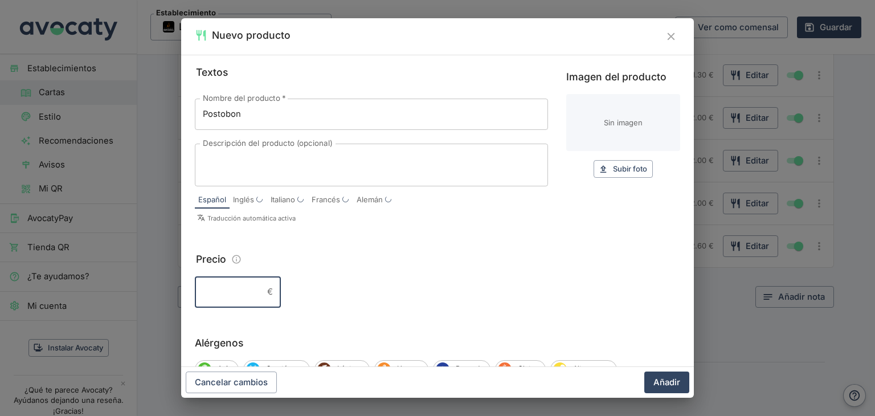
click at [239, 285] on input "Precio" at bounding box center [229, 291] width 68 height 31
type input "2.60"
click at [619, 169] on span "Subir foto" at bounding box center [630, 168] width 34 height 13
type input "C:\fakepath\download (17).jpg"
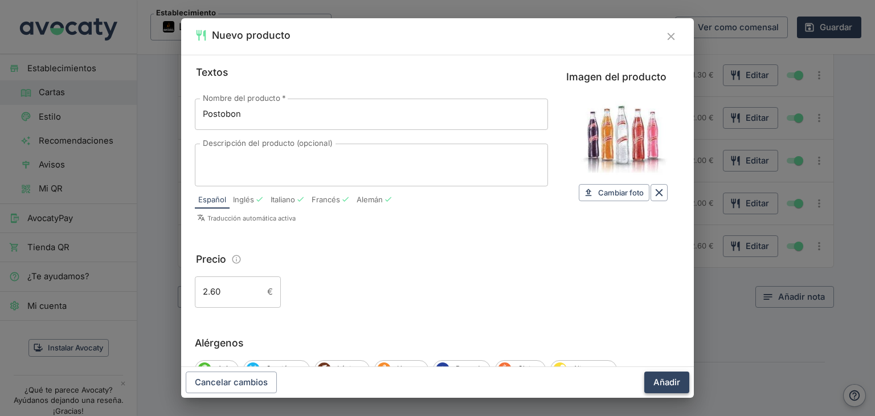
click at [663, 387] on button "Añadir" at bounding box center [666, 382] width 45 height 22
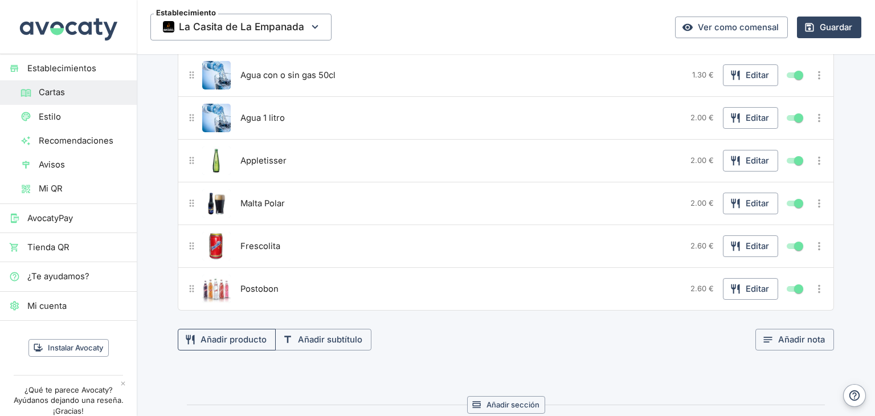
click at [245, 336] on button "Añadir producto" at bounding box center [227, 340] width 98 height 22
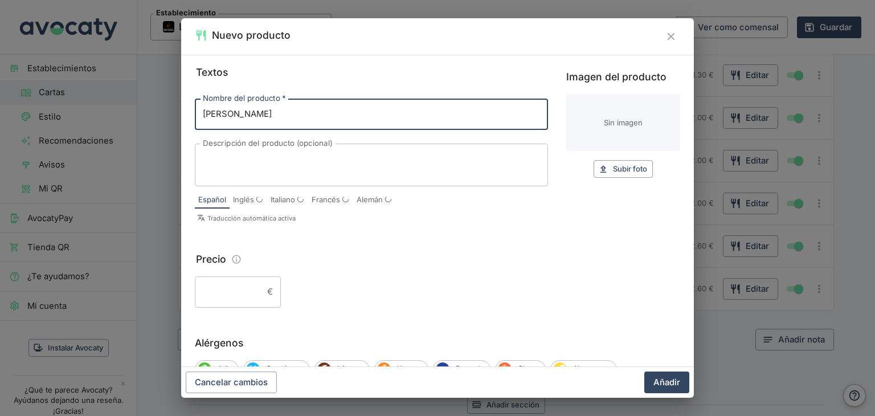
type input "[PERSON_NAME]"
click at [248, 286] on input "Precio" at bounding box center [229, 291] width 68 height 31
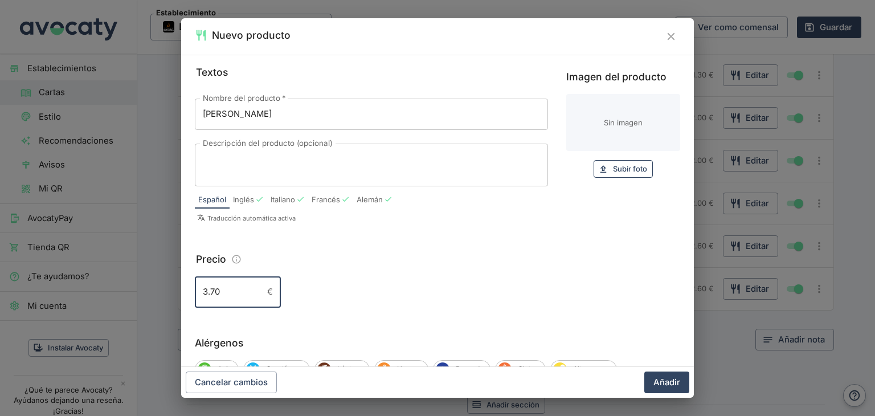
type input "3.70"
click at [603, 171] on button "Subir foto Subir" at bounding box center [622, 169] width 59 height 18
type input "C:\fakepath\download (18).jpg"
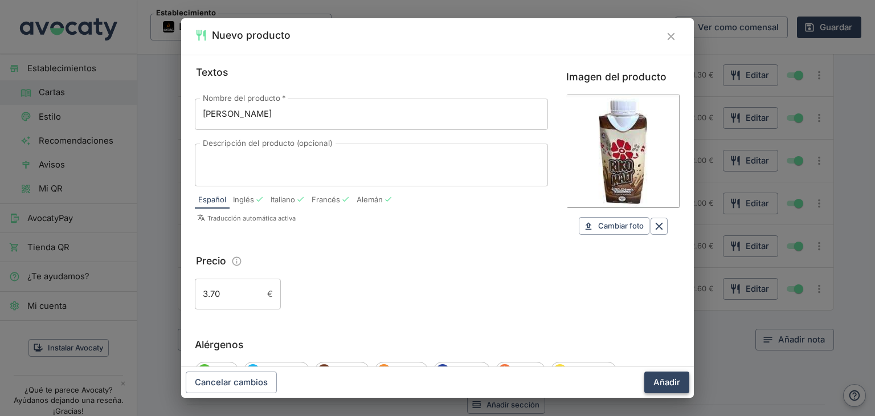
click at [669, 381] on button "Añadir" at bounding box center [666, 382] width 45 height 22
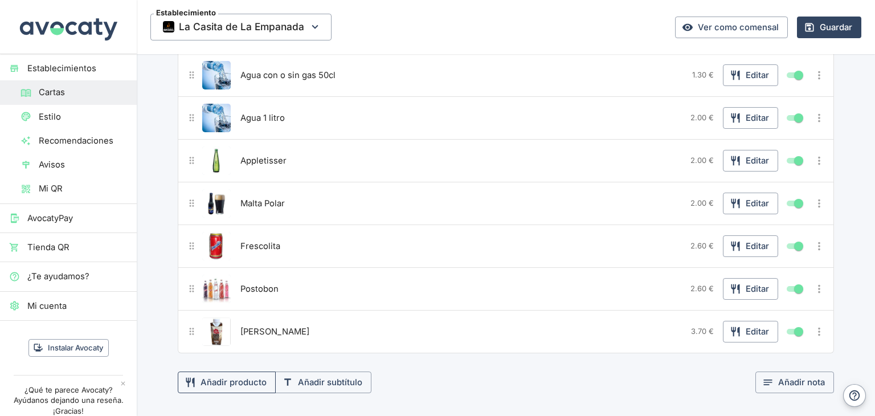
click at [241, 381] on button "Añadir producto" at bounding box center [227, 382] width 98 height 22
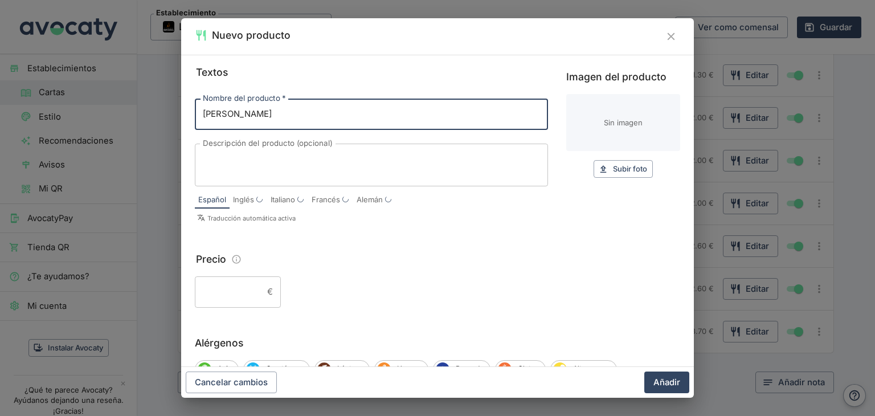
type input "[PERSON_NAME]"
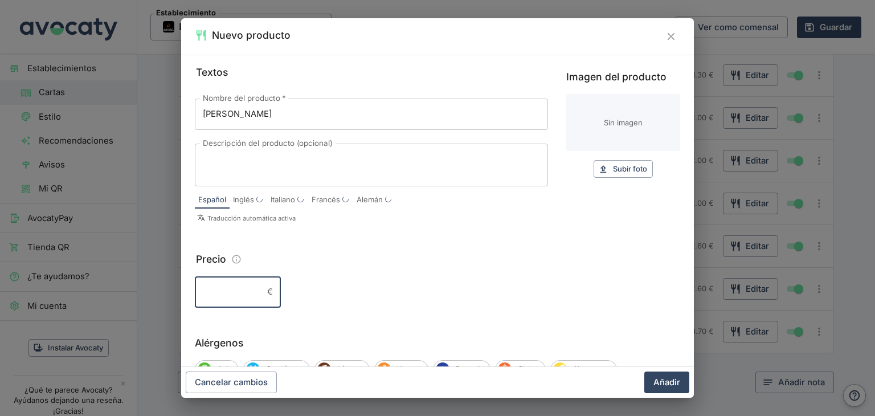
click at [247, 290] on input "Precio" at bounding box center [229, 291] width 68 height 31
type input "3.70"
click at [622, 166] on span "Subir foto" at bounding box center [630, 168] width 34 height 13
click at [626, 171] on span "Subir foto" at bounding box center [630, 168] width 34 height 13
type input "C:\fakepath\WhatsApp Image [DATE] 13.37.15.jpeg"
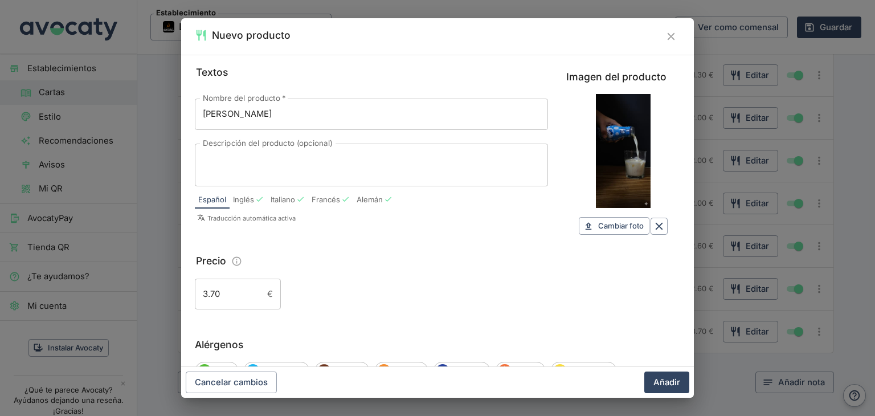
click at [675, 37] on icon "Cerrar" at bounding box center [671, 36] width 13 height 13
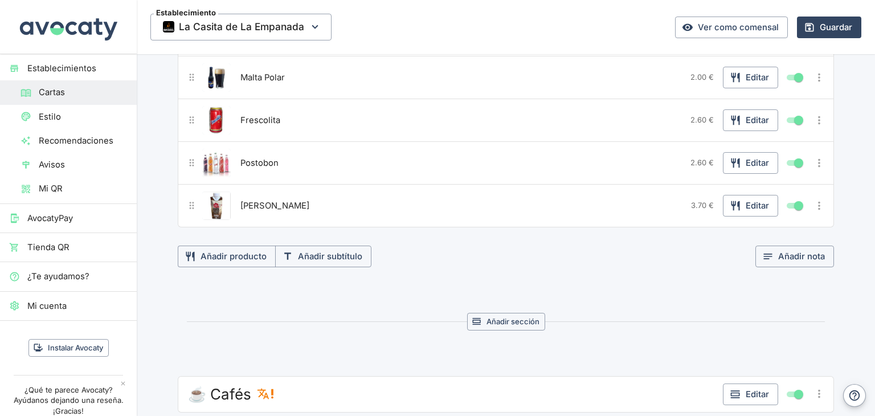
scroll to position [648, 0]
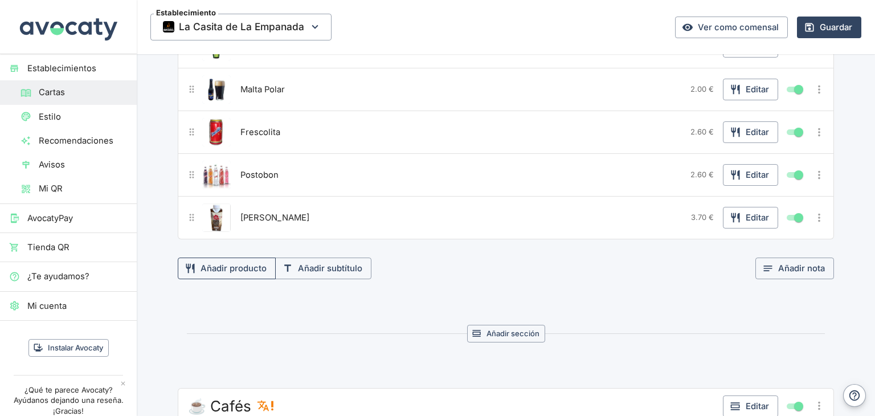
click at [257, 262] on button "Añadir producto" at bounding box center [227, 268] width 98 height 22
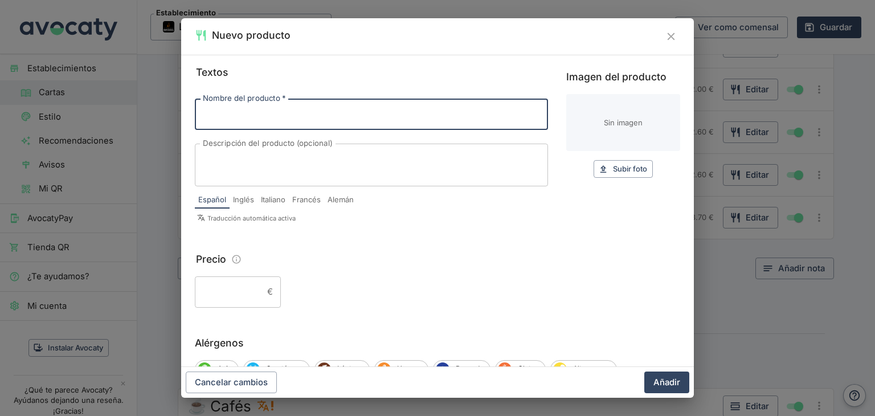
click at [301, 115] on input "Nombre del producto   *" at bounding box center [371, 114] width 353 height 31
type input "[PERSON_NAME]"
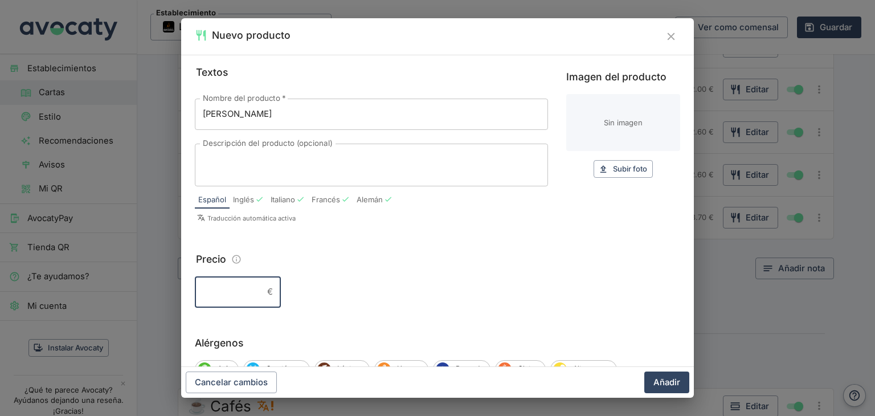
click at [220, 294] on input "Precio" at bounding box center [229, 291] width 68 height 31
type input "3.70"
click at [614, 169] on span "Subir foto" at bounding box center [630, 168] width 34 height 13
type input "C:\fakepath\WhatsApp Image [DATE] 13.37.15.jpeg"
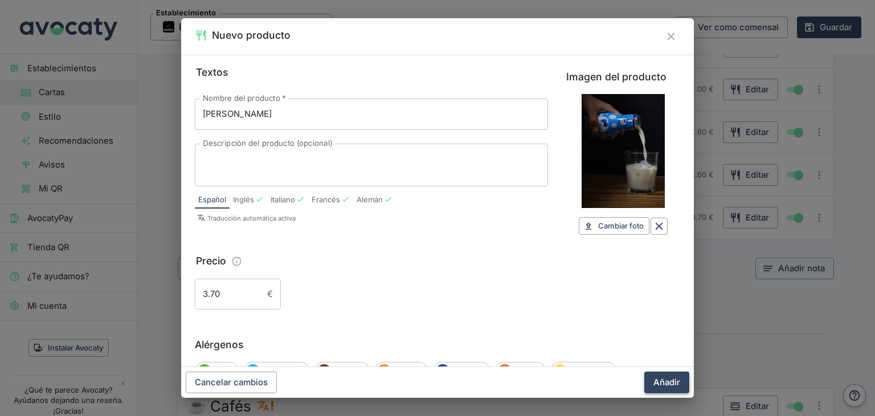
click at [672, 386] on button "Añadir" at bounding box center [666, 382] width 45 height 22
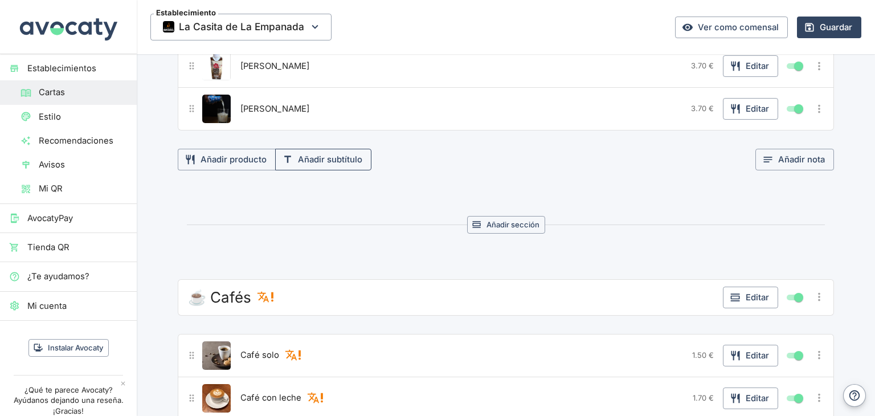
scroll to position [797, 0]
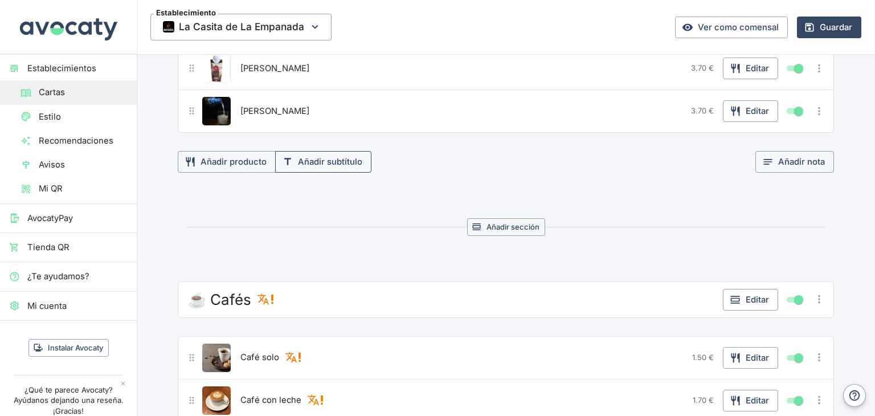
click at [326, 165] on button "Añadir subtítulo" at bounding box center [323, 162] width 96 height 22
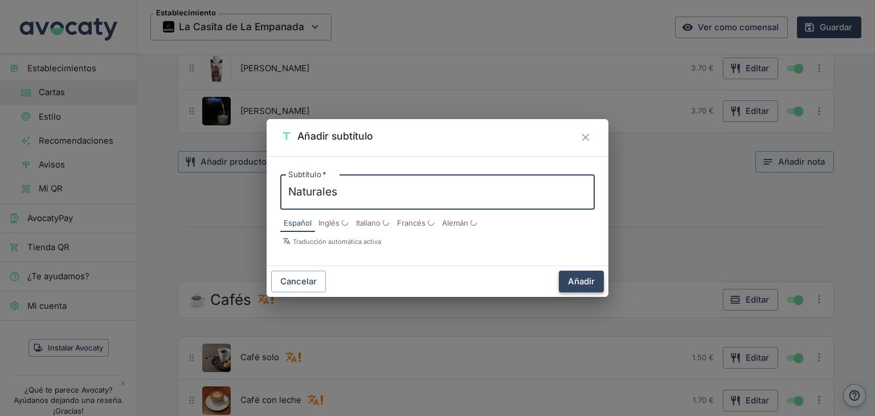
type textarea "Naturales"
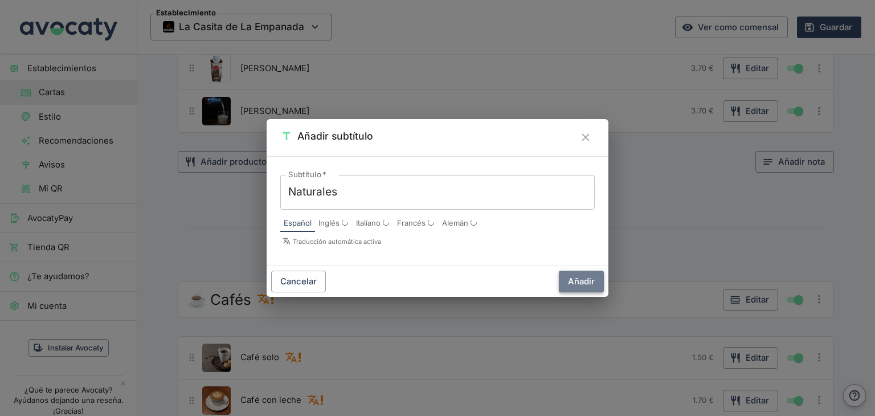
click at [586, 284] on button "Añadir" at bounding box center [581, 281] width 45 height 22
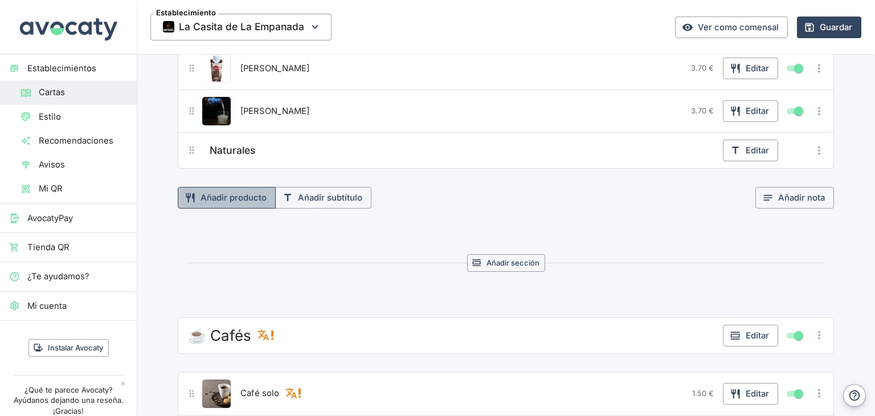
click at [237, 197] on button "Añadir producto" at bounding box center [227, 198] width 98 height 22
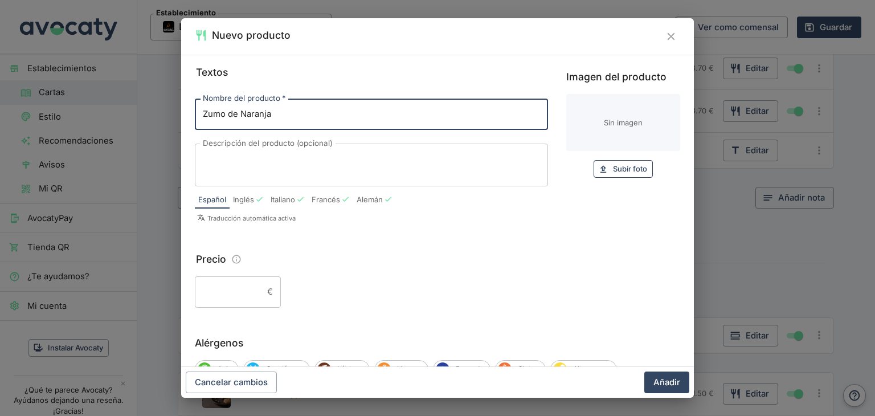
type input "Zumo de Naranja"
click at [613, 173] on span "Subir foto" at bounding box center [630, 168] width 34 height 13
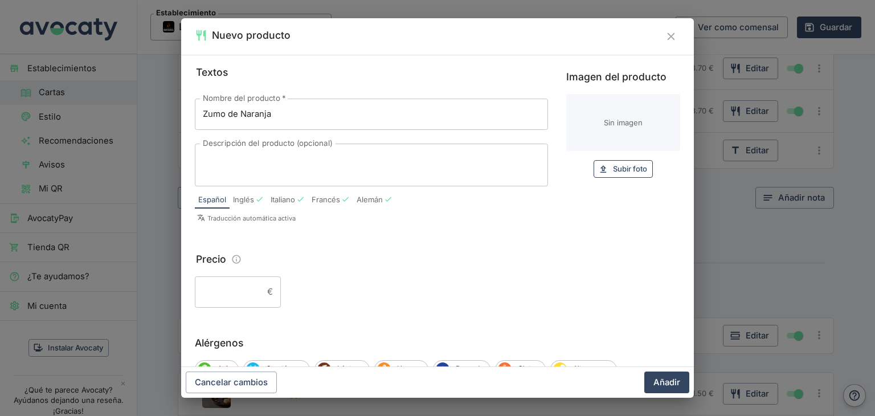
type input "C:\fakepath\download (19).jpg"
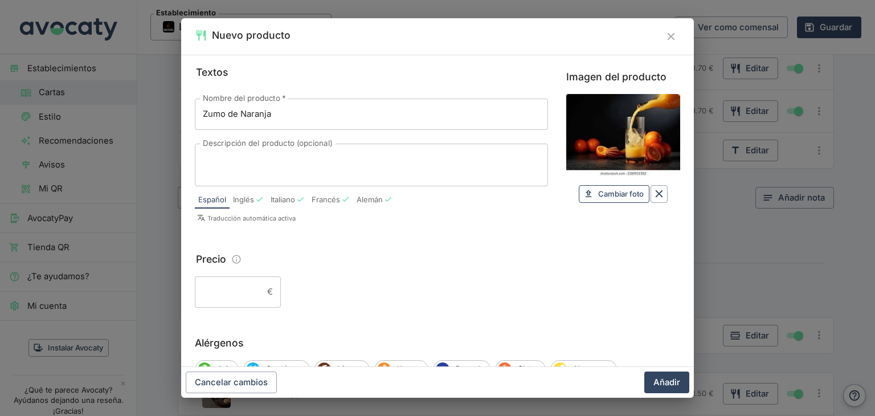
click at [609, 199] on span "Cambiar foto" at bounding box center [621, 193] width 46 height 13
click at [654, 200] on button "Borrar" at bounding box center [658, 193] width 17 height 17
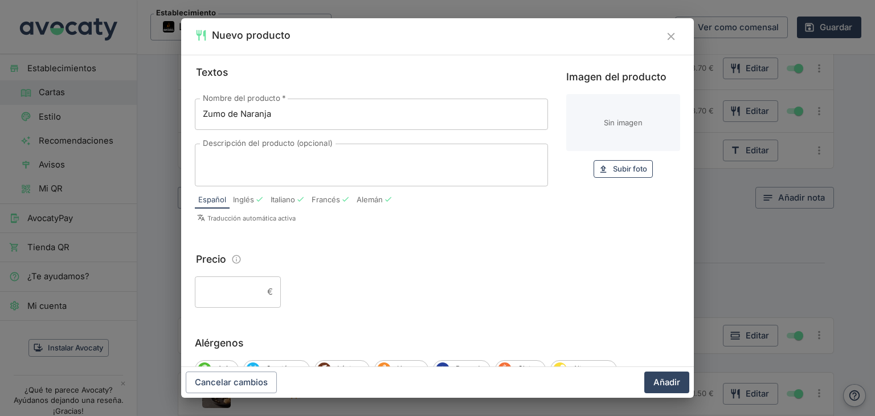
click at [624, 166] on span "Subir foto" at bounding box center [630, 168] width 34 height 13
type input "C:\fakepath\download (19).jpg"
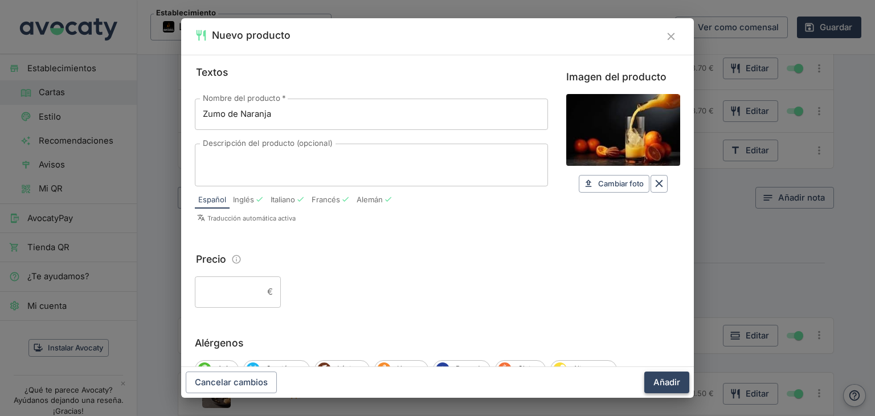
click at [674, 388] on button "Añadir" at bounding box center [666, 382] width 45 height 22
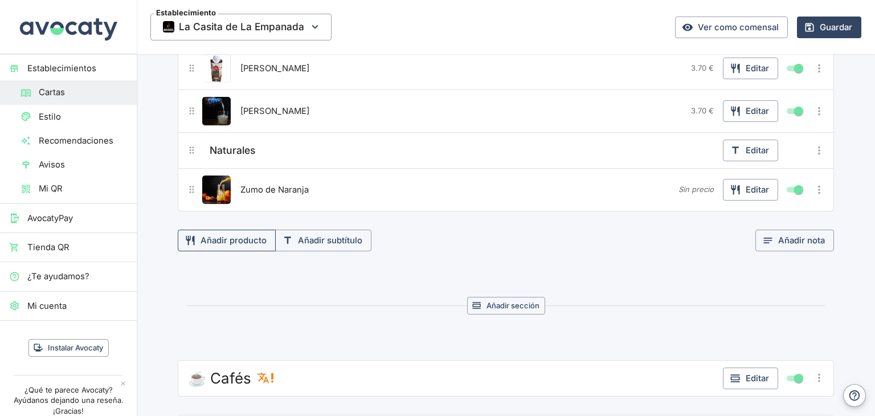
click at [243, 235] on button "Añadir producto" at bounding box center [227, 240] width 98 height 22
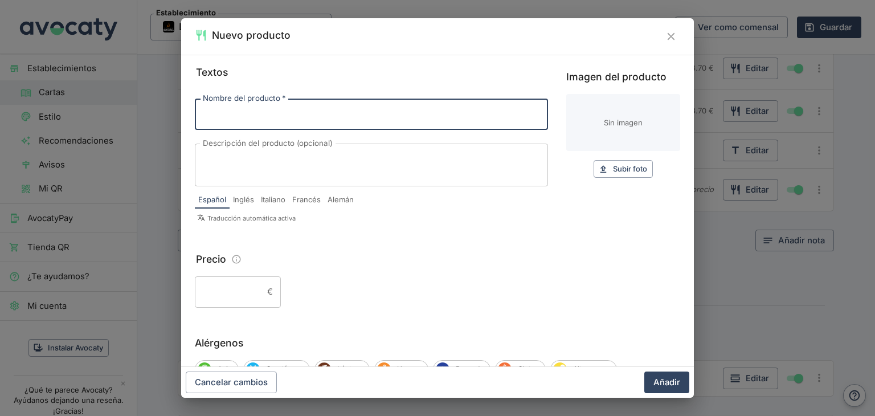
click at [255, 116] on input "Nombre del producto   *" at bounding box center [371, 114] width 353 height 31
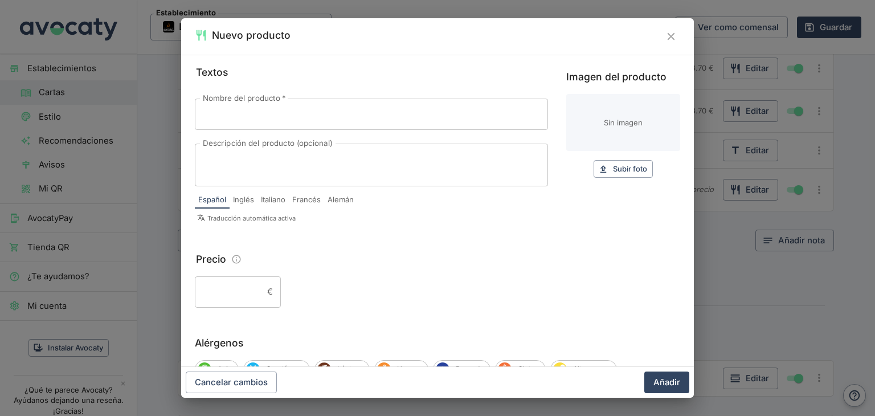
click at [245, 121] on input "Nombre del producto   *" at bounding box center [371, 114] width 353 height 31
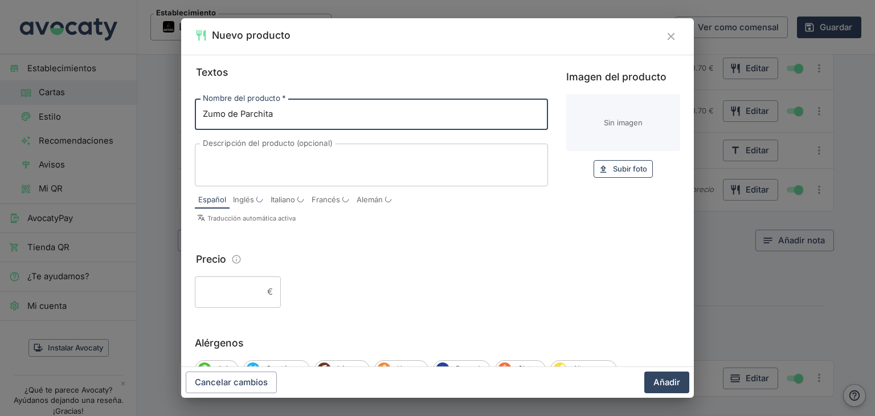
type input "Zumo de Parchita"
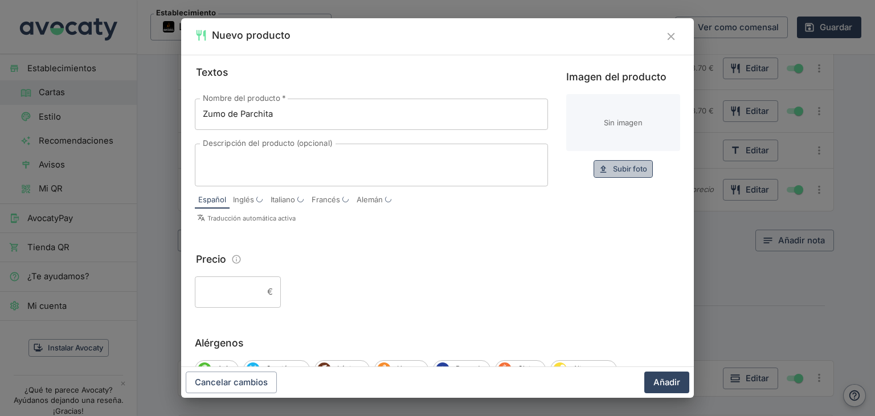
click at [620, 171] on span "Subir foto" at bounding box center [630, 168] width 34 height 13
type input "C:\fakepath\download (20).jpg"
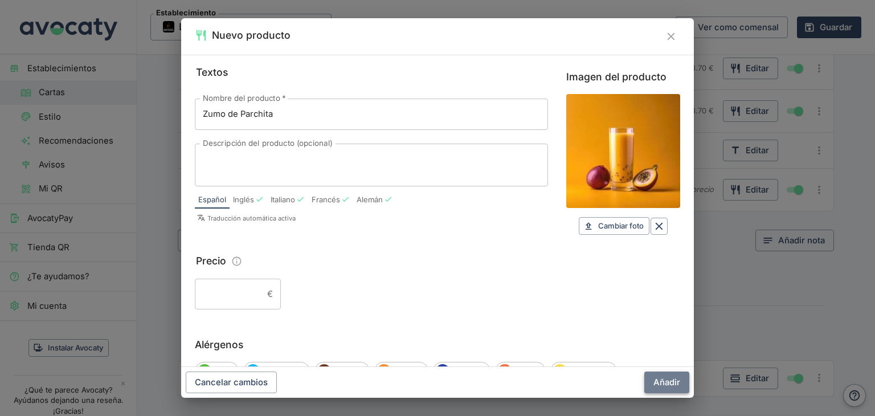
click at [662, 382] on button "Añadir" at bounding box center [666, 382] width 45 height 22
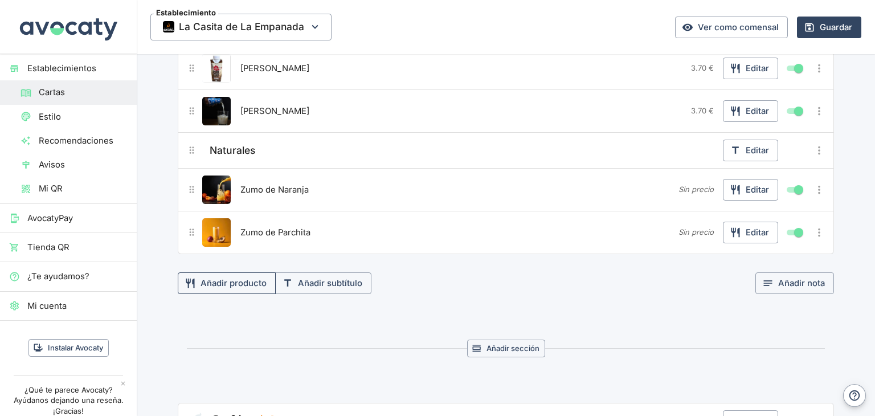
click at [250, 274] on button "Añadir producto" at bounding box center [227, 283] width 98 height 22
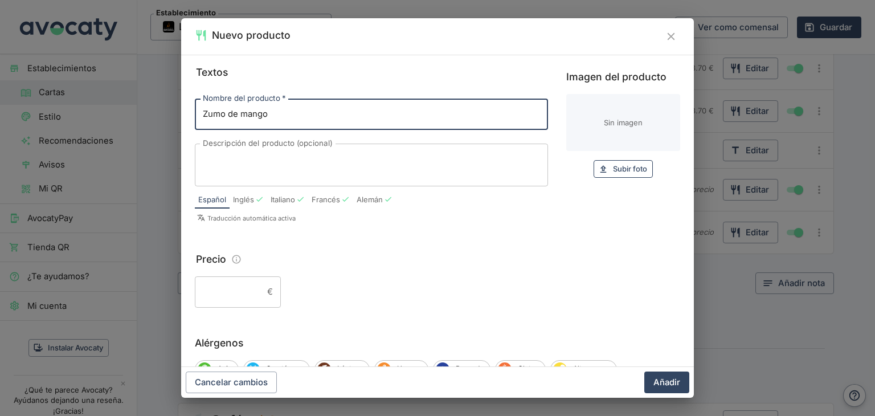
type input "Zumo de mango"
click at [629, 171] on span "Subir foto" at bounding box center [630, 168] width 34 height 13
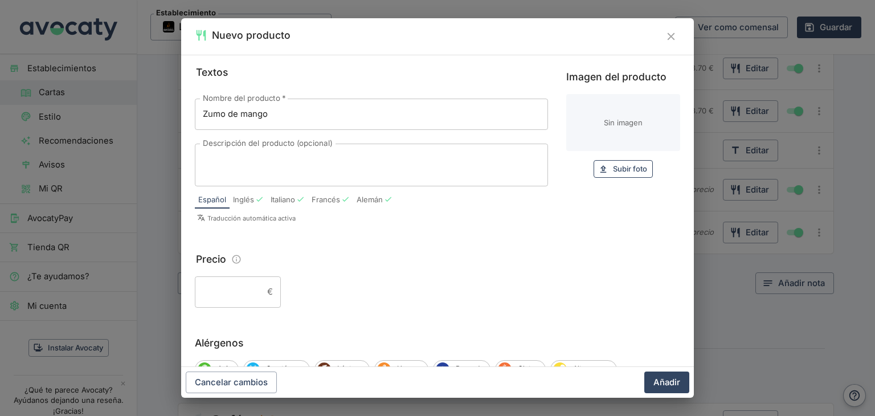
type input "C:\fakepath\download (21).jpg"
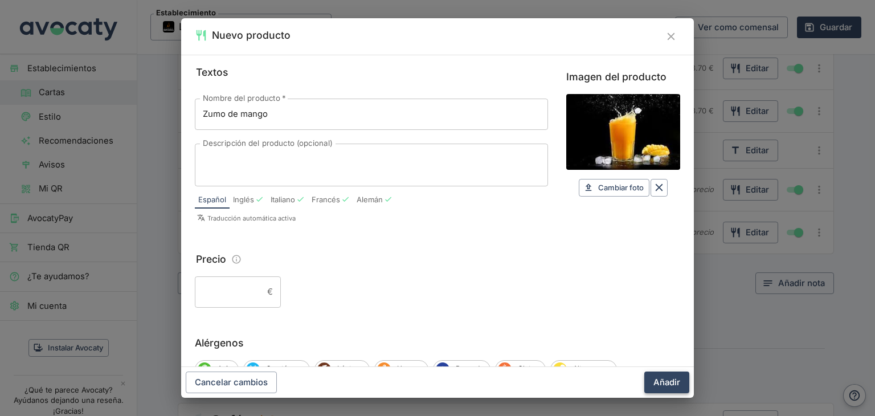
click at [676, 383] on button "Añadir" at bounding box center [666, 382] width 45 height 22
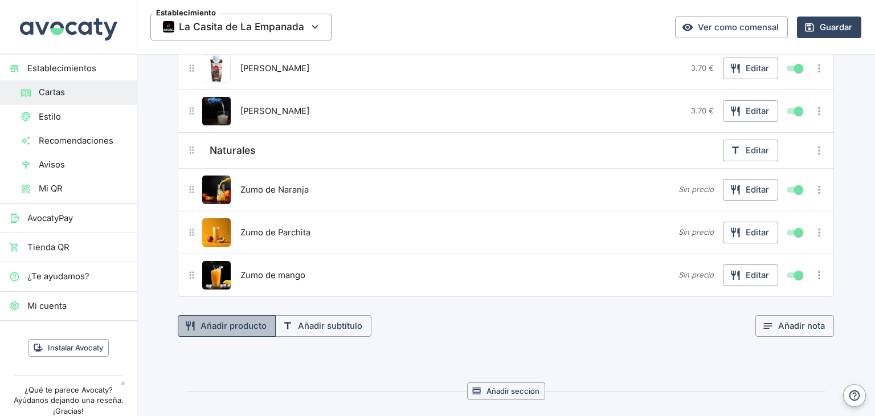
click at [243, 321] on button "Añadir producto" at bounding box center [227, 326] width 98 height 22
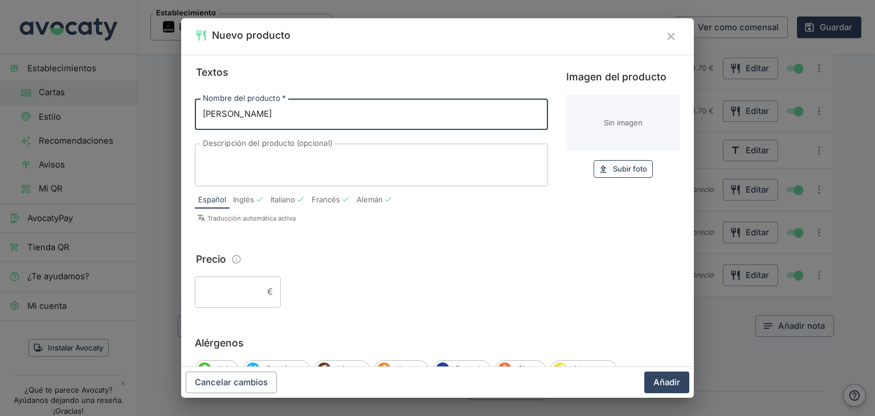
type input "[PERSON_NAME]"
click at [629, 166] on span "Subir foto" at bounding box center [630, 168] width 34 height 13
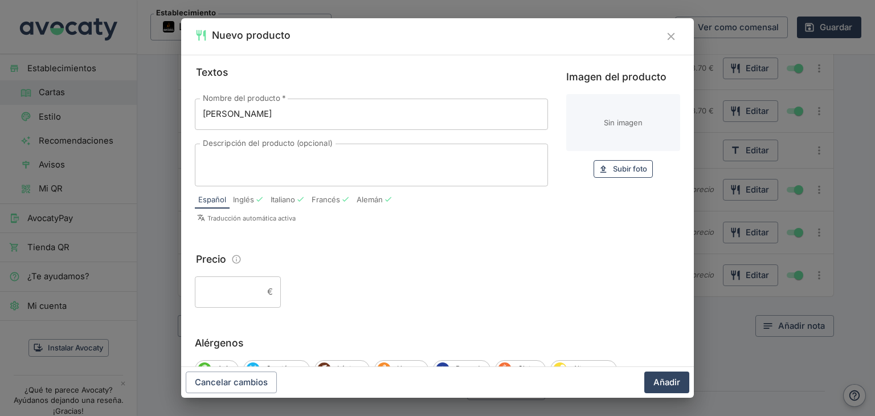
type input "C:\fakepath\download (22).jpg"
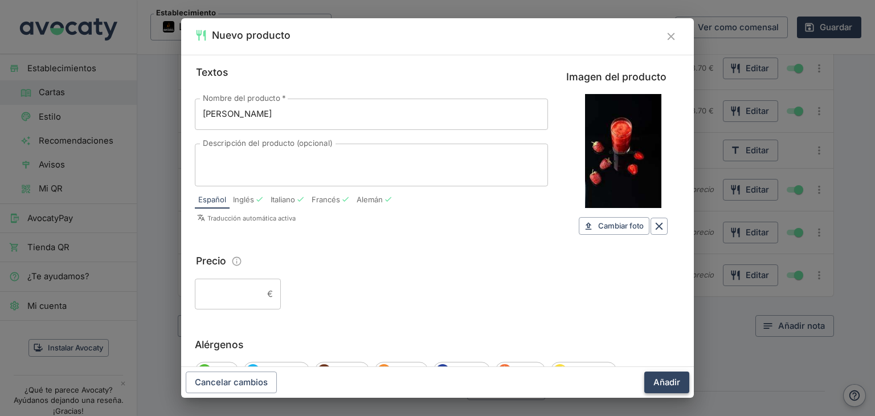
click at [667, 376] on button "Añadir" at bounding box center [666, 382] width 45 height 22
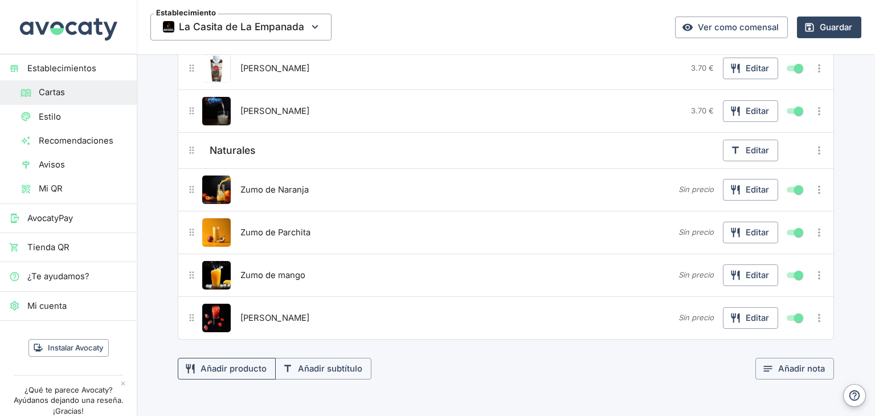
click at [224, 364] on button "Añadir producto" at bounding box center [227, 369] width 98 height 22
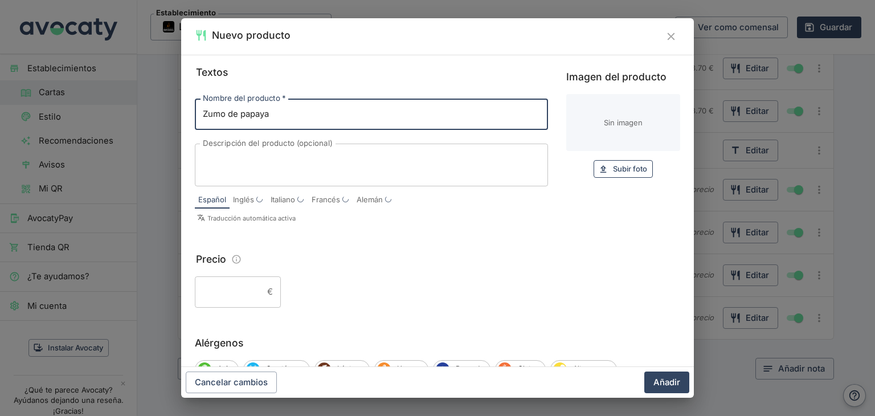
type input "Zumo de papaya"
click at [636, 174] on span "Subir foto" at bounding box center [630, 168] width 34 height 13
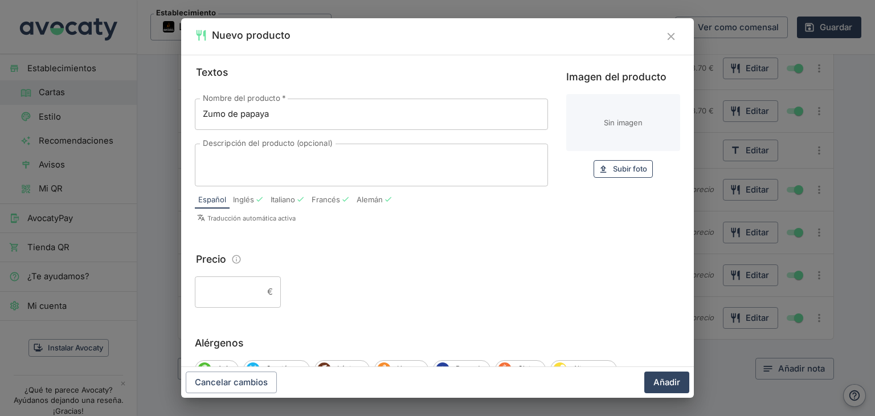
type input "C:\fakepath\download (23).jpg"
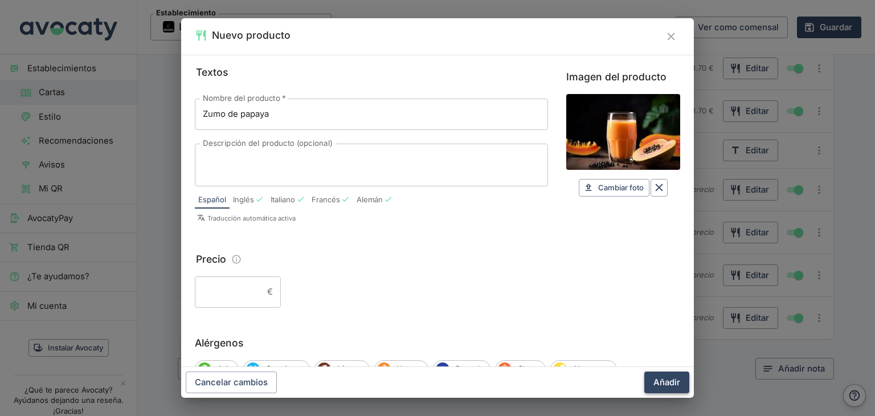
click at [665, 386] on button "Añadir" at bounding box center [666, 382] width 45 height 22
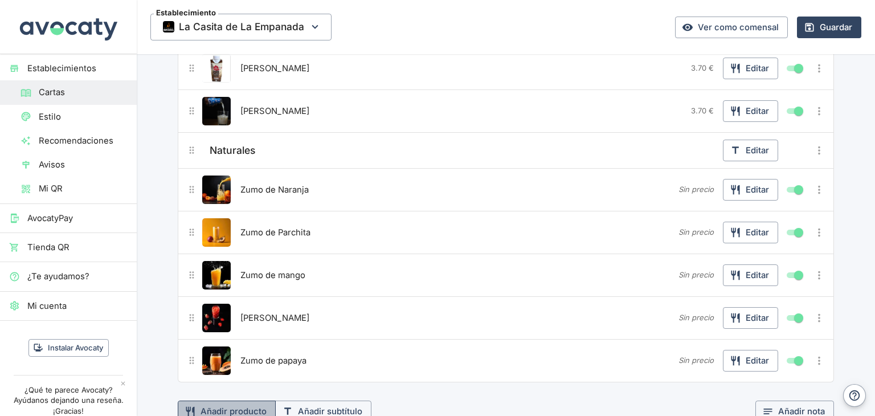
click at [244, 404] on button "Añadir producto" at bounding box center [227, 411] width 98 height 22
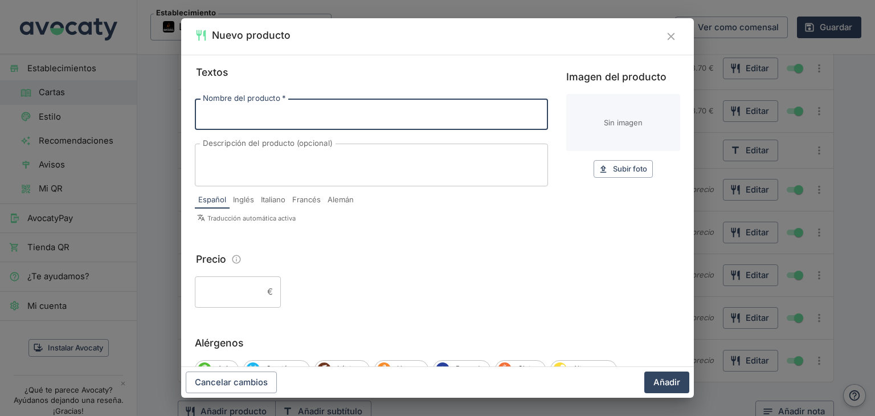
click at [270, 112] on input "Nombre del producto   *" at bounding box center [371, 114] width 353 height 31
type input "Papelón con limón"
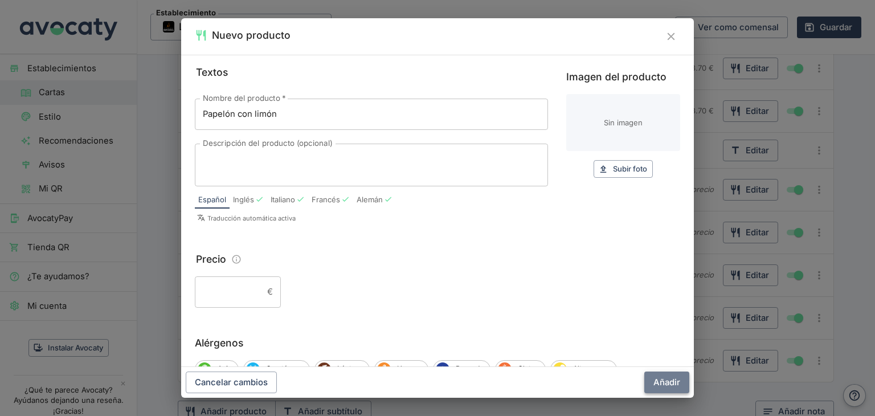
click at [667, 386] on button "Añadir" at bounding box center [666, 382] width 45 height 22
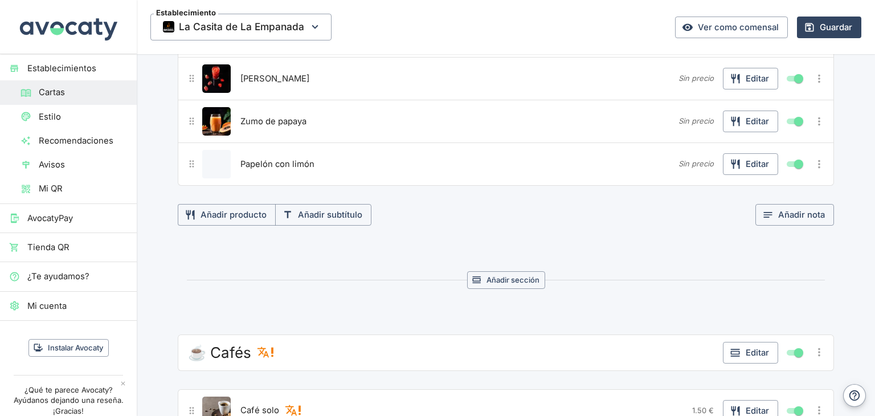
scroll to position [1037, 0]
click at [245, 208] on button "Añadir producto" at bounding box center [227, 214] width 98 height 22
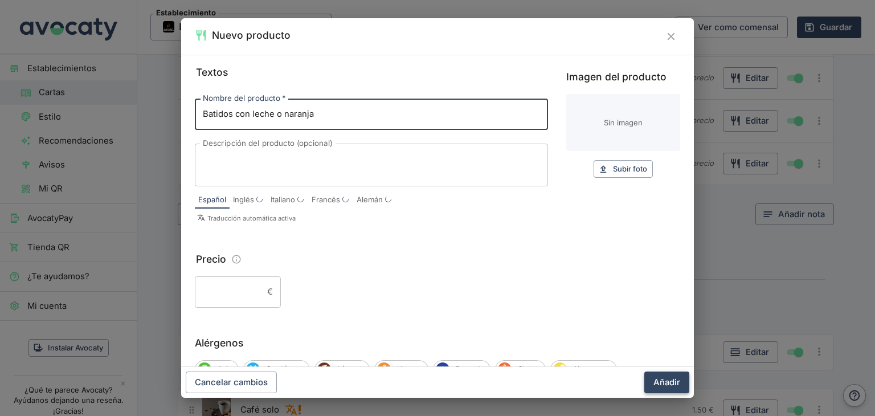
type input "Batidos con leche o naranja"
click at [665, 386] on button "Añadir" at bounding box center [666, 382] width 45 height 22
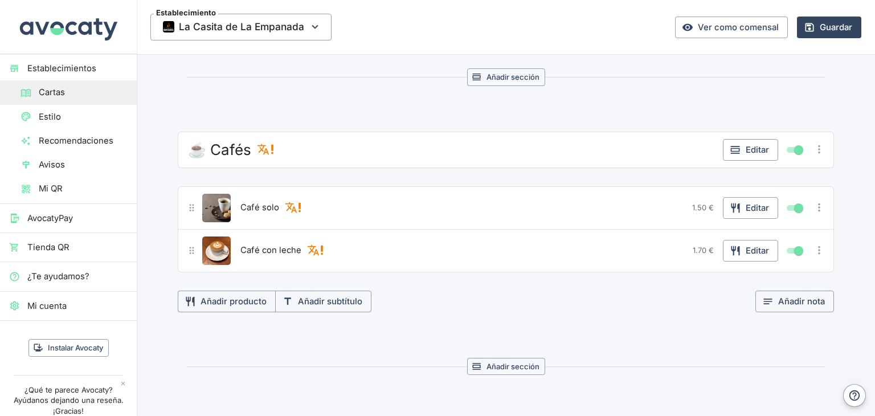
scroll to position [1307, 0]
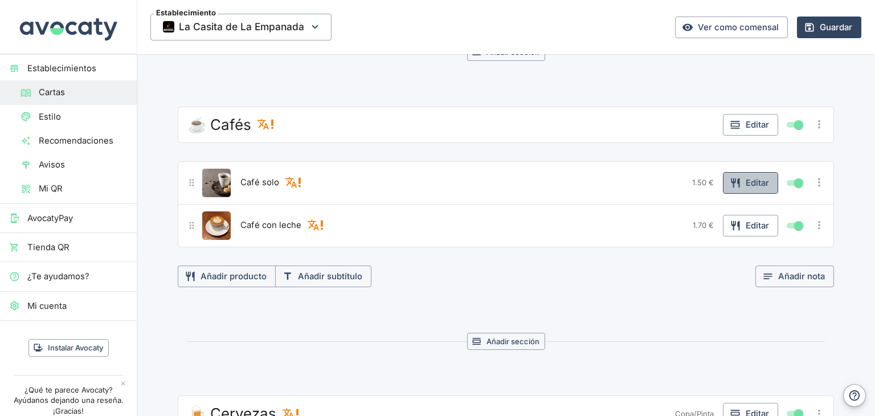
click at [753, 182] on button "Editar" at bounding box center [750, 183] width 55 height 22
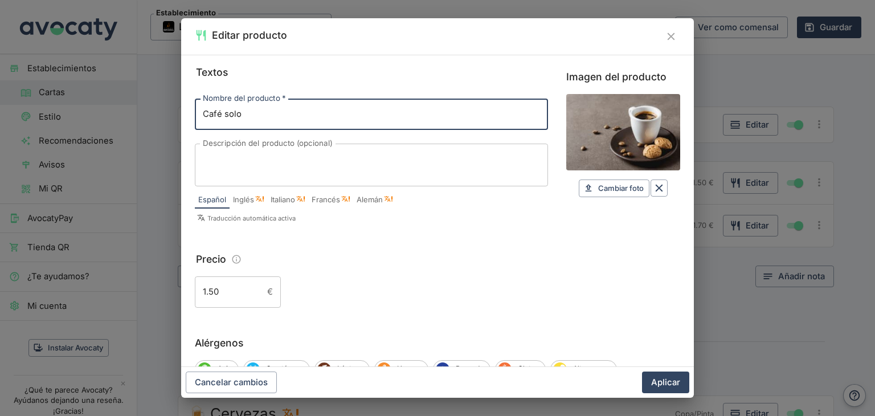
drag, startPoint x: 248, startPoint y: 117, endPoint x: 198, endPoint y: 118, distance: 50.1
click at [198, 118] on input "Café solo" at bounding box center [371, 114] width 353 height 31
type input "Cortado solo"
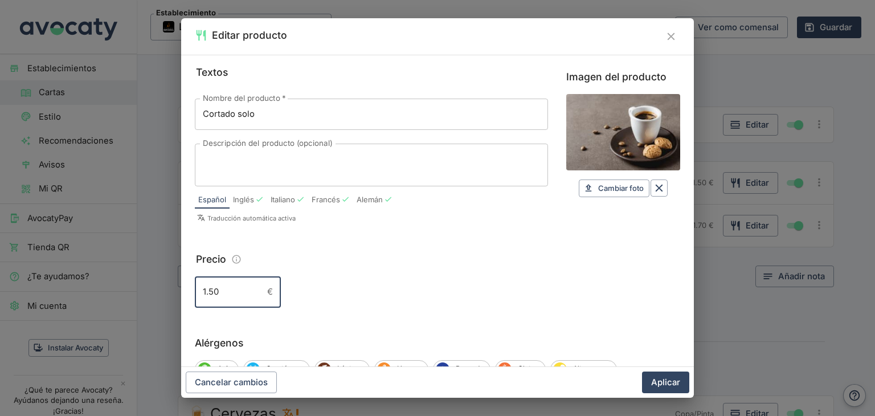
drag, startPoint x: 227, startPoint y: 292, endPoint x: 210, endPoint y: 295, distance: 17.3
click at [210, 295] on input "1.50" at bounding box center [229, 291] width 68 height 31
type input "1.20"
click at [667, 380] on button "Aplicar" at bounding box center [665, 382] width 47 height 22
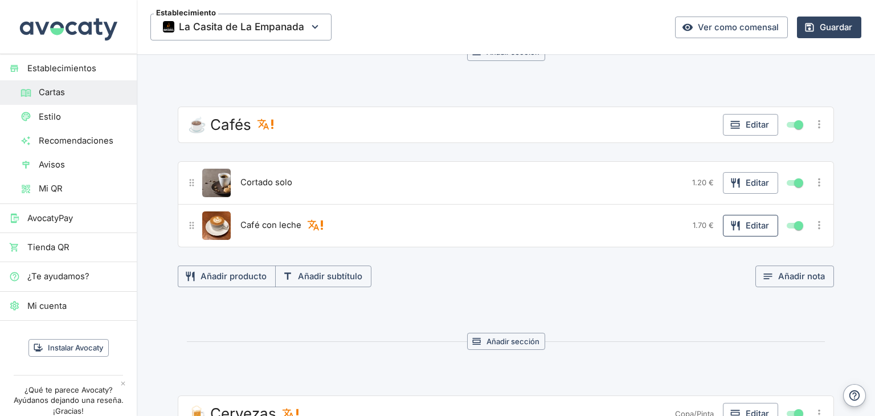
click at [757, 220] on button "Editar" at bounding box center [750, 226] width 55 height 22
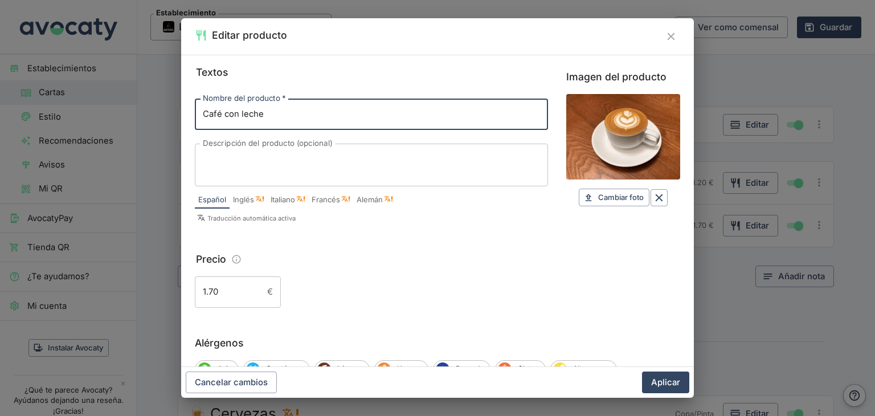
drag, startPoint x: 268, startPoint y: 118, endPoint x: 202, endPoint y: 117, distance: 66.1
click at [202, 117] on input "Café con leche" at bounding box center [371, 114] width 353 height 31
type input "Bombón"
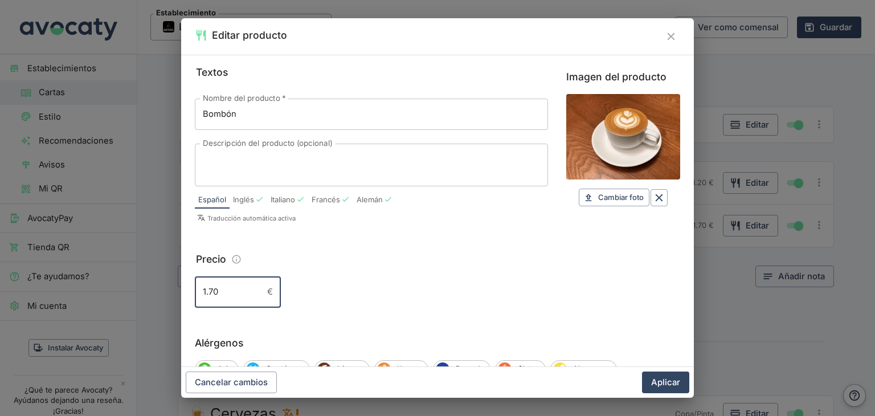
drag, startPoint x: 222, startPoint y: 288, endPoint x: 208, endPoint y: 288, distance: 13.7
click at [208, 288] on input "1.70" at bounding box center [229, 291] width 68 height 31
type input "1.20"
click at [674, 384] on button "Aplicar" at bounding box center [665, 382] width 47 height 22
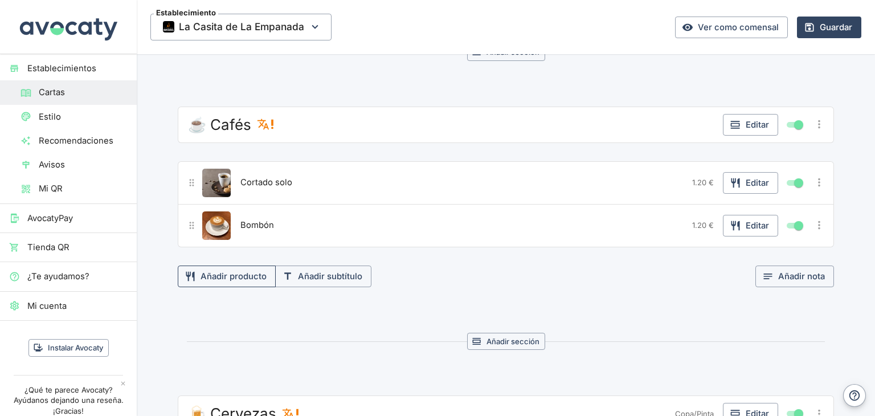
click at [236, 275] on button "Añadir producto" at bounding box center [227, 276] width 98 height 22
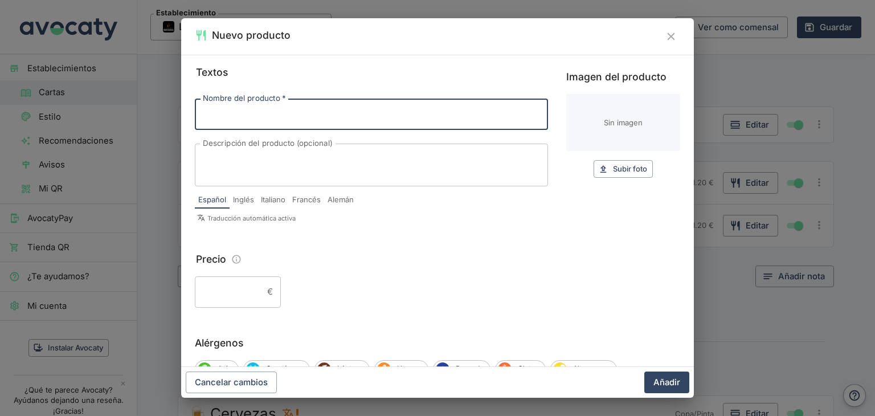
click at [218, 119] on input "Nombre del producto   *" at bounding box center [371, 114] width 353 height 31
type input "Cortado Natural"
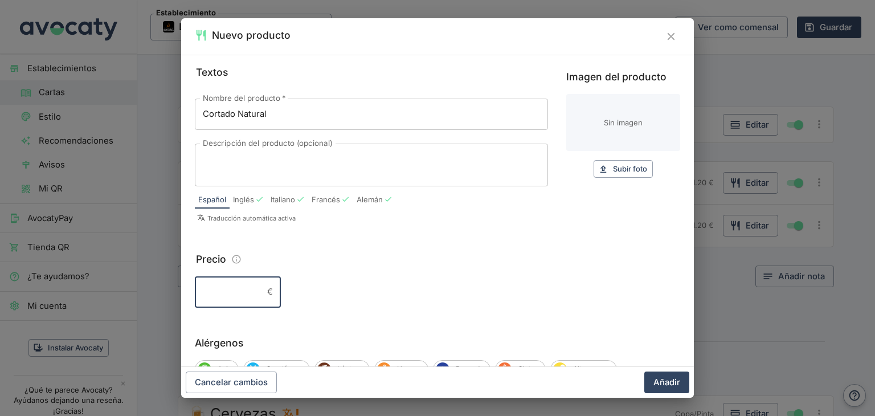
click at [235, 285] on input "Precio" at bounding box center [229, 291] width 68 height 31
type input "1.30"
click at [661, 382] on button "Añadir" at bounding box center [666, 382] width 45 height 22
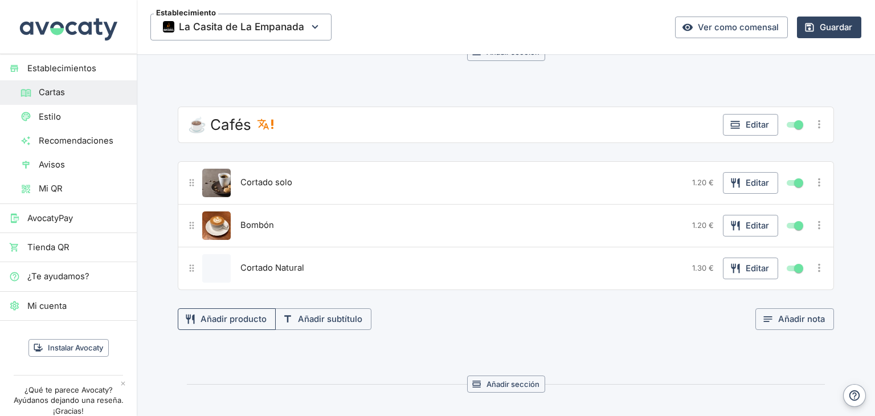
click at [252, 313] on button "Añadir producto" at bounding box center [227, 319] width 98 height 22
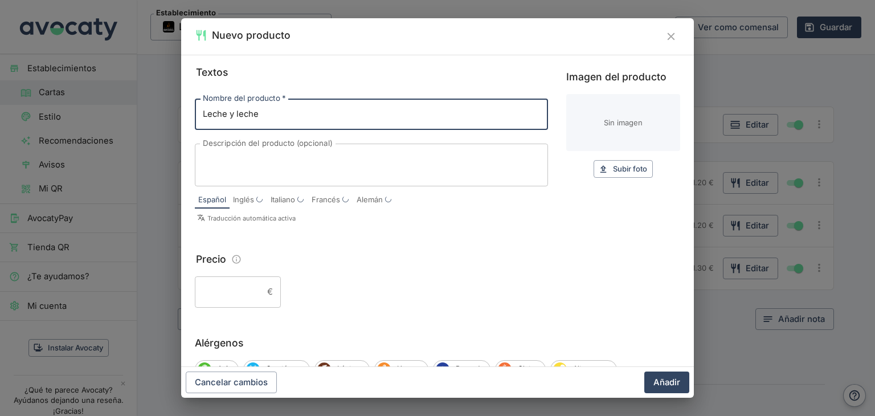
type input "Leche y leche"
click at [215, 288] on input "Precio" at bounding box center [229, 291] width 68 height 31
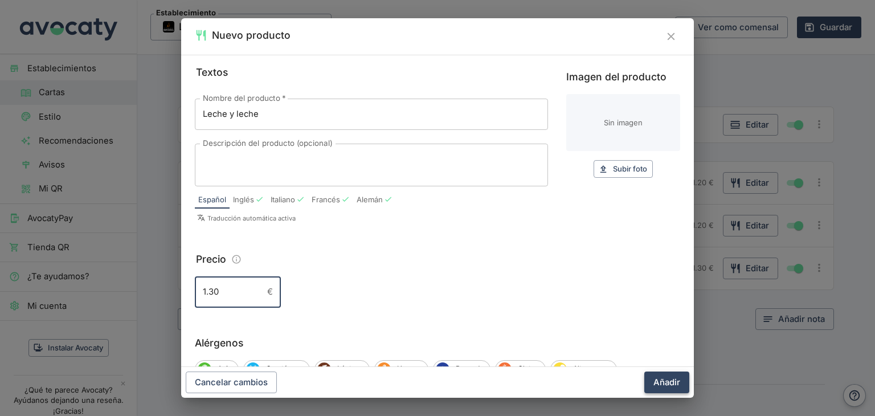
type input "1.30"
click at [677, 387] on button "Añadir" at bounding box center [666, 382] width 45 height 22
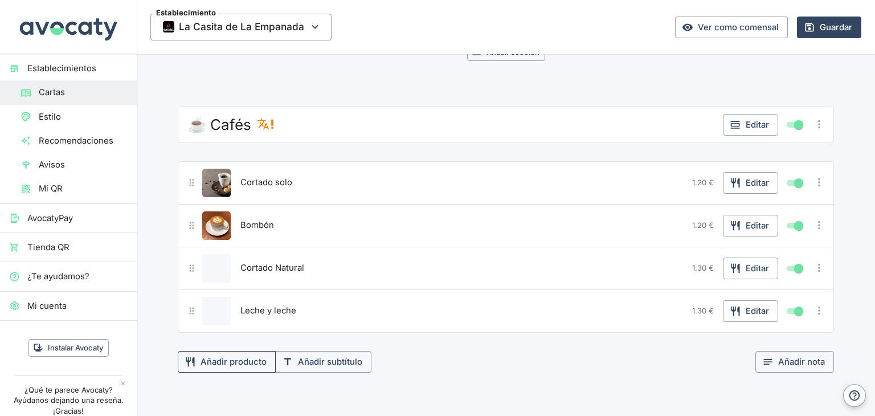
click at [231, 351] on button "Añadir producto" at bounding box center [227, 362] width 98 height 22
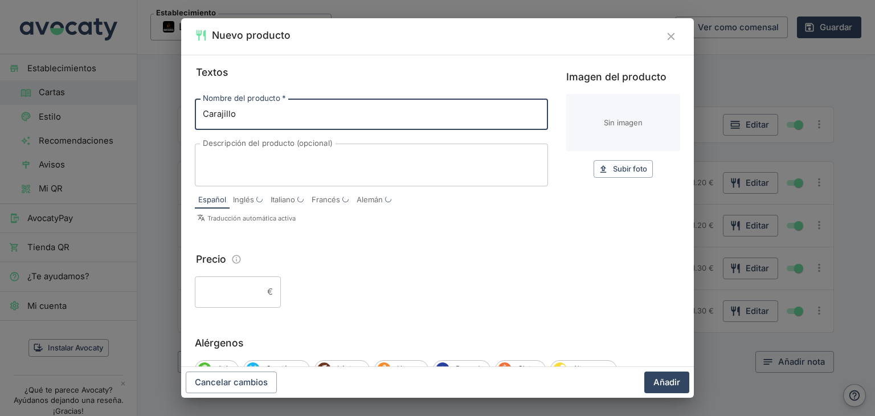
type input "Carajillo"
click at [213, 294] on input "Precio" at bounding box center [229, 291] width 68 height 31
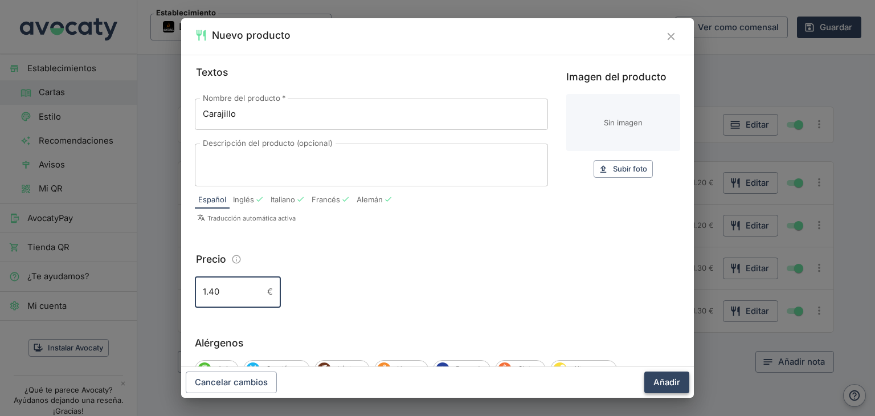
type input "1.40"
click at [667, 384] on button "Añadir" at bounding box center [666, 382] width 45 height 22
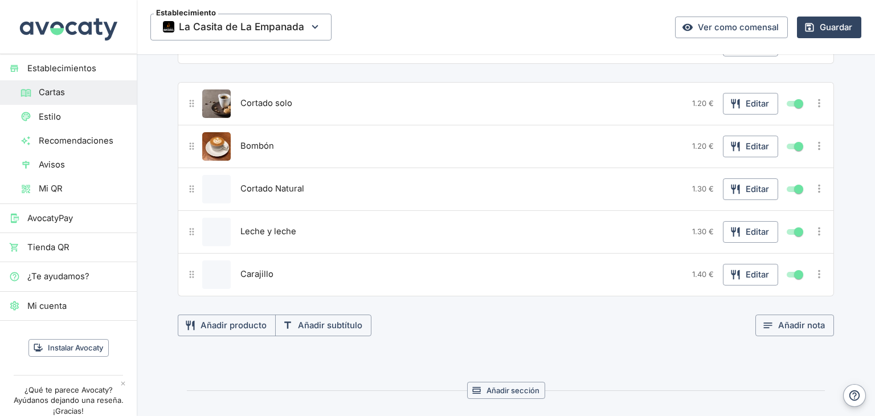
scroll to position [1421, 0]
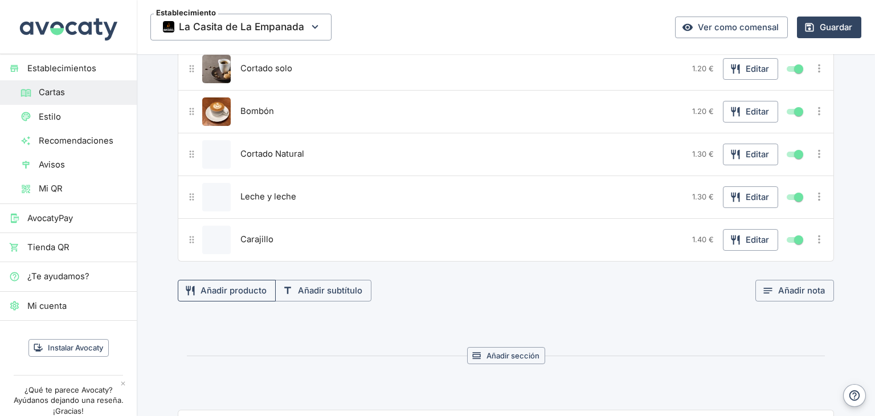
click at [219, 285] on button "Añadir producto" at bounding box center [227, 291] width 98 height 22
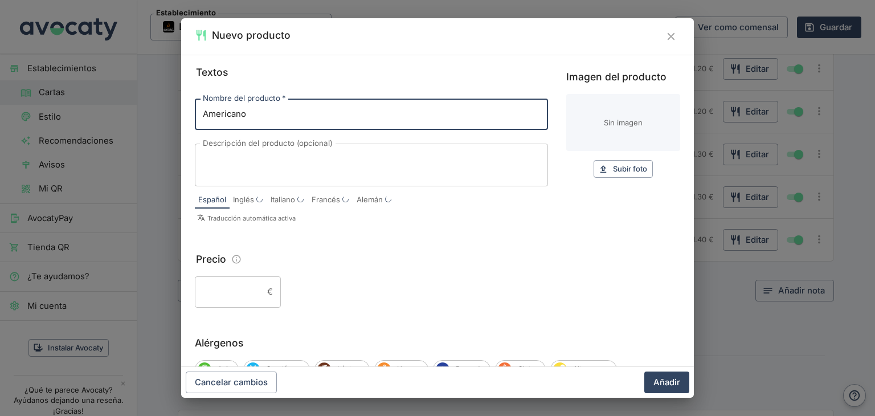
type input "Americano"
click at [235, 299] on input "Precio" at bounding box center [229, 291] width 68 height 31
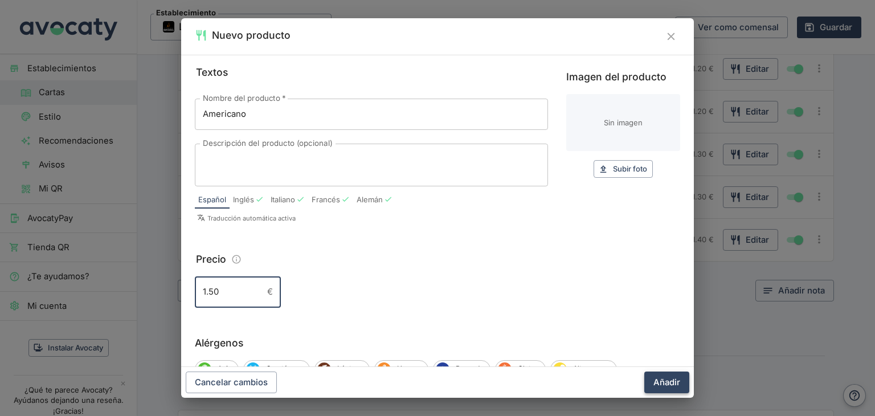
type input "1.50"
click at [665, 383] on button "Añadir" at bounding box center [666, 382] width 45 height 22
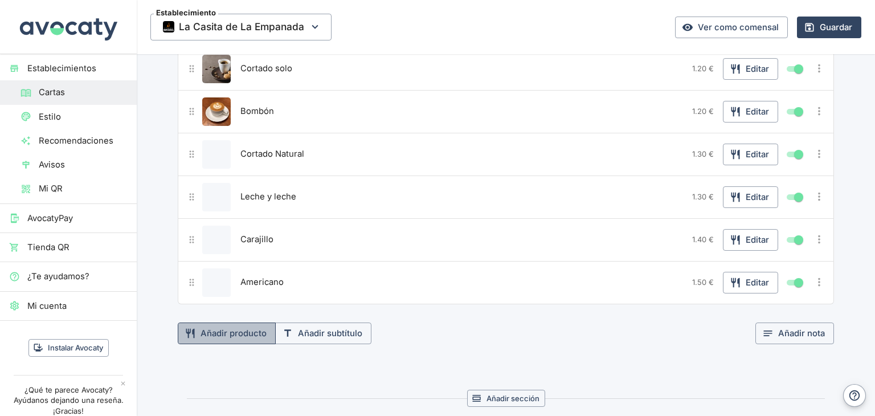
click at [239, 324] on button "Añadir producto" at bounding box center [227, 333] width 98 height 22
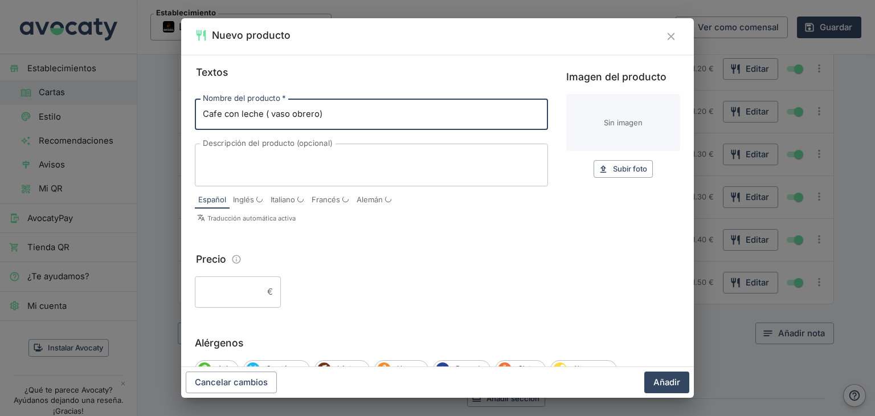
type input "Cafe con leche ( vaso obrero)"
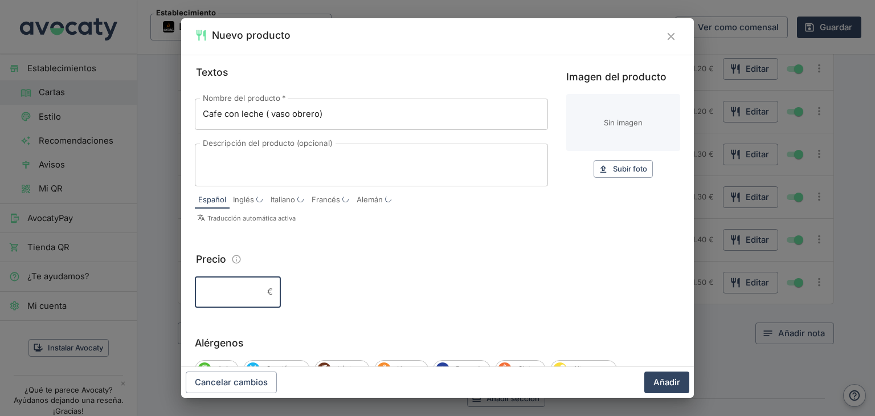
click at [257, 289] on input "Precio" at bounding box center [229, 291] width 68 height 31
click at [661, 381] on button "Añadir" at bounding box center [666, 382] width 45 height 22
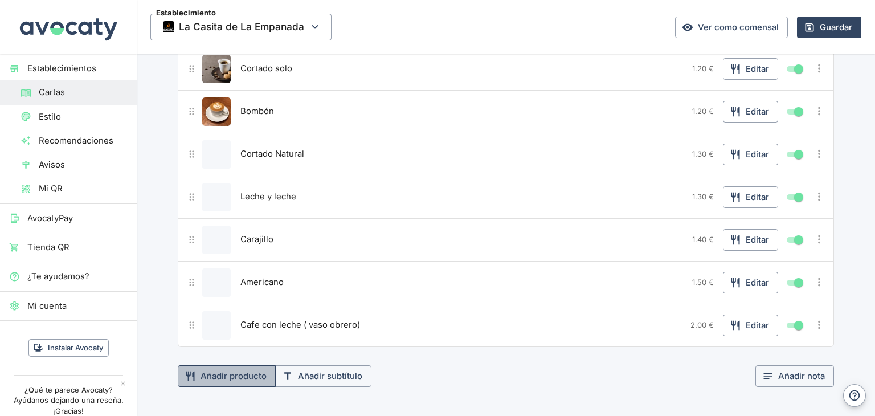
click at [246, 365] on button "Añadir producto" at bounding box center [227, 376] width 98 height 22
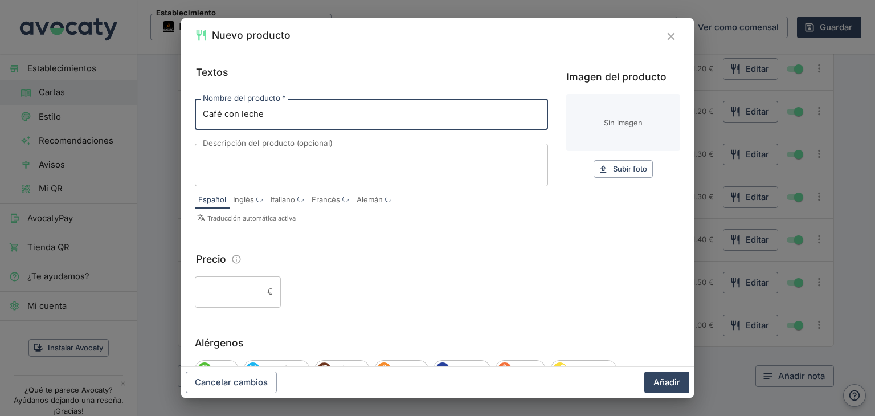
click at [236, 287] on input "Precio" at bounding box center [229, 291] width 68 height 31
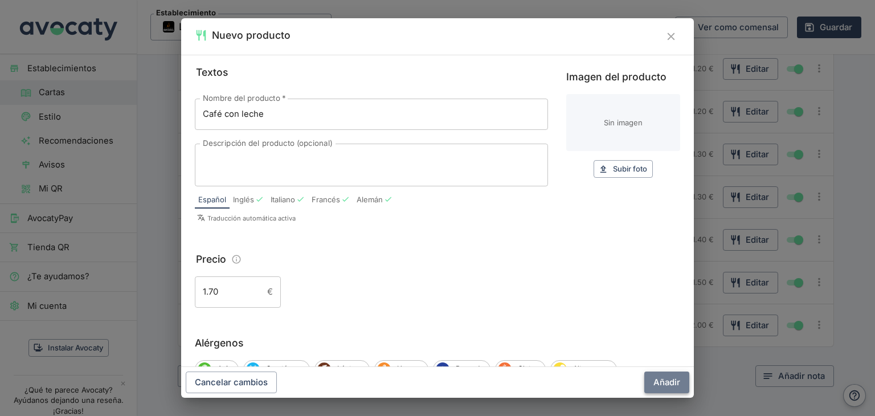
click at [671, 384] on button "Añadir" at bounding box center [666, 382] width 45 height 22
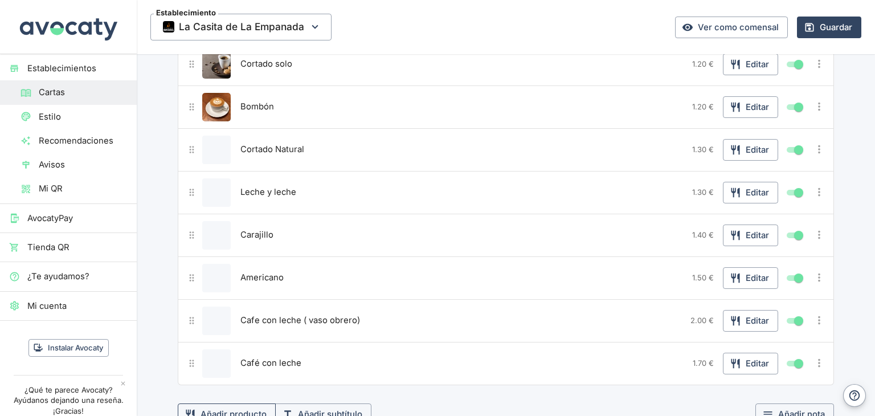
click at [230, 403] on button "Añadir producto" at bounding box center [227, 414] width 98 height 22
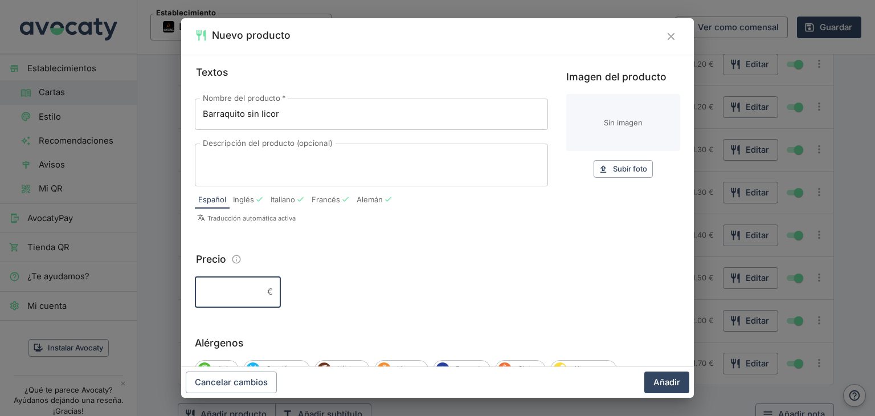
click at [212, 289] on input "Precio" at bounding box center [229, 291] width 68 height 31
click at [670, 382] on button "Añadir" at bounding box center [666, 382] width 45 height 22
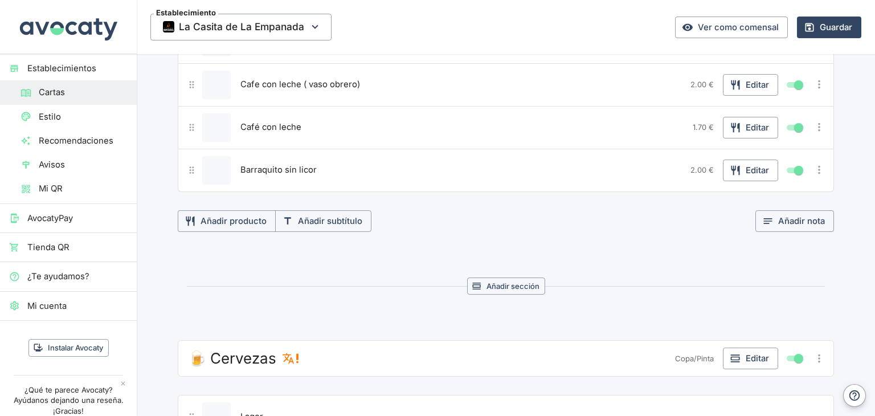
scroll to position [1665, 0]
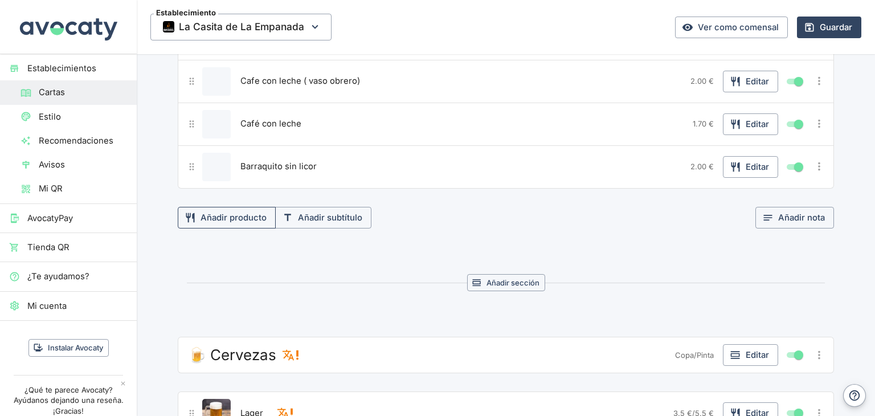
click at [244, 208] on button "Añadir producto" at bounding box center [227, 218] width 98 height 22
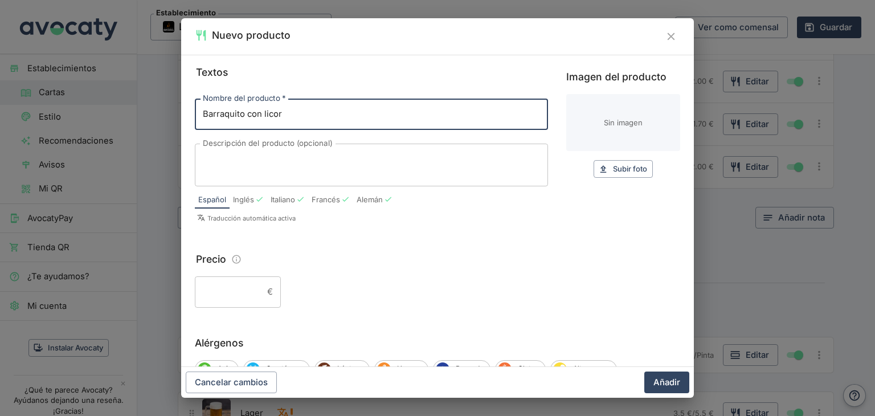
click at [232, 282] on input "Precio" at bounding box center [229, 291] width 68 height 31
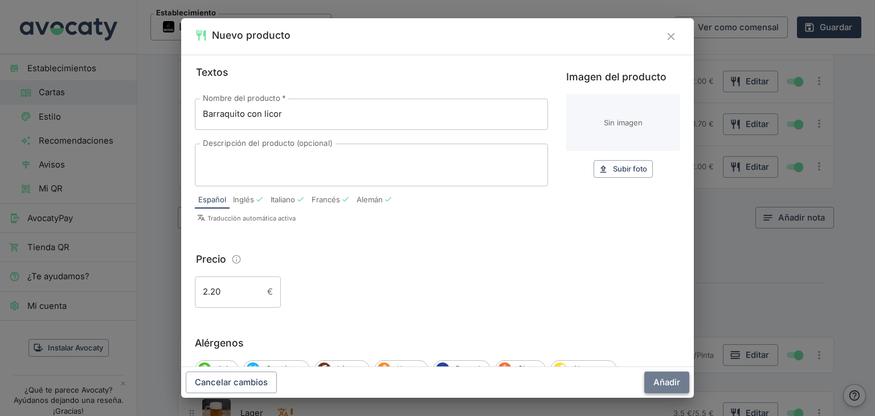
click at [655, 380] on button "Añadir" at bounding box center [666, 382] width 45 height 22
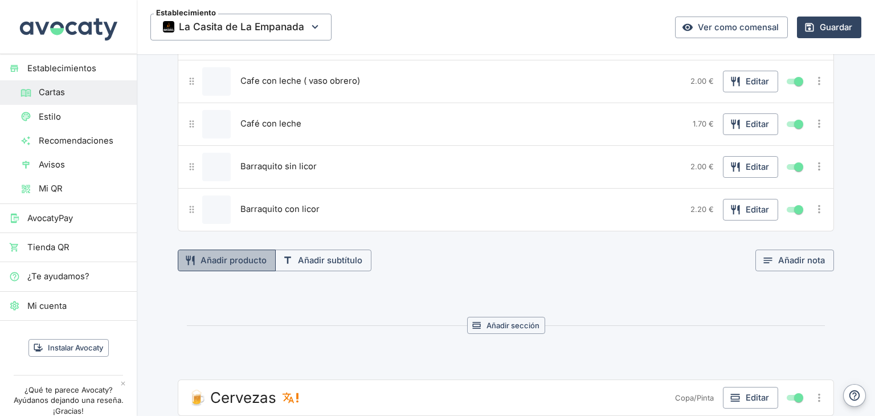
click at [241, 253] on button "Añadir producto" at bounding box center [227, 260] width 98 height 22
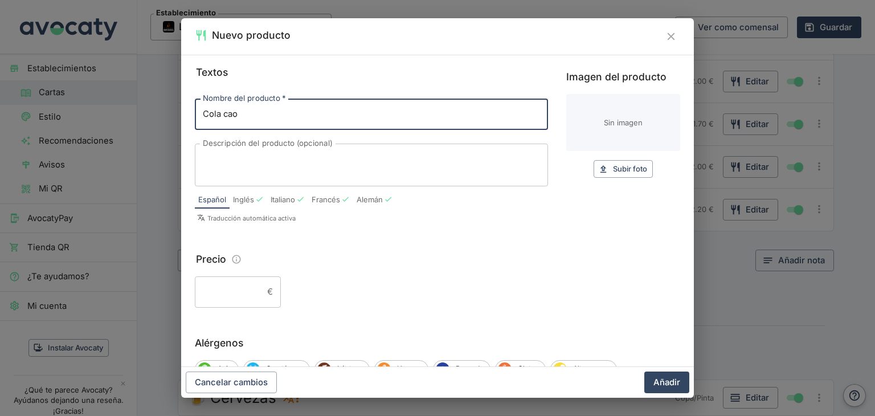
click at [239, 294] on input "Precio" at bounding box center [229, 291] width 68 height 31
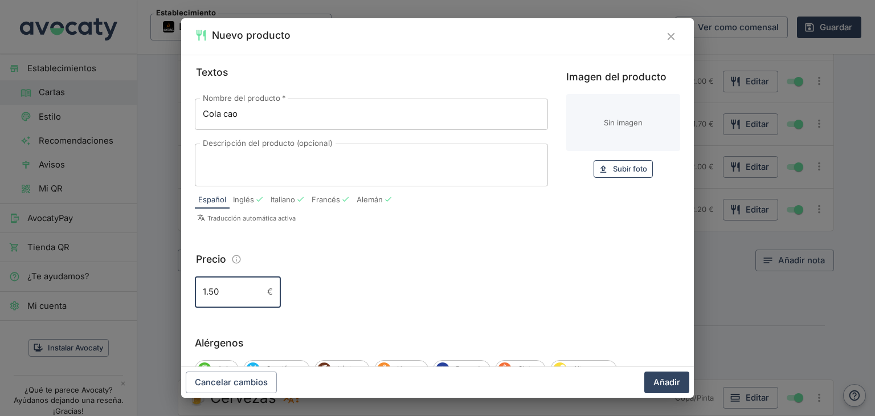
click at [598, 165] on icon "button" at bounding box center [603, 169] width 10 height 10
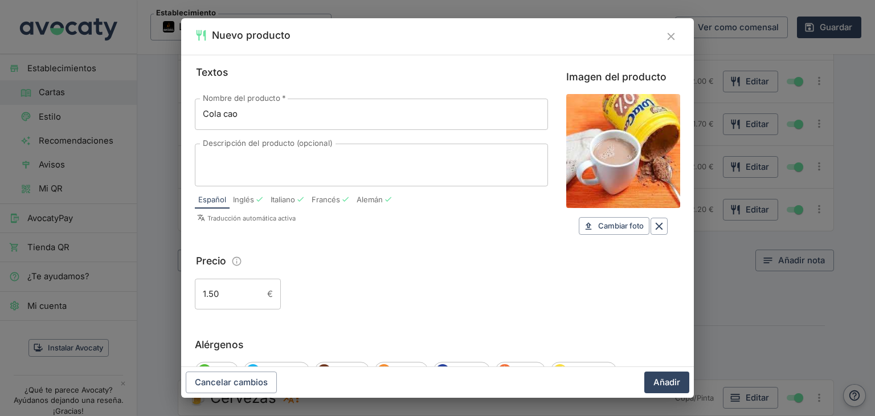
click at [663, 384] on button "Añadir" at bounding box center [666, 382] width 45 height 22
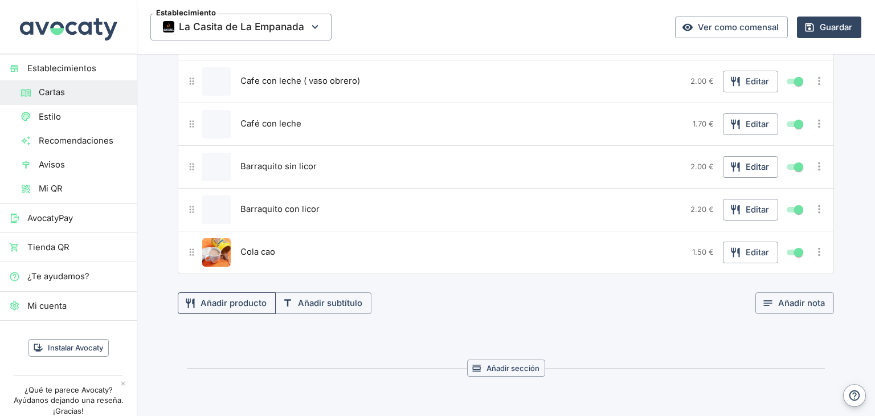
click at [238, 295] on button "Añadir producto" at bounding box center [227, 303] width 98 height 22
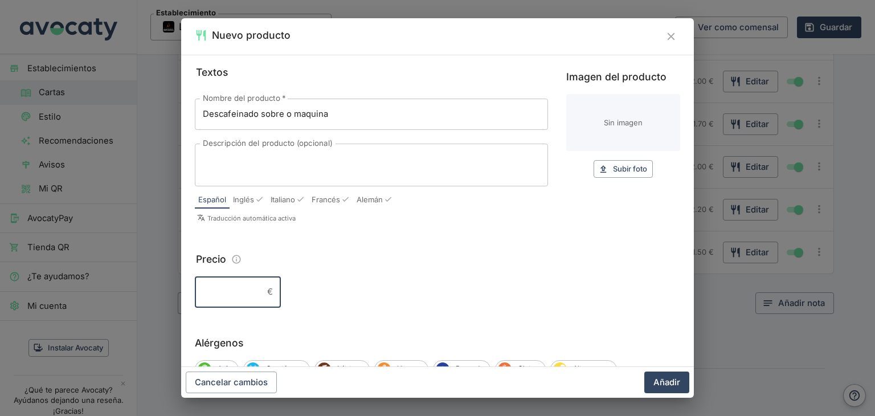
click at [220, 292] on input "Precio" at bounding box center [229, 291] width 68 height 31
click at [670, 386] on button "Añadir" at bounding box center [666, 382] width 45 height 22
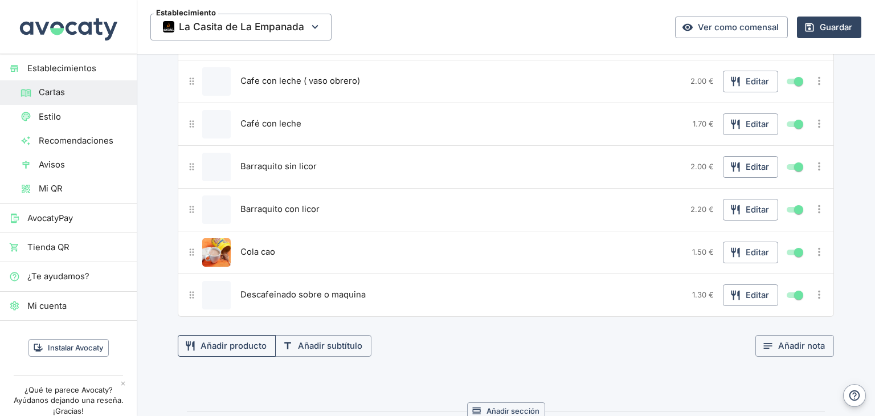
click at [252, 340] on button "Añadir producto" at bounding box center [227, 346] width 98 height 22
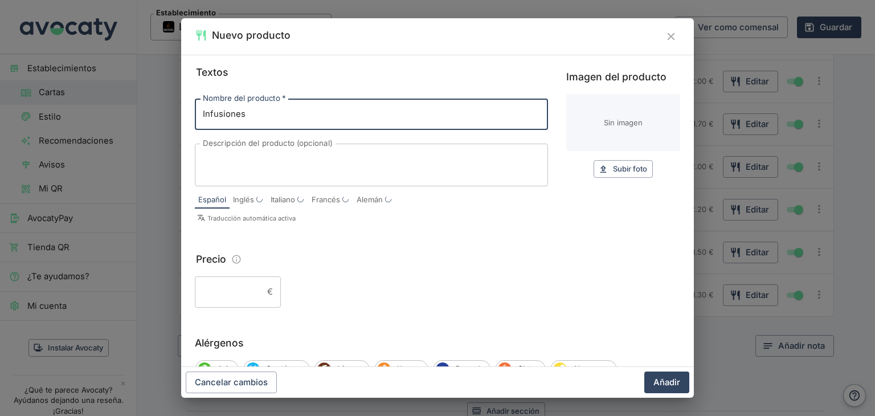
click at [211, 293] on input "Precio" at bounding box center [229, 291] width 68 height 31
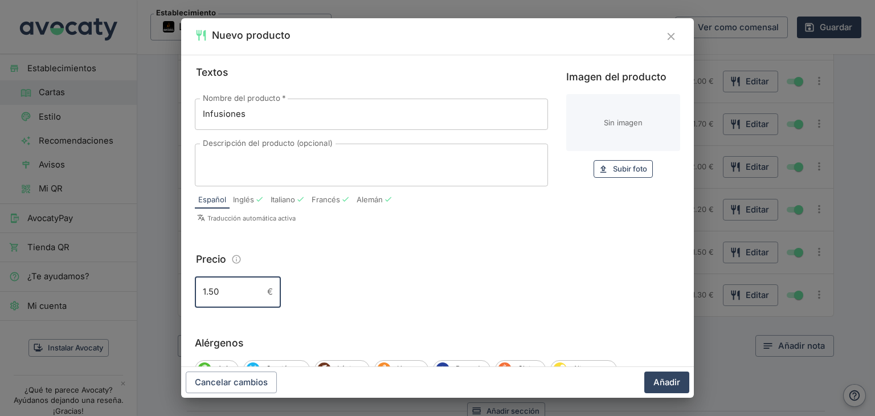
click at [628, 175] on button "Subir foto Subir" at bounding box center [622, 169] width 59 height 18
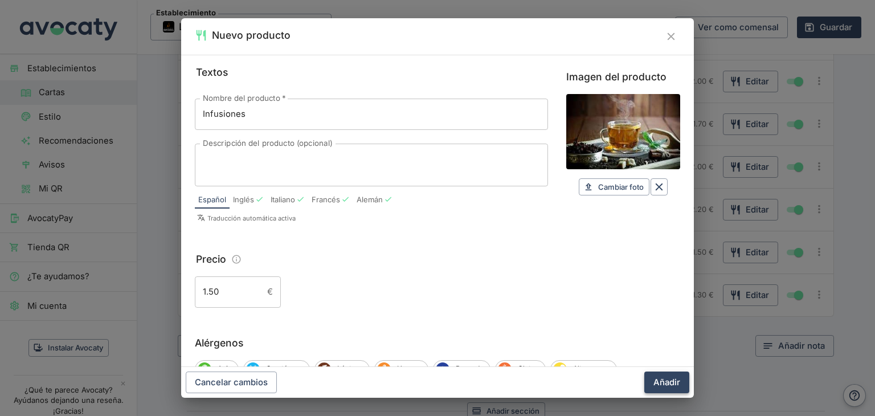
click at [669, 383] on button "Añadir" at bounding box center [666, 382] width 45 height 22
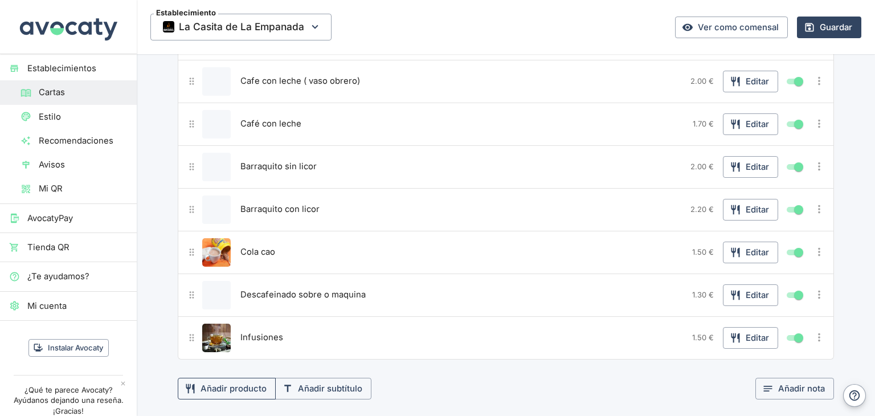
click at [237, 378] on button "Añadir producto" at bounding box center [227, 389] width 98 height 22
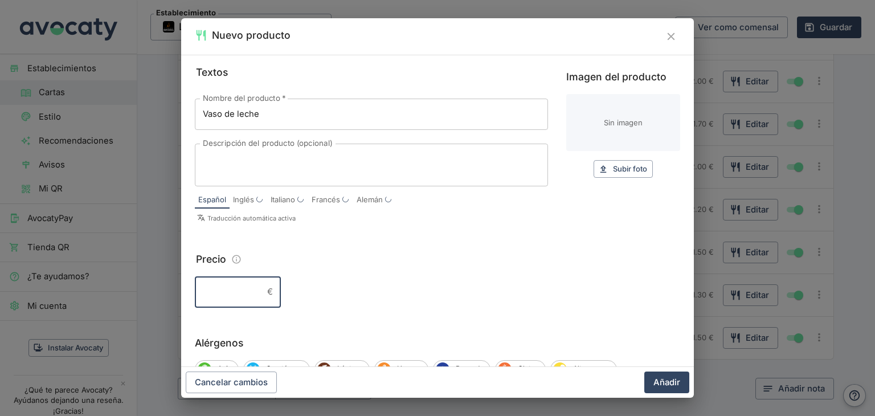
click at [237, 285] on input "Precio" at bounding box center [229, 291] width 68 height 31
click at [613, 169] on span "Subir foto" at bounding box center [630, 168] width 34 height 13
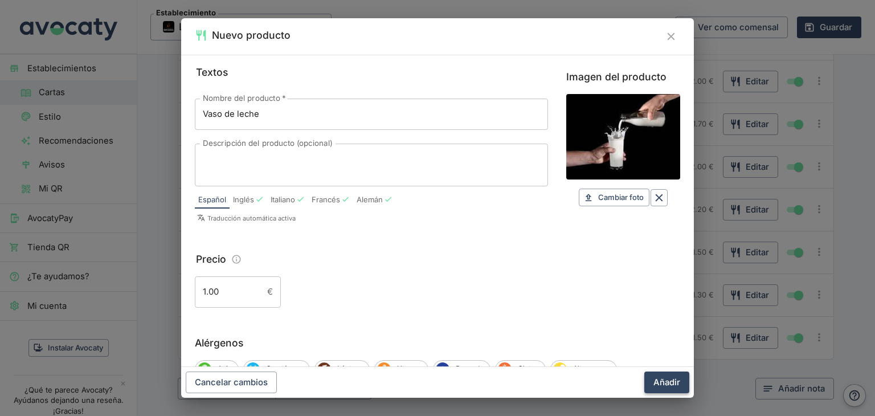
click at [671, 381] on button "Añadir" at bounding box center [666, 382] width 45 height 22
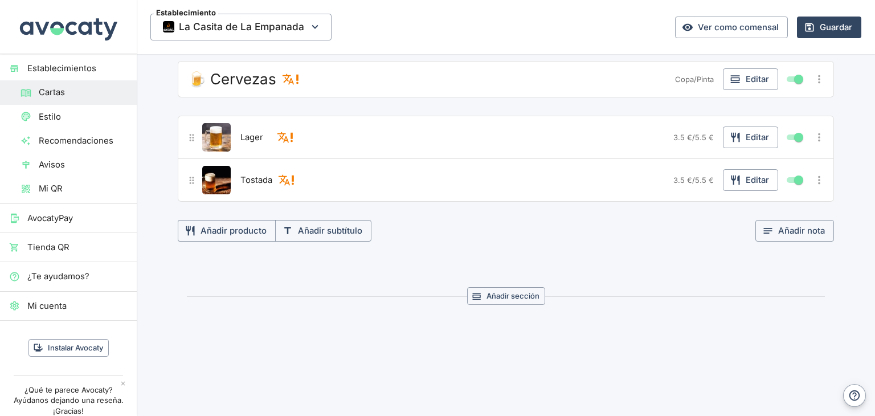
scroll to position [2158, 0]
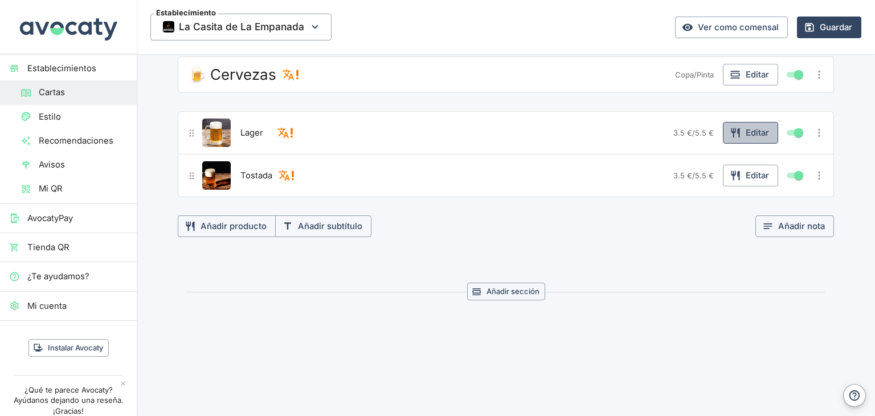
click at [739, 123] on button "Editar" at bounding box center [750, 133] width 55 height 22
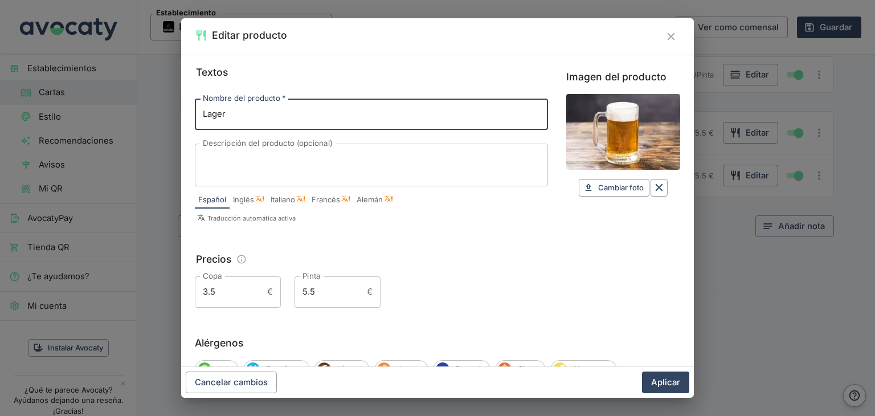
drag, startPoint x: 227, startPoint y: 118, endPoint x: 200, endPoint y: 118, distance: 26.8
click at [200, 118] on input "Lager" at bounding box center [371, 114] width 353 height 31
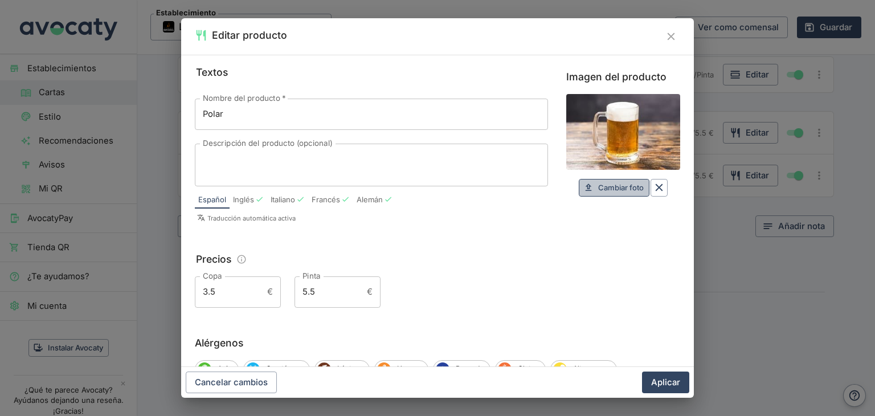
click at [613, 191] on span "Cambiar foto" at bounding box center [621, 187] width 46 height 13
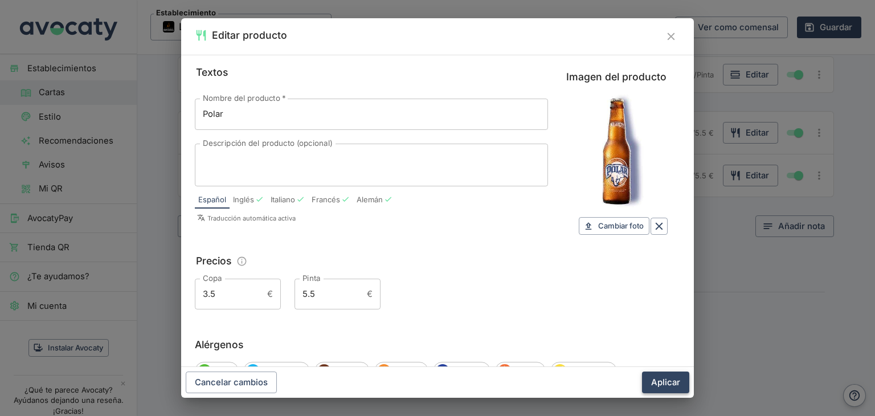
click at [667, 382] on button "Aplicar" at bounding box center [665, 382] width 47 height 22
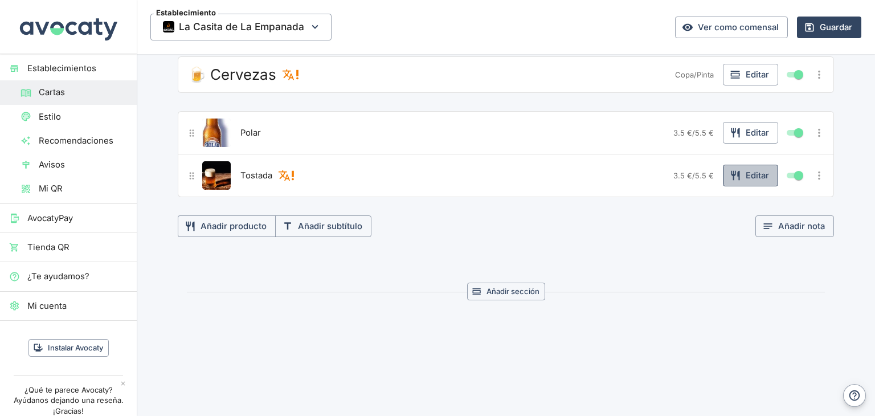
click at [762, 165] on button "Editar" at bounding box center [750, 176] width 55 height 22
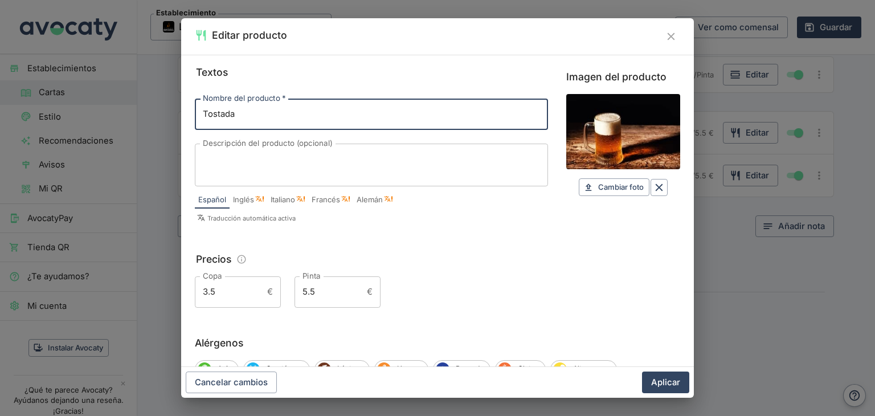
drag, startPoint x: 240, startPoint y: 115, endPoint x: 185, endPoint y: 115, distance: 55.8
click at [185, 115] on div "Textos Nombre del producto   * Tostada Nombre del producto   * Descripción del …" at bounding box center [437, 211] width 513 height 312
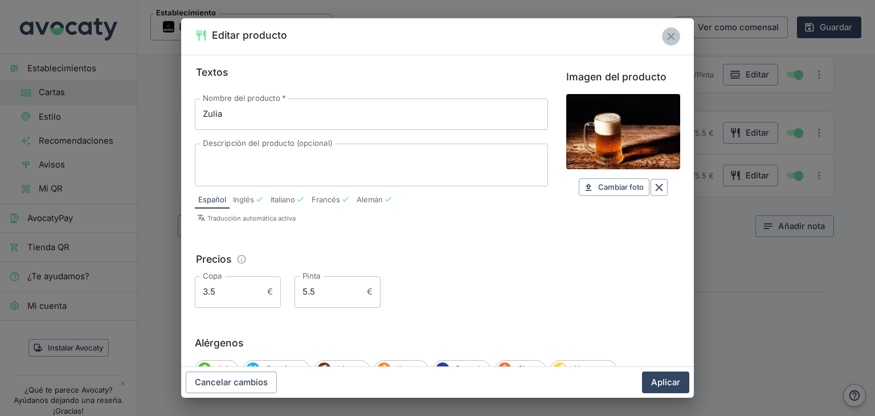
click at [668, 38] on icon "Cerrar" at bounding box center [670, 36] width 7 height 7
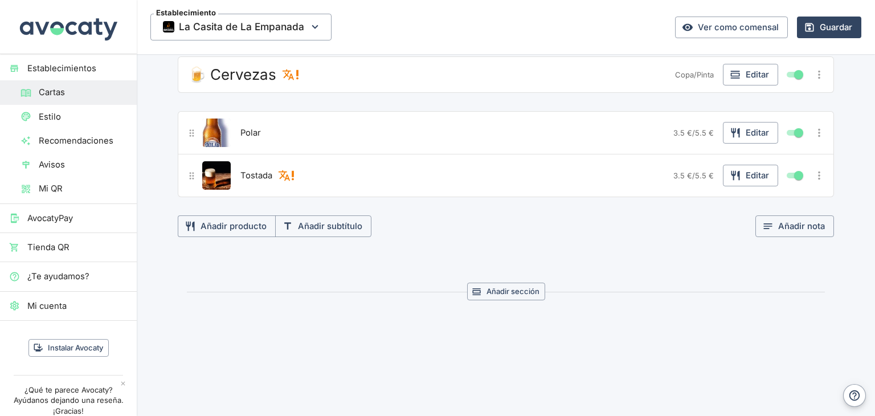
click at [401, 67] on div "🍺 Cervezas" at bounding box center [427, 74] width 485 height 21
click at [735, 64] on button "Editar" at bounding box center [750, 75] width 55 height 22
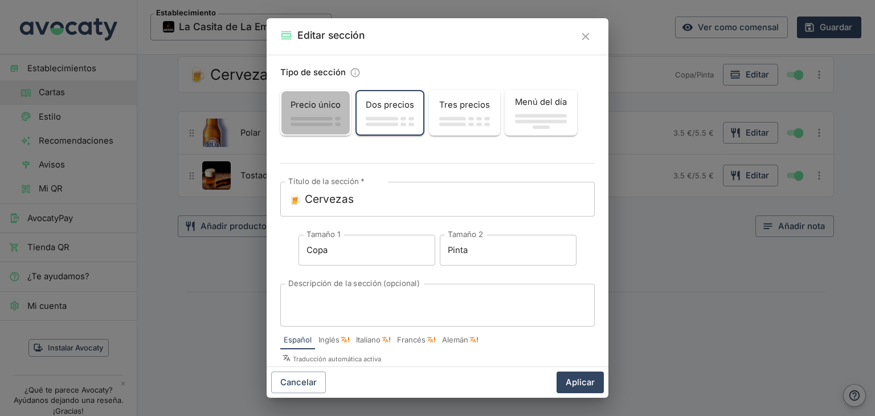
click at [323, 118] on span "button" at bounding box center [311, 118] width 42 height 3
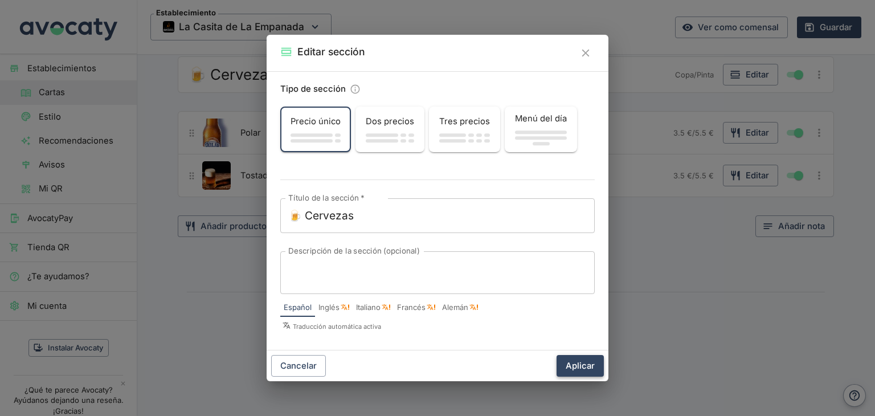
click at [569, 369] on button "Aplicar" at bounding box center [579, 366] width 47 height 22
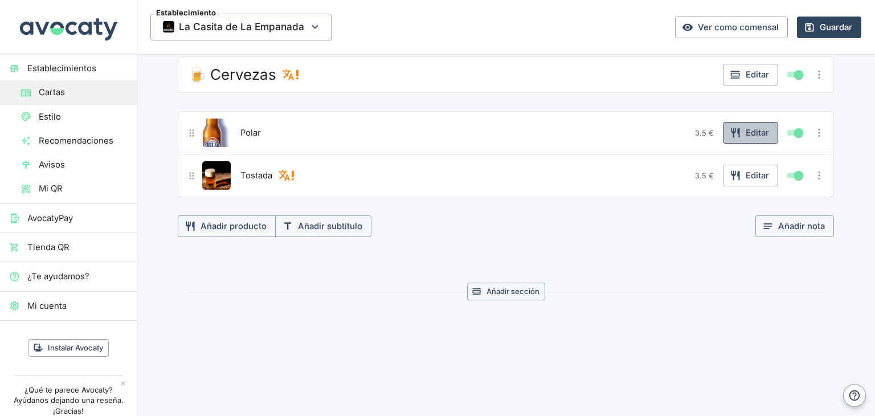
click at [749, 124] on button "Editar" at bounding box center [750, 133] width 55 height 22
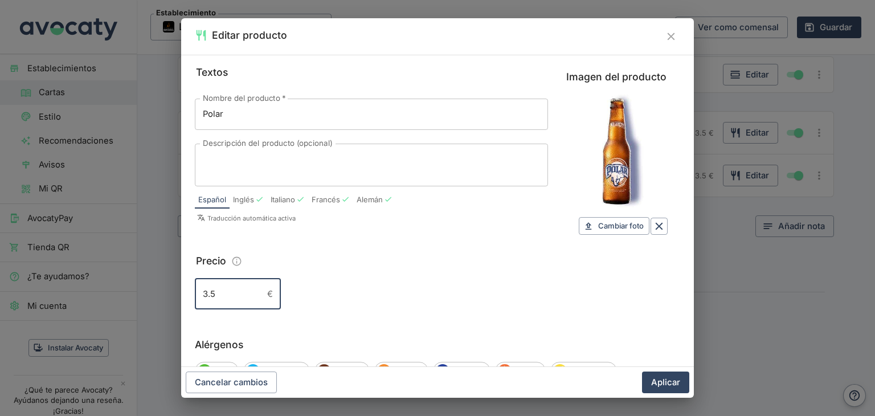
drag, startPoint x: 228, startPoint y: 293, endPoint x: 196, endPoint y: 292, distance: 31.9
click at [196, 292] on input "3.5" at bounding box center [229, 293] width 68 height 31
click at [683, 383] on button "Aplicar" at bounding box center [665, 382] width 47 height 22
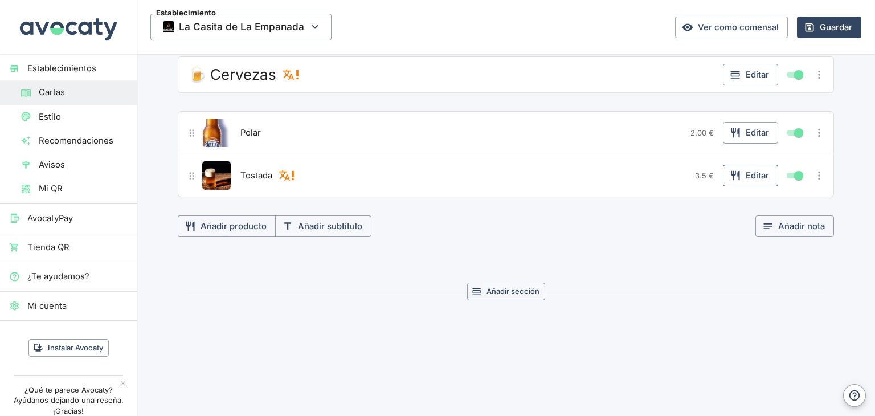
click at [755, 165] on button "Editar" at bounding box center [750, 176] width 55 height 22
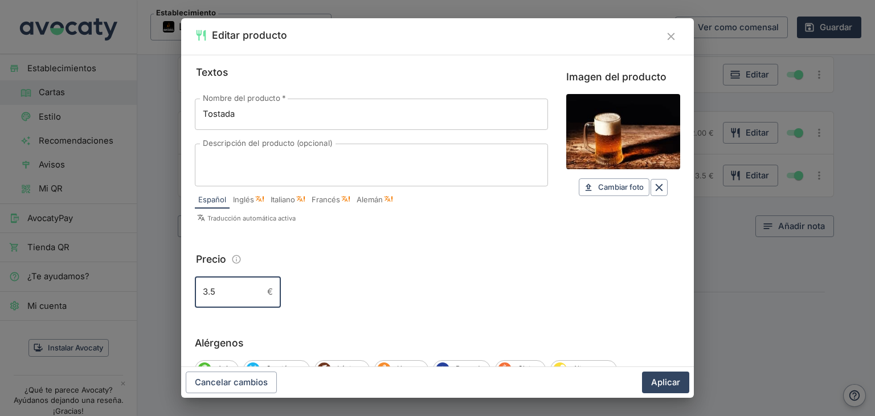
click at [194, 289] on div "Textos Nombre del producto   * Tostada Nombre del producto   * Descripción del …" at bounding box center [437, 211] width 513 height 312
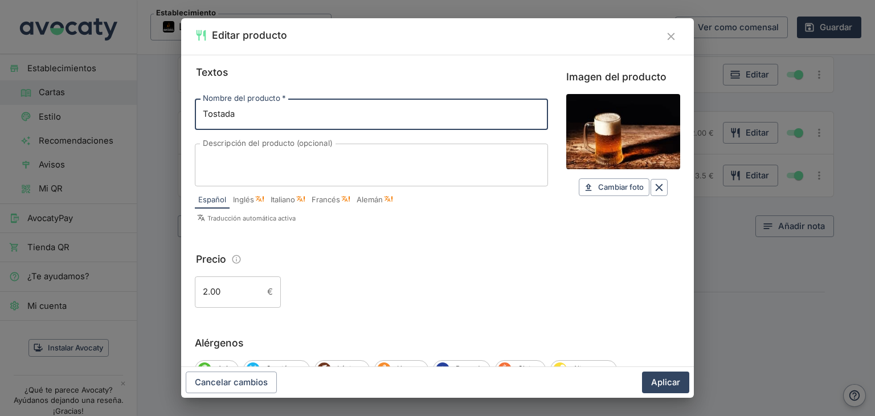
drag, startPoint x: 267, startPoint y: 118, endPoint x: 155, endPoint y: 119, distance: 111.1
click at [155, 119] on div "Editar producto Textos Nombre del producto   * Tostada Nombre del producto   * …" at bounding box center [437, 208] width 875 height 416
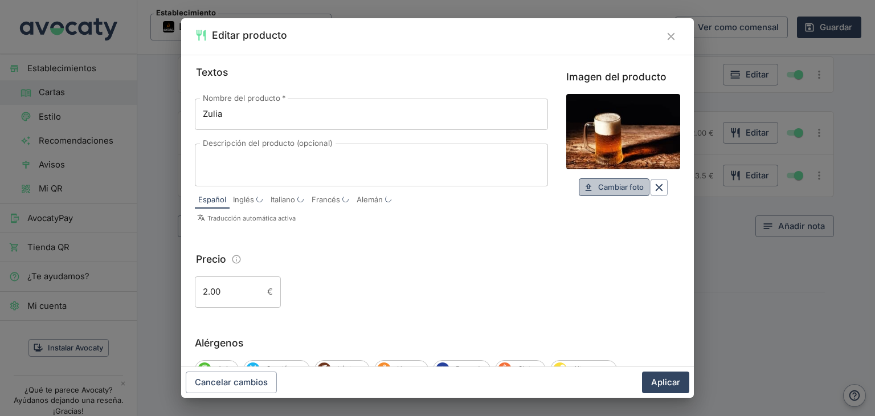
click at [622, 182] on span "Cambiar foto" at bounding box center [621, 187] width 46 height 13
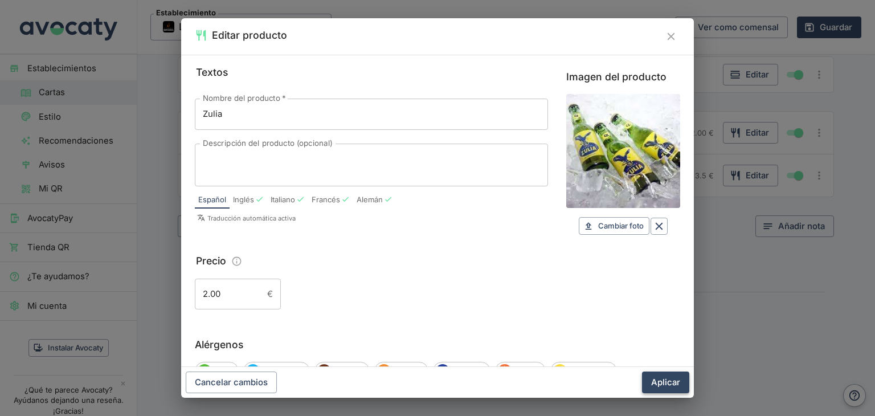
click at [667, 385] on button "Aplicar" at bounding box center [665, 382] width 47 height 22
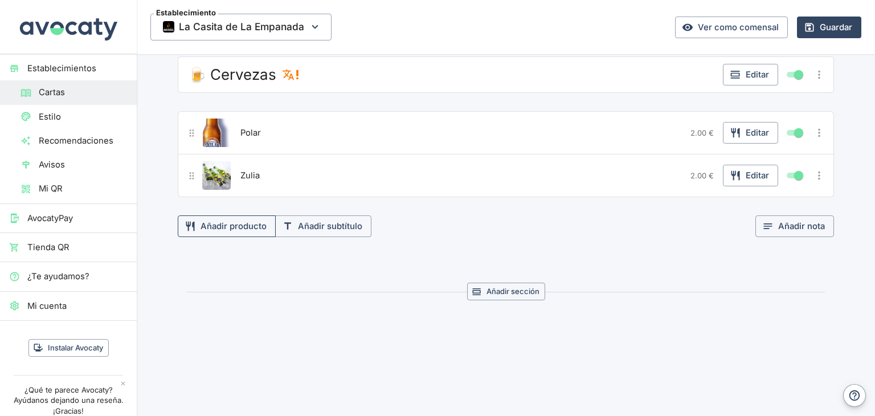
click at [223, 215] on button "Añadir producto" at bounding box center [227, 226] width 98 height 22
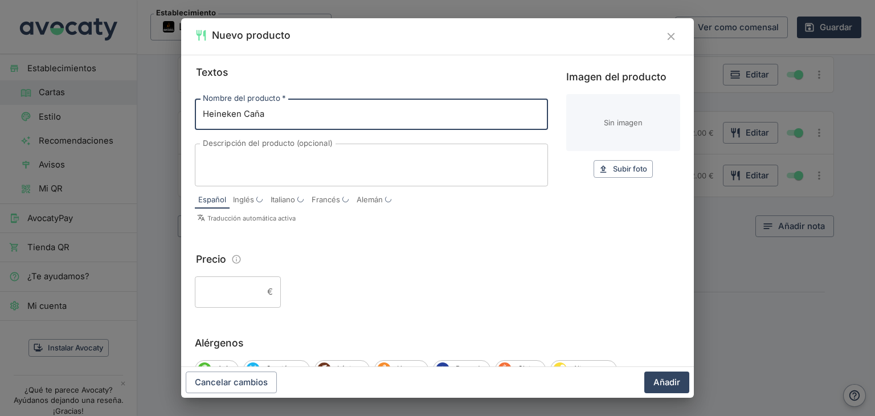
click at [223, 294] on input "Precio" at bounding box center [229, 291] width 68 height 31
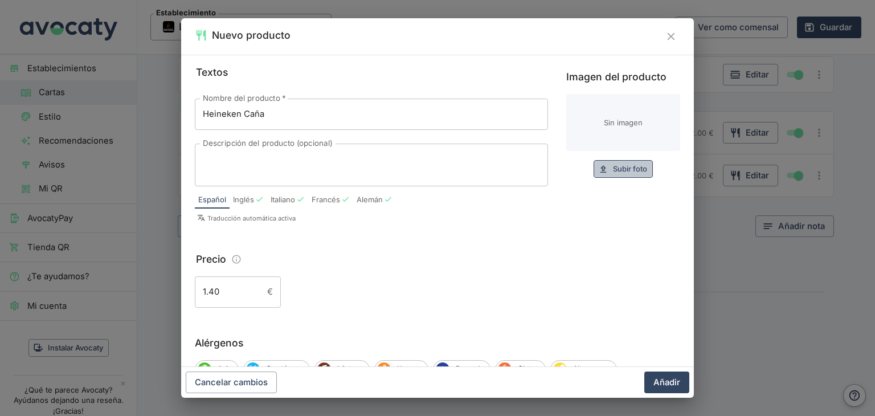
click at [630, 164] on span "Subir foto" at bounding box center [630, 168] width 34 height 13
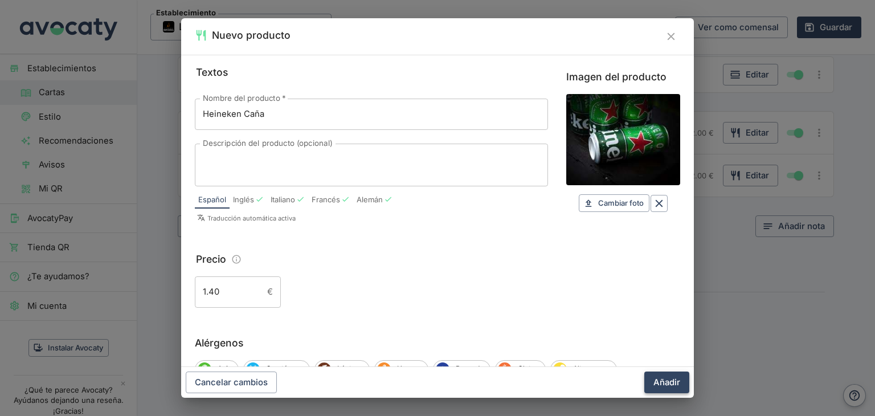
click at [663, 383] on button "Añadir" at bounding box center [666, 382] width 45 height 22
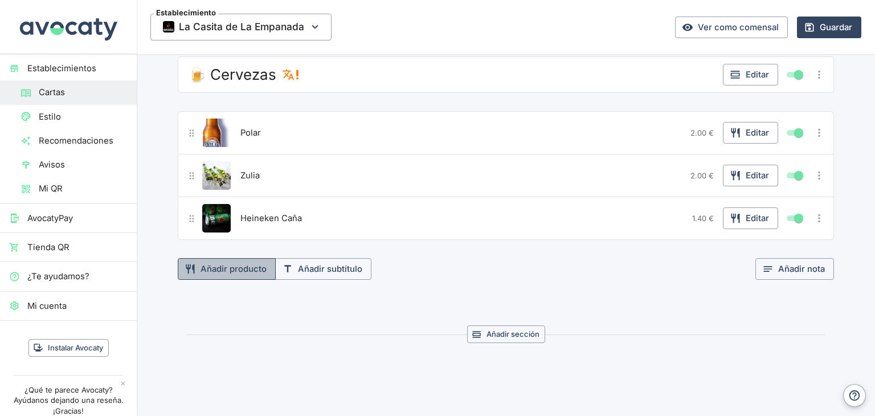
click at [232, 258] on button "Añadir producto" at bounding box center [227, 269] width 98 height 22
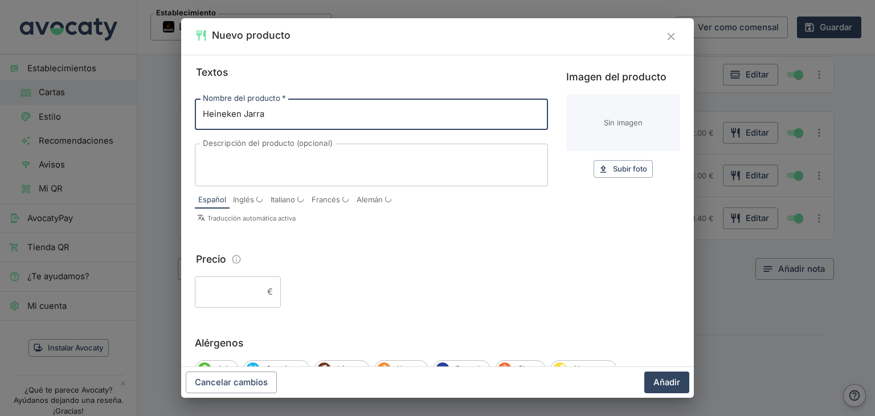
click at [251, 290] on input "Precio" at bounding box center [229, 291] width 68 height 31
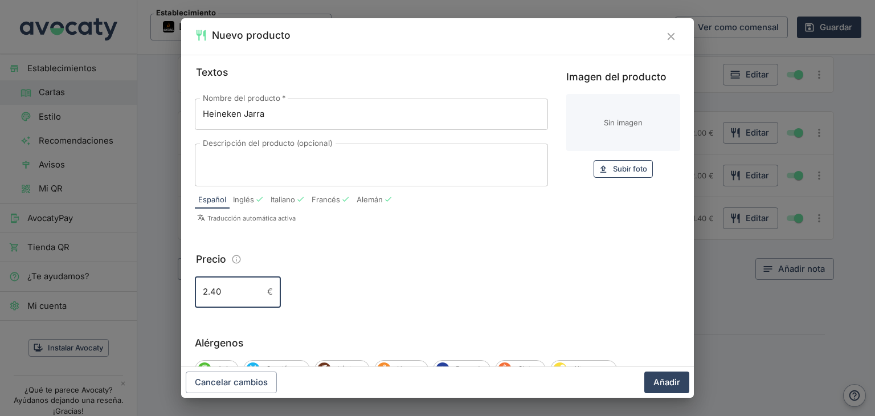
click at [622, 167] on span "Subir foto" at bounding box center [630, 168] width 34 height 13
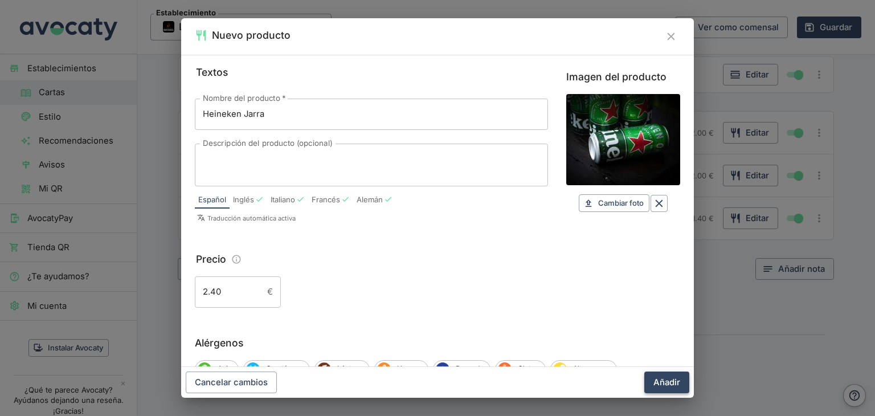
click at [670, 381] on button "Añadir" at bounding box center [666, 382] width 45 height 22
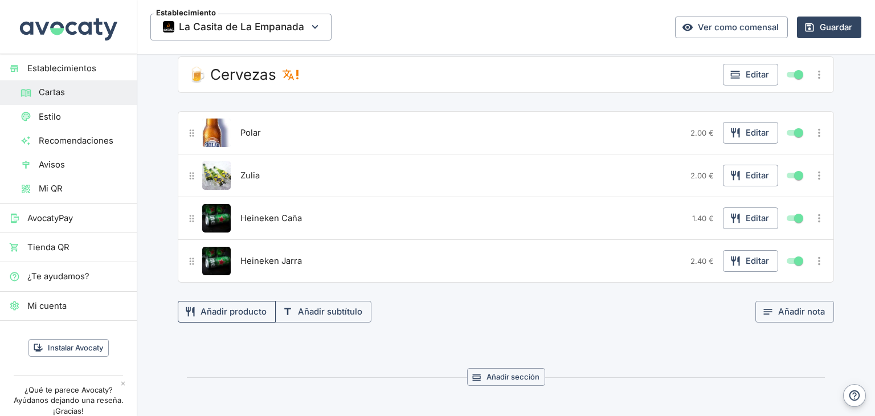
click at [244, 301] on button "Añadir producto" at bounding box center [227, 312] width 98 height 22
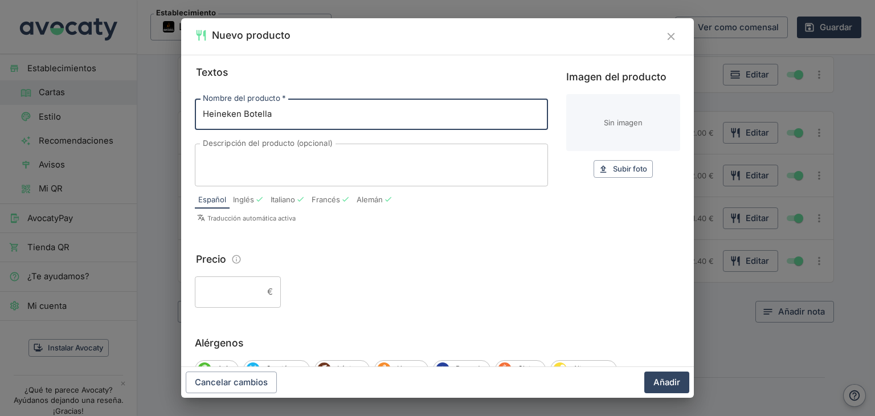
click at [240, 292] on input "Precio" at bounding box center [229, 291] width 68 height 31
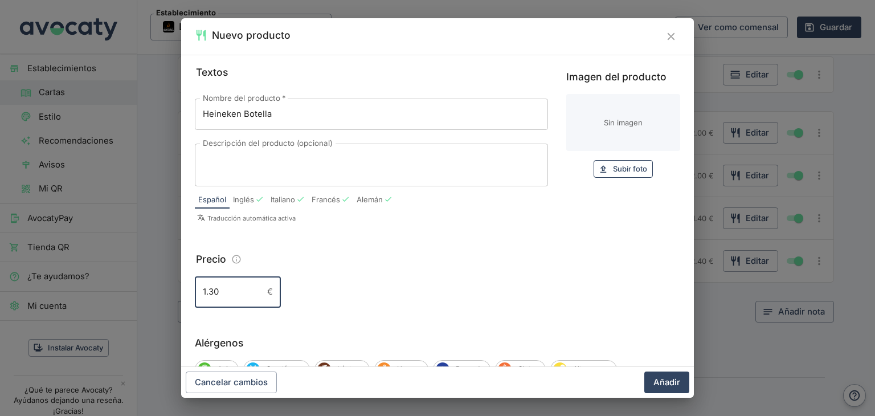
click at [629, 171] on span "Subir foto" at bounding box center [630, 168] width 34 height 13
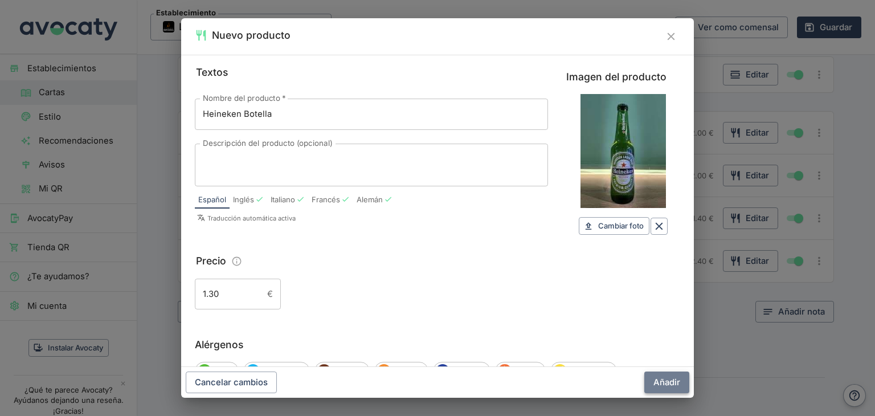
click at [660, 383] on button "Añadir" at bounding box center [666, 382] width 45 height 22
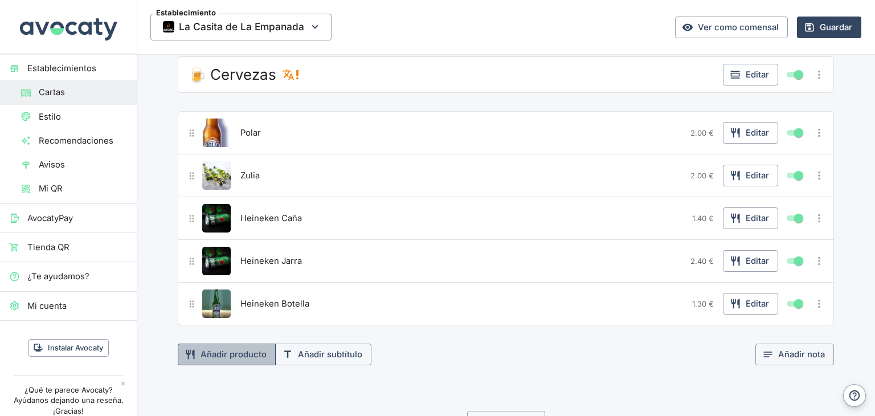
click at [237, 343] on button "Añadir producto" at bounding box center [227, 354] width 98 height 22
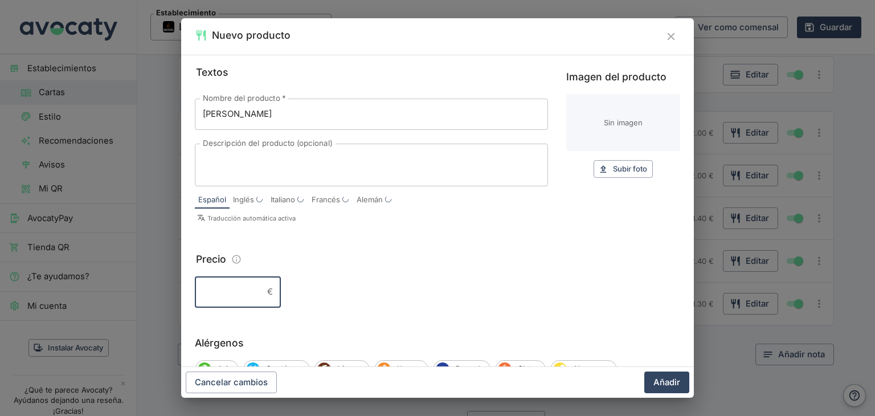
click at [235, 292] on input "Precio" at bounding box center [229, 291] width 68 height 31
click at [623, 176] on button "Subir foto Subir" at bounding box center [622, 169] width 59 height 18
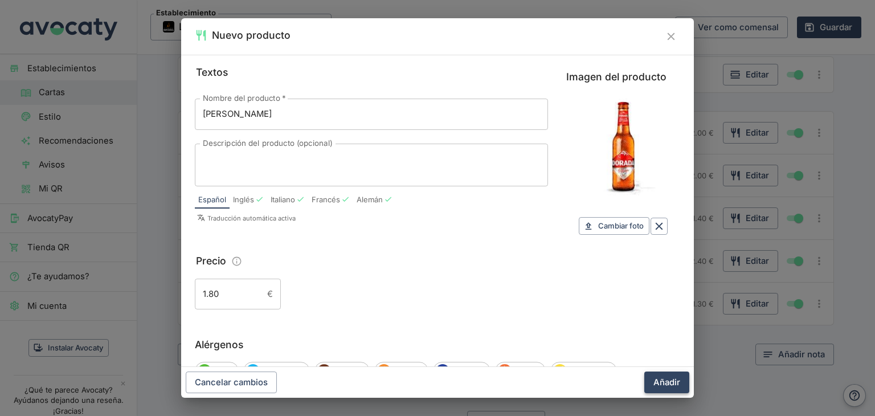
click at [666, 384] on button "Añadir" at bounding box center [666, 382] width 45 height 22
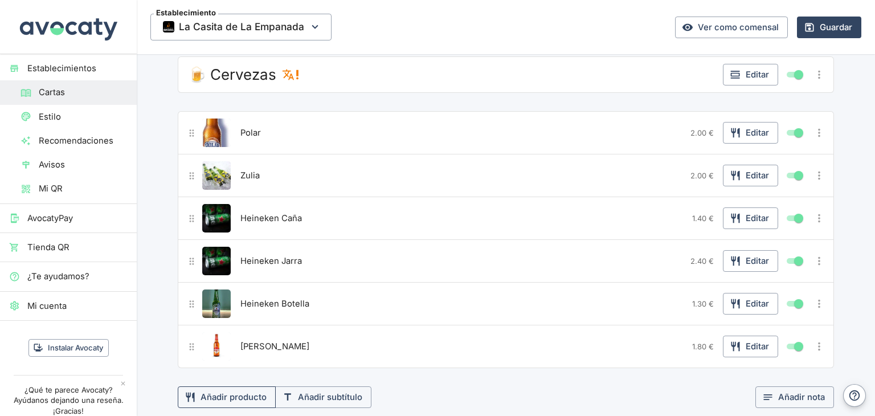
click at [189, 392] on icon "Grupo para añadir producto o título" at bounding box center [190, 397] width 9 height 10
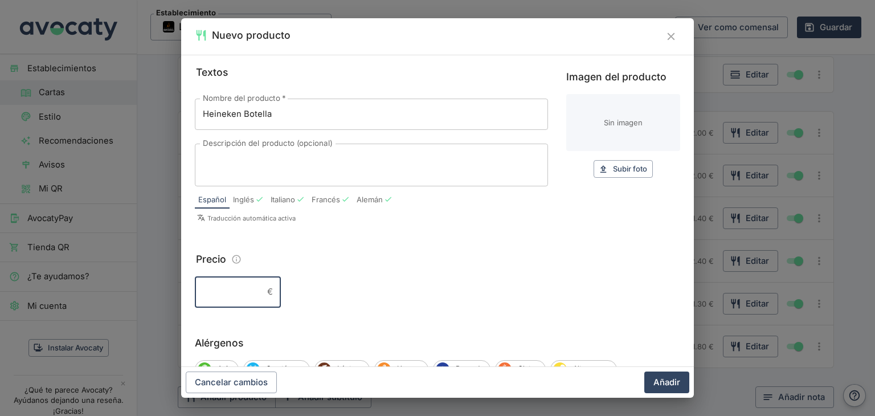
click at [228, 286] on input "Precio" at bounding box center [229, 291] width 68 height 31
click at [596, 174] on button "Subir foto Subir" at bounding box center [622, 169] width 59 height 18
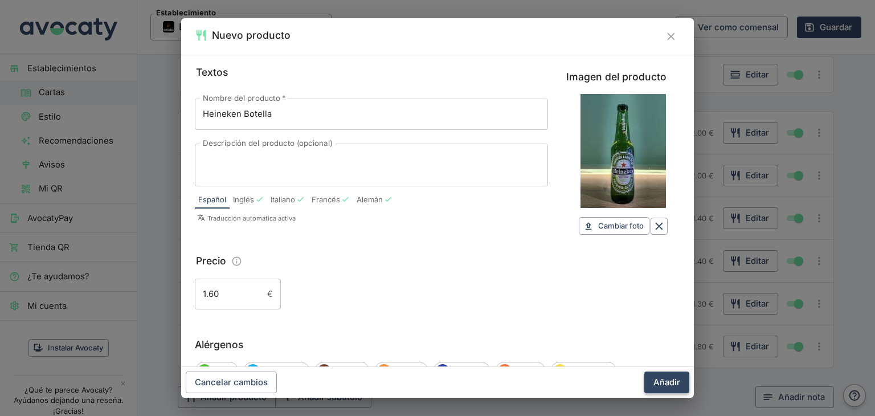
click at [672, 383] on button "Añadir" at bounding box center [666, 382] width 45 height 22
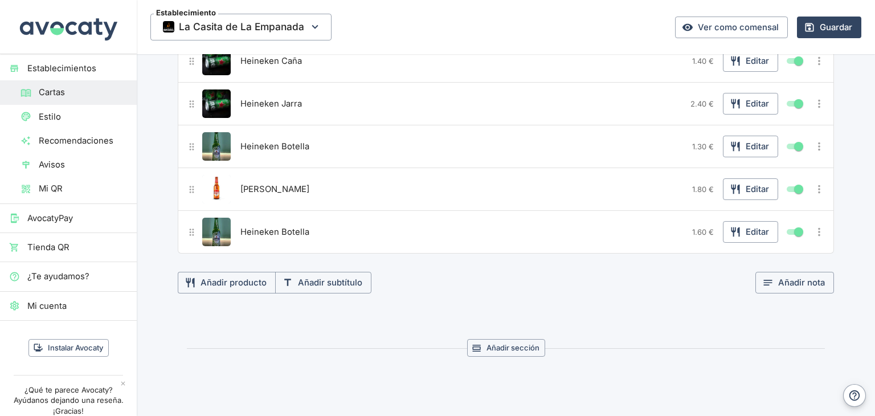
scroll to position [2314, 0]
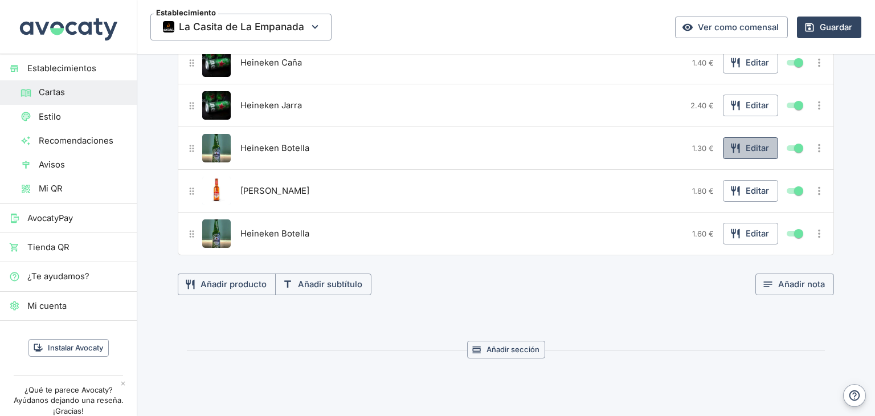
click at [759, 137] on button "Editar" at bounding box center [750, 148] width 55 height 22
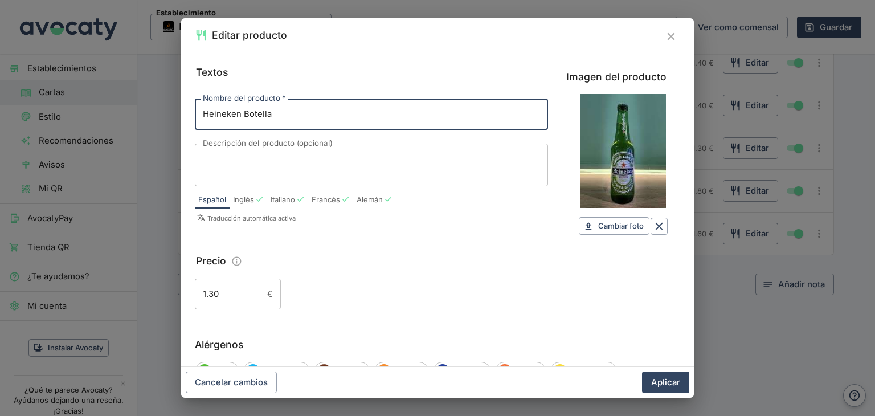
click at [288, 114] on input "Heineken Botella" at bounding box center [371, 114] width 353 height 31
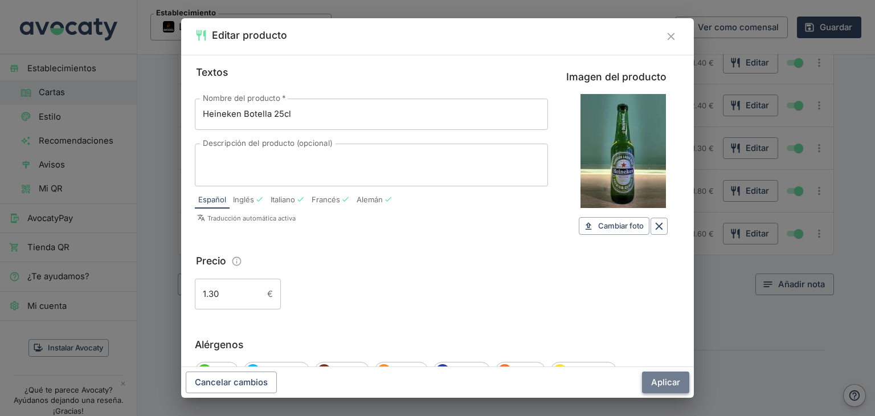
click at [667, 384] on button "Aplicar" at bounding box center [665, 382] width 47 height 22
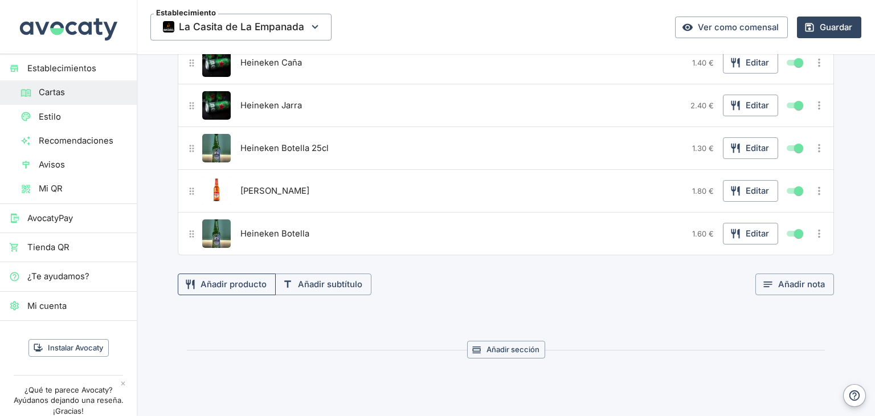
click at [245, 273] on button "Añadir producto" at bounding box center [227, 284] width 98 height 22
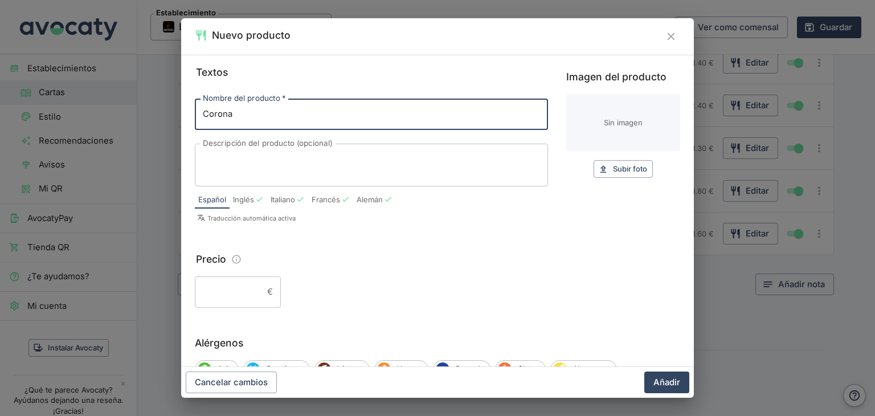
click at [219, 285] on input "Precio" at bounding box center [229, 291] width 68 height 31
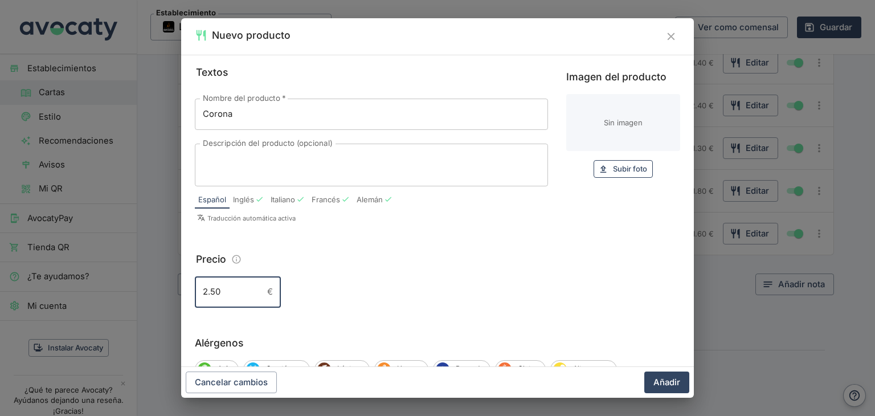
click at [600, 167] on icon "button" at bounding box center [603, 168] width 6 height 7
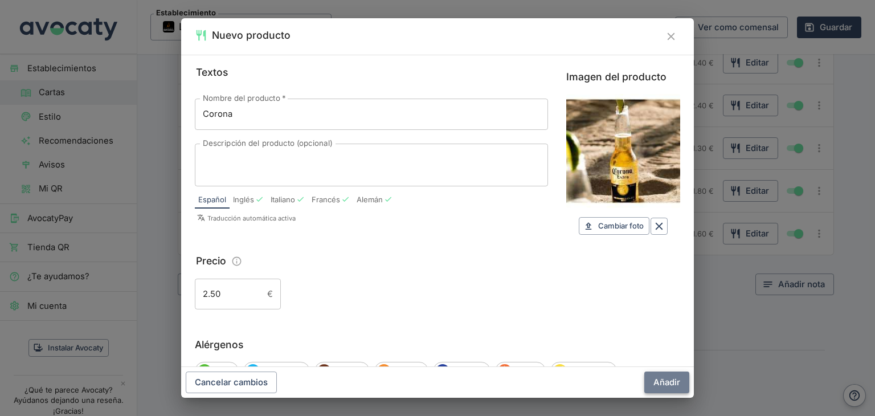
click at [665, 383] on button "Añadir" at bounding box center [666, 382] width 45 height 22
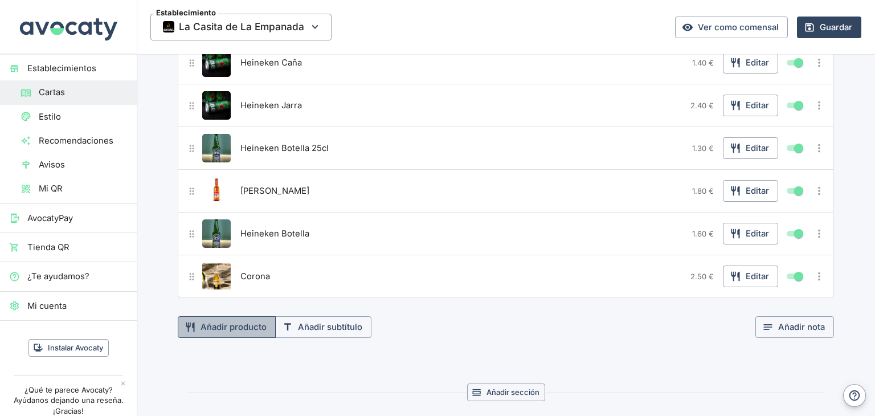
click at [253, 316] on button "Añadir producto" at bounding box center [227, 327] width 98 height 22
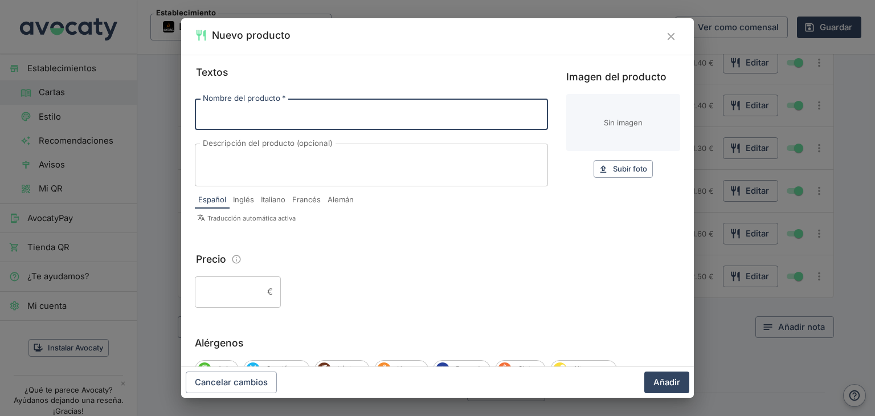
click at [308, 126] on input "Nombre del producto   *" at bounding box center [371, 114] width 353 height 31
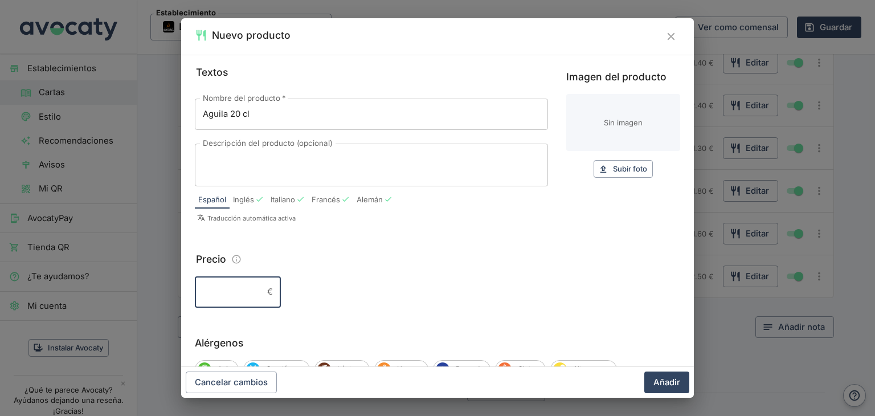
click at [239, 289] on input "Precio" at bounding box center [229, 291] width 68 height 31
click at [599, 172] on icon "button" at bounding box center [603, 169] width 10 height 10
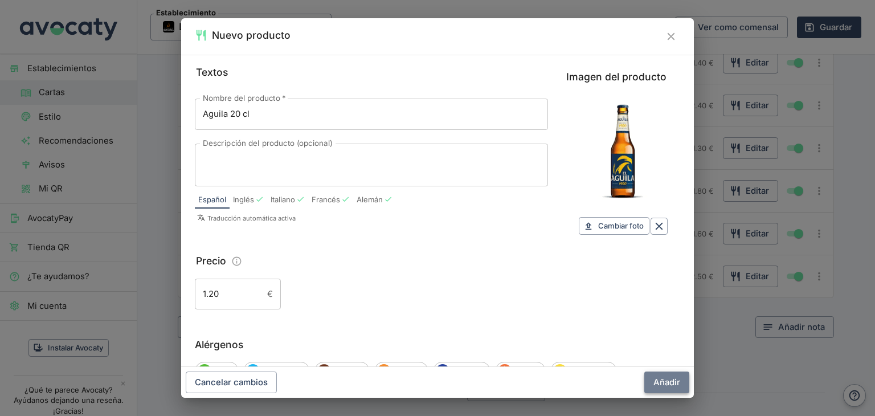
click at [657, 385] on button "Añadir" at bounding box center [666, 382] width 45 height 22
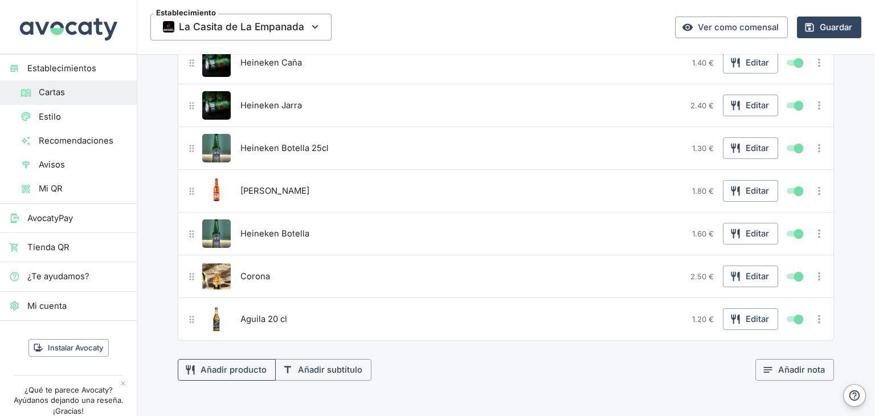
click at [228, 359] on button "Añadir producto" at bounding box center [227, 370] width 98 height 22
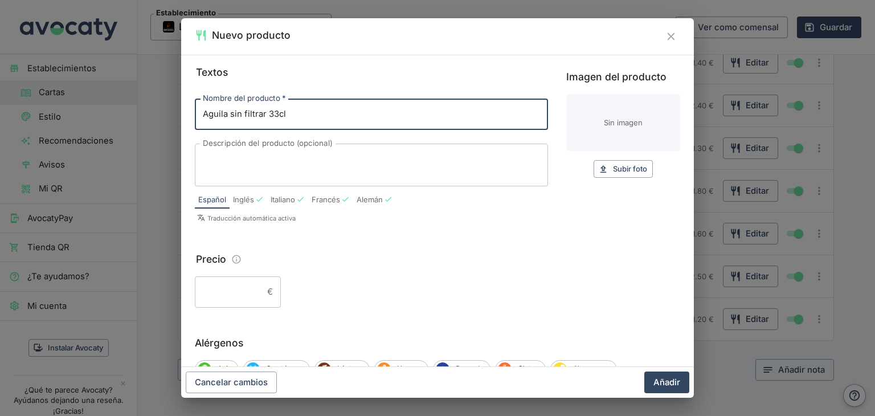
click at [230, 296] on input "Precio" at bounding box center [229, 291] width 68 height 31
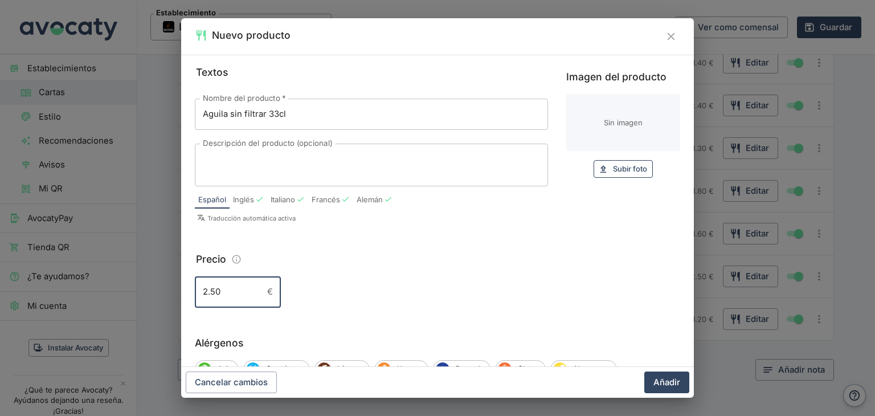
click at [624, 171] on span "Subir foto" at bounding box center [630, 168] width 34 height 13
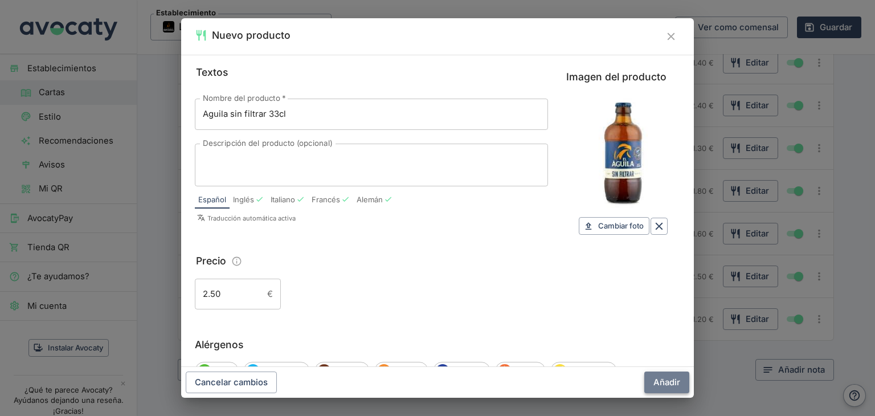
click at [670, 383] on button "Añadir" at bounding box center [666, 382] width 45 height 22
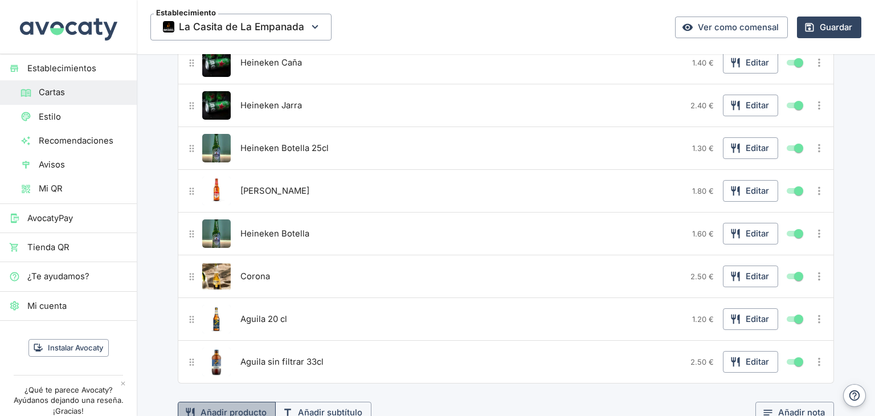
click at [222, 401] on button "Añadir producto" at bounding box center [227, 412] width 98 height 22
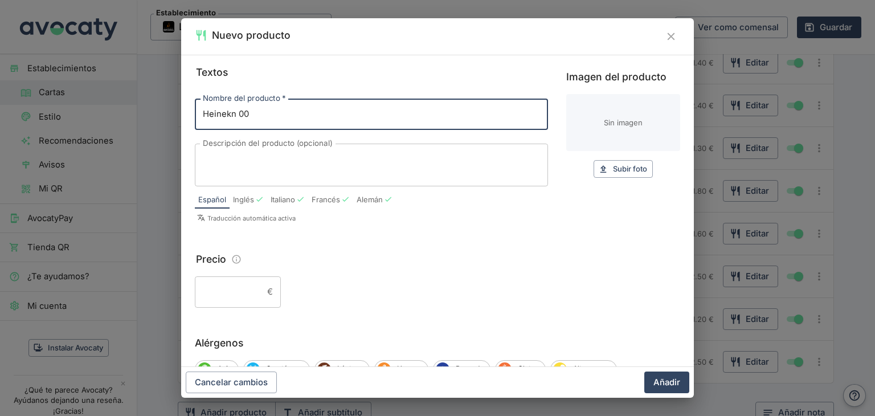
click at [229, 119] on input "Heinekn 00" at bounding box center [371, 114] width 353 height 31
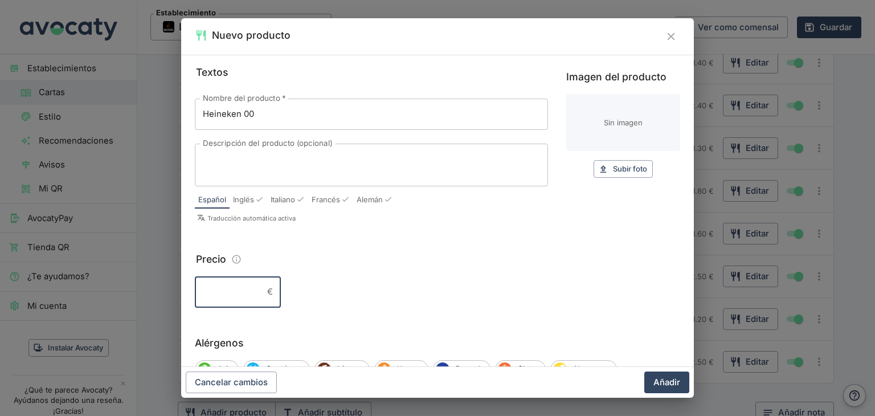
click at [232, 291] on input "Precio" at bounding box center [229, 291] width 68 height 31
click at [626, 170] on span "Subir foto" at bounding box center [630, 168] width 34 height 13
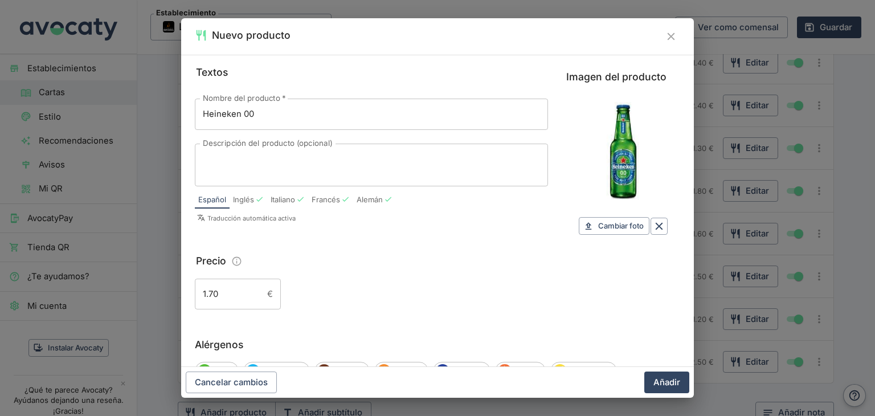
click at [662, 382] on button "Añadir" at bounding box center [666, 382] width 45 height 22
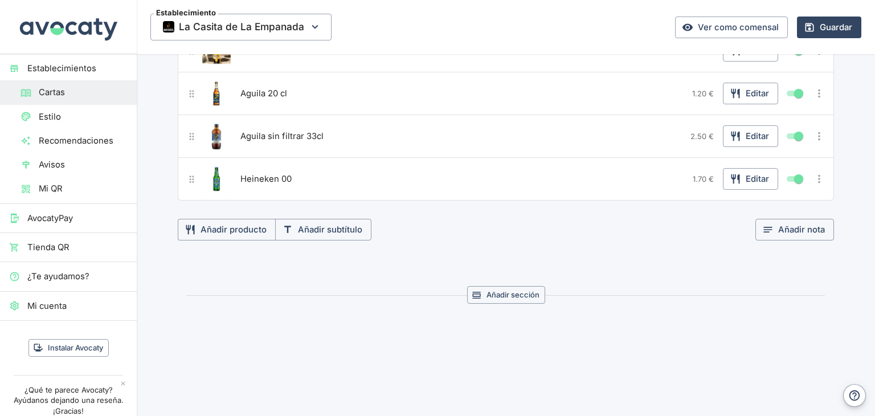
scroll to position [2540, 0]
click at [232, 218] on button "Añadir producto" at bounding box center [227, 229] width 98 height 22
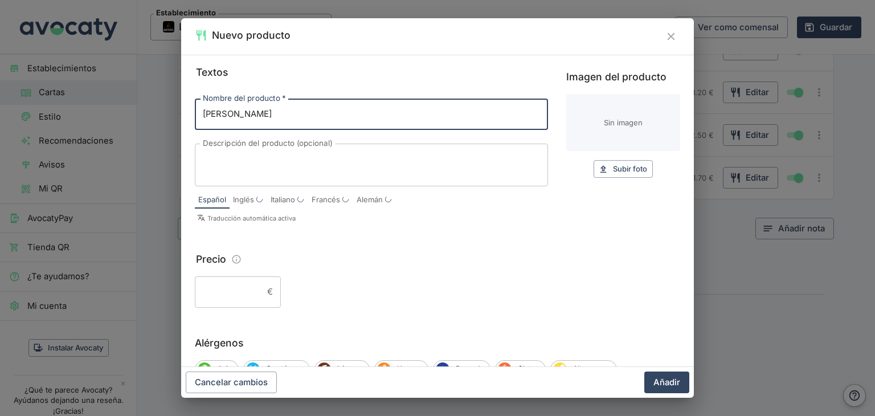
click at [220, 284] on input "Precio" at bounding box center [229, 291] width 68 height 31
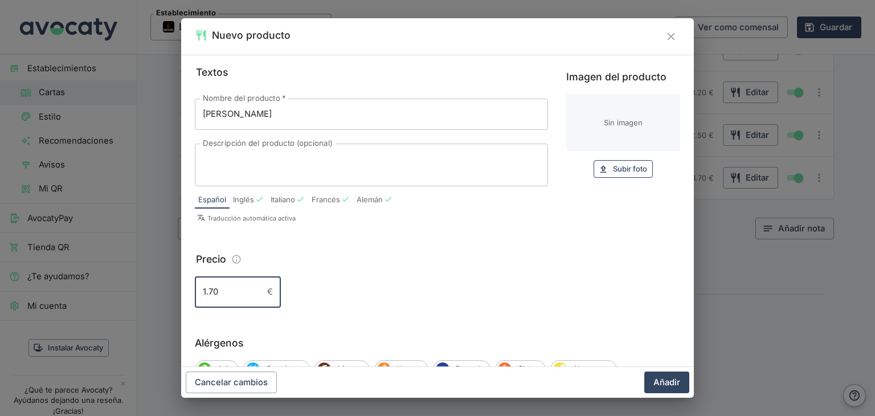
click at [613, 167] on span "Subir foto" at bounding box center [630, 168] width 34 height 13
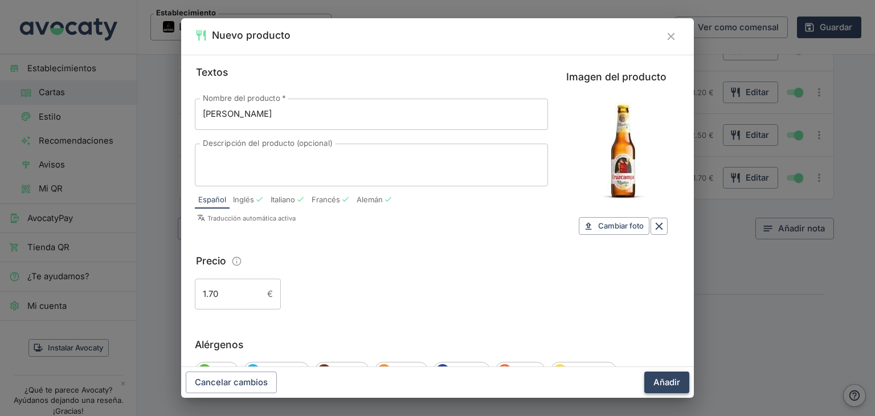
click at [662, 379] on button "Añadir" at bounding box center [666, 382] width 45 height 22
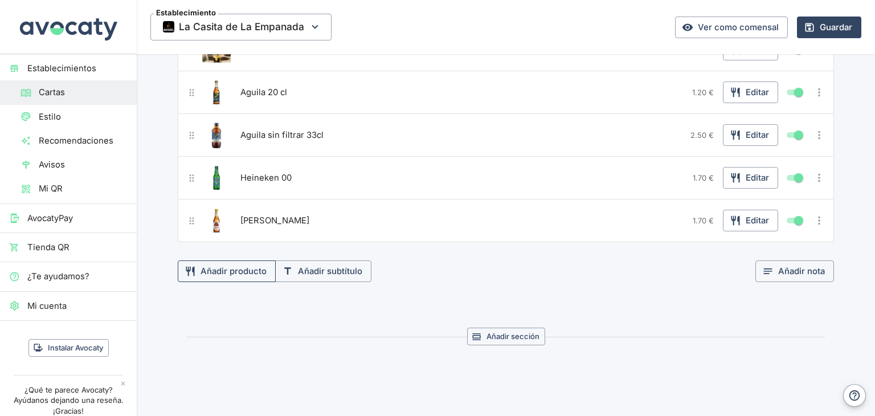
click at [236, 265] on button "Añadir producto" at bounding box center [227, 271] width 98 height 22
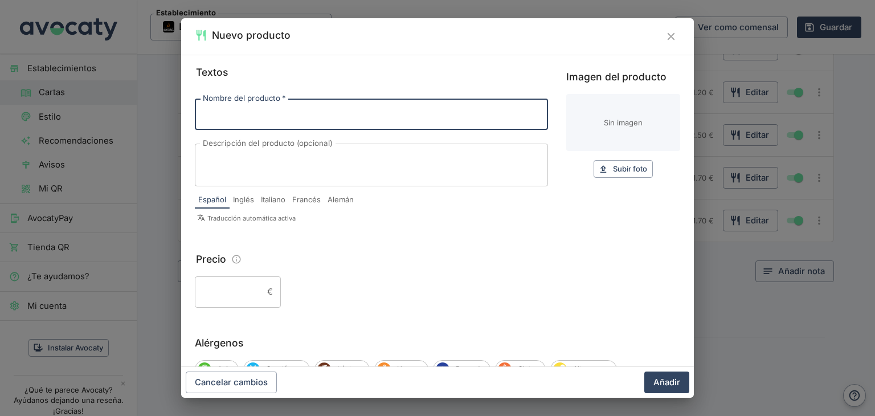
click at [244, 116] on input "Nombre del producto   *" at bounding box center [371, 114] width 353 height 31
click at [234, 282] on input "Precio" at bounding box center [229, 291] width 68 height 31
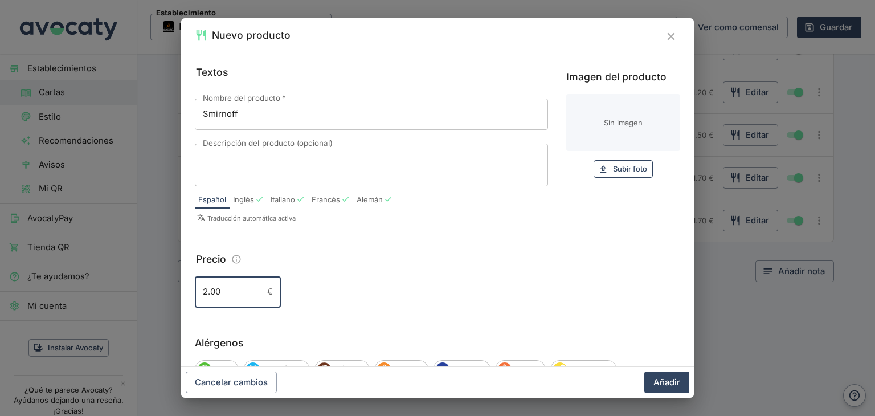
click at [614, 165] on span "Subir foto" at bounding box center [630, 168] width 34 height 13
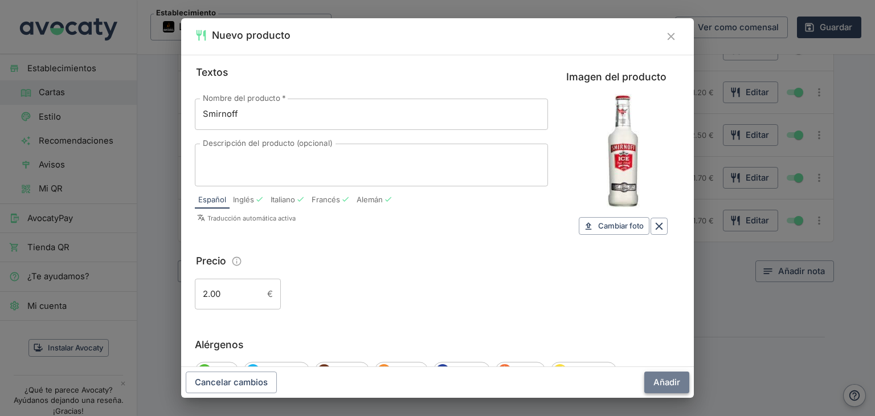
click at [670, 388] on button "Añadir" at bounding box center [666, 382] width 45 height 22
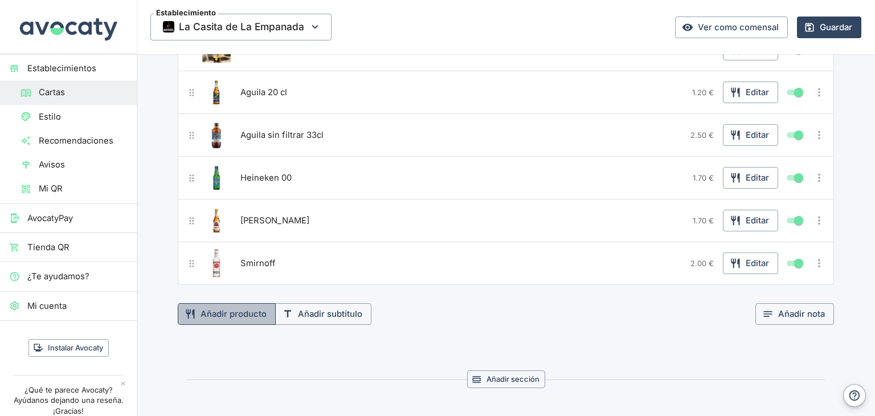
click at [245, 303] on button "Añadir producto" at bounding box center [227, 314] width 98 height 22
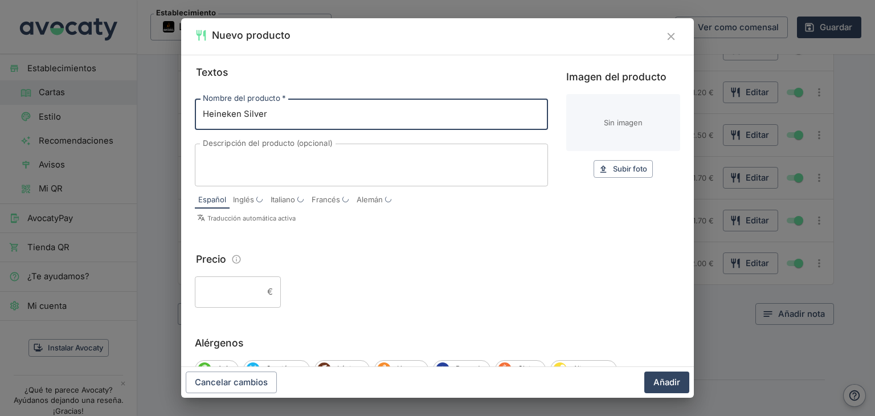
click at [226, 290] on input "Precio" at bounding box center [229, 291] width 68 height 31
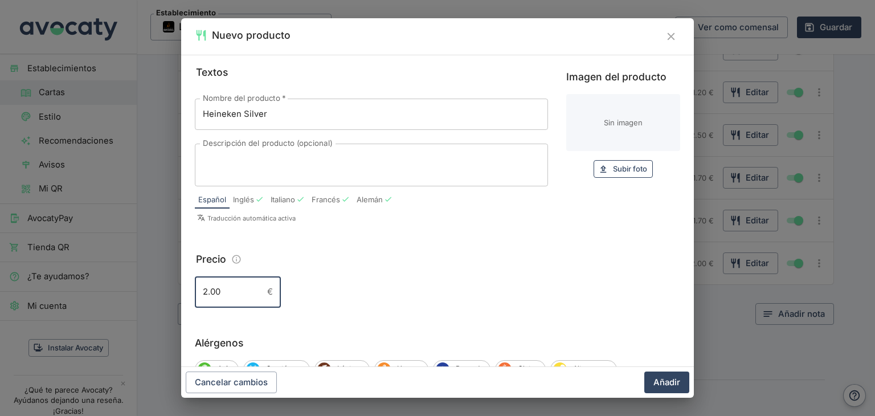
click at [626, 171] on span "Subir foto" at bounding box center [630, 168] width 34 height 13
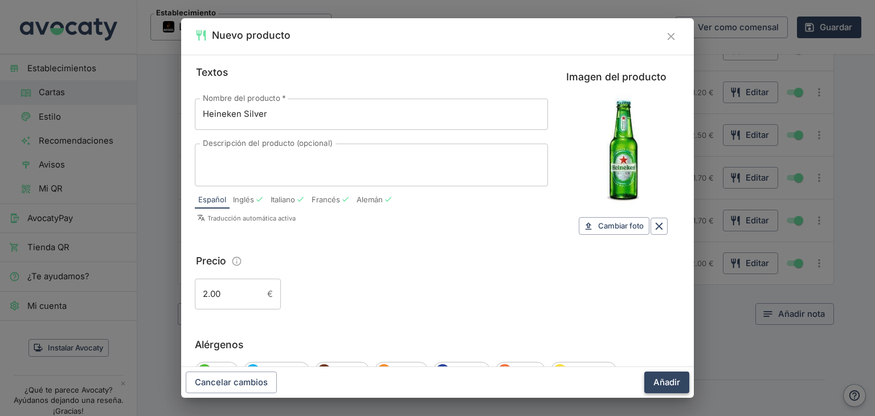
click at [670, 386] on button "Añadir" at bounding box center [666, 382] width 45 height 22
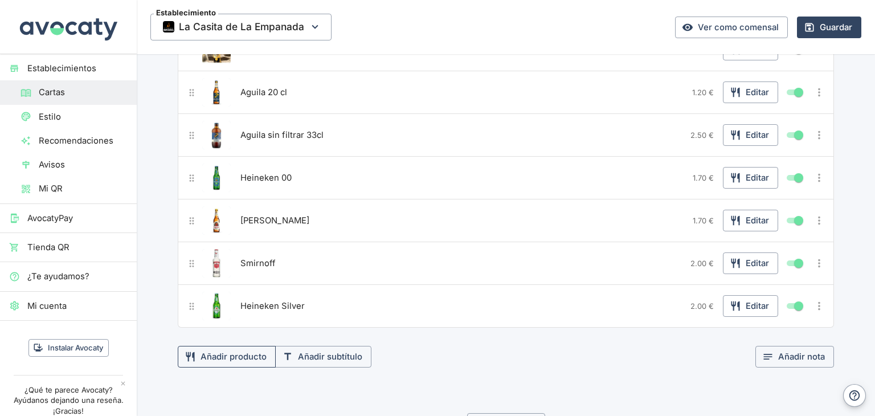
click at [234, 346] on button "Añadir producto" at bounding box center [227, 357] width 98 height 22
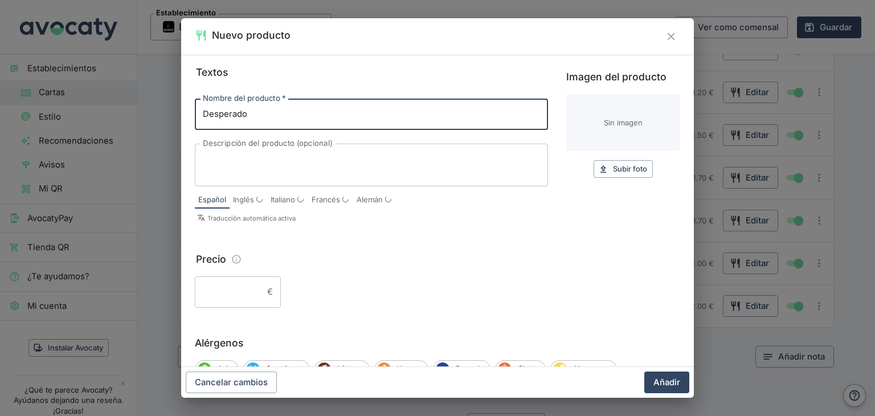
click at [241, 291] on input "Precio" at bounding box center [229, 291] width 68 height 31
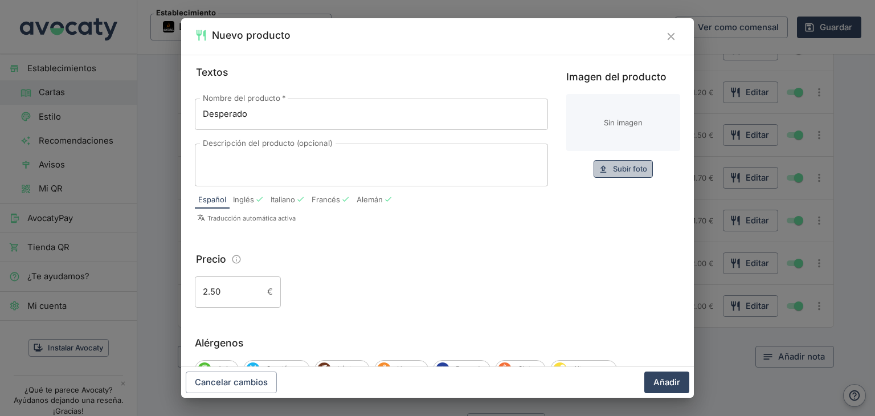
click at [614, 163] on span "Subir foto" at bounding box center [630, 168] width 34 height 13
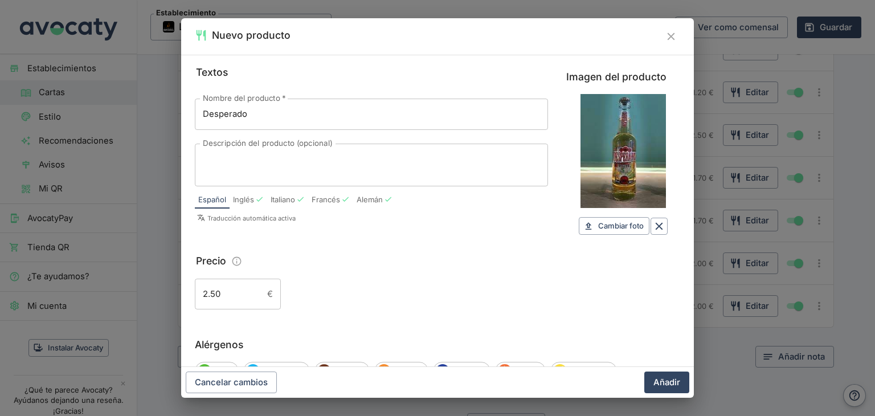
click at [664, 383] on button "Añadir" at bounding box center [666, 382] width 45 height 22
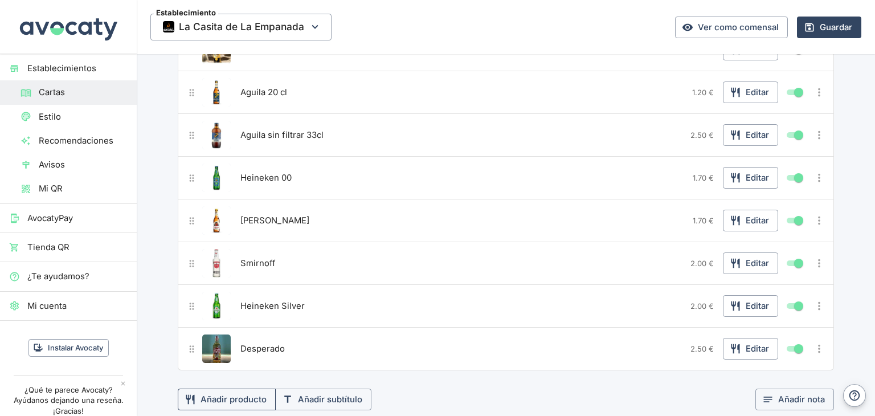
click at [243, 388] on button "Añadir producto" at bounding box center [227, 399] width 98 height 22
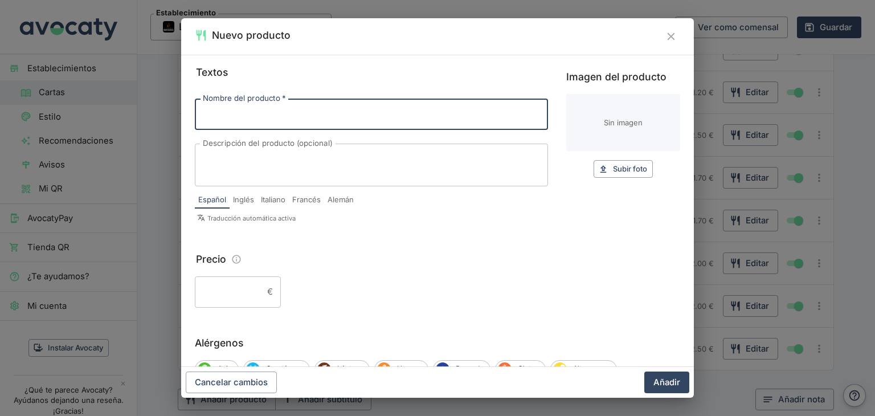
click at [387, 117] on input "Nombre del producto   *" at bounding box center [371, 114] width 353 height 31
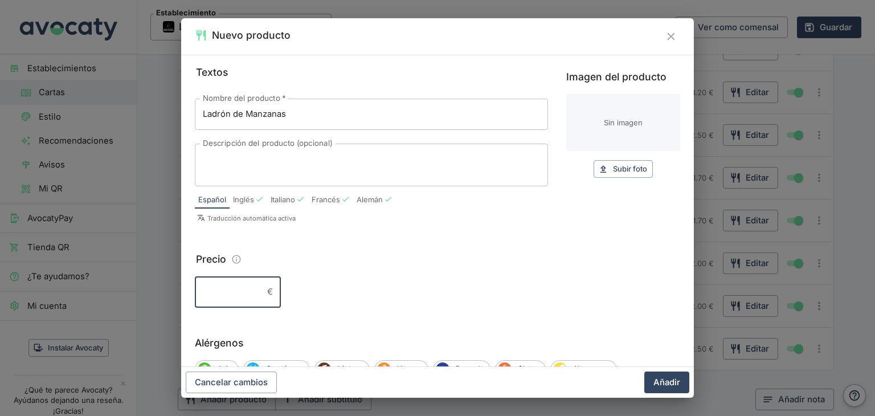
click at [226, 295] on input "Precio" at bounding box center [229, 291] width 68 height 31
click at [613, 168] on span "Subir foto" at bounding box center [630, 168] width 34 height 13
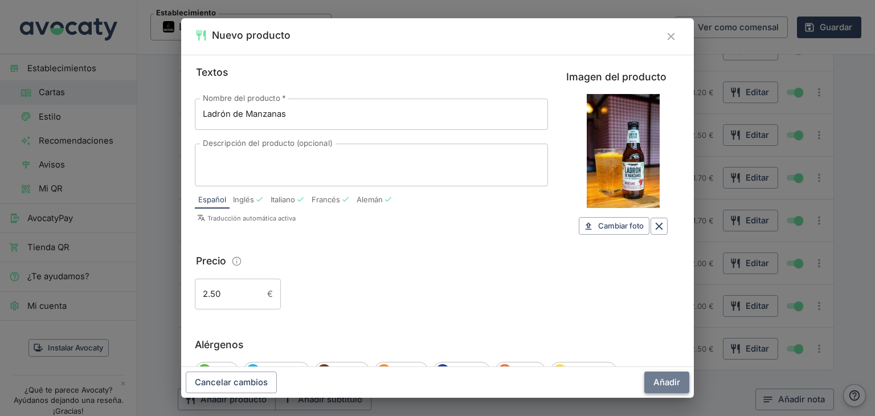
click at [672, 387] on button "Añadir" at bounding box center [666, 382] width 45 height 22
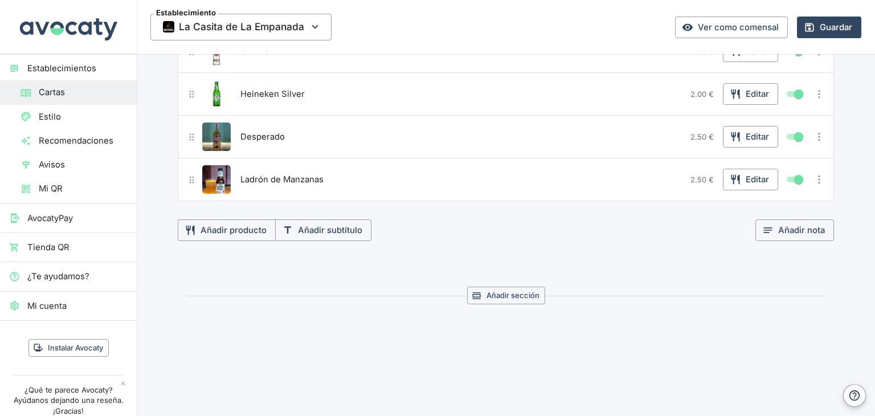
scroll to position [2753, 0]
click at [237, 219] on button "Añadir producto" at bounding box center [227, 230] width 98 height 22
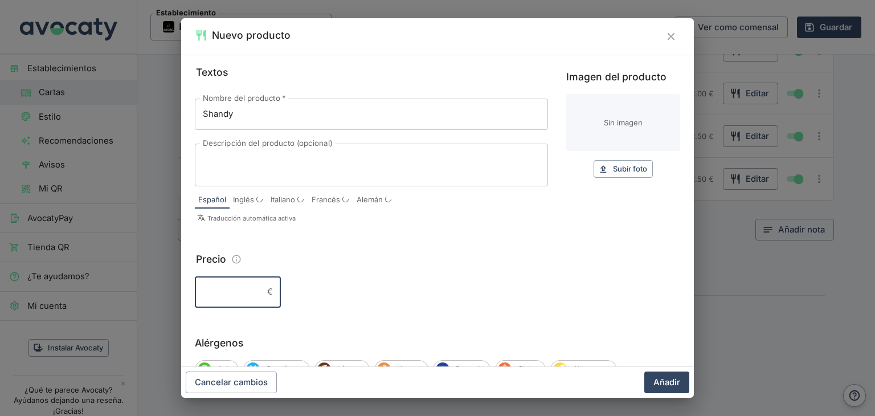
click at [223, 292] on input "Precio" at bounding box center [229, 291] width 68 height 31
click at [615, 171] on span "Subir foto" at bounding box center [630, 168] width 34 height 13
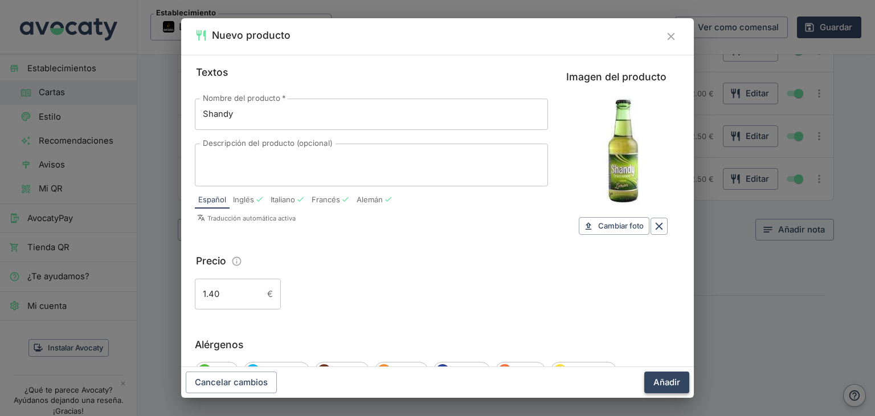
click at [668, 379] on button "Añadir" at bounding box center [666, 382] width 45 height 22
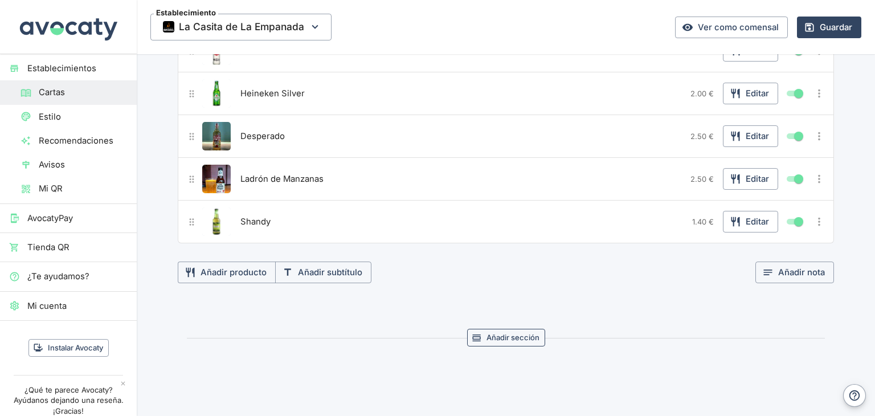
click at [519, 329] on button "Añadir sección" at bounding box center [506, 338] width 78 height 18
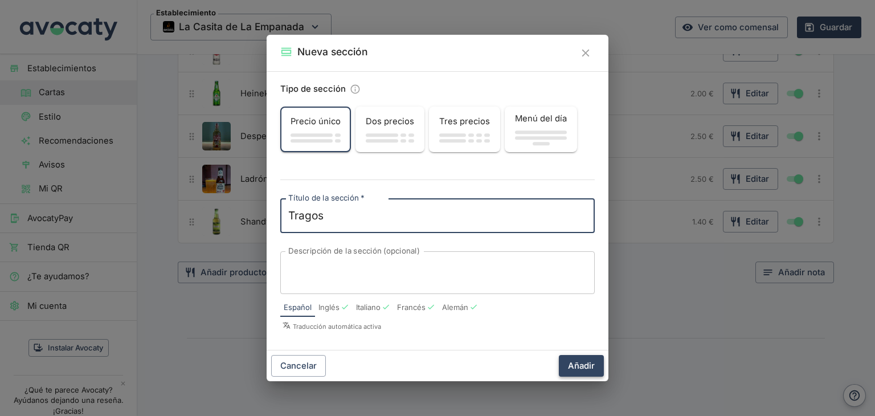
click at [583, 365] on button "Añadir" at bounding box center [581, 366] width 45 height 22
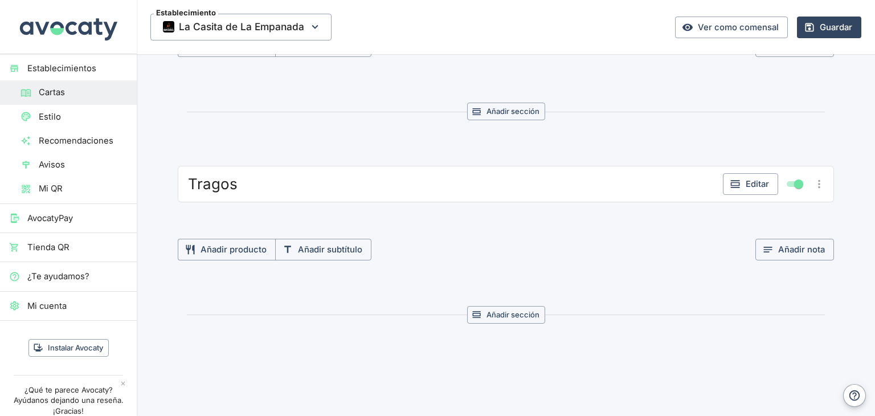
scroll to position [2998, 0]
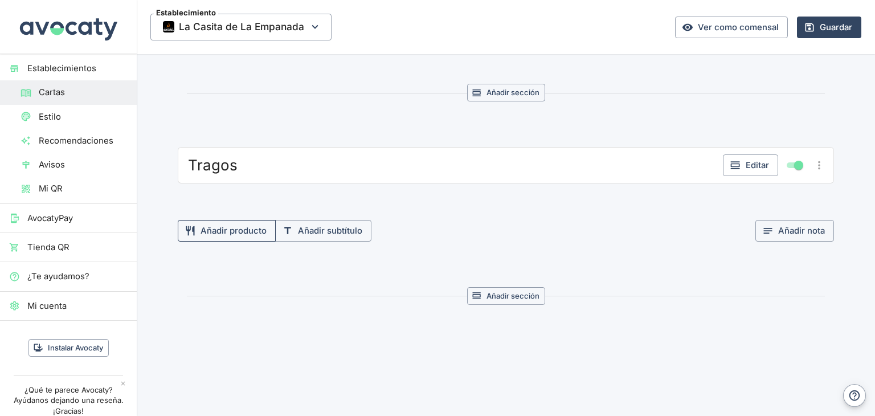
click at [249, 220] on button "Añadir producto" at bounding box center [227, 231] width 98 height 22
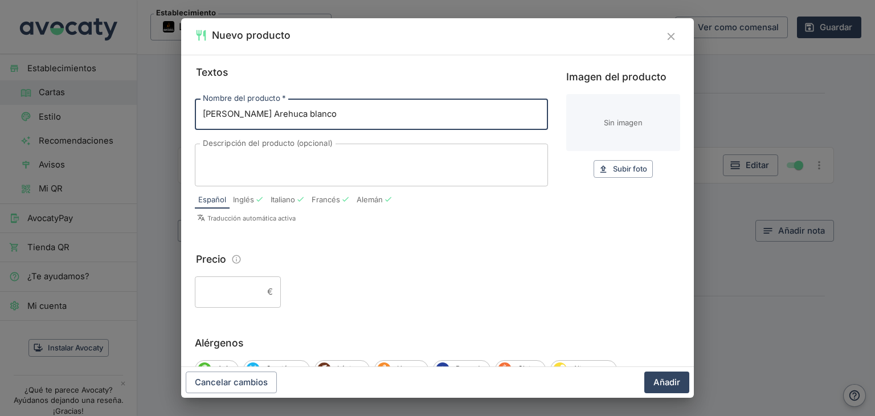
click at [255, 113] on input "[PERSON_NAME] Arehuca blanco" at bounding box center [371, 114] width 353 height 31
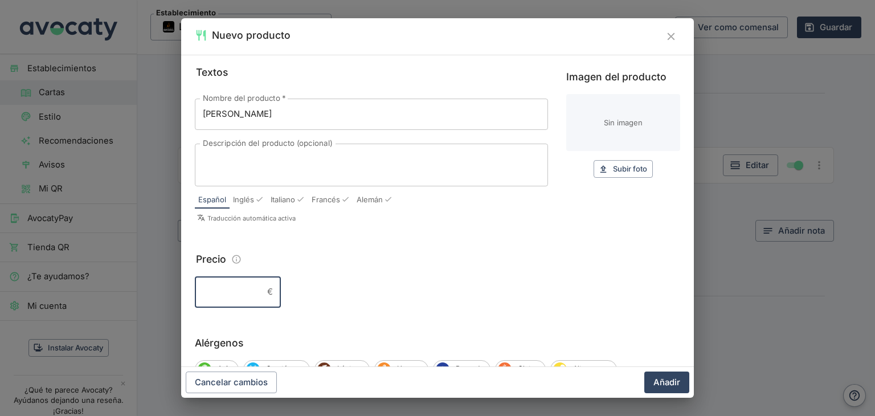
click at [230, 288] on input "Precio" at bounding box center [229, 291] width 68 height 31
click at [637, 169] on span "Subir foto" at bounding box center [630, 168] width 34 height 13
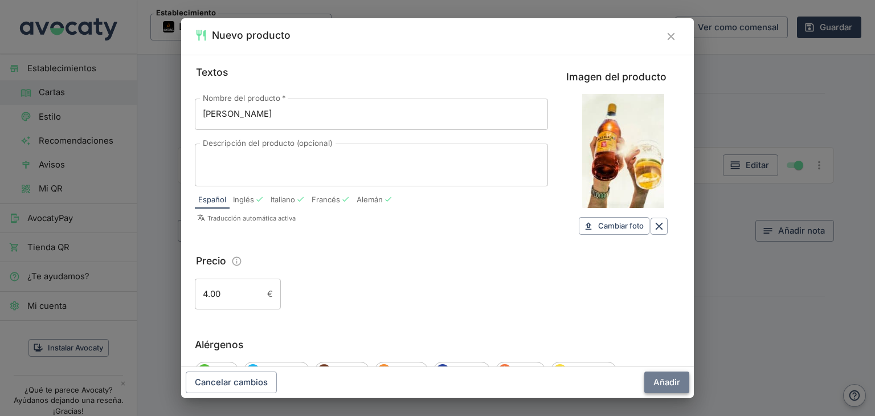
click at [658, 384] on button "Añadir" at bounding box center [666, 382] width 45 height 22
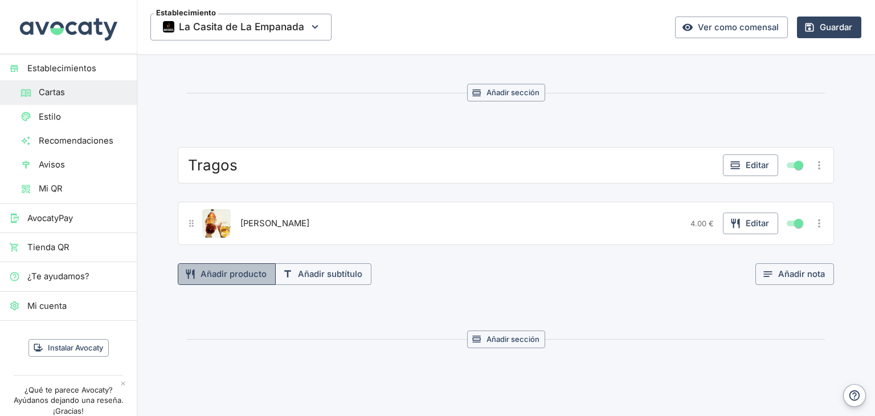
click at [229, 263] on button "Añadir producto" at bounding box center [227, 274] width 98 height 22
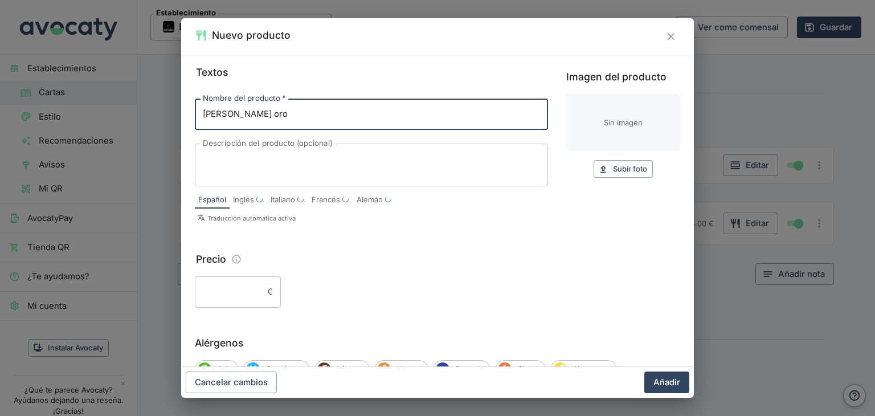
click at [236, 296] on input "Precio" at bounding box center [229, 291] width 68 height 31
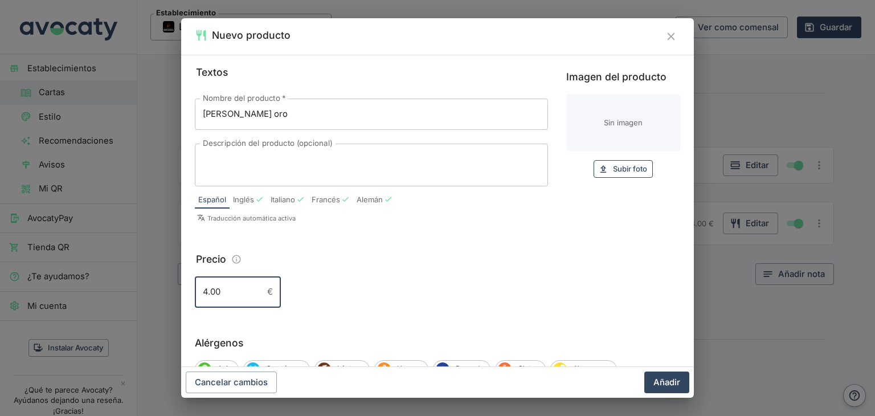
click at [624, 173] on span "Subir foto" at bounding box center [630, 168] width 34 height 13
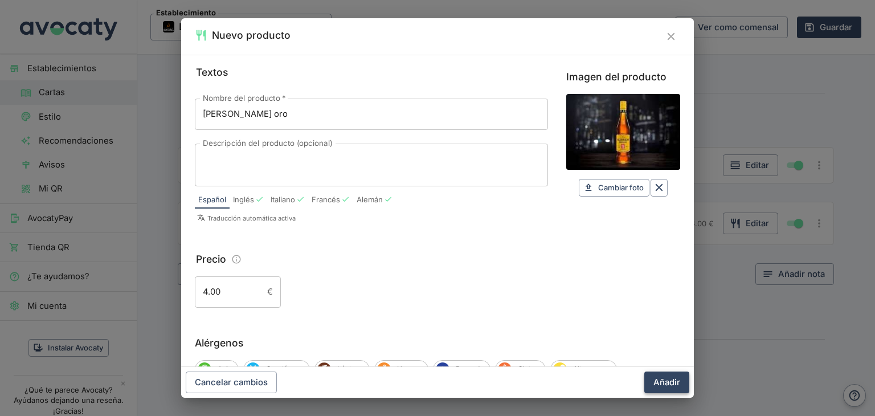
click at [670, 385] on button "Añadir" at bounding box center [666, 382] width 45 height 22
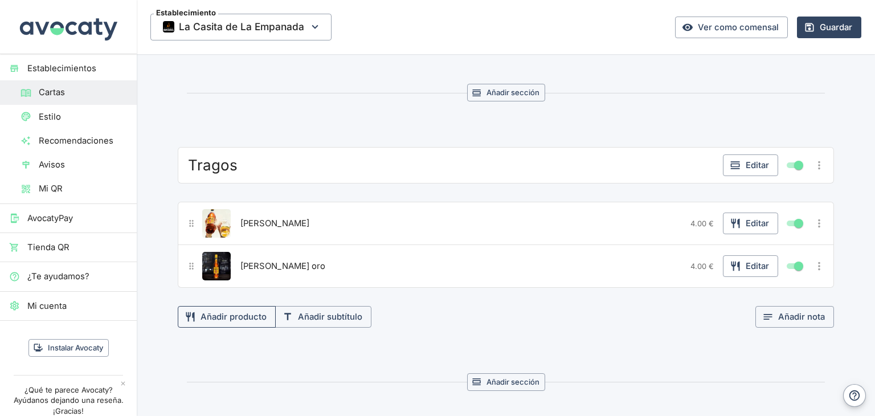
click at [260, 306] on button "Añadir producto" at bounding box center [227, 317] width 98 height 22
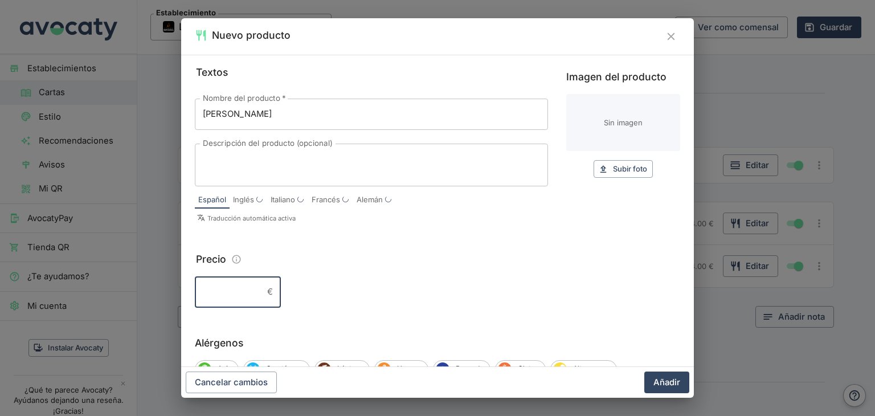
click at [248, 290] on input "Precio" at bounding box center [229, 291] width 68 height 31
click at [598, 173] on icon "button" at bounding box center [603, 169] width 10 height 10
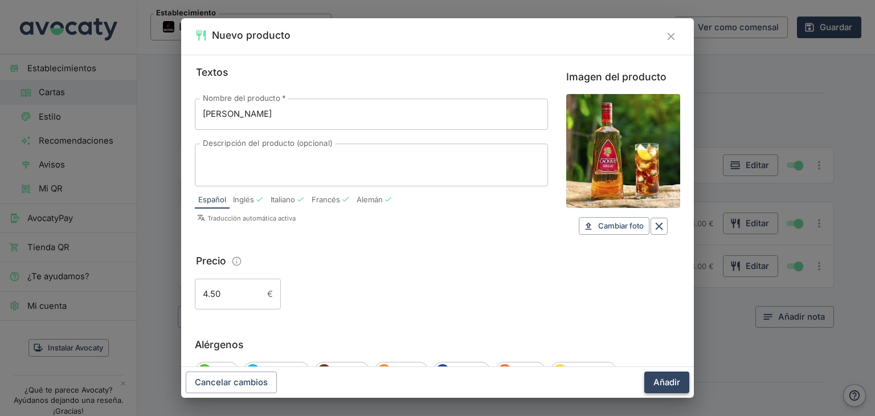
click at [654, 383] on button "Añadir" at bounding box center [666, 382] width 45 height 22
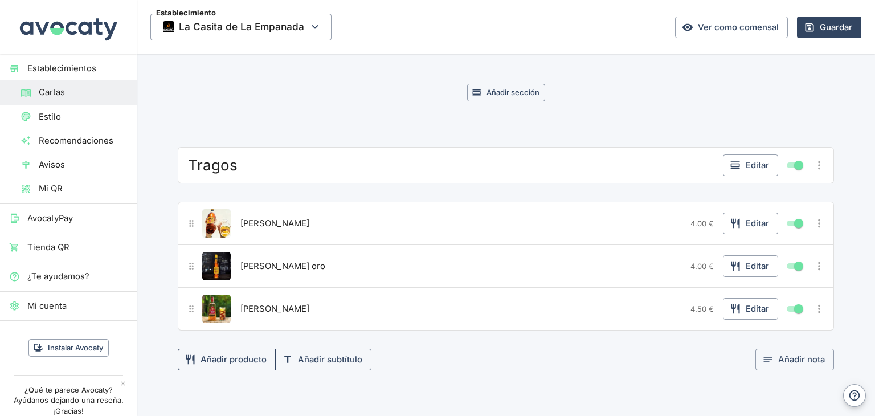
click at [229, 349] on button "Añadir producto" at bounding box center [227, 360] width 98 height 22
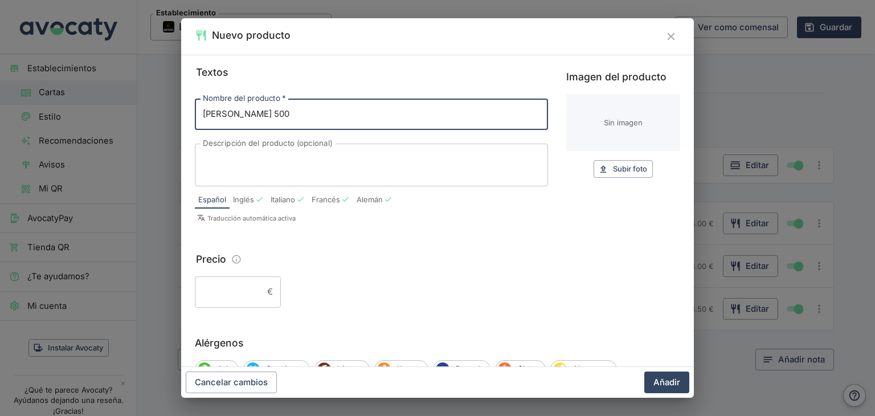
click at [233, 292] on input "Precio" at bounding box center [229, 291] width 68 height 31
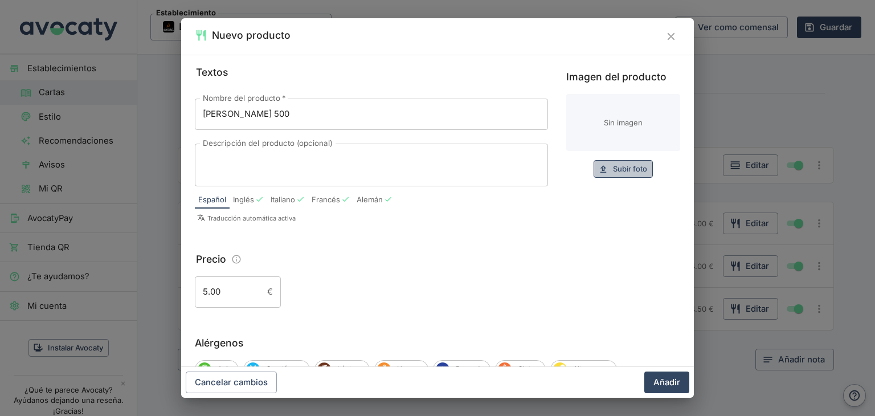
click at [613, 175] on span "Subir foto" at bounding box center [630, 168] width 34 height 13
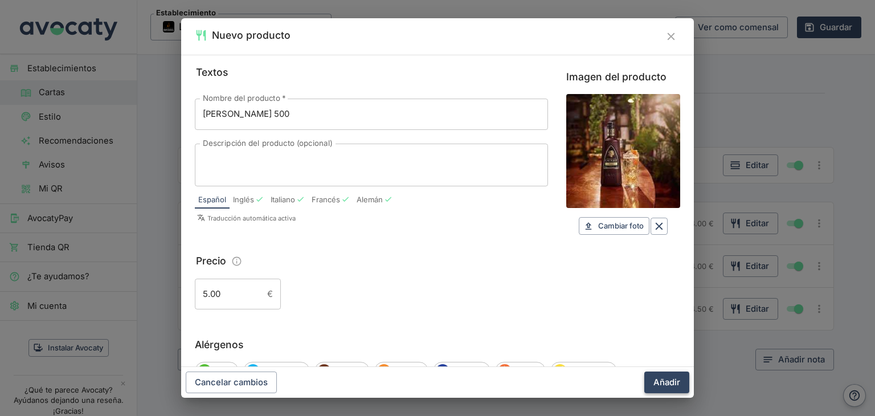
click at [664, 380] on button "Añadir" at bounding box center [666, 382] width 45 height 22
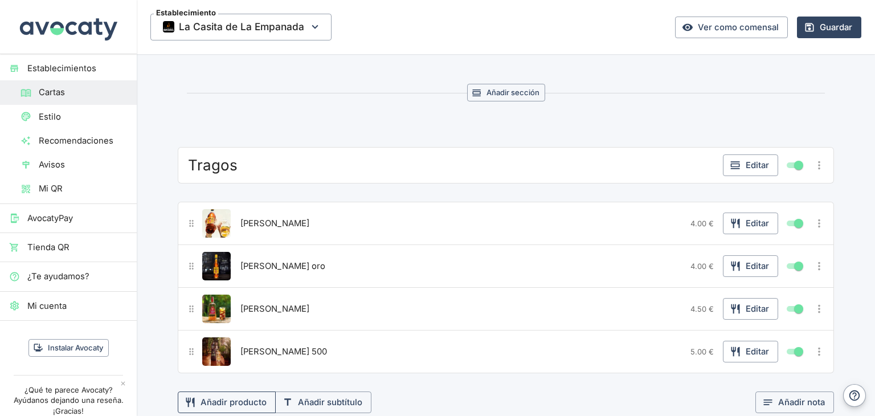
click at [257, 391] on button "Añadir producto" at bounding box center [227, 402] width 98 height 22
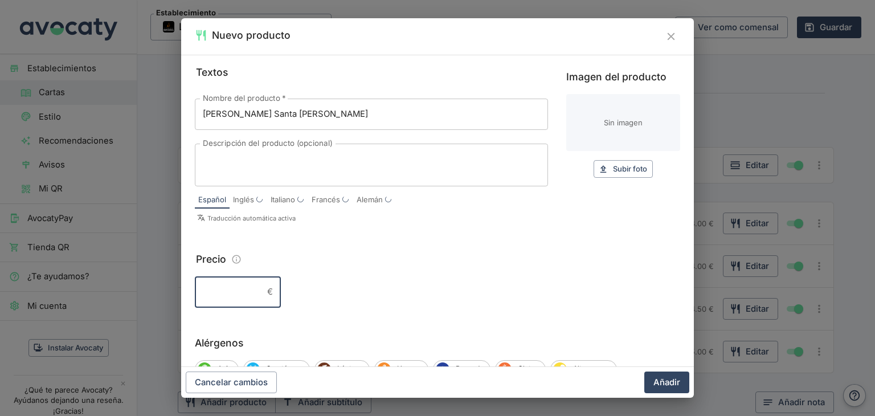
click at [226, 297] on input "Precio" at bounding box center [229, 291] width 68 height 31
click at [626, 167] on span "Subir foto" at bounding box center [630, 168] width 34 height 13
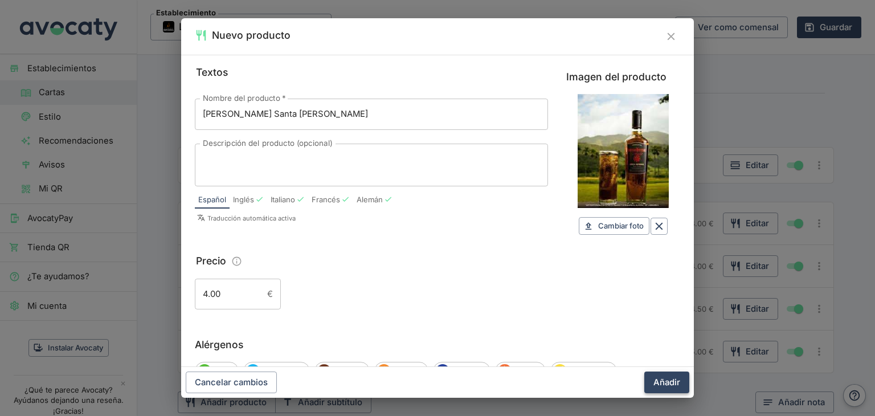
click at [661, 379] on button "Añadir" at bounding box center [666, 382] width 45 height 22
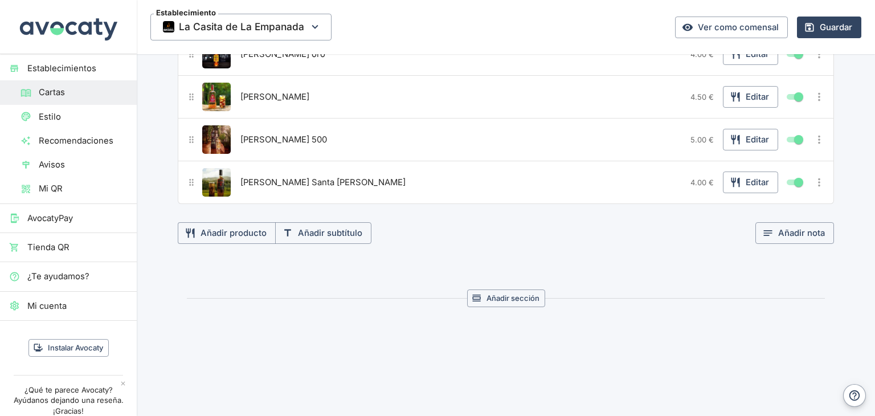
scroll to position [3211, 0]
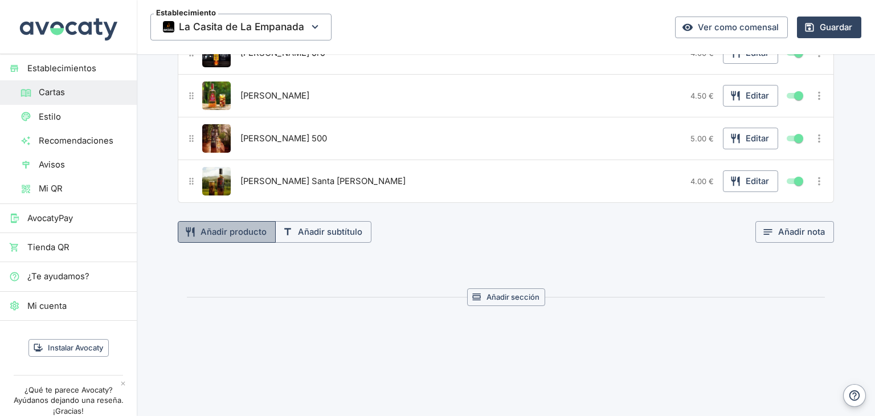
click at [240, 221] on button "Añadir producto" at bounding box center [227, 232] width 98 height 22
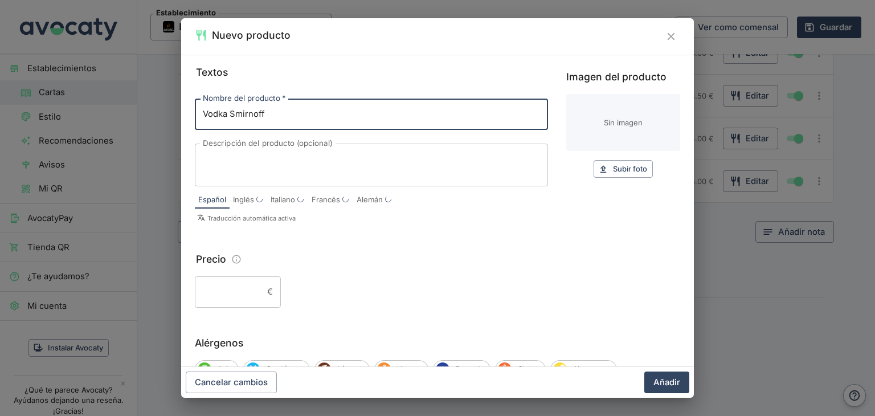
click at [228, 288] on input "Precio" at bounding box center [229, 291] width 68 height 31
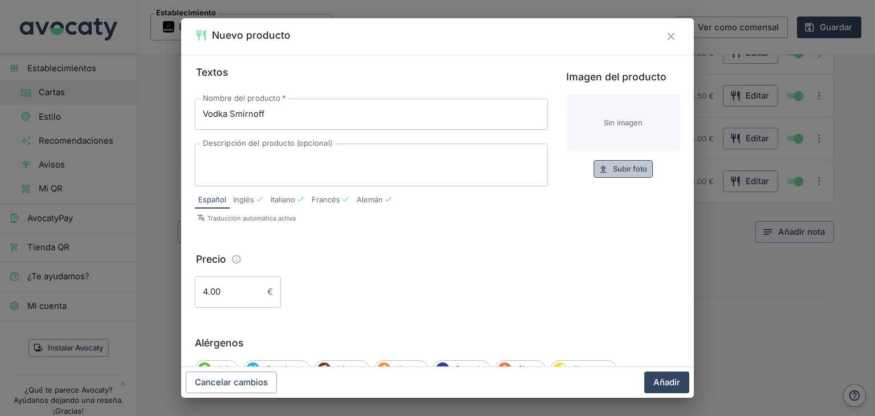
click at [622, 167] on span "Subir foto" at bounding box center [630, 168] width 34 height 13
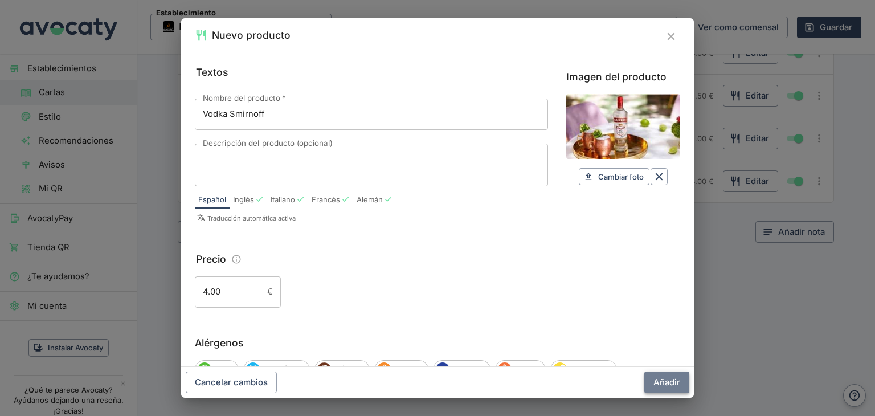
click at [673, 382] on button "Añadir" at bounding box center [666, 382] width 45 height 22
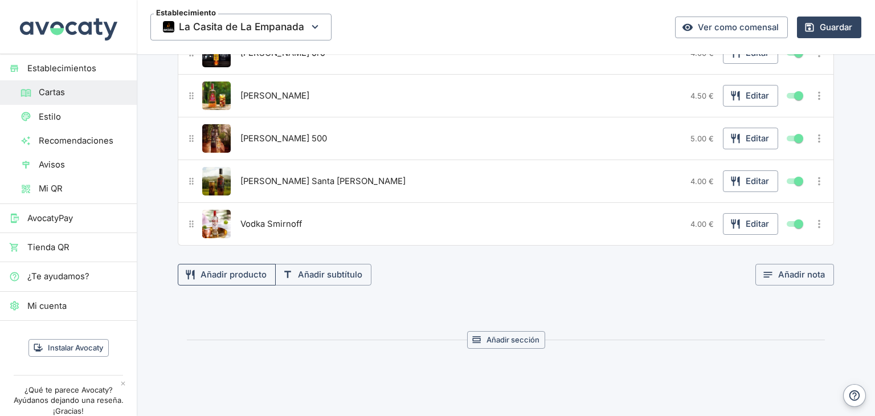
click at [223, 264] on button "Añadir producto" at bounding box center [227, 275] width 98 height 22
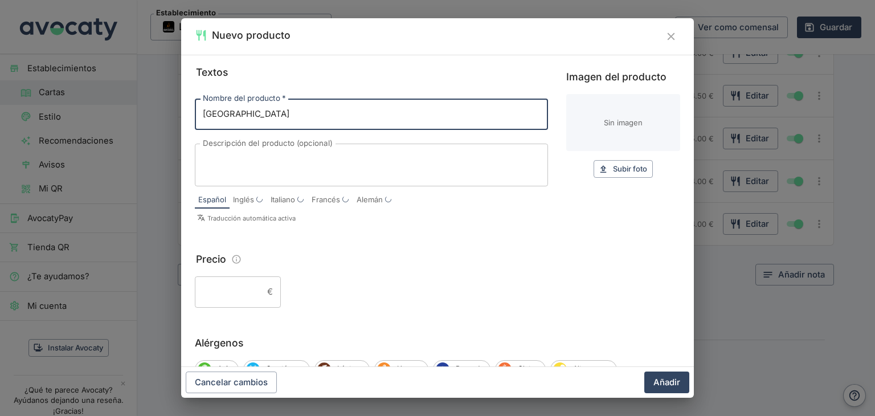
click at [234, 293] on input "Precio" at bounding box center [229, 291] width 68 height 31
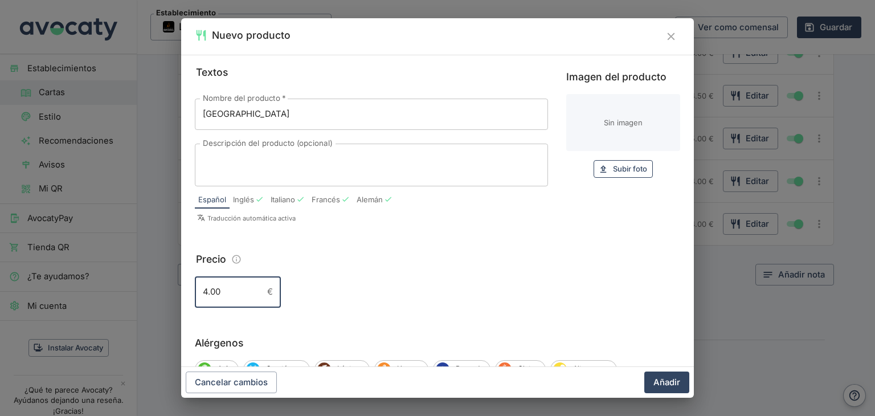
click at [629, 171] on span "Subir foto" at bounding box center [630, 168] width 34 height 13
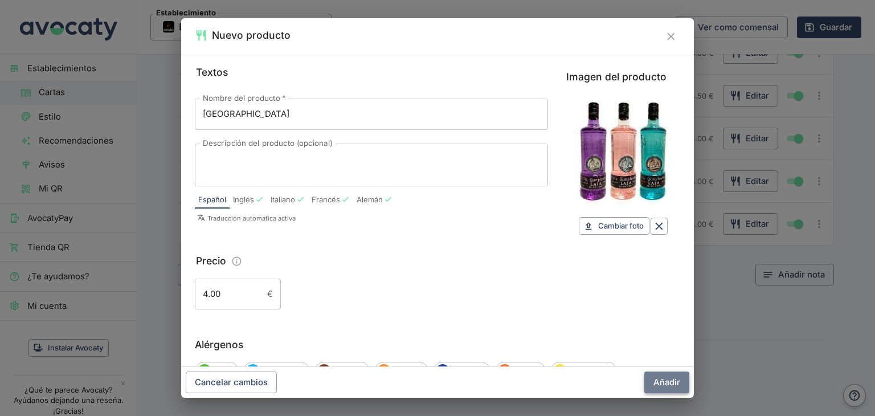
click at [663, 383] on button "Añadir" at bounding box center [666, 382] width 45 height 22
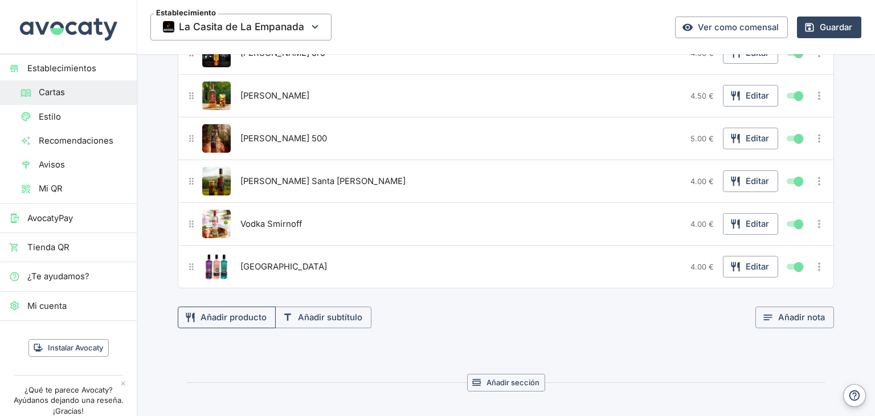
click at [216, 306] on button "Añadir producto" at bounding box center [227, 317] width 98 height 22
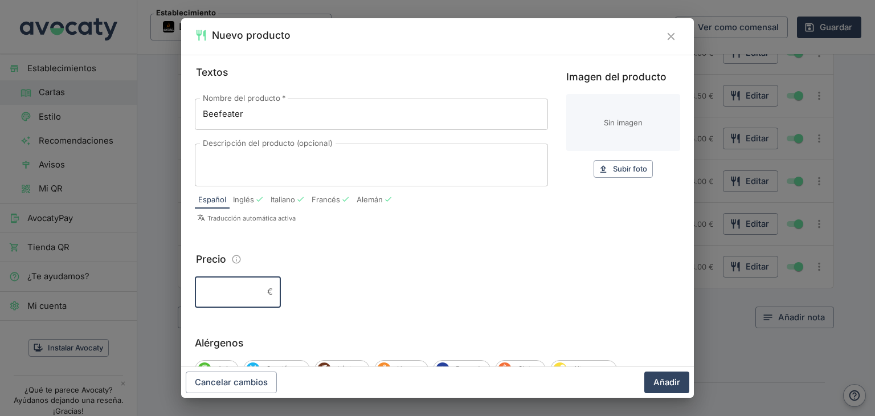
click at [223, 294] on input "Precio" at bounding box center [229, 291] width 68 height 31
click at [613, 170] on span "Subir foto" at bounding box center [630, 168] width 34 height 13
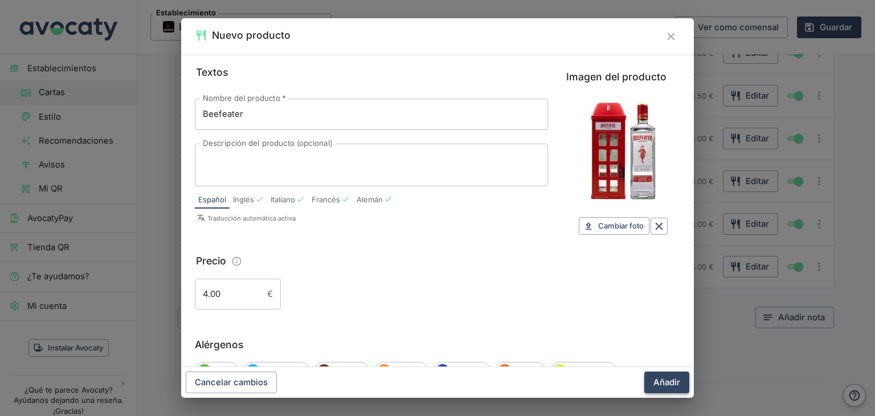
click at [662, 385] on button "Añadir" at bounding box center [666, 382] width 45 height 22
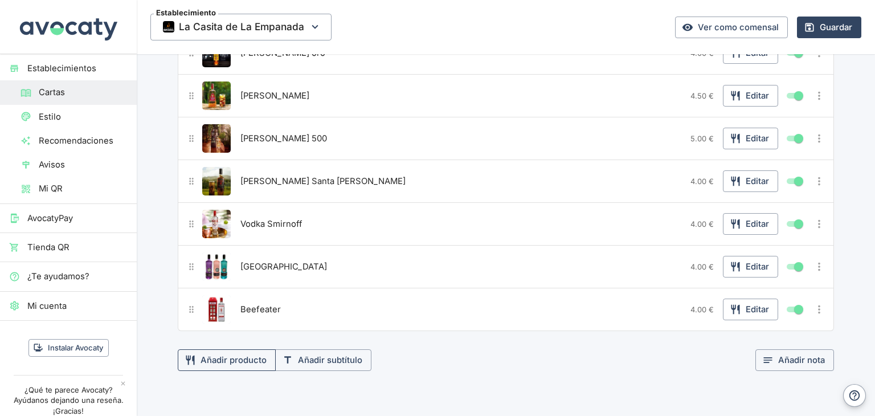
click at [233, 349] on button "Añadir producto" at bounding box center [227, 360] width 98 height 22
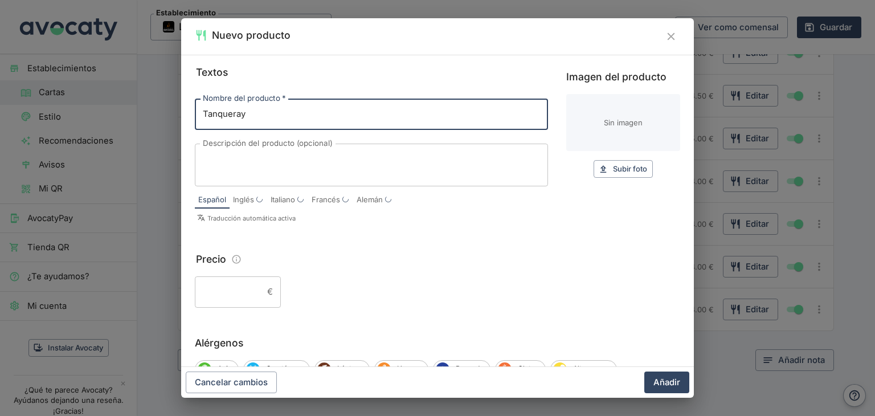
click at [246, 292] on input "Precio" at bounding box center [229, 291] width 68 height 31
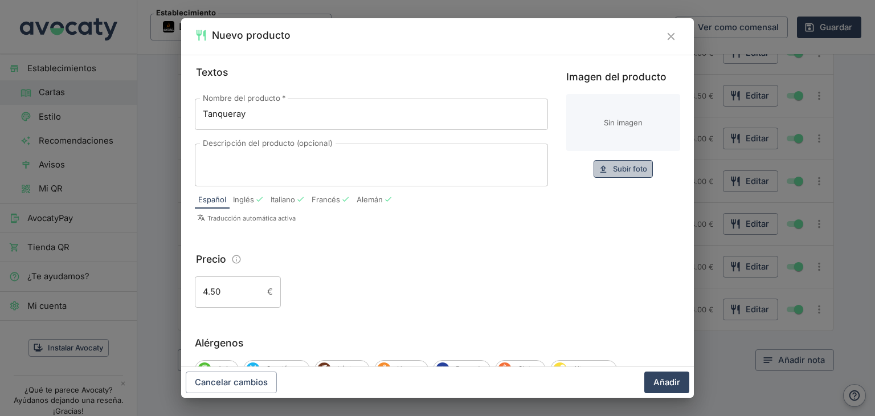
click at [630, 168] on span "Subir foto" at bounding box center [630, 168] width 34 height 13
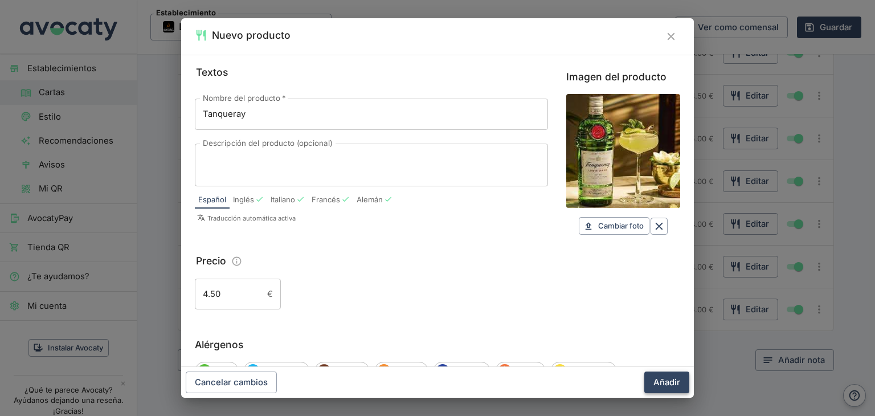
click at [675, 383] on button "Añadir" at bounding box center [666, 382] width 45 height 22
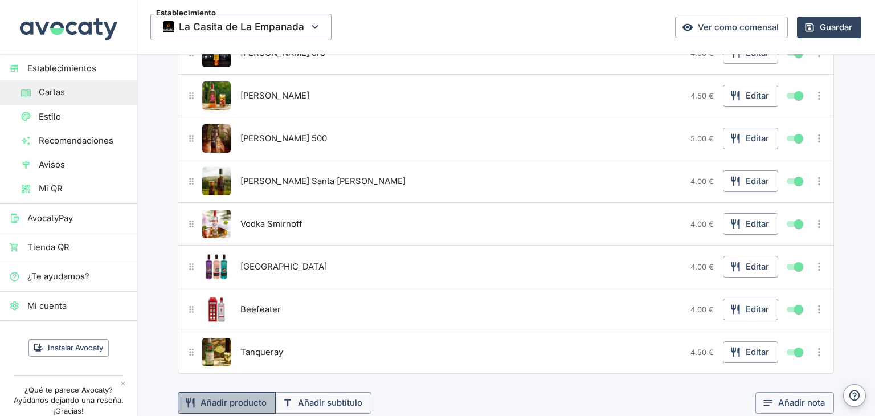
click at [251, 392] on button "Añadir producto" at bounding box center [227, 403] width 98 height 22
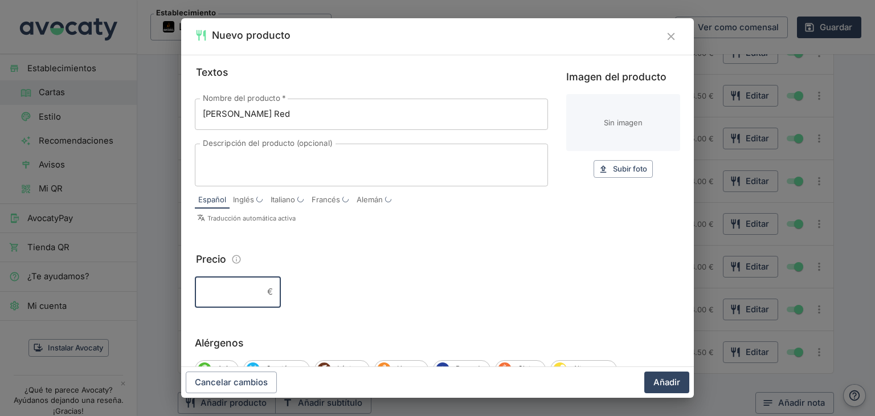
click at [250, 288] on input "Precio" at bounding box center [229, 291] width 68 height 31
click at [615, 123] on input "Imagen del producto" at bounding box center [623, 122] width 114 height 57
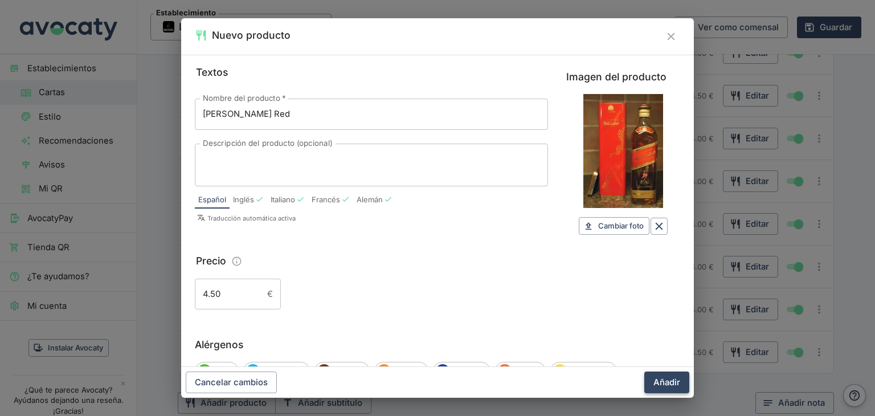
click at [675, 383] on button "Añadir" at bounding box center [666, 382] width 45 height 22
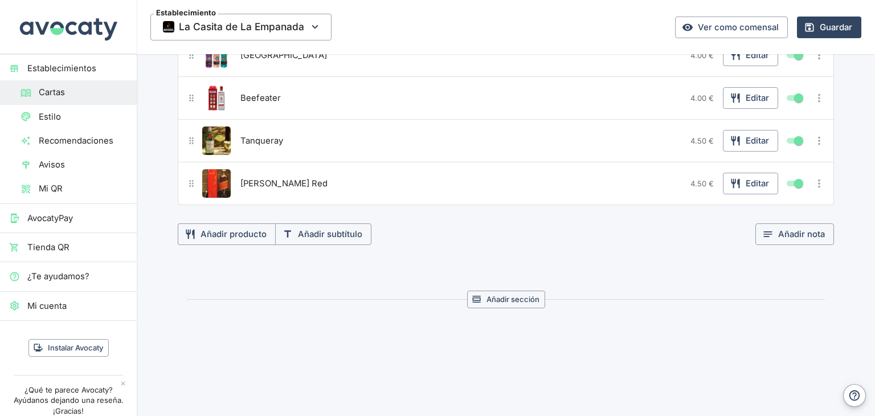
scroll to position [3423, 0]
click at [235, 222] on button "Añadir producto" at bounding box center [227, 233] width 98 height 22
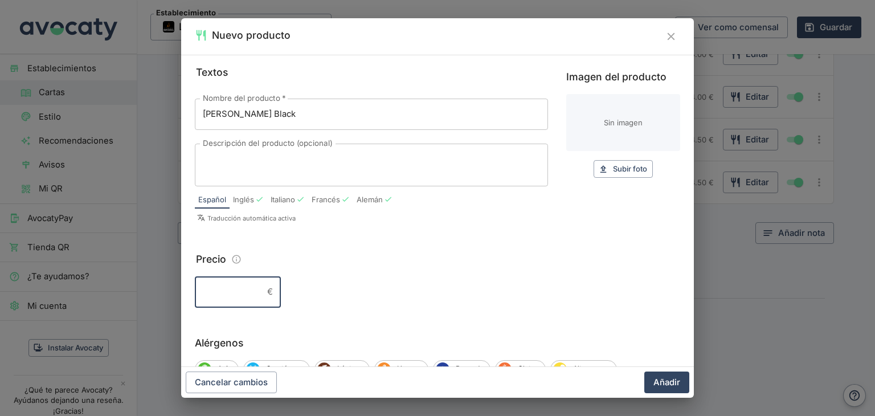
click at [230, 296] on input "Precio" at bounding box center [229, 291] width 68 height 31
click at [614, 158] on div "Imagen del producto Sin imagen Subir foto Subir" at bounding box center [623, 123] width 114 height 109
click at [613, 173] on span "Subir foto" at bounding box center [630, 168] width 34 height 13
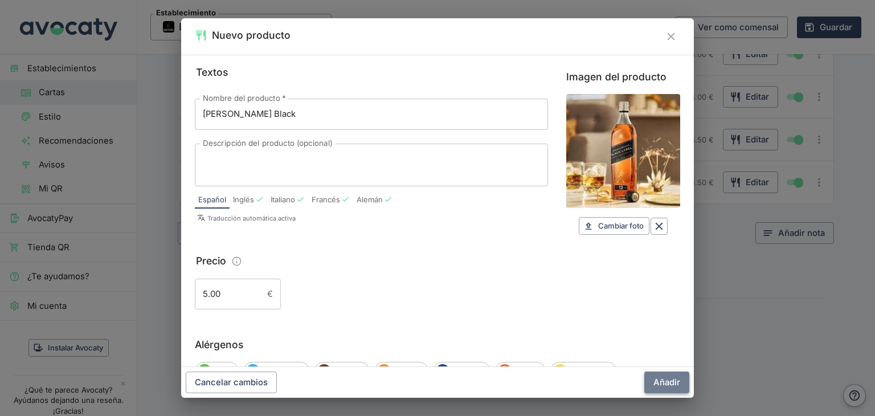
click at [665, 383] on button "Añadir" at bounding box center [666, 382] width 45 height 22
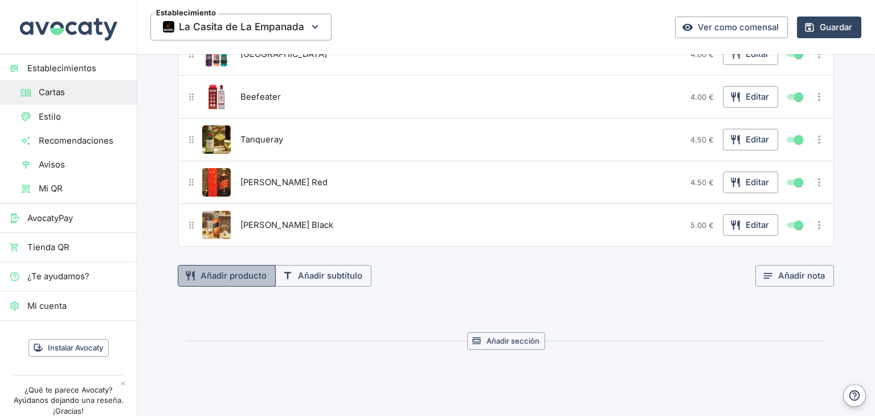
click at [231, 265] on button "Añadir producto" at bounding box center [227, 276] width 98 height 22
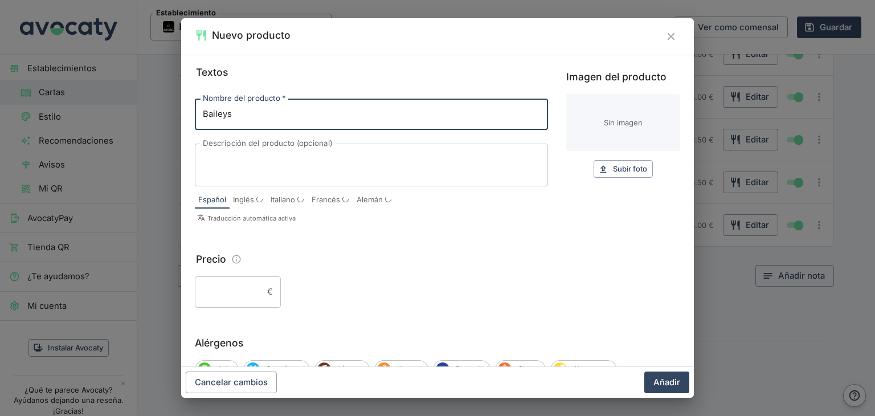
click at [241, 303] on input "Precio" at bounding box center [229, 291] width 68 height 31
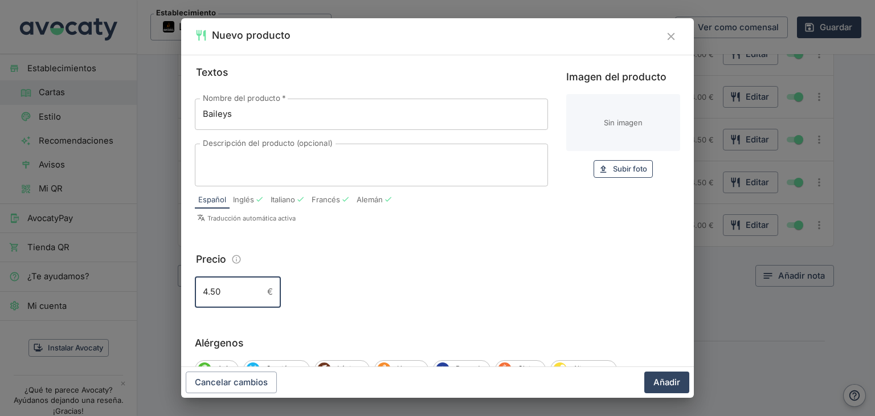
click at [613, 165] on span "Subir foto" at bounding box center [630, 168] width 34 height 13
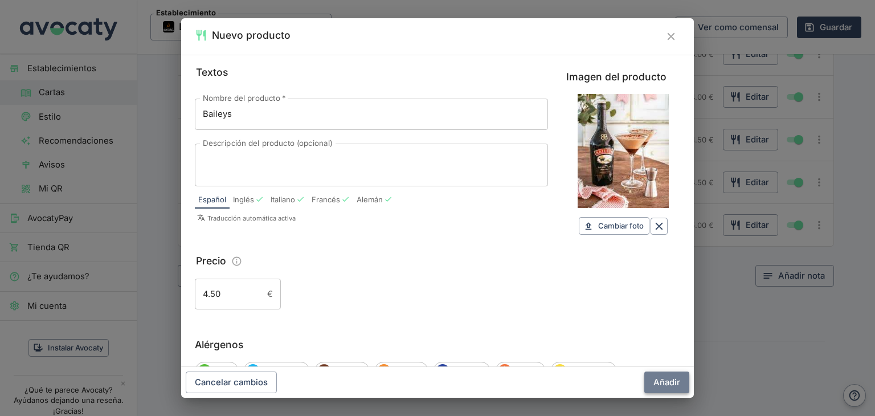
click at [662, 387] on button "Añadir" at bounding box center [666, 382] width 45 height 22
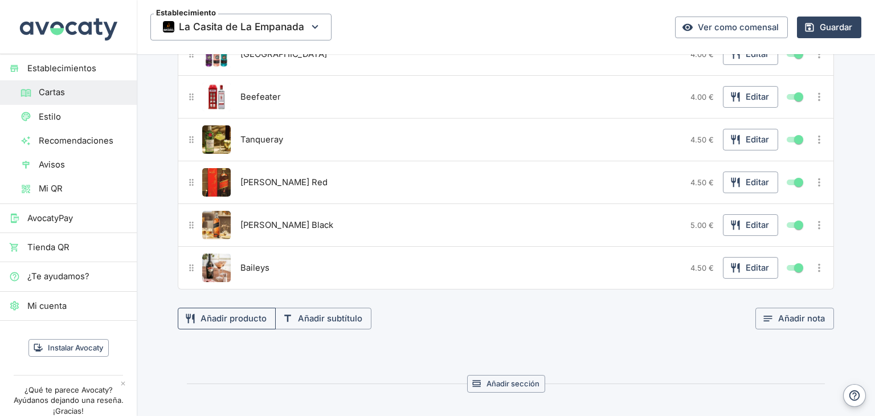
click at [224, 308] on button "Añadir producto" at bounding box center [227, 319] width 98 height 22
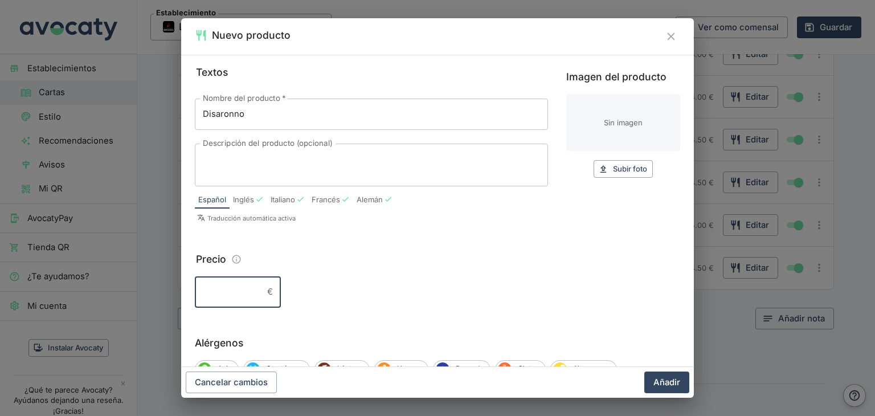
click at [231, 287] on input "Precio" at bounding box center [229, 291] width 68 height 31
click at [626, 171] on span "Subir foto" at bounding box center [630, 168] width 34 height 13
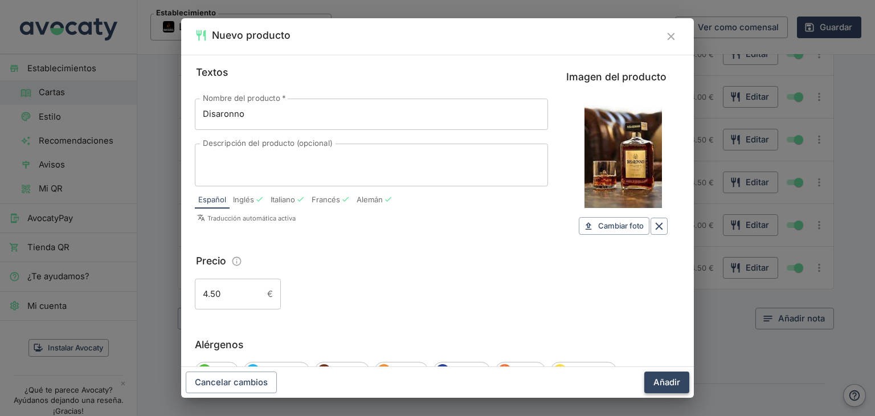
click at [672, 383] on button "Añadir" at bounding box center [666, 382] width 45 height 22
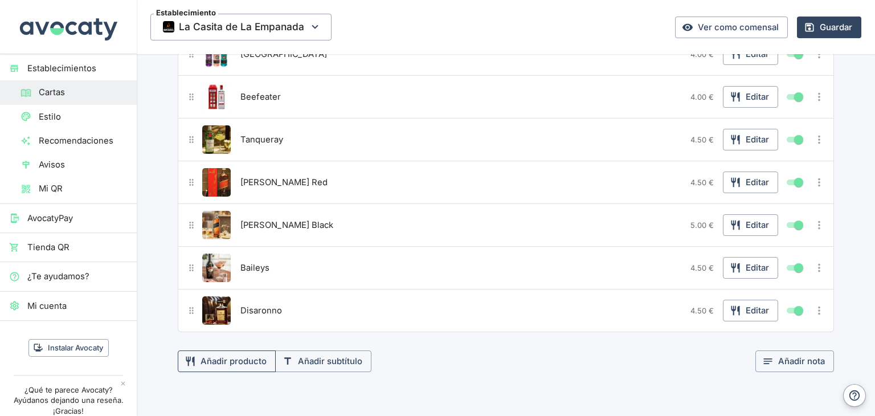
click at [245, 350] on button "Añadir producto" at bounding box center [227, 361] width 98 height 22
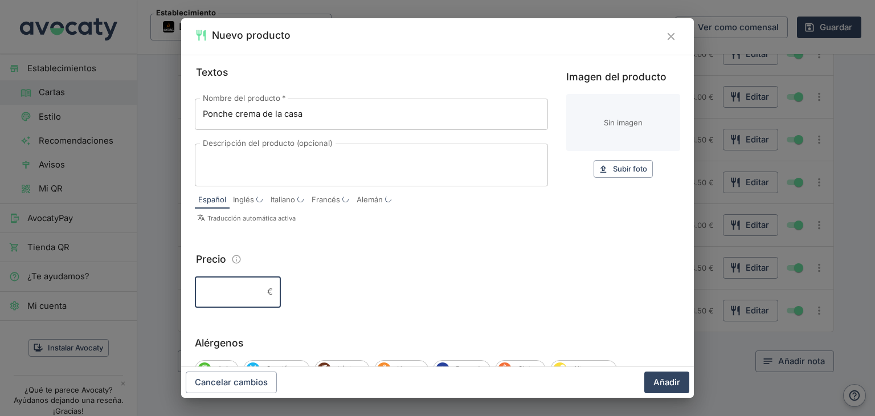
click at [228, 289] on input "Precio" at bounding box center [229, 291] width 68 height 31
click at [600, 169] on button "Subir foto Subir" at bounding box center [622, 169] width 59 height 18
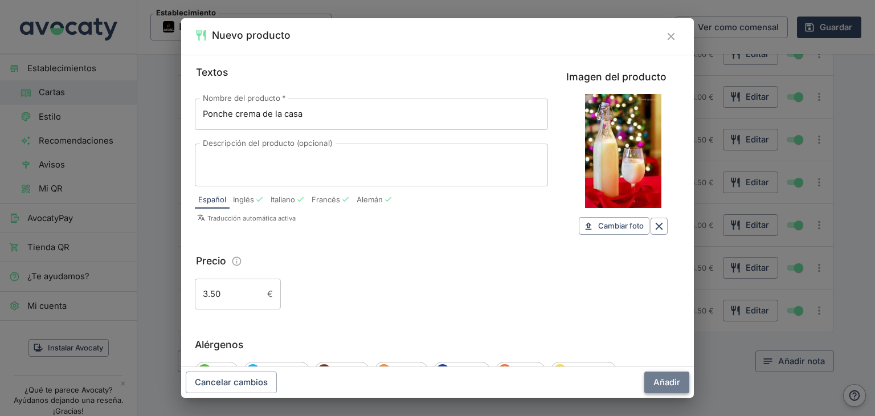
click at [660, 384] on button "Añadir" at bounding box center [666, 382] width 45 height 22
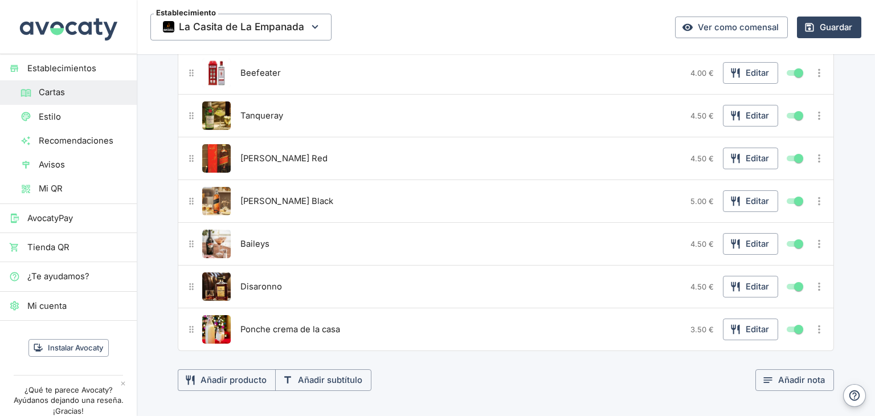
scroll to position [3480, 0]
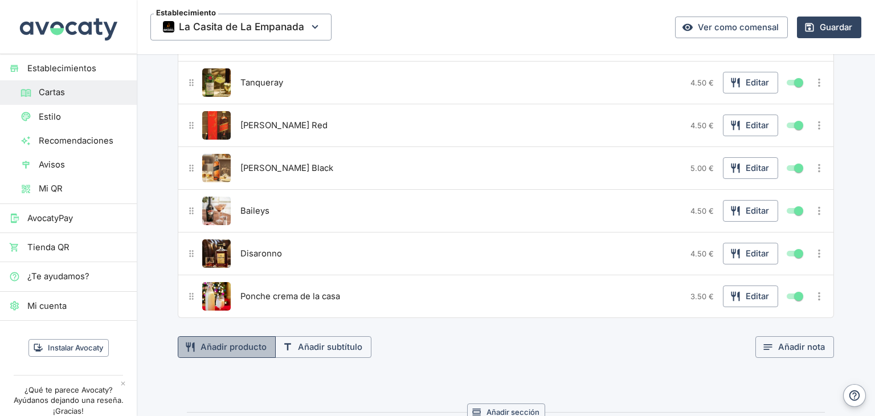
click at [239, 336] on button "Añadir producto" at bounding box center [227, 347] width 98 height 22
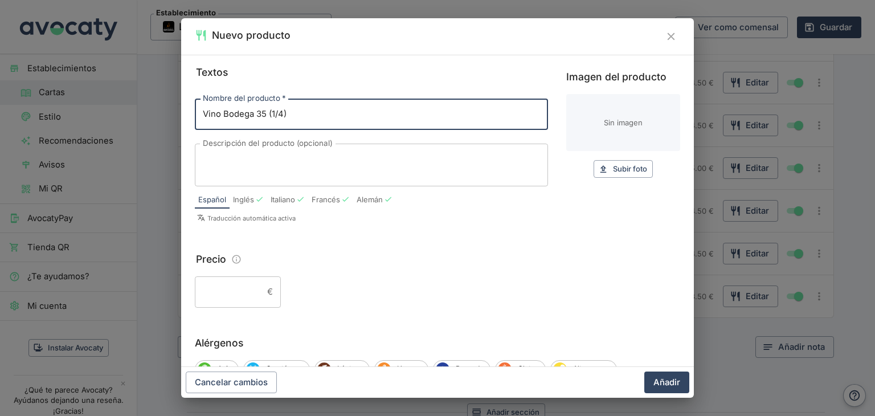
drag, startPoint x: 297, startPoint y: 112, endPoint x: 196, endPoint y: 110, distance: 100.8
click at [196, 110] on input "Vino Bodega 35 (1/4)" at bounding box center [371, 114] width 353 height 31
click at [231, 296] on input "Precio" at bounding box center [229, 291] width 68 height 31
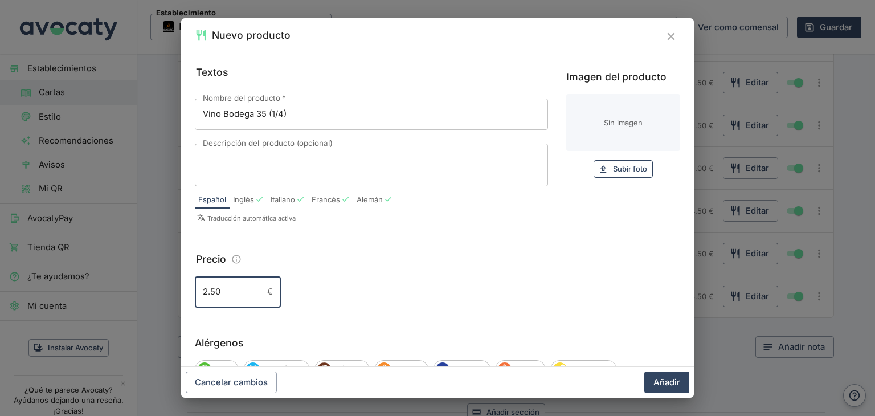
click at [597, 177] on button "Subir foto Subir" at bounding box center [622, 169] width 59 height 18
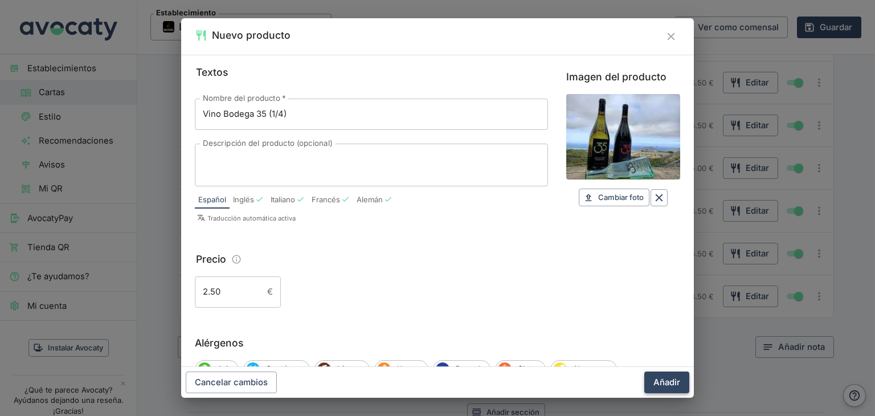
click at [668, 387] on button "Añadir" at bounding box center [666, 382] width 45 height 22
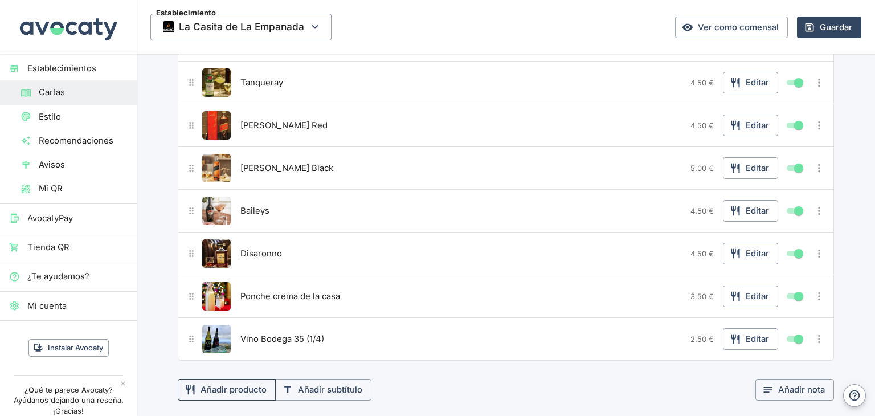
click at [243, 379] on button "Añadir producto" at bounding box center [227, 390] width 98 height 22
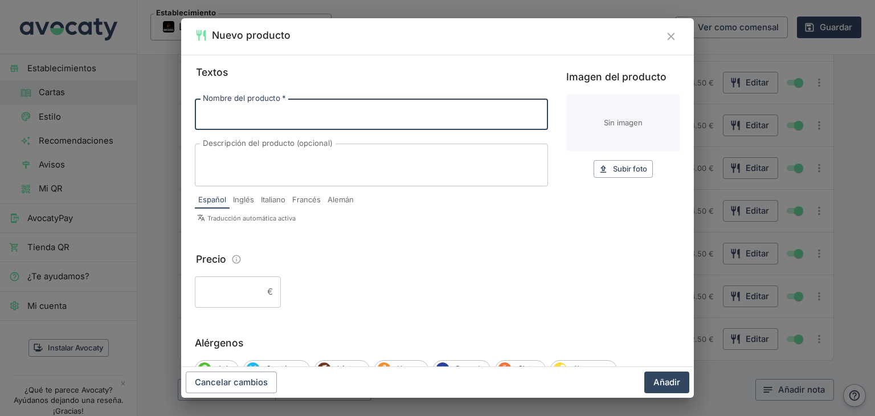
click at [252, 119] on input "Nombre del producto   *" at bounding box center [371, 114] width 353 height 31
click at [282, 115] on input "Vino Bodega 35 (1/4)" at bounding box center [371, 114] width 353 height 31
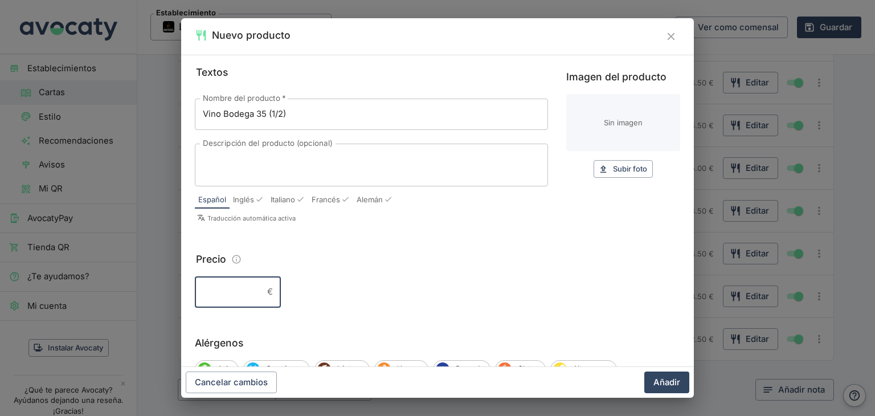
click at [230, 289] on input "Precio" at bounding box center [229, 291] width 68 height 31
click at [615, 165] on span "Subir foto" at bounding box center [630, 168] width 34 height 13
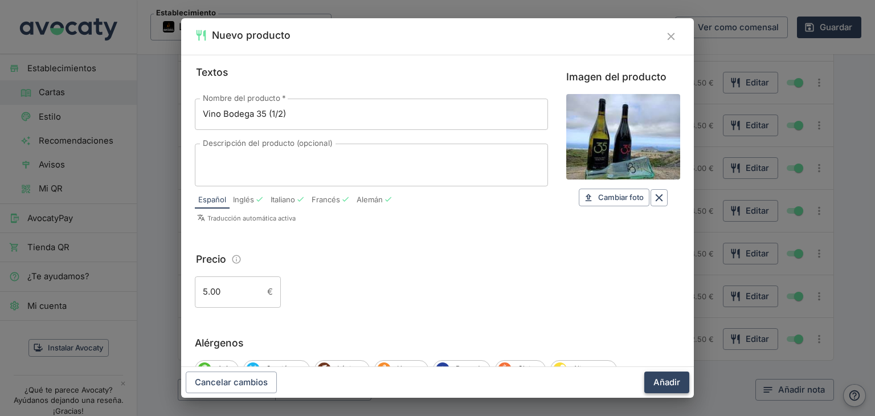
click at [659, 383] on button "Añadir" at bounding box center [666, 382] width 45 height 22
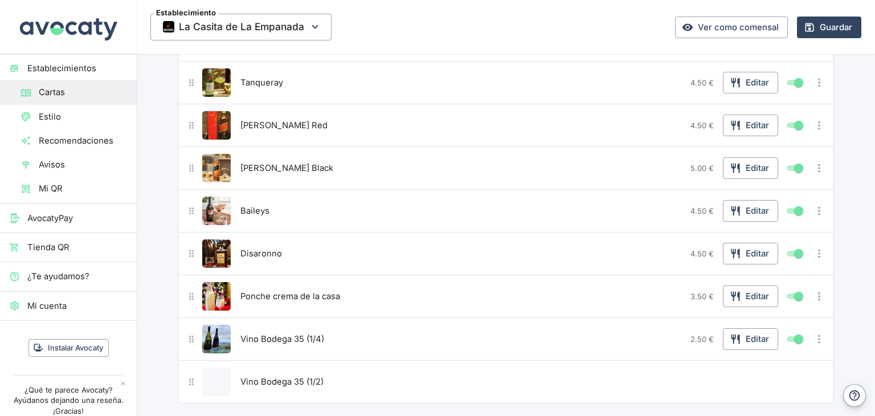
scroll to position [3487, 0]
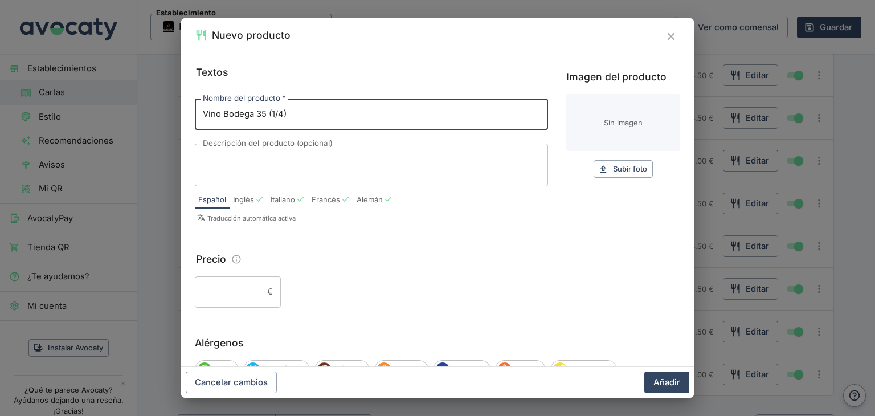
drag, startPoint x: 283, startPoint y: 113, endPoint x: 271, endPoint y: 113, distance: 12.0
click at [271, 113] on input "Vino Bodega 35 (1/4)" at bounding box center [371, 114] width 353 height 31
click at [244, 292] on input "Precio" at bounding box center [229, 291] width 68 height 31
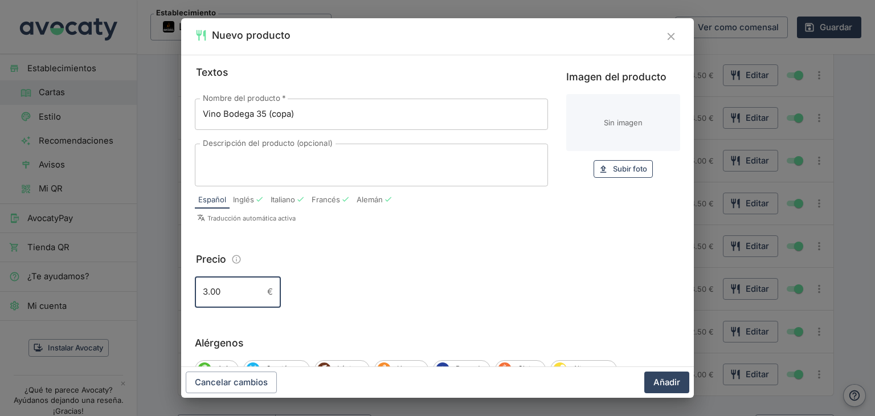
click at [622, 170] on span "Subir foto" at bounding box center [630, 168] width 34 height 13
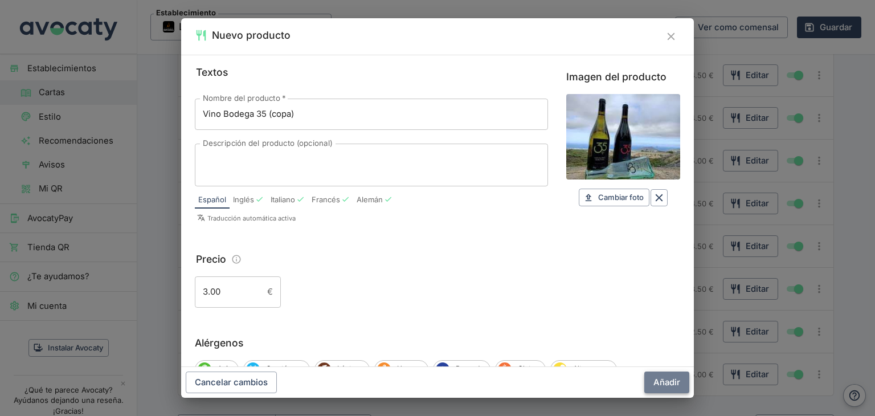
click at [672, 383] on button "Añadir" at bounding box center [666, 382] width 45 height 22
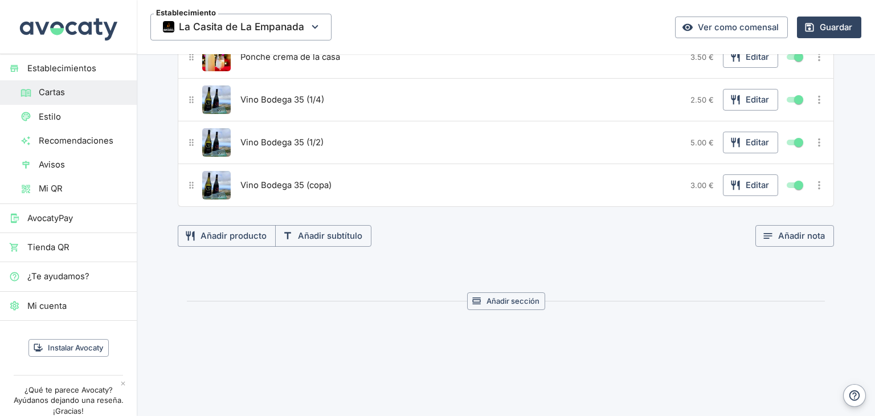
scroll to position [3720, 0]
click at [204, 224] on button "Añadir producto" at bounding box center [227, 235] width 98 height 22
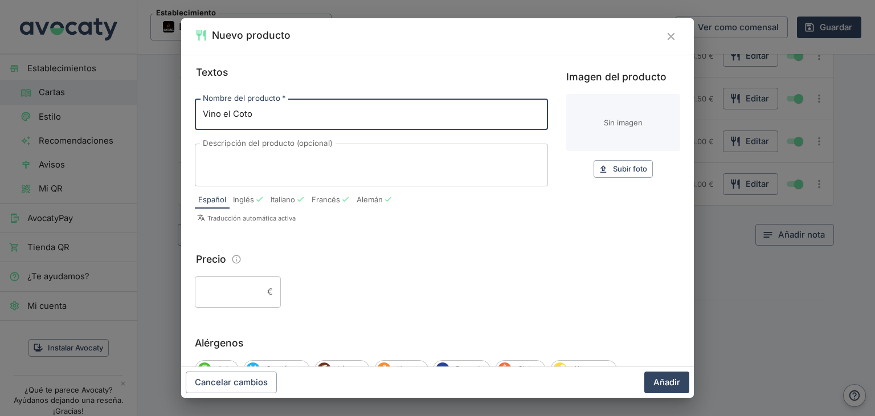
click at [247, 293] on input "Precio" at bounding box center [229, 291] width 68 height 31
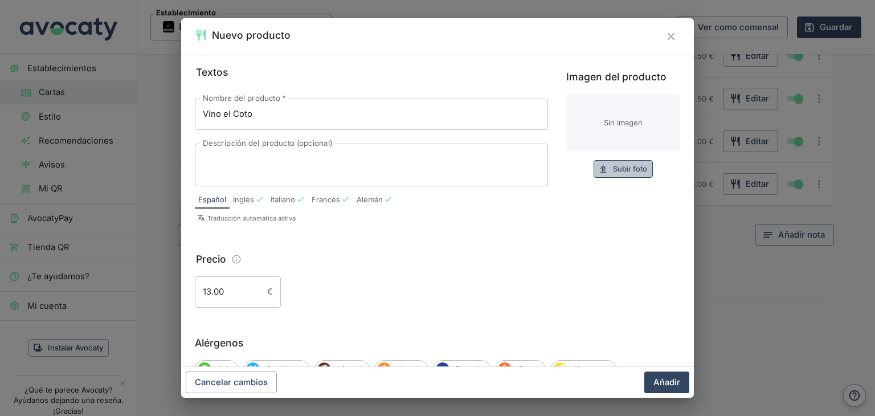
click at [598, 172] on icon "button" at bounding box center [603, 169] width 10 height 10
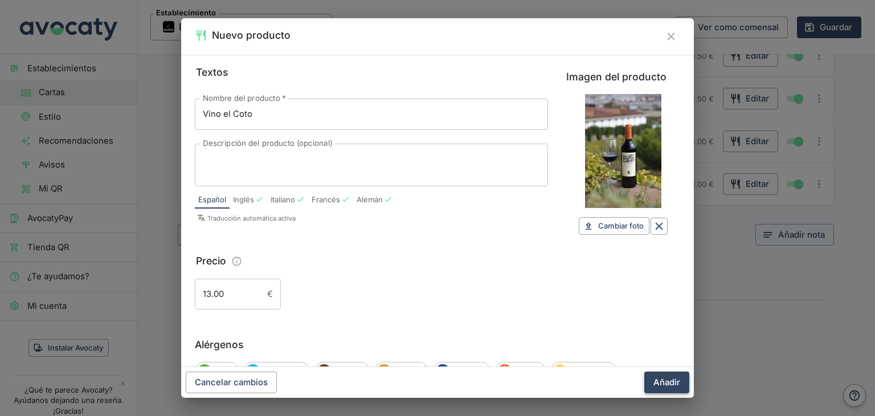
click at [676, 383] on button "Añadir" at bounding box center [666, 382] width 45 height 22
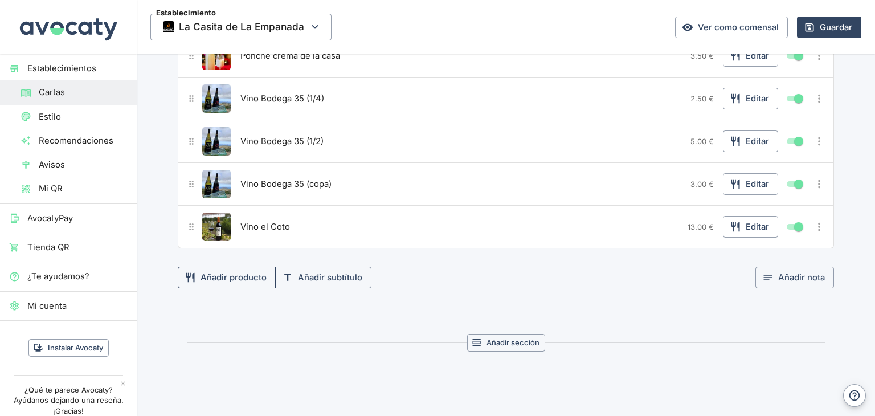
click at [245, 267] on button "Añadir producto" at bounding box center [227, 278] width 98 height 22
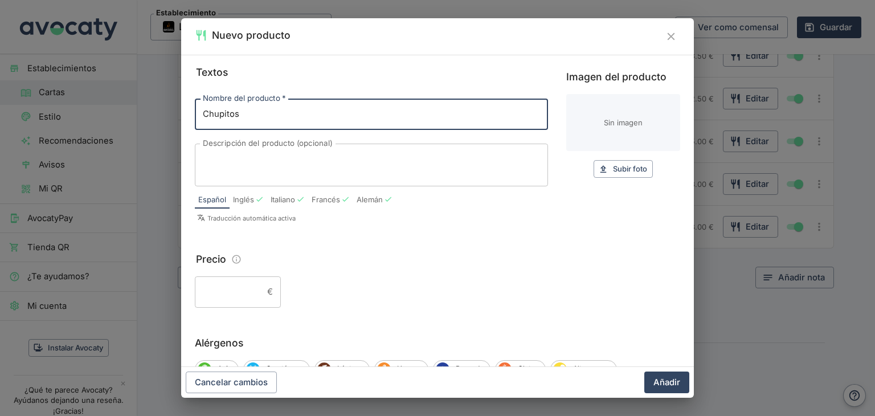
click at [232, 292] on input "Precio" at bounding box center [229, 291] width 68 height 31
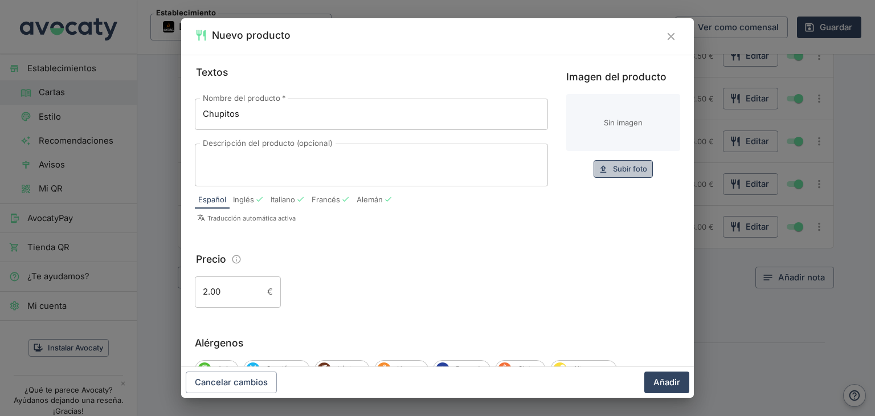
click at [635, 161] on button "Subir foto Subir" at bounding box center [622, 169] width 59 height 18
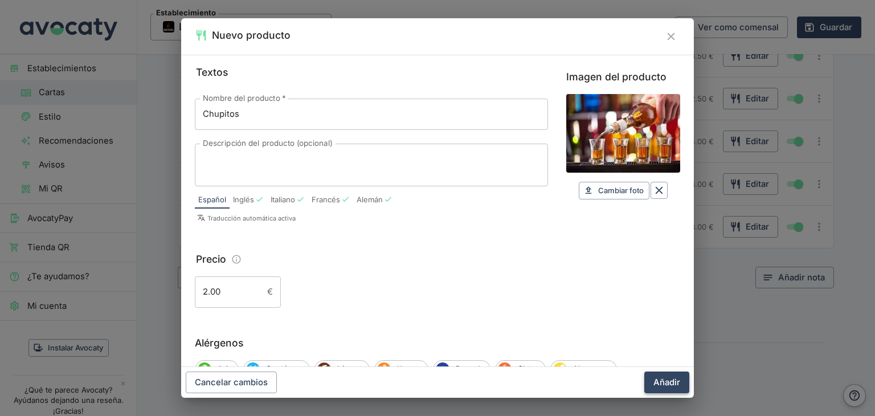
click at [681, 383] on button "Añadir" at bounding box center [666, 382] width 45 height 22
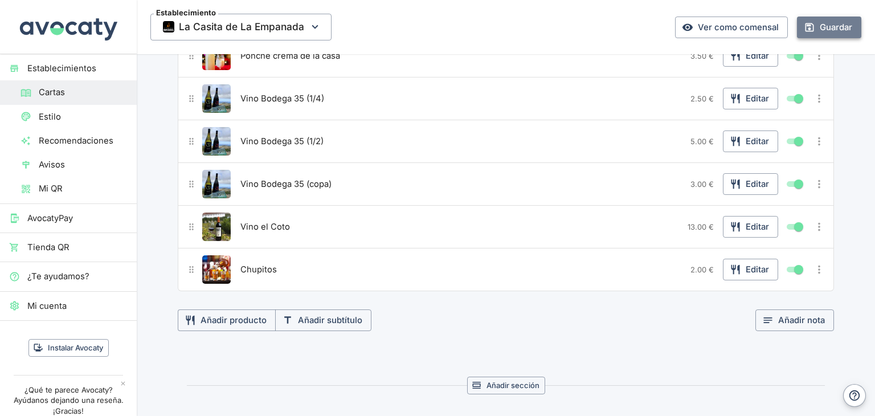
click at [824, 31] on button "Guardar" at bounding box center [829, 28] width 64 height 22
click at [736, 35] on link "Ver como comensal" at bounding box center [731, 28] width 113 height 22
click at [63, 91] on span "Cartas" at bounding box center [83, 92] width 89 height 13
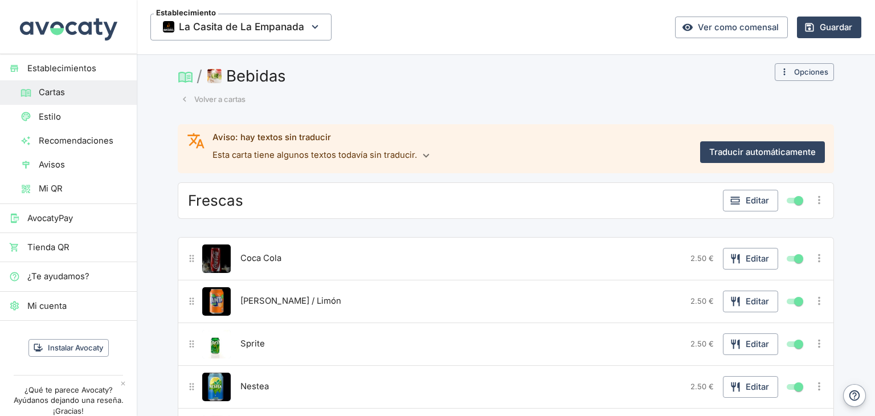
scroll to position [0, 0]
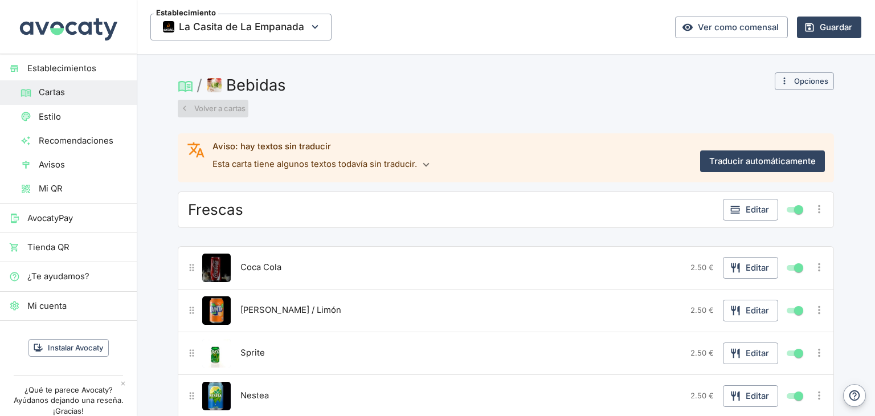
click at [219, 110] on button "Volver a cartas" at bounding box center [213, 109] width 71 height 18
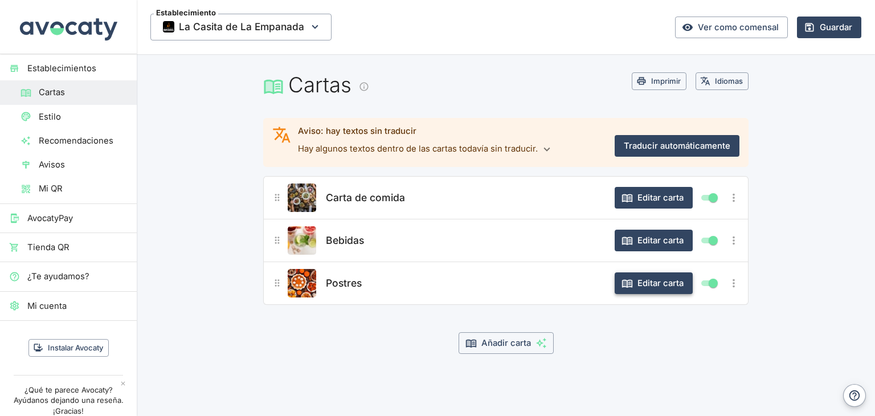
click at [638, 286] on button "Editar carta" at bounding box center [653, 283] width 78 height 22
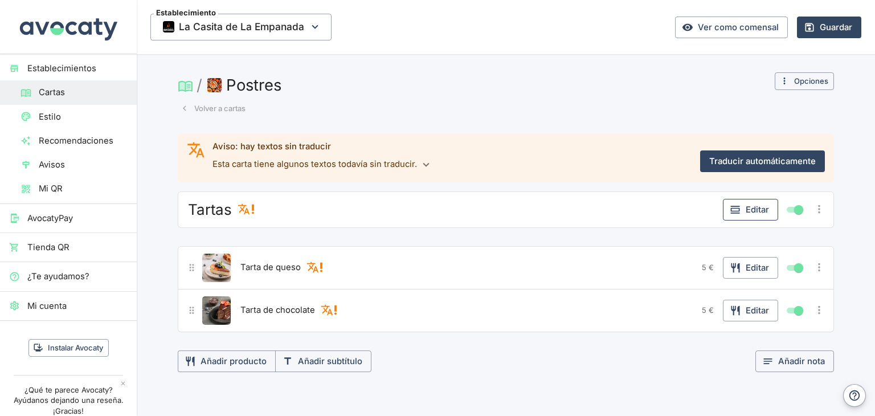
click at [761, 212] on button "Editar" at bounding box center [750, 210] width 55 height 22
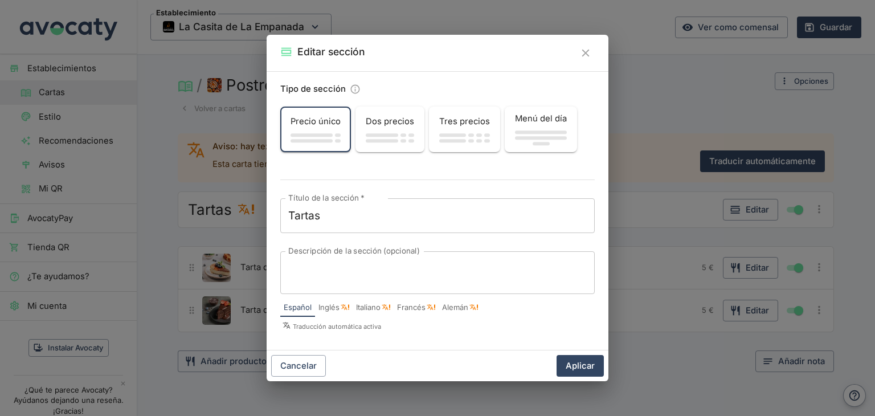
click at [366, 223] on div "Tartas x Título de la sección   *" at bounding box center [437, 215] width 314 height 35
click at [355, 219] on textarea "Tartas" at bounding box center [437, 216] width 298 height 16
drag, startPoint x: 276, startPoint y: 216, endPoint x: 262, endPoint y: 216, distance: 14.2
click at [262, 216] on div "Editar sección Tipo de sección Precio único Dos precios Tres precios Menú del d…" at bounding box center [437, 208] width 875 height 416
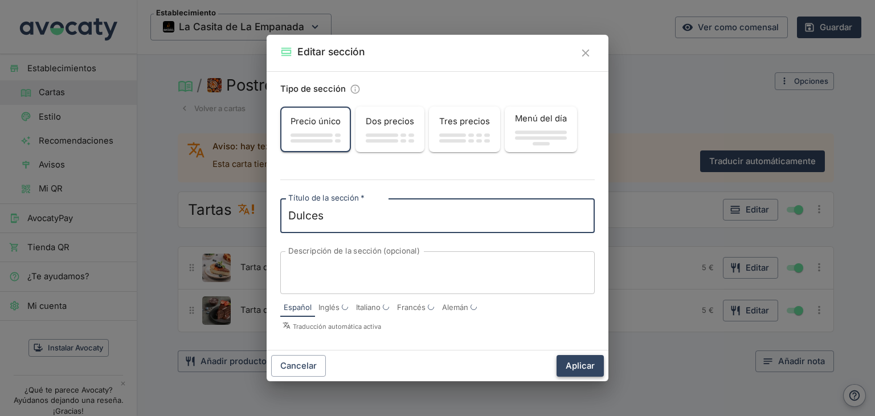
click at [592, 360] on button "Aplicar" at bounding box center [579, 366] width 47 height 22
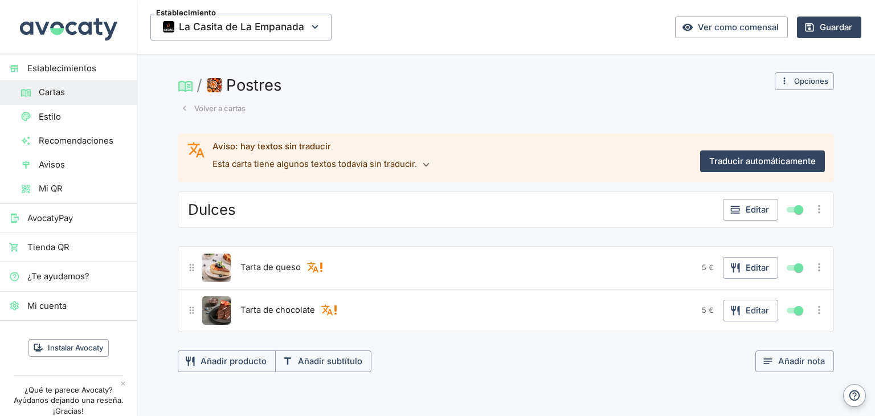
click at [815, 315] on icon "Más opciones" at bounding box center [819, 310] width 13 height 13
click at [777, 372] on span "Eliminar producto" at bounding box center [777, 372] width 73 height 13
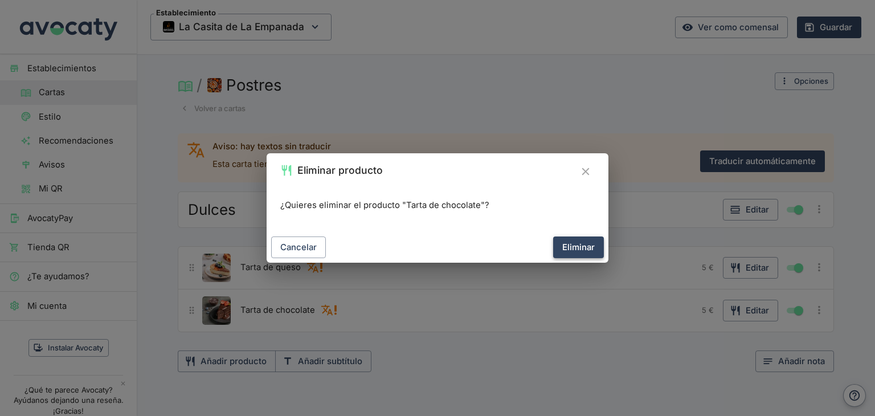
click at [587, 244] on button "Eliminar" at bounding box center [578, 247] width 51 height 22
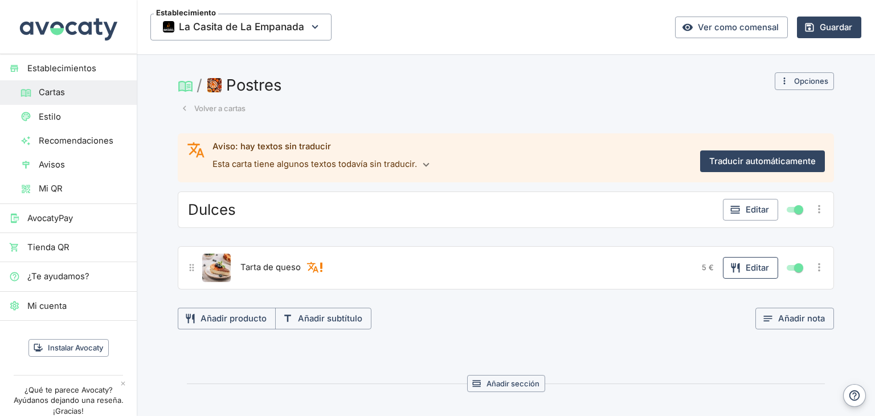
click at [768, 270] on button "Editar" at bounding box center [750, 268] width 55 height 22
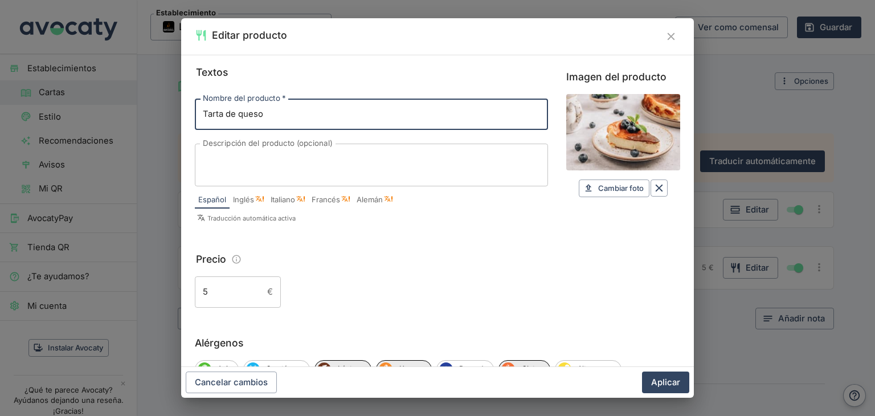
drag, startPoint x: 261, startPoint y: 113, endPoint x: 183, endPoint y: 106, distance: 78.3
click at [183, 106] on div "Textos Nombre del producto   * Tarta de queso Nombre del producto   * Descripci…" at bounding box center [437, 211] width 513 height 312
click at [654, 192] on icon "Borrar" at bounding box center [659, 188] width 13 height 13
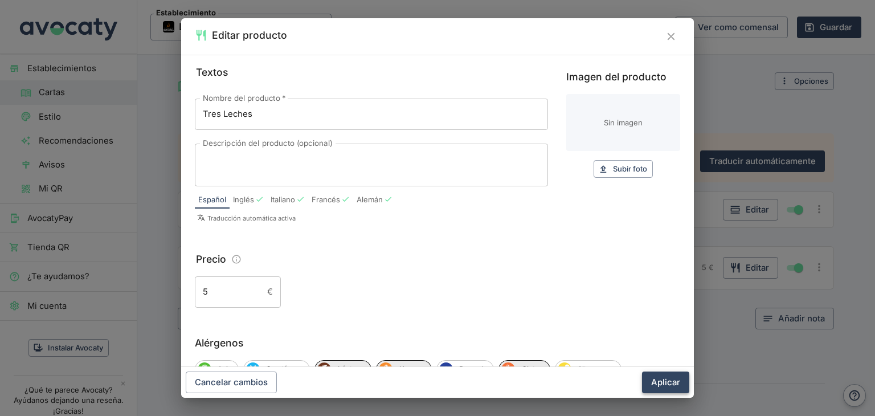
click at [663, 383] on button "Aplicar" at bounding box center [665, 382] width 47 height 22
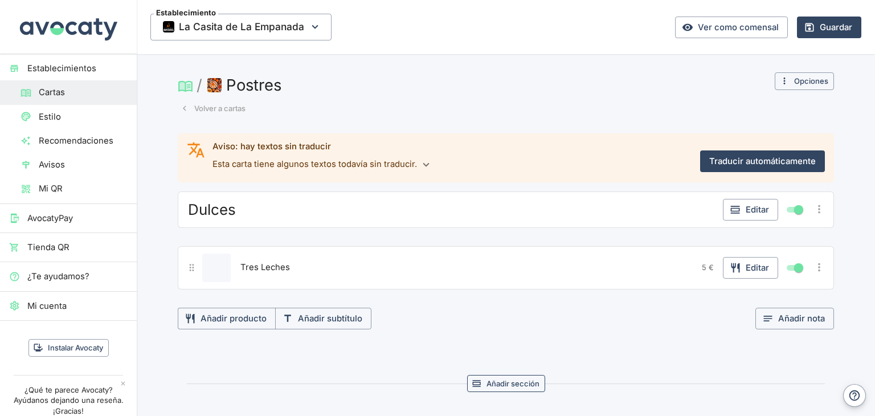
click at [492, 386] on button "Añadir sección" at bounding box center [506, 384] width 78 height 18
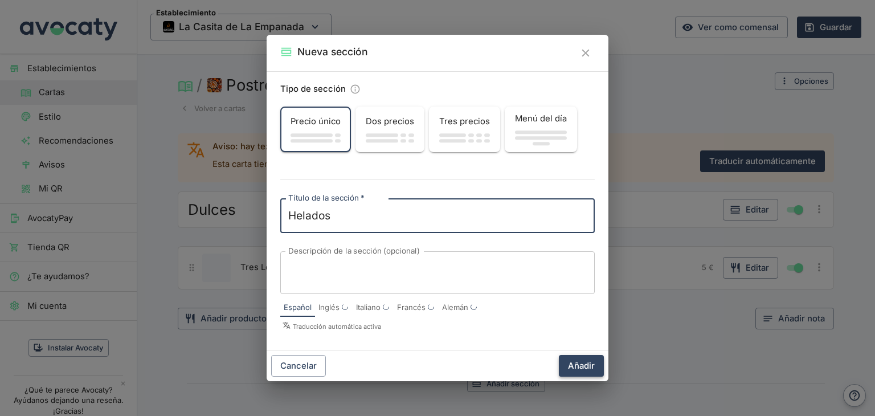
click at [581, 367] on button "Añadir" at bounding box center [581, 366] width 45 height 22
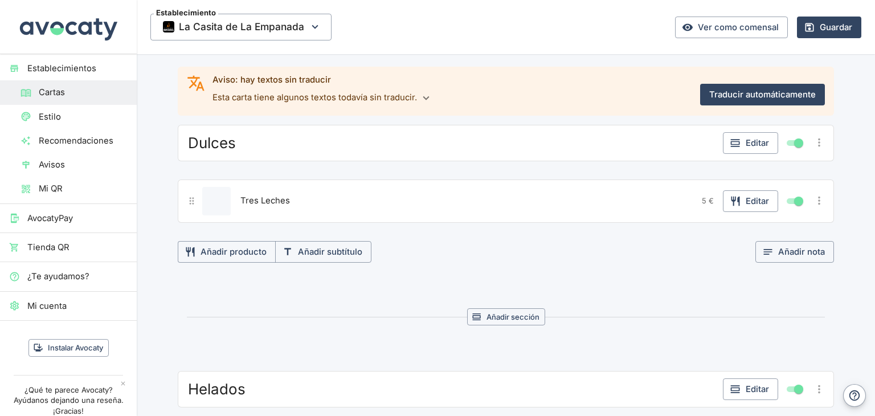
scroll to position [228, 0]
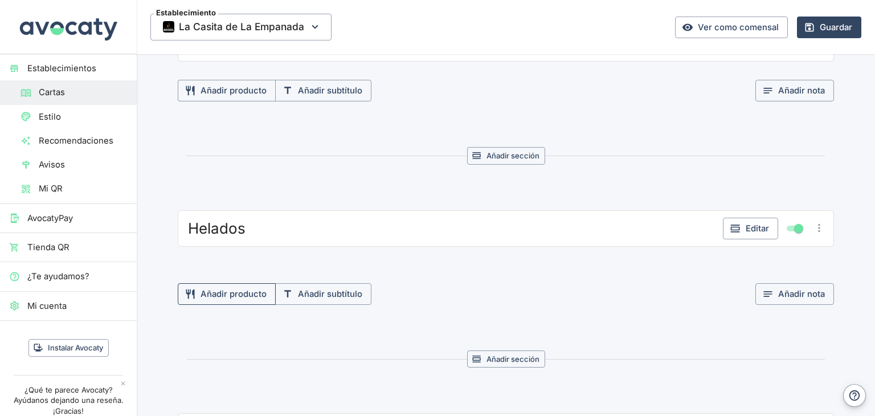
click at [231, 295] on button "Añadir producto" at bounding box center [227, 294] width 98 height 22
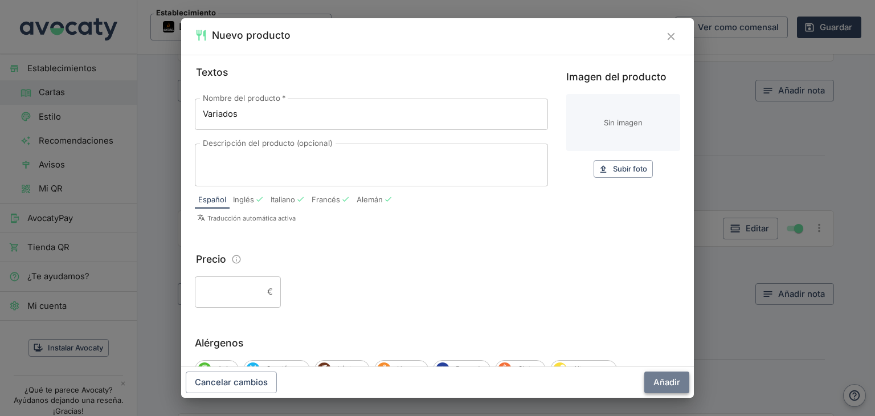
click at [669, 386] on button "Añadir" at bounding box center [666, 382] width 45 height 22
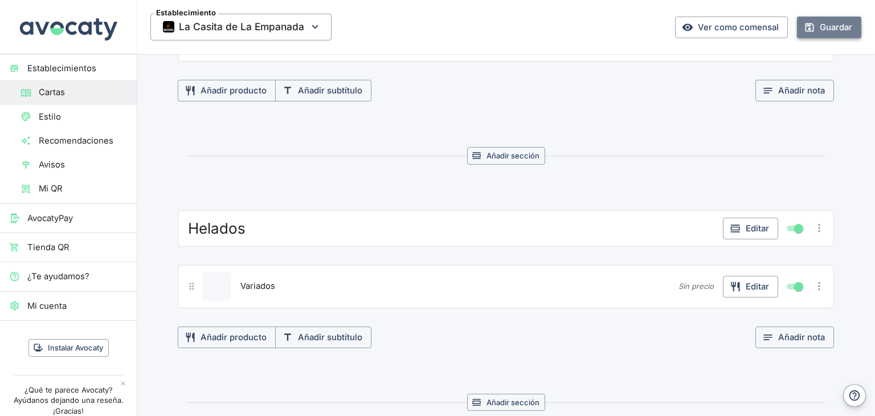
click at [821, 32] on button "Guardar" at bounding box center [829, 28] width 64 height 22
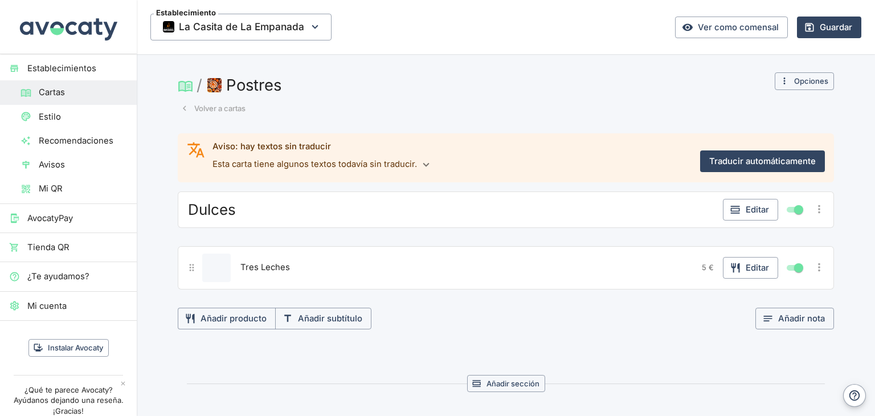
click at [216, 106] on button "Volver a cartas" at bounding box center [213, 109] width 71 height 18
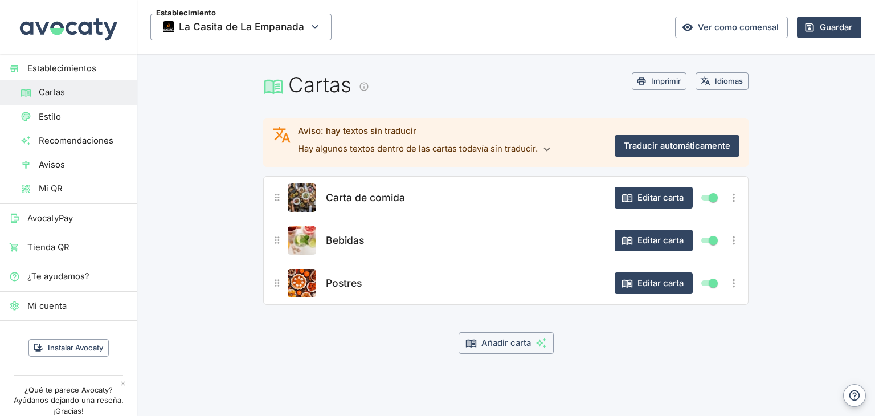
click at [735, 196] on icon "Más opciones" at bounding box center [733, 197] width 13 height 13
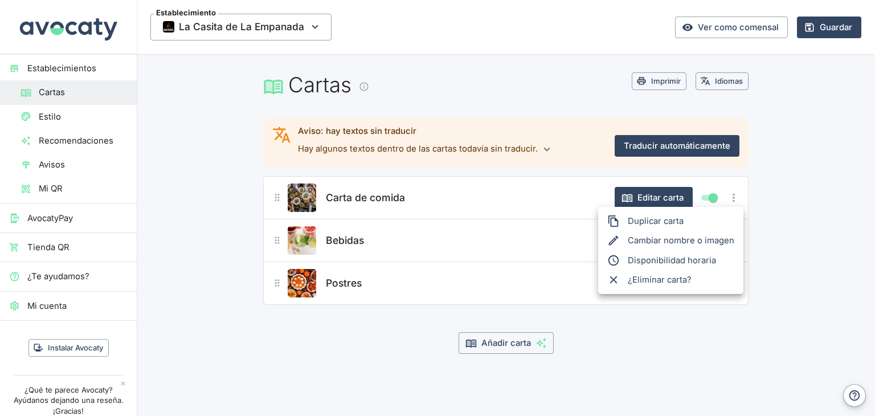
click at [667, 240] on li "Cambiar nombre o imagen" at bounding box center [670, 240] width 145 height 19
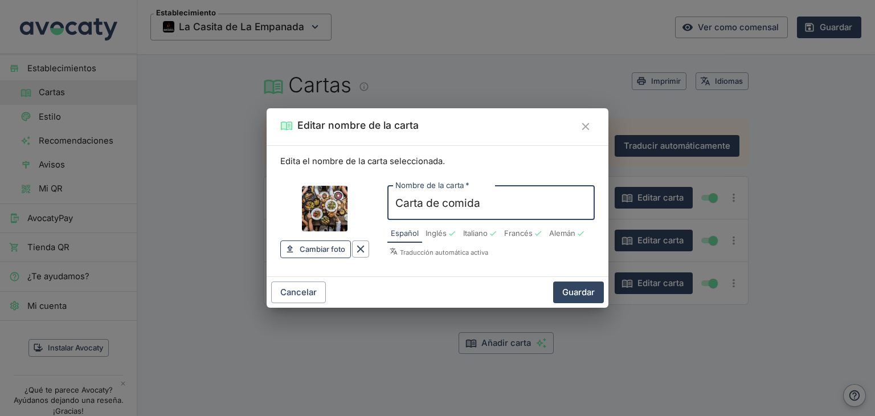
click at [326, 248] on span "Cambiar foto" at bounding box center [323, 249] width 46 height 13
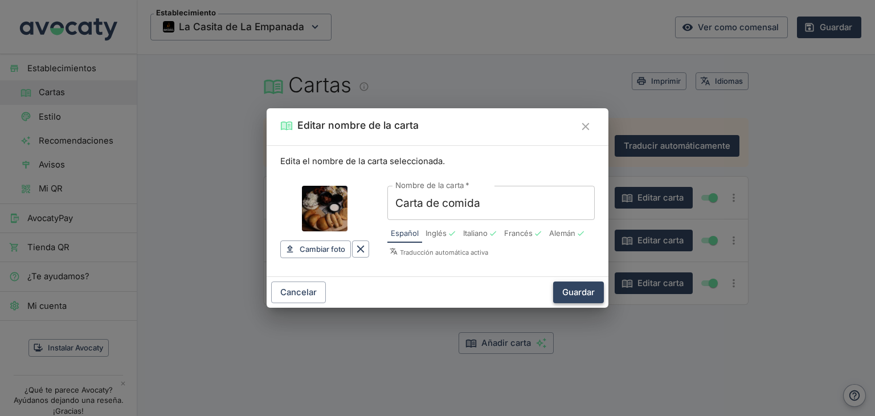
click at [584, 296] on button "Guardar" at bounding box center [578, 292] width 51 height 22
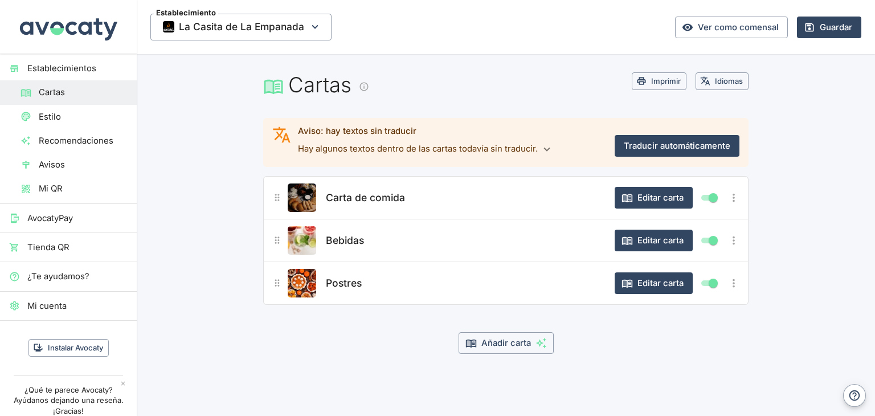
click at [733, 245] on icon "Más opciones" at bounding box center [733, 240] width 13 height 13
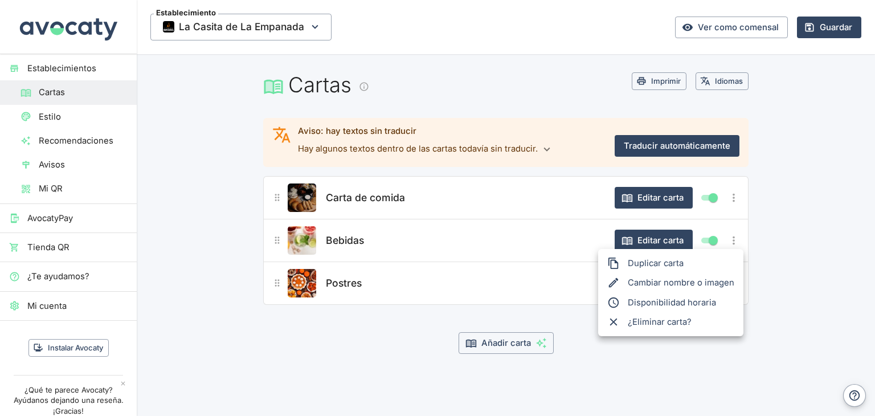
click at [663, 286] on li "Cambiar nombre o imagen" at bounding box center [670, 282] width 145 height 19
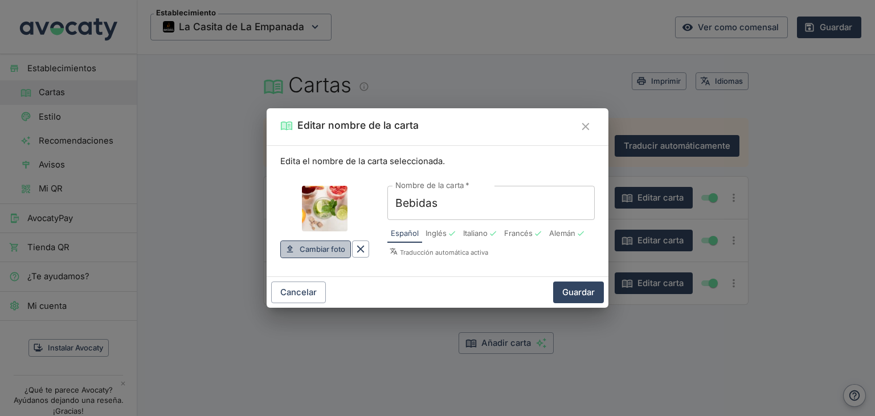
click at [325, 245] on span "Cambiar foto" at bounding box center [323, 249] width 46 height 13
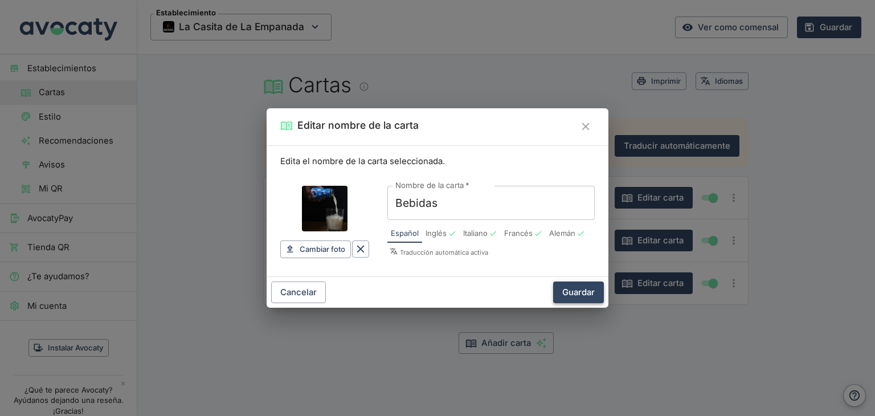
click at [590, 292] on button "Guardar" at bounding box center [578, 292] width 51 height 22
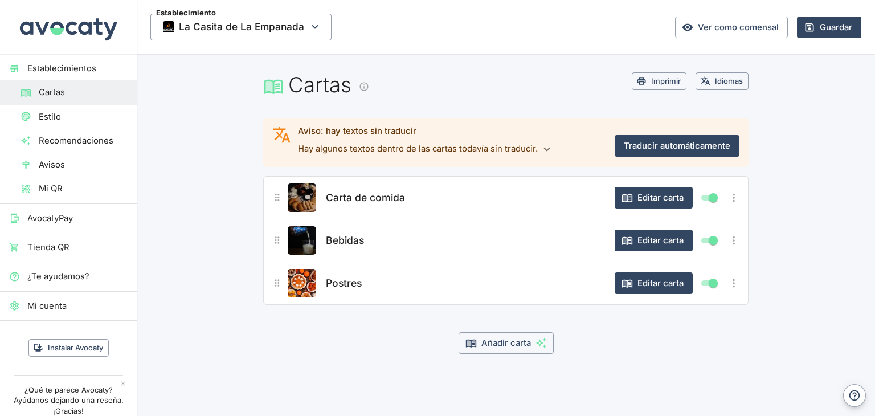
click at [734, 283] on icon "Más opciones" at bounding box center [733, 283] width 13 height 13
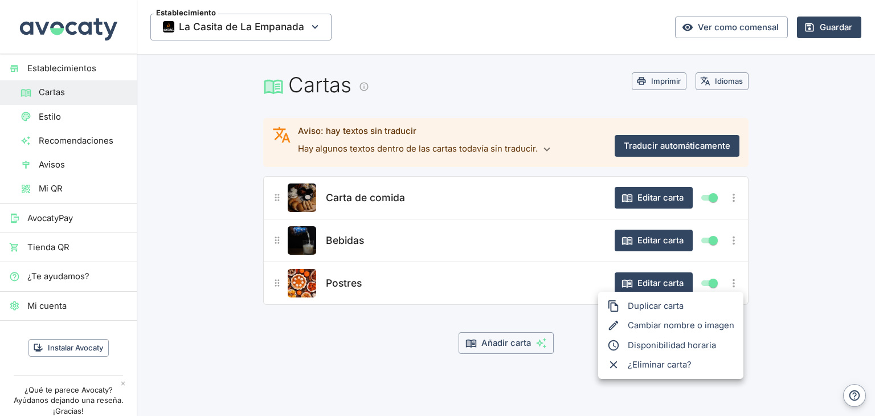
click at [836, 28] on div at bounding box center [437, 208] width 875 height 416
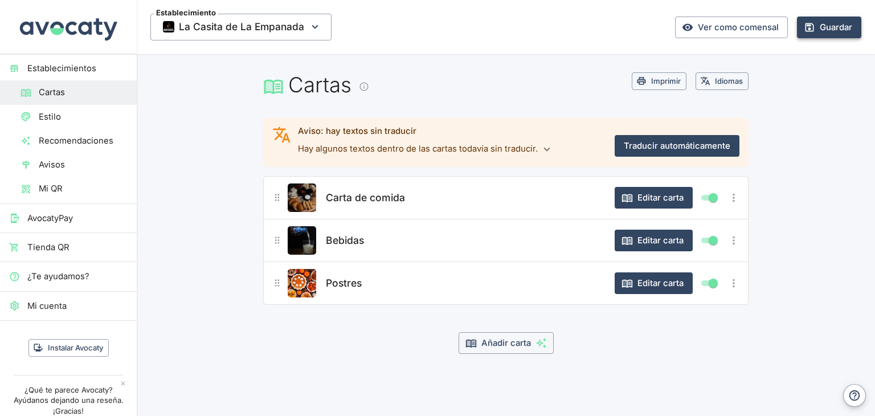
click at [837, 31] on button "Guardar" at bounding box center [829, 28] width 64 height 22
click at [255, 30] on span "La Casita de La Empanada" at bounding box center [241, 26] width 125 height 17
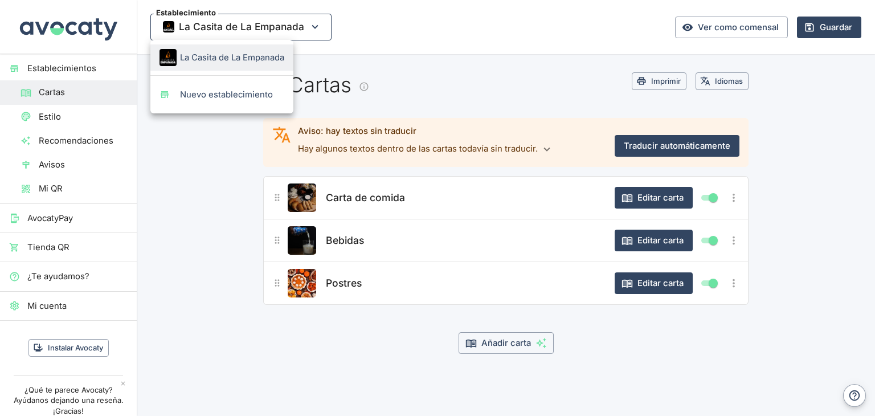
click at [255, 30] on div at bounding box center [437, 208] width 875 height 416
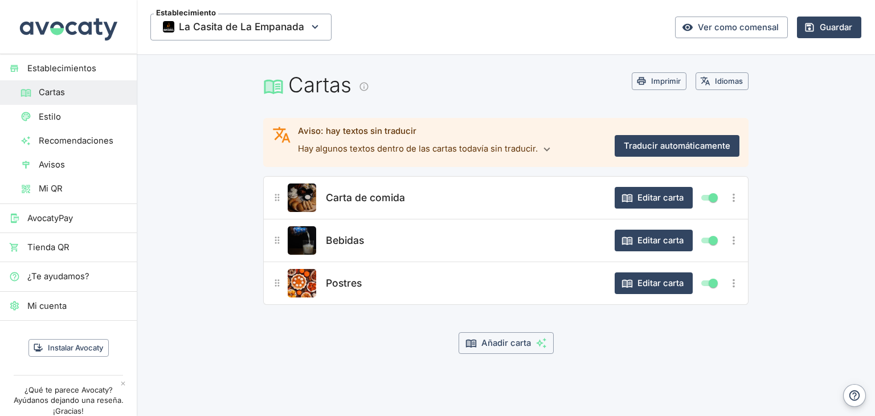
click at [60, 117] on span "Estilo" at bounding box center [83, 116] width 89 height 13
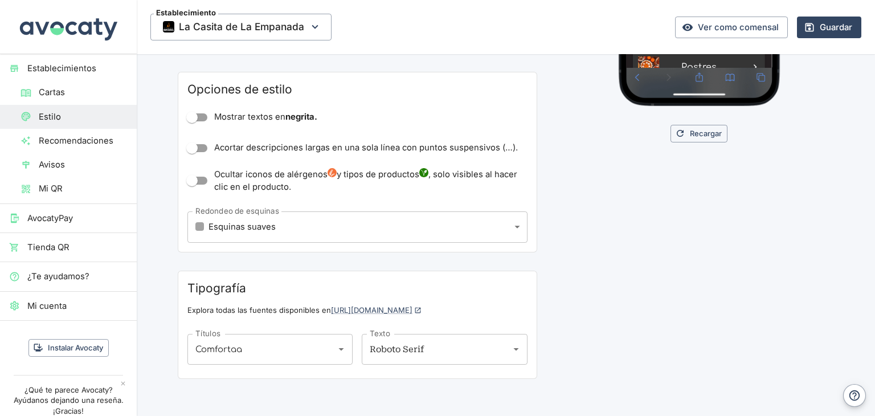
scroll to position [350, 0]
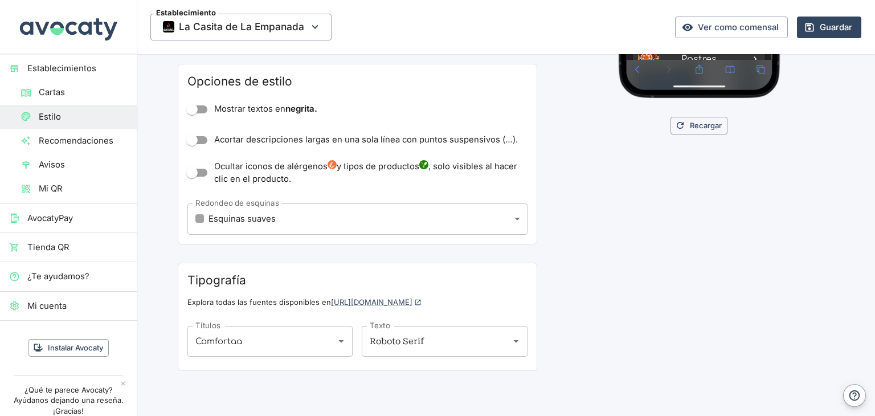
click at [195, 110] on input "Mostrar textos en negrita." at bounding box center [191, 110] width 65 height 22
click at [405, 215] on body "Establecimientos Cartas Estilo Recomendaciones Avisos Mi QR AvocatyPay Tienda Q…" at bounding box center [437, 208] width 875 height 416
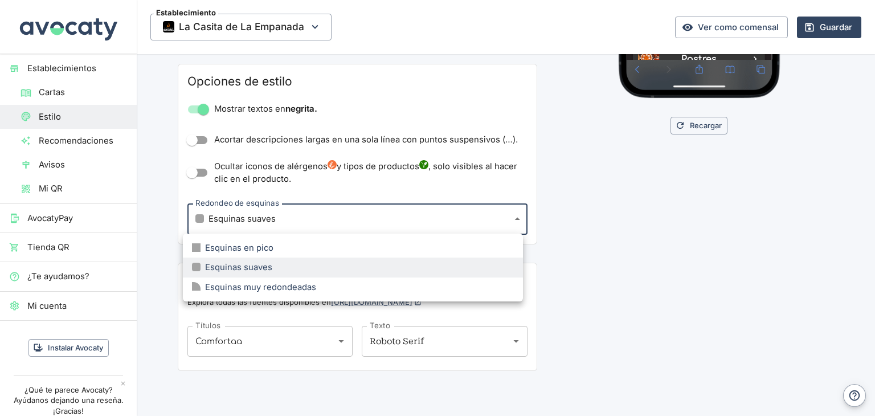
click at [362, 288] on li "Esquinas muy redondeadas" at bounding box center [353, 286] width 340 height 19
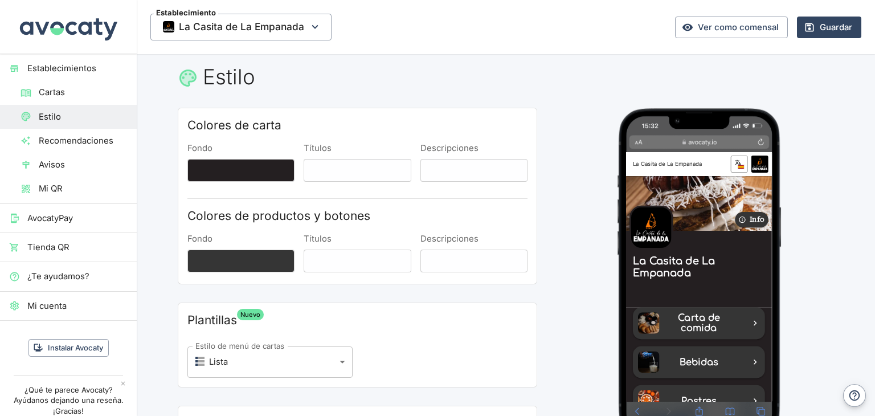
scroll to position [0, 0]
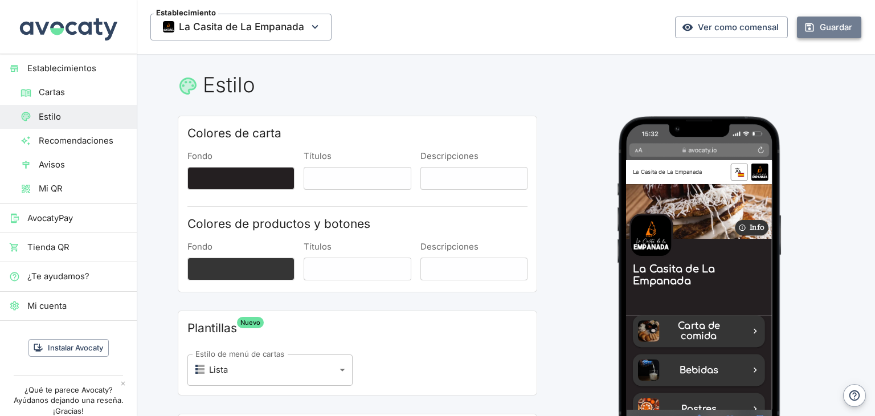
click at [825, 28] on button "Guardar" at bounding box center [829, 28] width 64 height 22
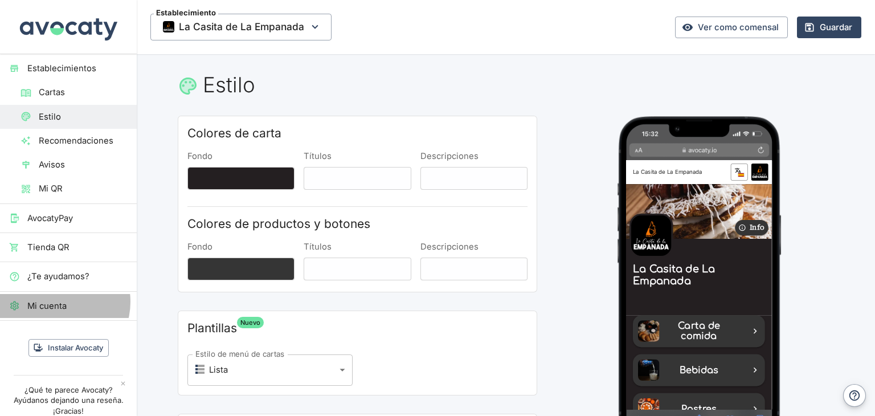
click at [59, 301] on span "Mi cuenta" at bounding box center [77, 306] width 100 height 13
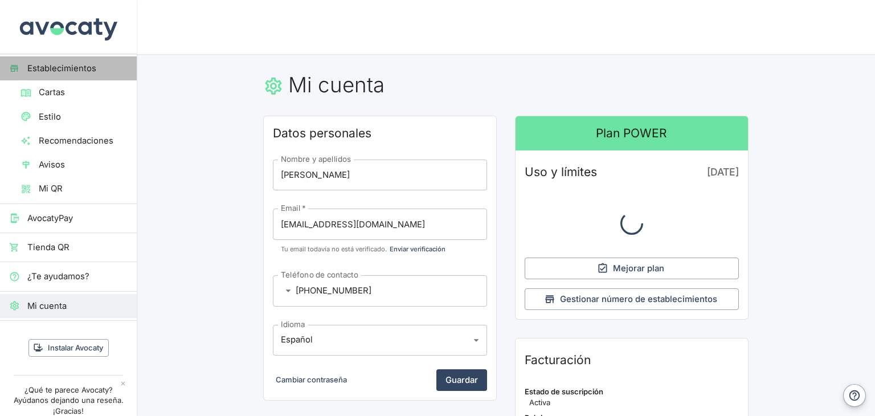
click at [80, 70] on span "Establecimientos" at bounding box center [77, 68] width 100 height 13
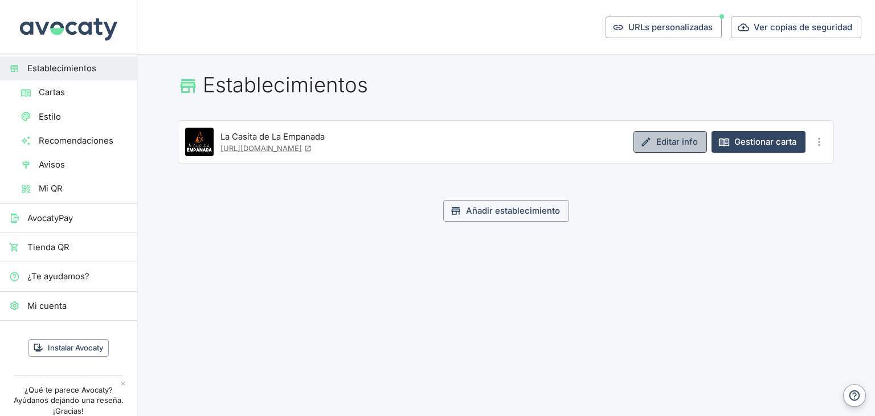
click at [673, 149] on link "Editar info" at bounding box center [669, 142] width 73 height 22
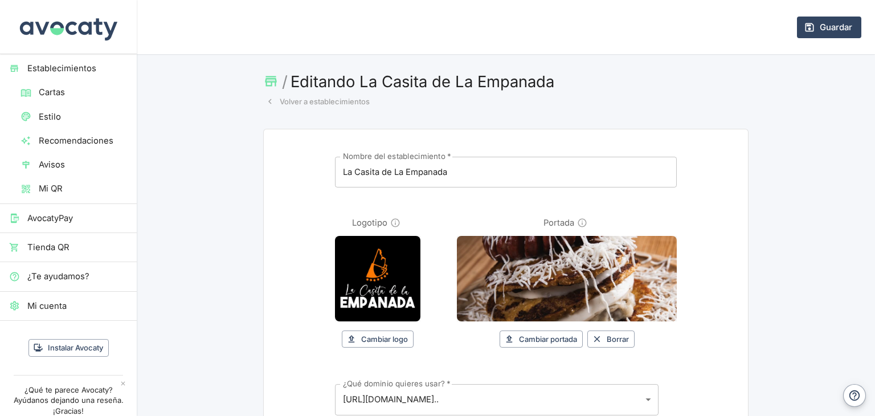
click at [568, 251] on input "Portada" at bounding box center [567, 278] width 220 height 85
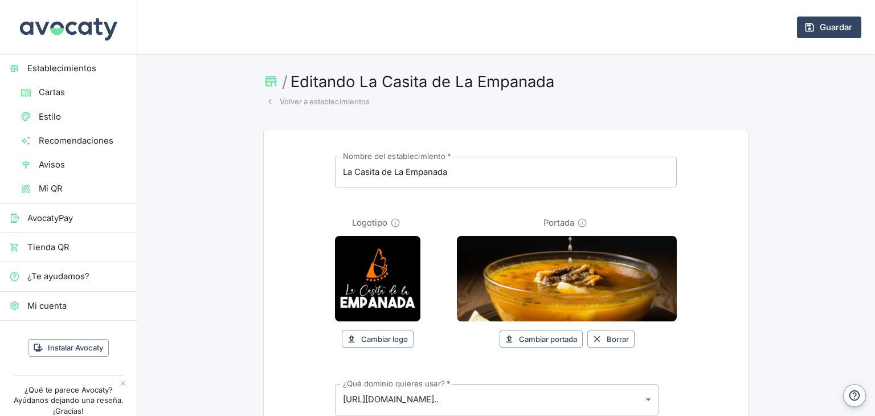
drag, startPoint x: 561, startPoint y: 269, endPoint x: 561, endPoint y: 285, distance: 15.4
click at [561, 285] on input "Portada" at bounding box center [567, 278] width 220 height 85
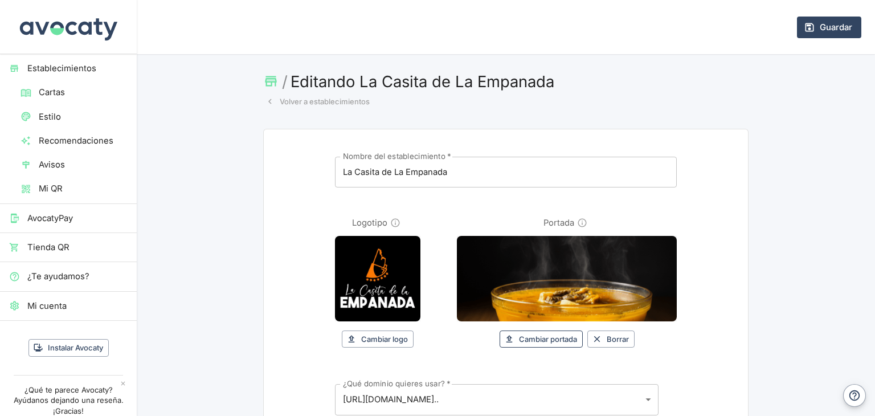
click at [555, 338] on button "Cambiar portada" at bounding box center [540, 339] width 83 height 18
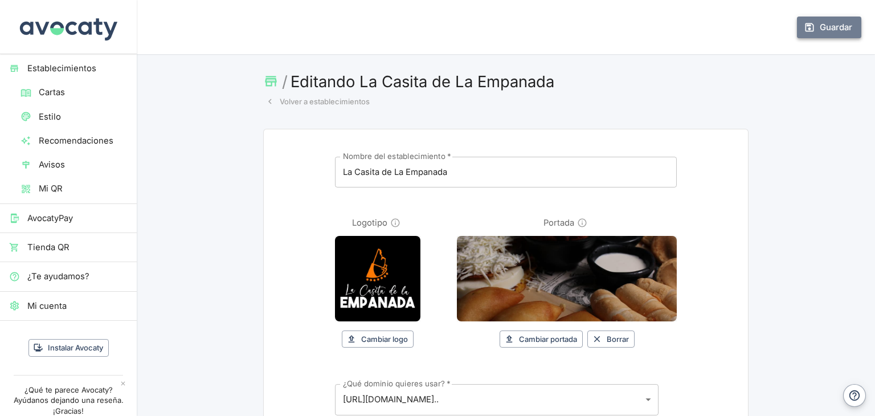
click at [815, 32] on button "Guardar" at bounding box center [829, 28] width 64 height 22
